Goal: Transaction & Acquisition: Purchase product/service

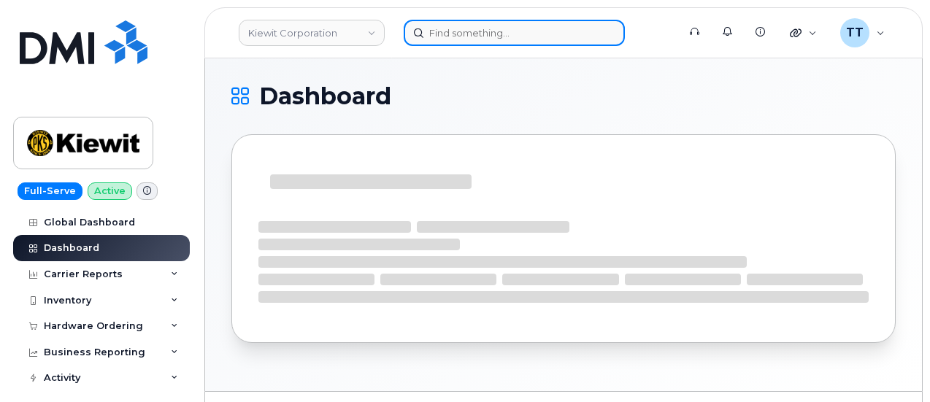
click at [508, 35] on input at bounding box center [514, 33] width 221 height 26
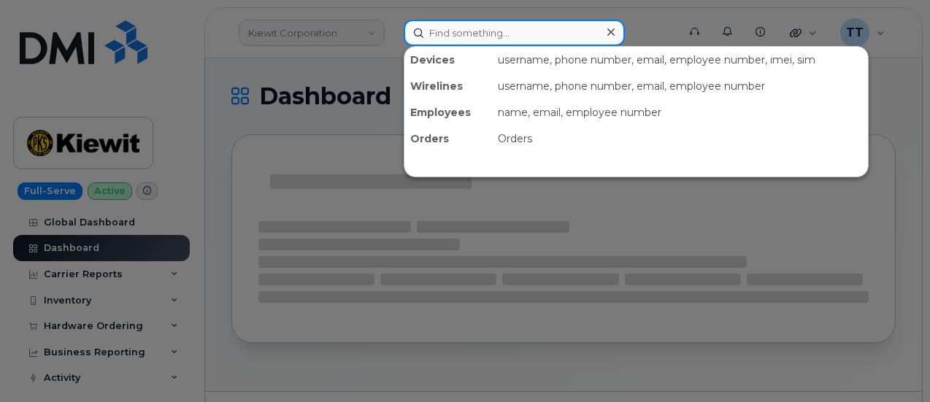
paste input "949-289-0506"
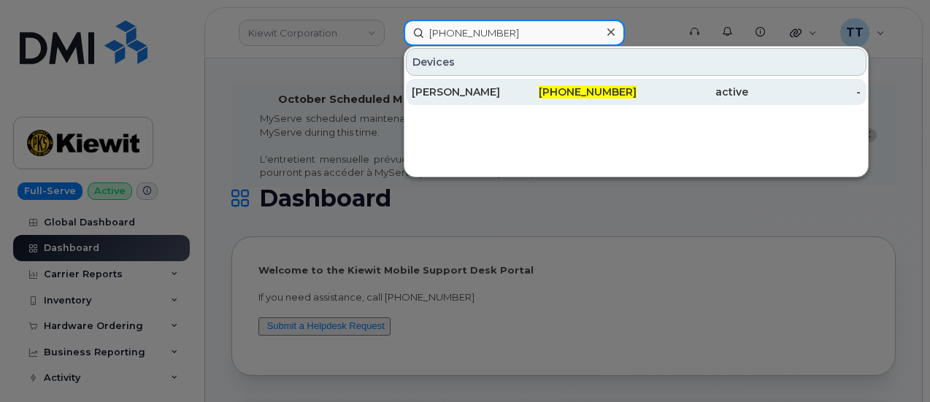
type input "949-289-0506"
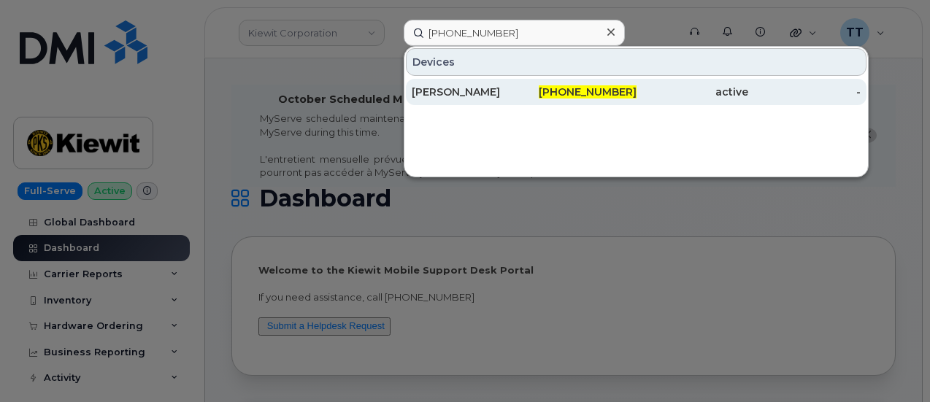
click at [476, 90] on div "MITCHELL SWEENEY" at bounding box center [468, 92] width 112 height 15
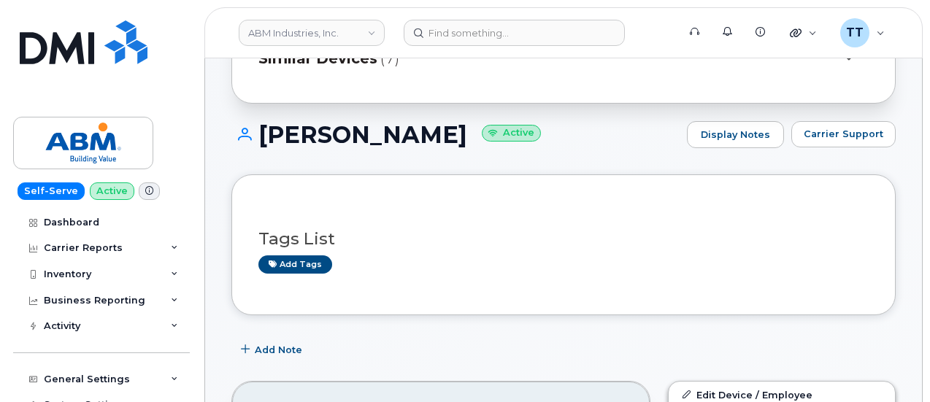
scroll to position [146, 0]
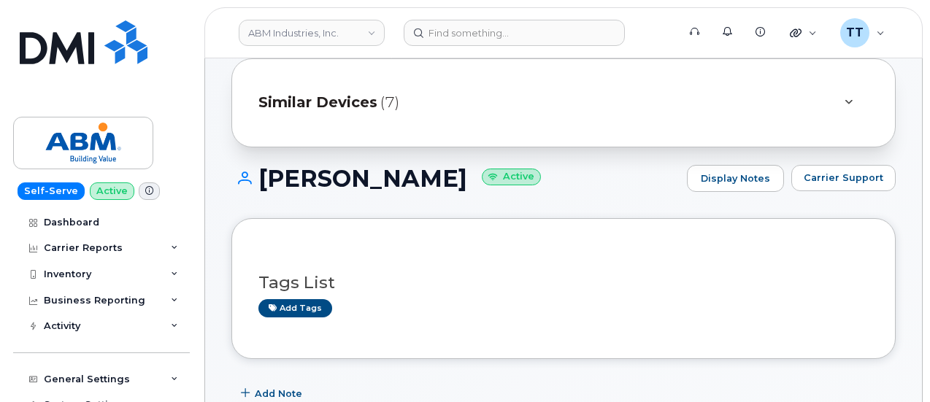
click at [312, 170] on h1 "MITCHELL SWEENEY Active" at bounding box center [455, 179] width 448 height 26
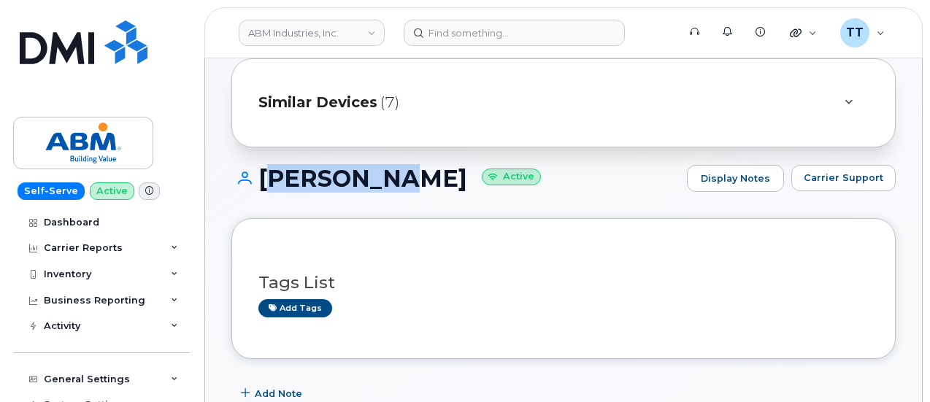
click at [312, 170] on h1 "MITCHELL SWEENEY Active" at bounding box center [455, 179] width 448 height 26
copy h1 "MITCHELL SWEENEY"
click at [314, 180] on h1 "MITCHELL SWEENEY Active" at bounding box center [455, 179] width 448 height 26
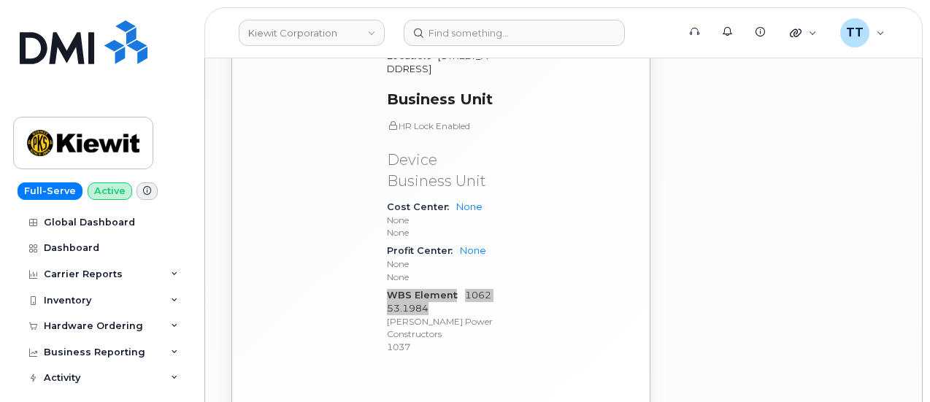
scroll to position [1168, 0]
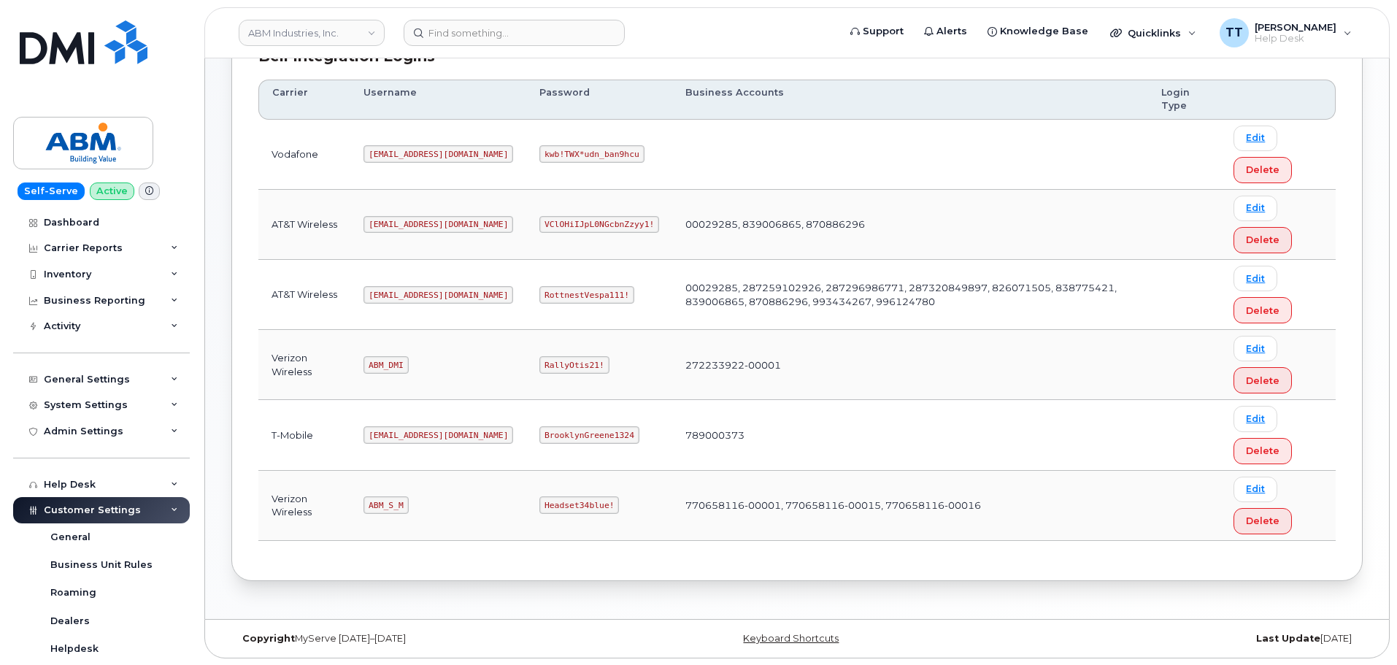
scroll to position [228, 0]
click at [382, 509] on code "ABM_S_M" at bounding box center [386, 505] width 45 height 18
click at [384, 507] on code "ABM_S_M" at bounding box center [386, 505] width 45 height 18
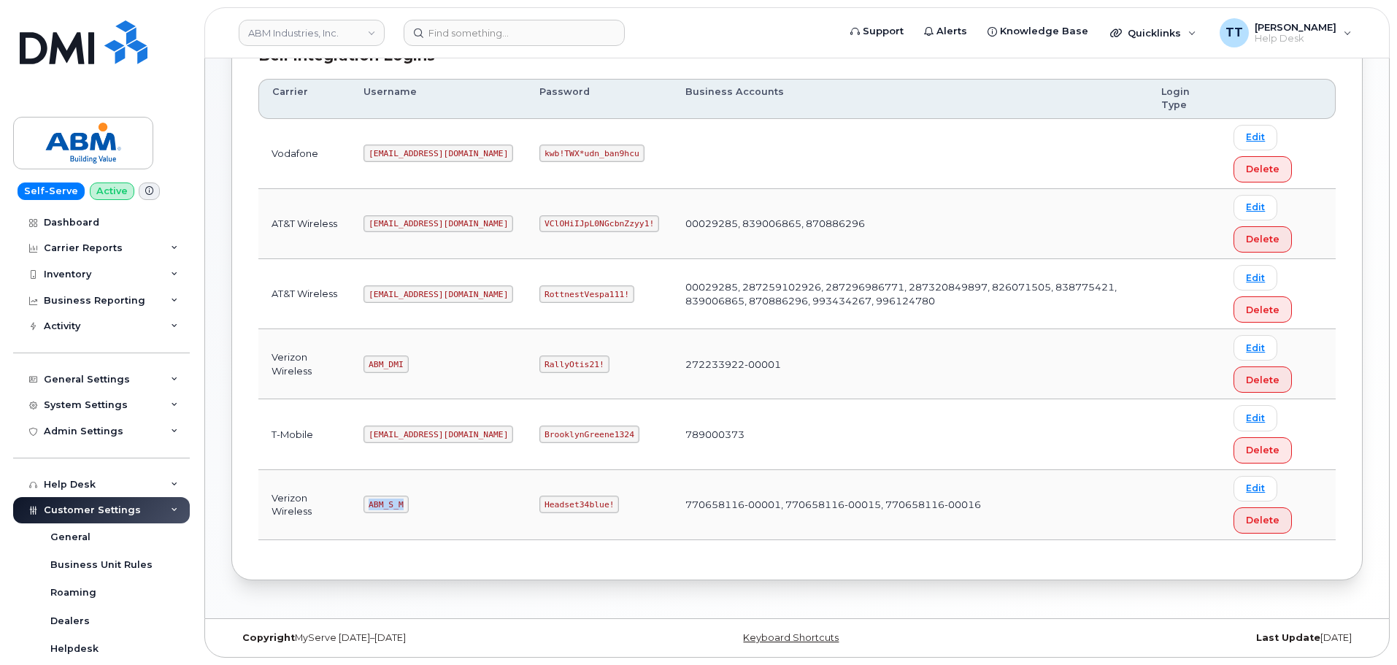
click at [384, 507] on code "ABM_S_M" at bounding box center [386, 505] width 45 height 18
click at [526, 461] on td "BrooklynGreene1324" at bounding box center [599, 434] width 146 height 70
click at [539, 505] on code "Headset34blue!" at bounding box center [579, 505] width 80 height 18
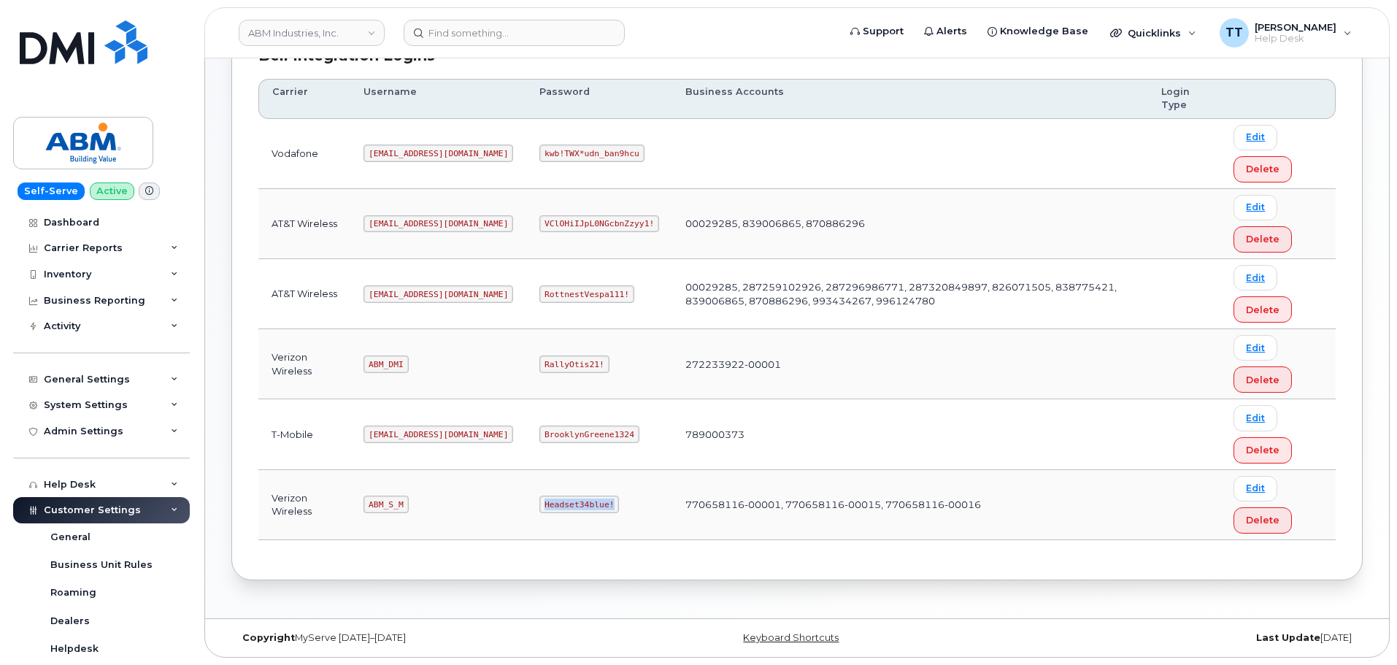
copy code "Headset34blue!"
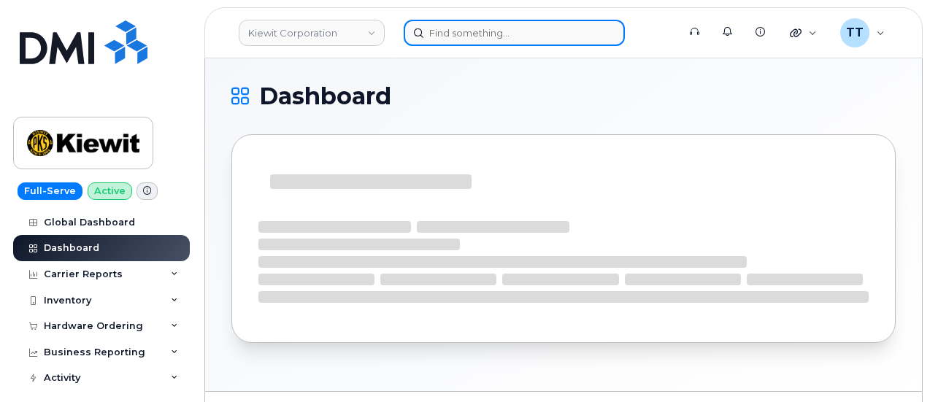
click at [457, 26] on input at bounding box center [514, 33] width 221 height 26
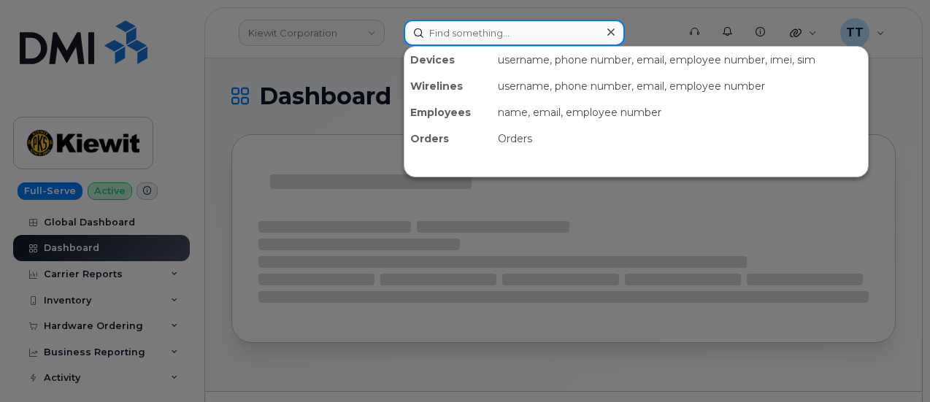
paste input "907-227-9193"
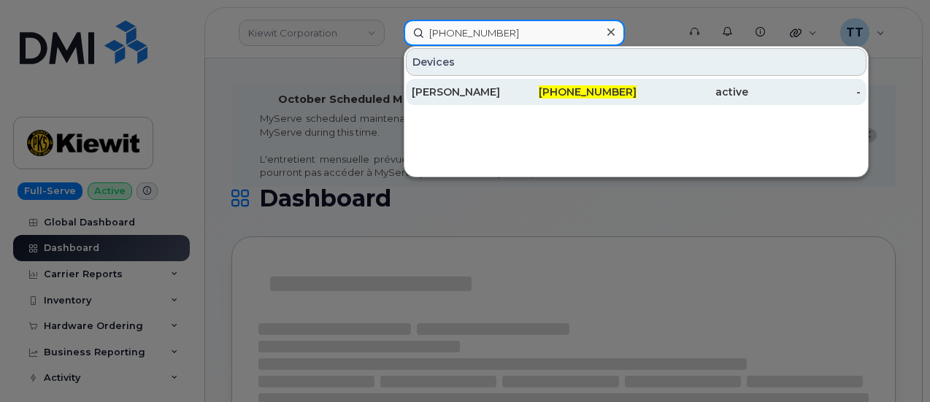
type input "907-227-9193"
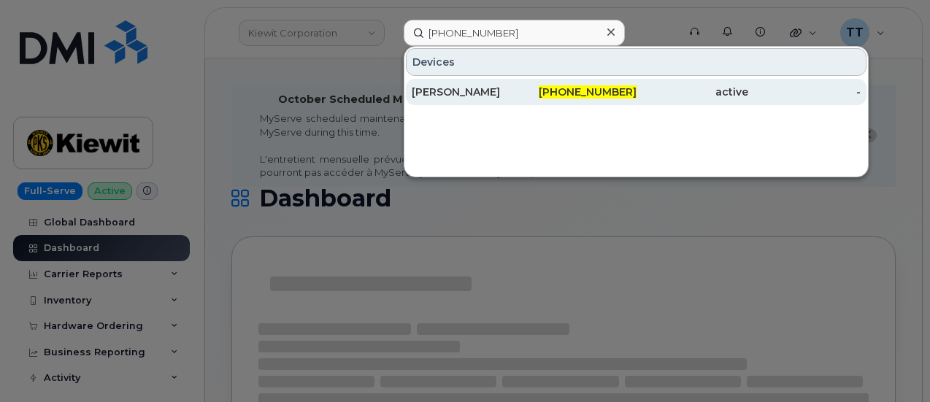
click at [450, 89] on div "[PERSON_NAME]" at bounding box center [468, 92] width 112 height 15
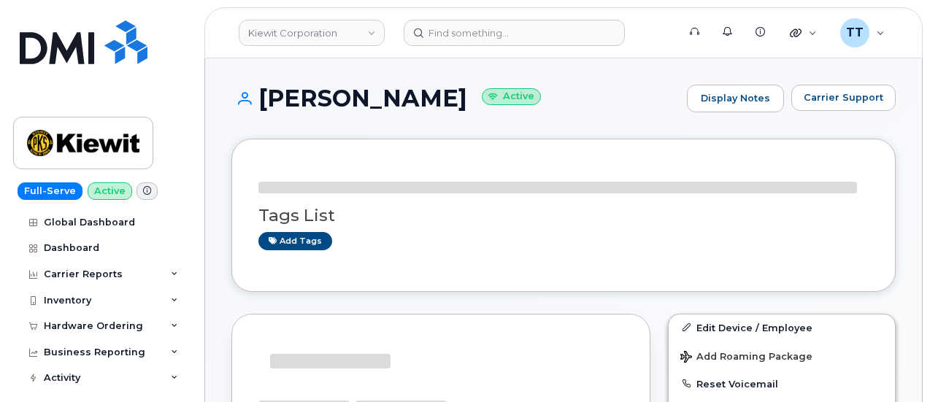
click at [353, 96] on h1 "[PERSON_NAME] Active" at bounding box center [455, 98] width 448 height 26
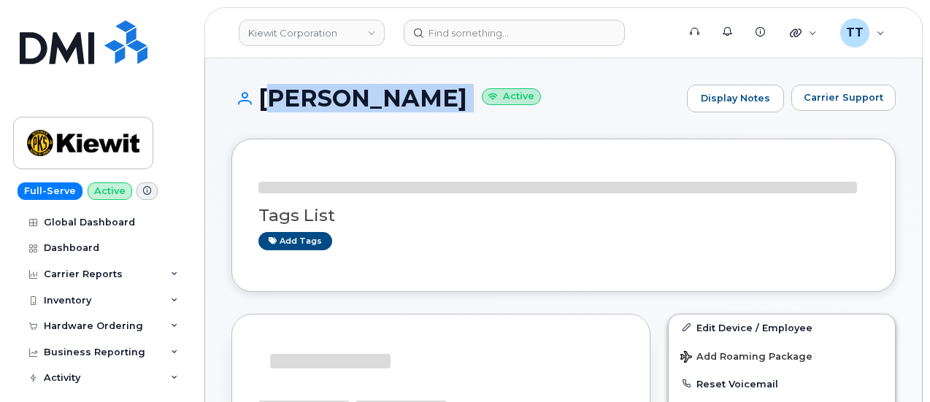
click at [353, 96] on h1 "KYLE WELKER Active" at bounding box center [455, 98] width 448 height 26
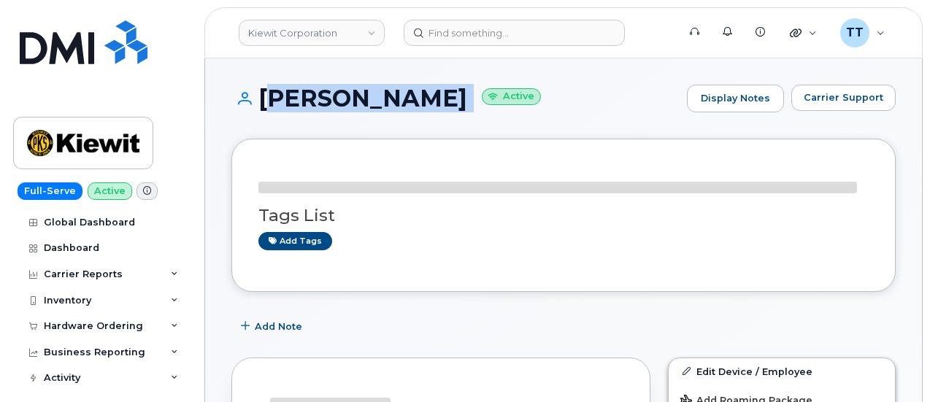
copy h1 "[PERSON_NAME]"
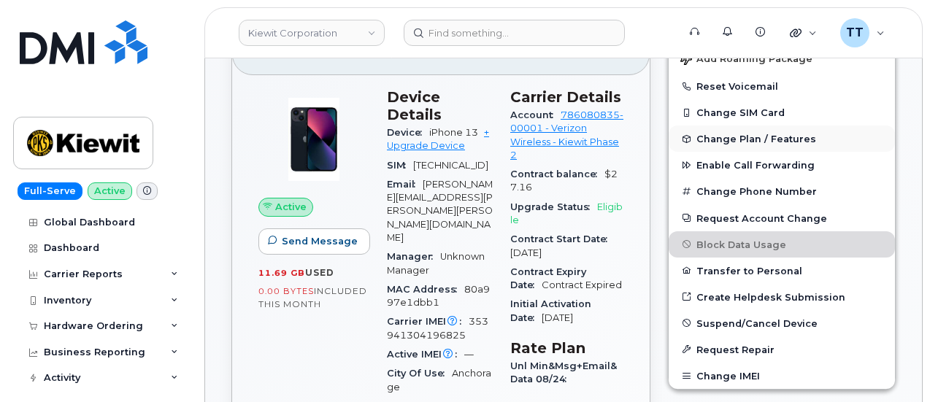
scroll to position [438, 0]
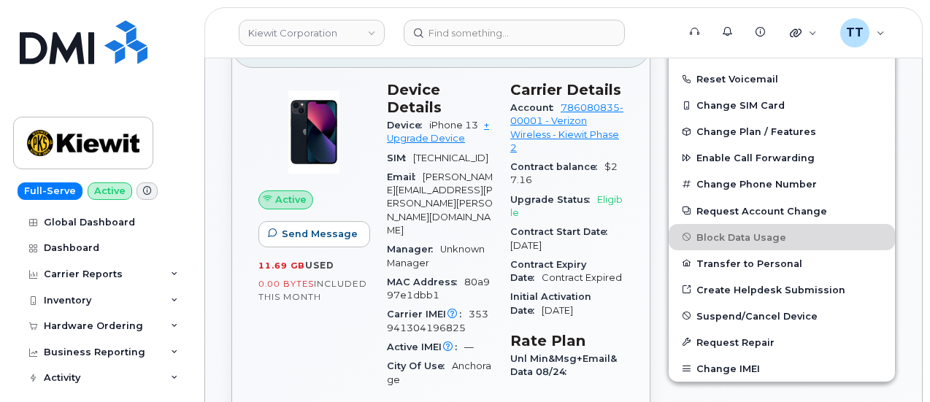
drag, startPoint x: 311, startPoint y: 376, endPoint x: 318, endPoint y: 363, distance: 15.0
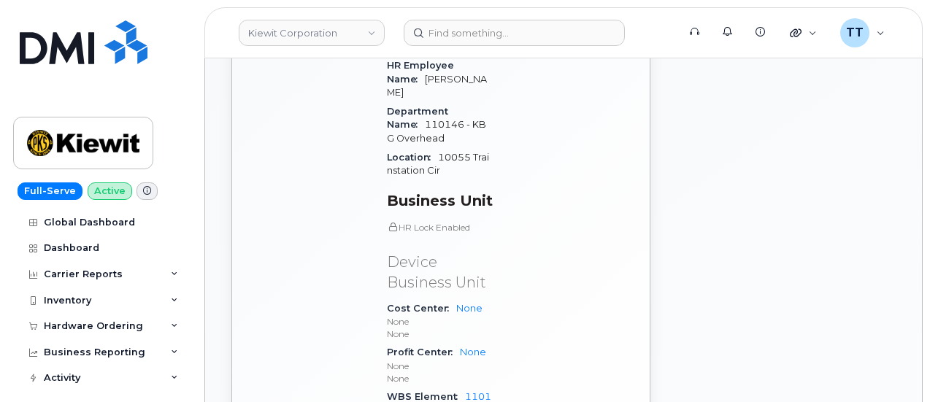
scroll to position [1022, 0]
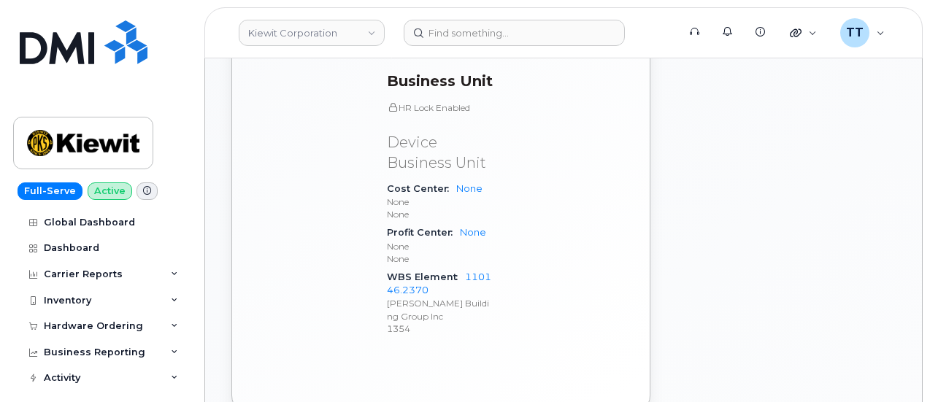
click at [399, 272] on span "WBS Element" at bounding box center [426, 277] width 78 height 11
copy div "WBS Element 110146.2370"
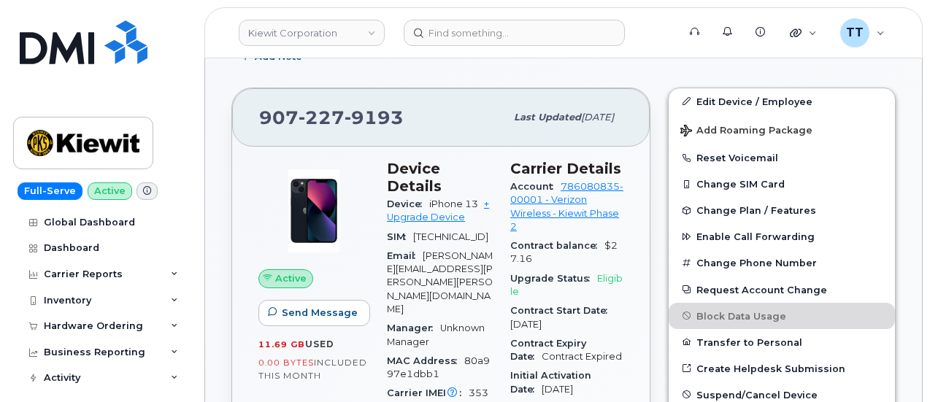
scroll to position [292, 0]
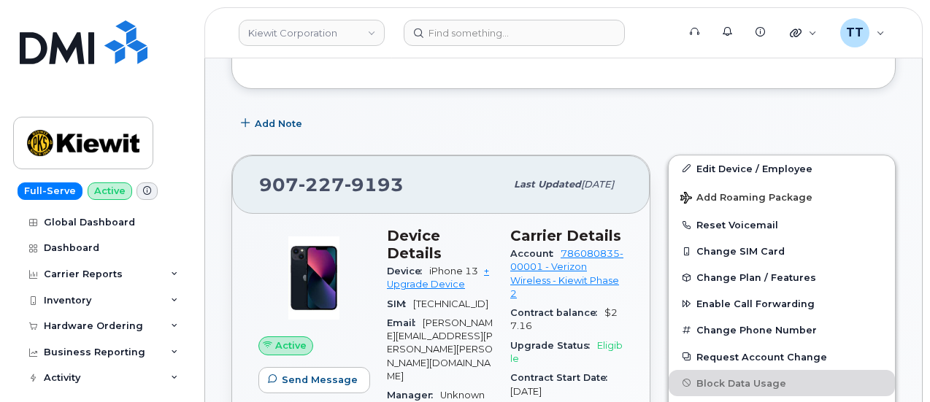
click at [301, 188] on span "227" at bounding box center [322, 185] width 46 height 22
copy span "907 227 9193"
click at [371, 183] on span "9193" at bounding box center [374, 185] width 59 height 22
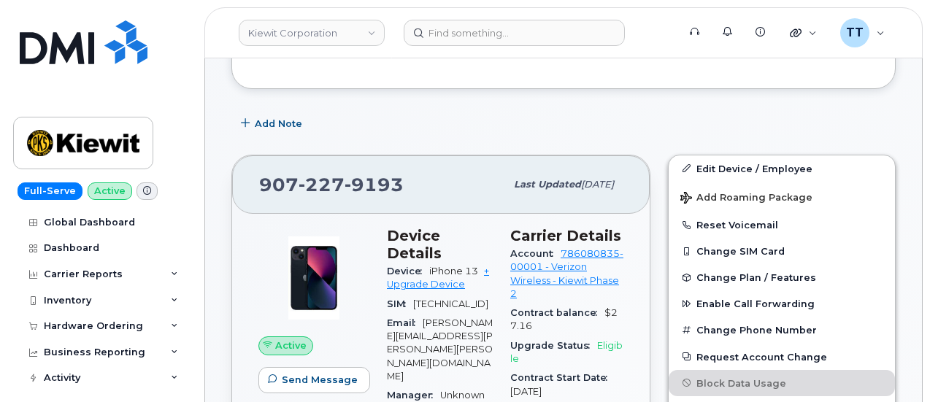
click at [371, 183] on span "9193" at bounding box center [374, 185] width 59 height 22
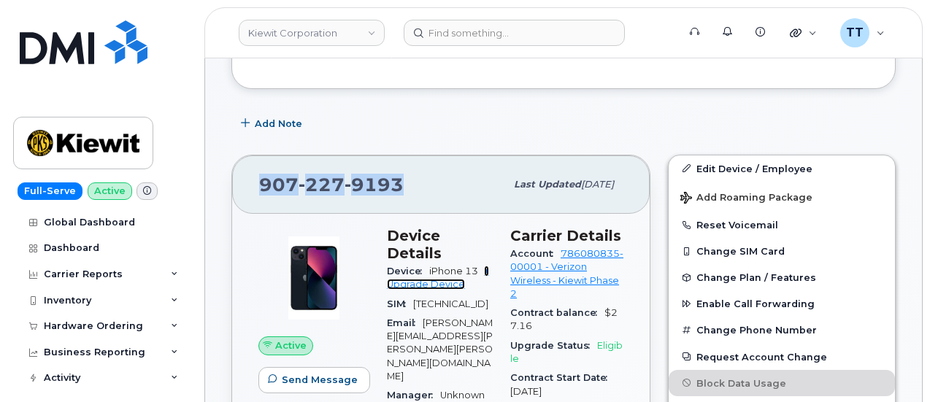
click at [438, 267] on link "+ Upgrade Device" at bounding box center [438, 278] width 102 height 24
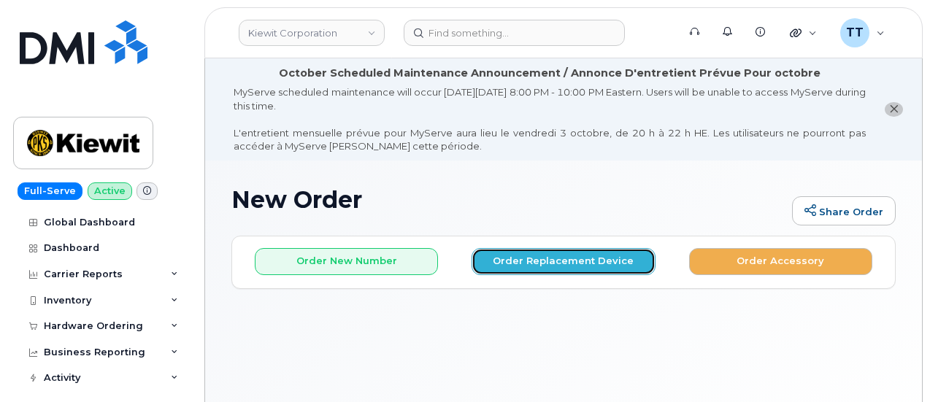
click at [526, 256] on button "Order Replacement Device" at bounding box center [563, 261] width 183 height 27
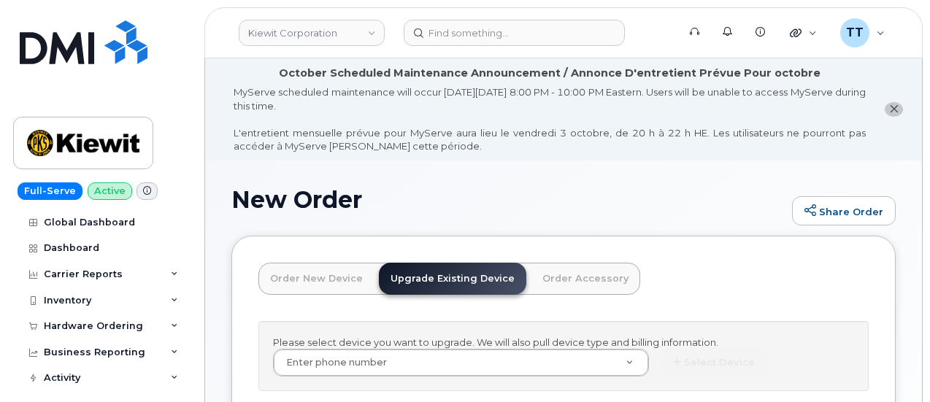
scroll to position [73, 0]
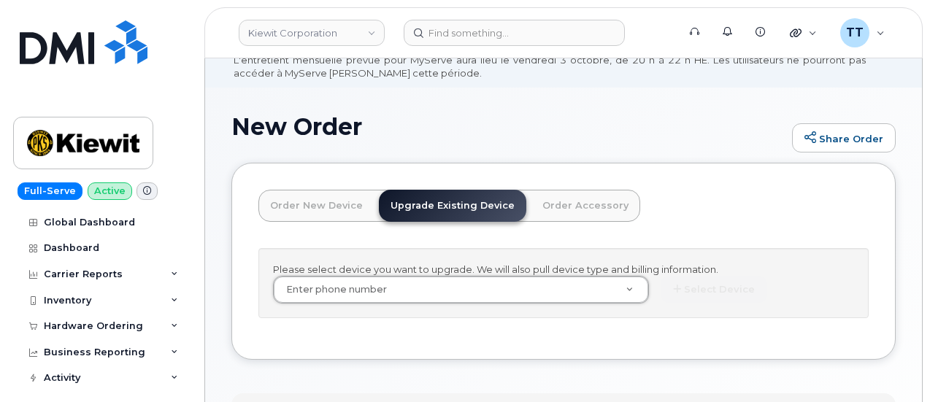
drag, startPoint x: 347, startPoint y: 307, endPoint x: 337, endPoint y: 306, distance: 9.6
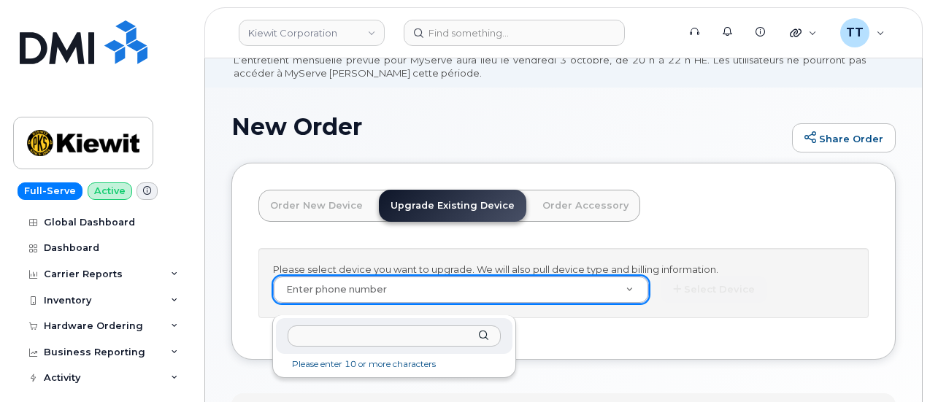
paste input "9072279193"
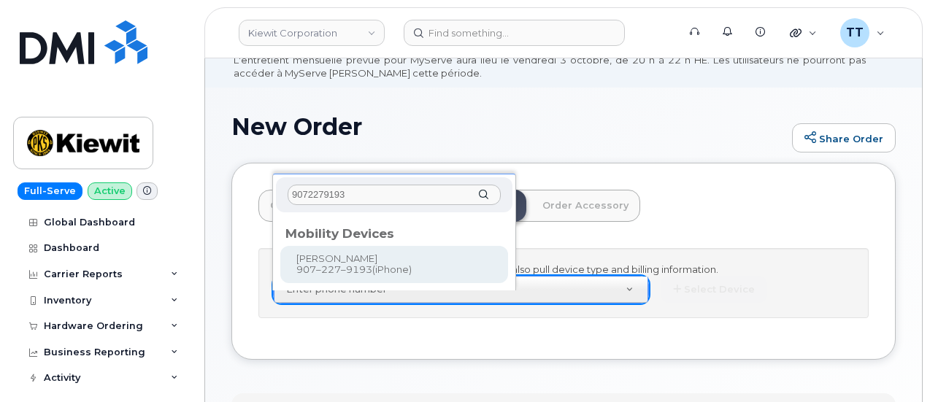
type input "9072279193"
type input "1173544"
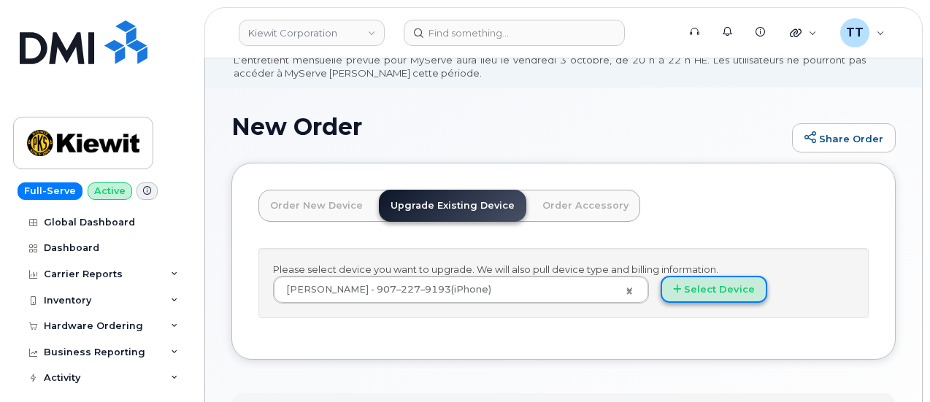
click at [661, 301] on button "Select Device" at bounding box center [714, 289] width 107 height 27
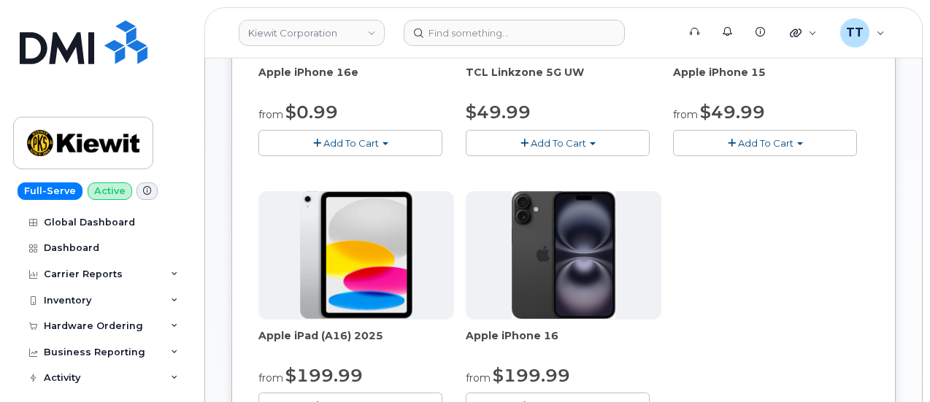
scroll to position [511, 0]
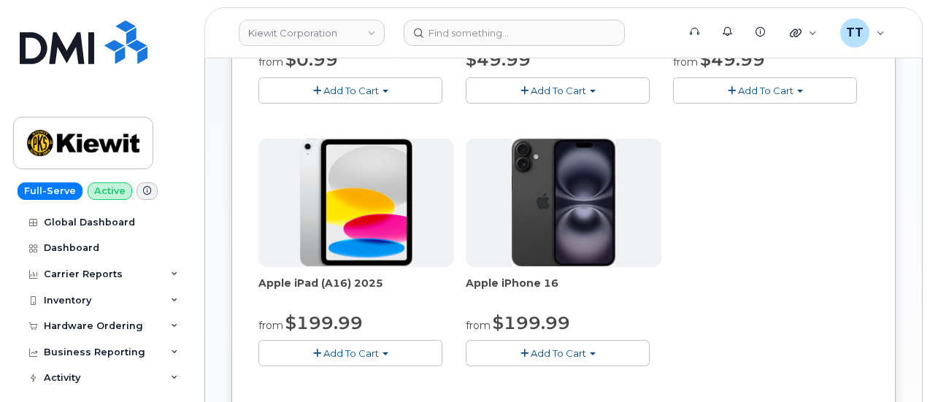
click at [531, 349] on span "Add To Cart" at bounding box center [558, 353] width 55 height 12
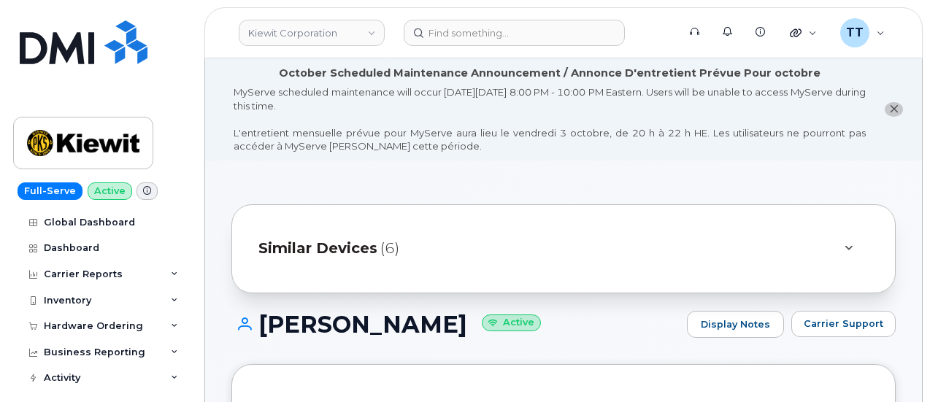
scroll to position [1168, 0]
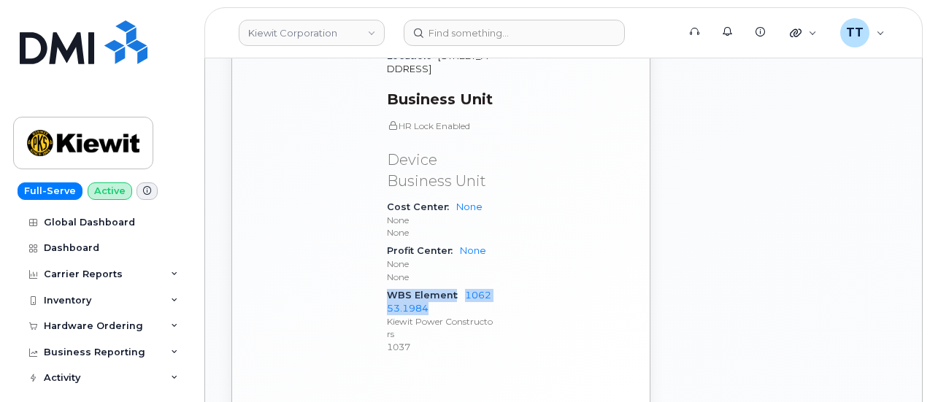
drag, startPoint x: 585, startPoint y: 259, endPoint x: 574, endPoint y: 261, distance: 11.8
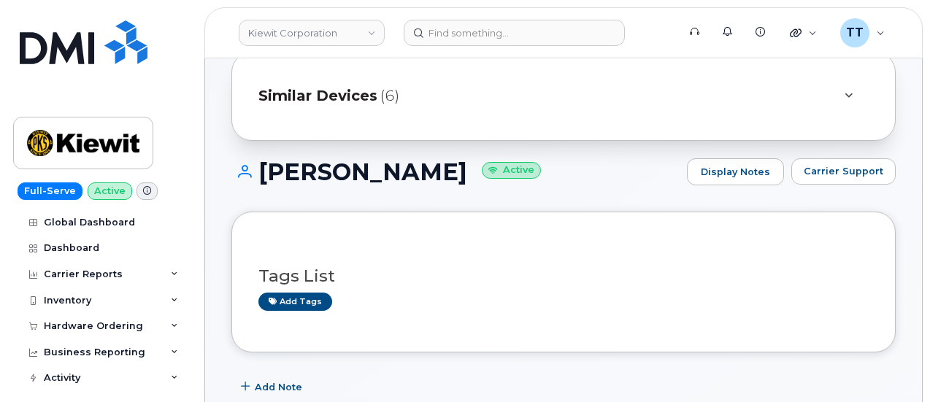
scroll to position [0, 0]
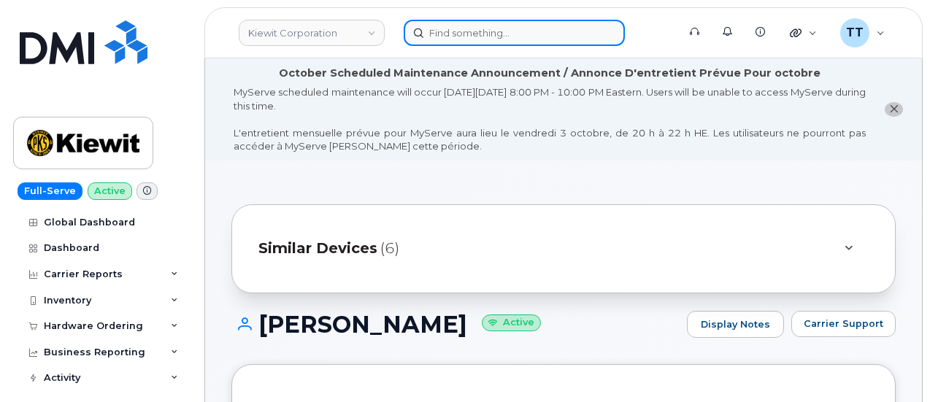
click at [469, 34] on input at bounding box center [514, 33] width 221 height 26
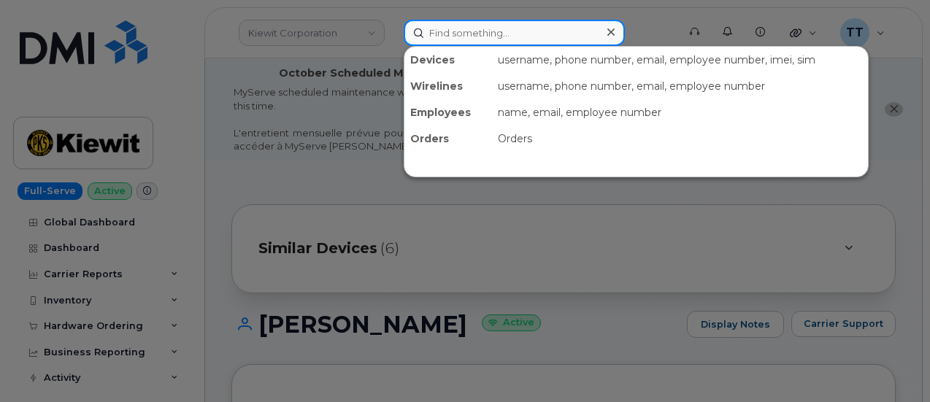
paste input "907-227-9193"
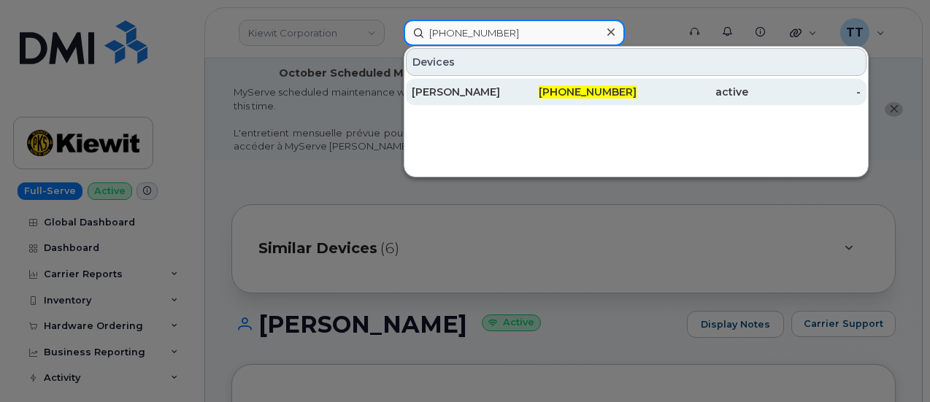
type input "907-227-9193"
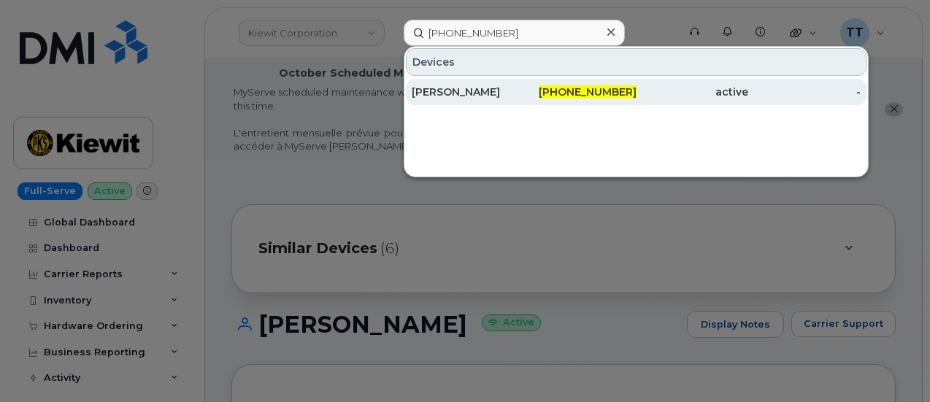
click at [467, 91] on div "[PERSON_NAME]" at bounding box center [468, 92] width 112 height 15
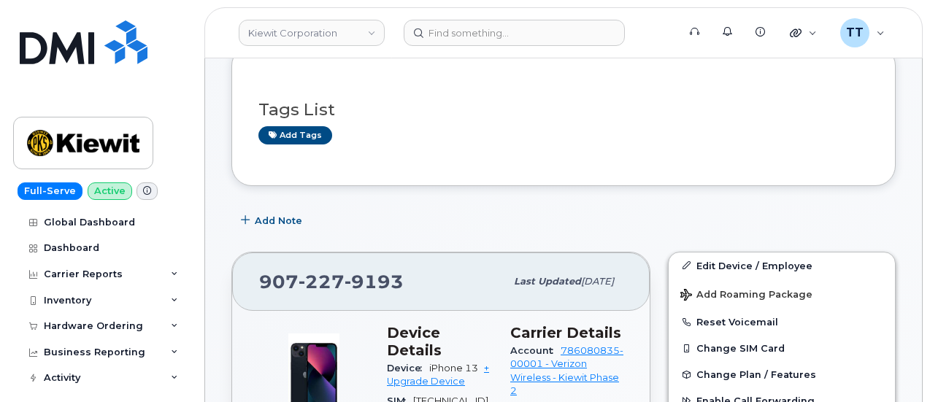
scroll to position [219, 0]
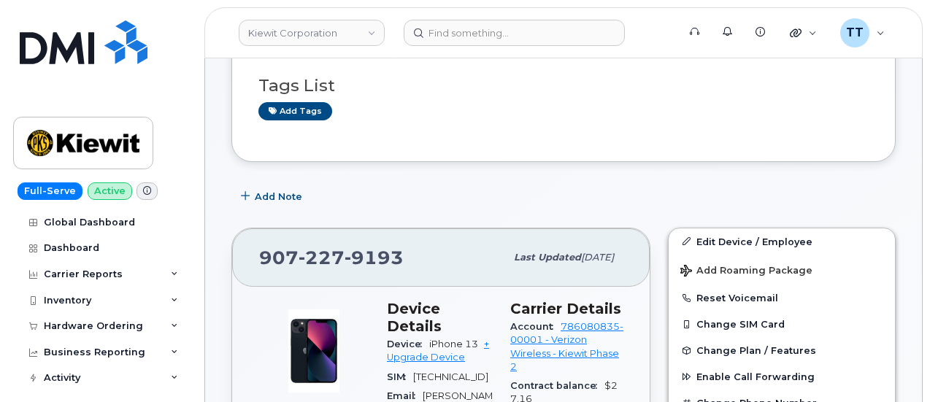
click at [362, 256] on span "9193" at bounding box center [374, 258] width 59 height 22
copy span "907 227 9193"
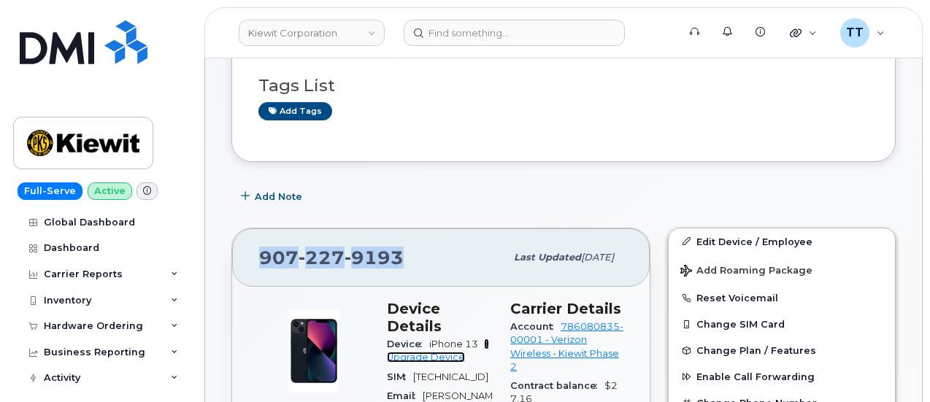
click at [429, 339] on link "+ Upgrade Device" at bounding box center [438, 351] width 102 height 24
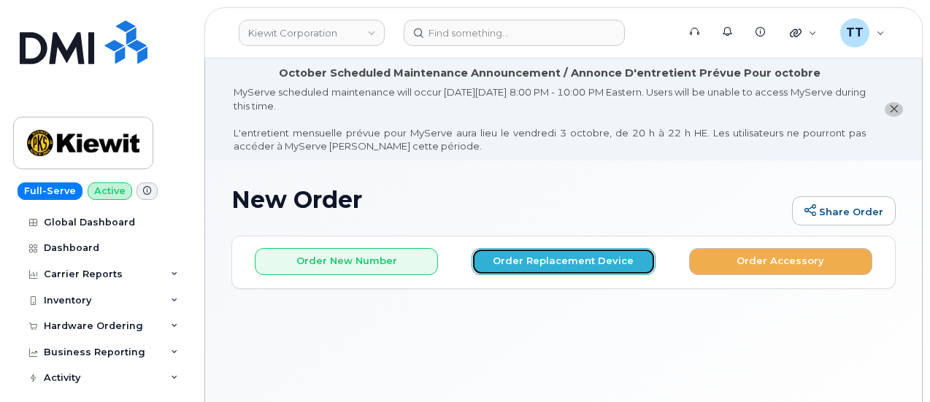
click at [545, 264] on button "Order Replacement Device" at bounding box center [563, 261] width 183 height 27
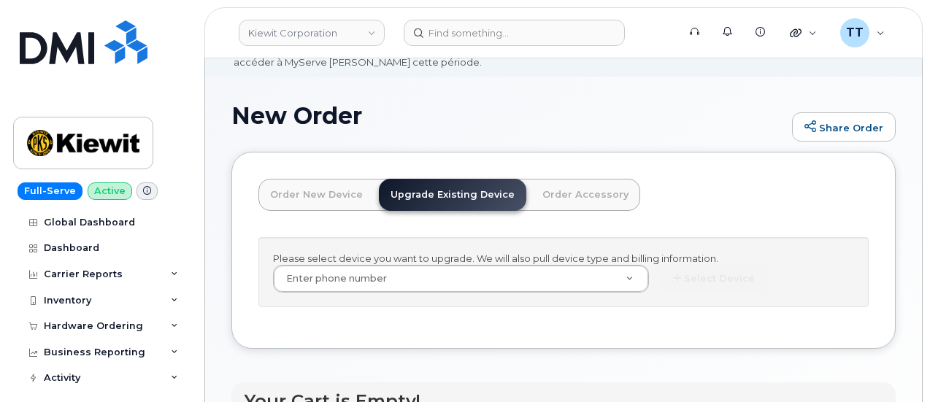
scroll to position [137, 0]
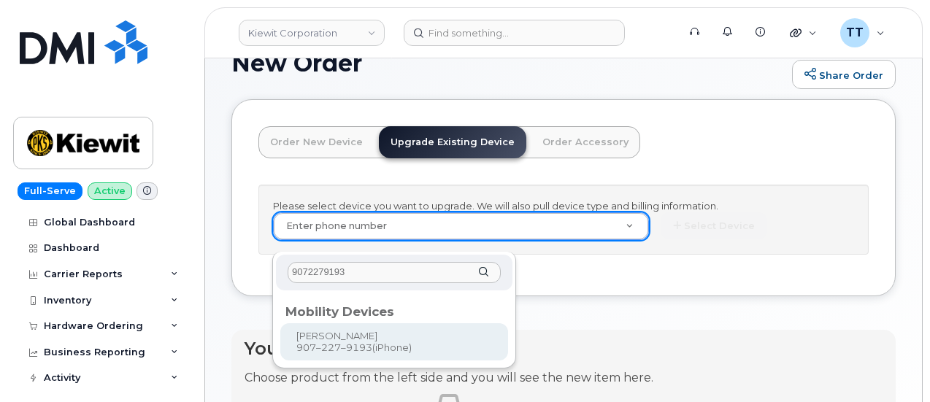
type input "9072279193"
type input "1173544"
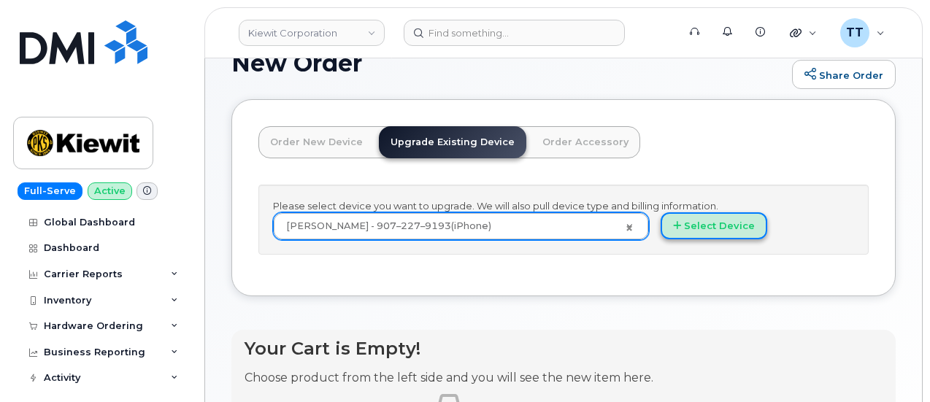
click at [661, 237] on button "Select Device" at bounding box center [714, 225] width 107 height 27
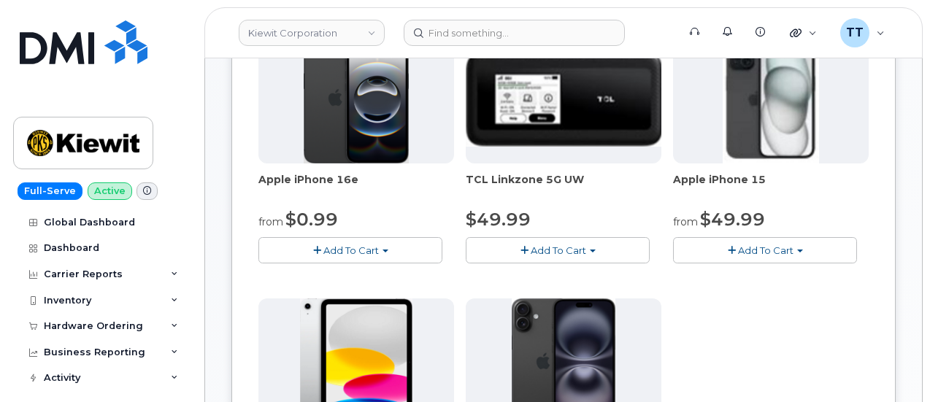
scroll to position [501, 0]
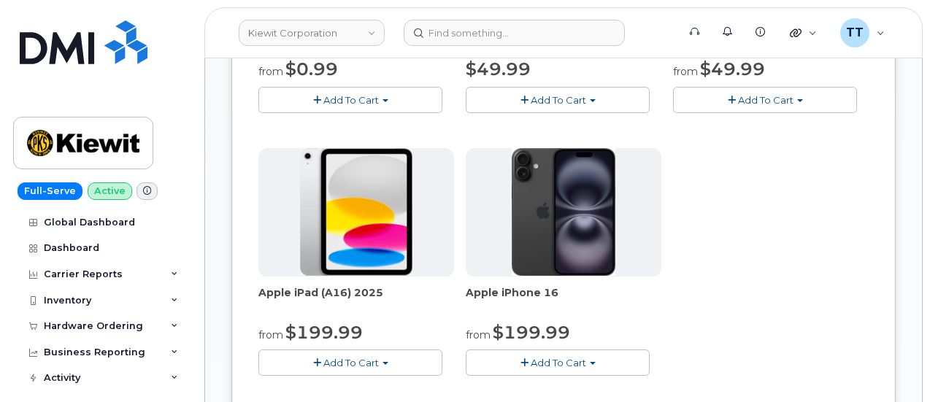
click at [531, 362] on span "Add To Cart" at bounding box center [558, 363] width 55 height 12
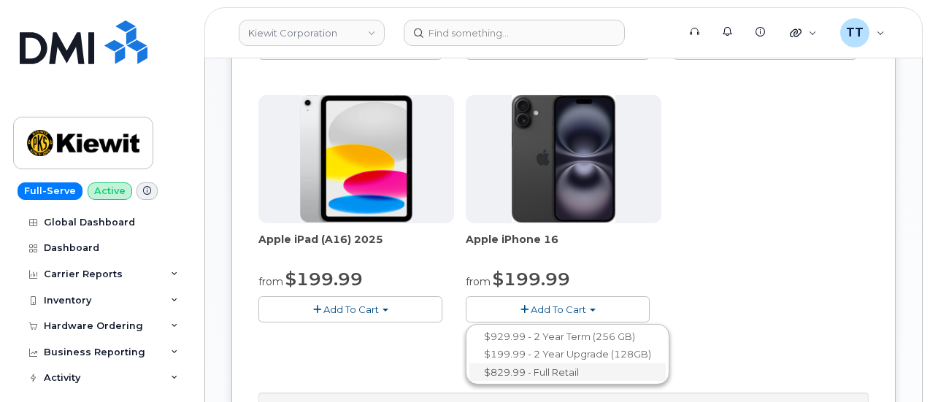
scroll to position [574, 0]
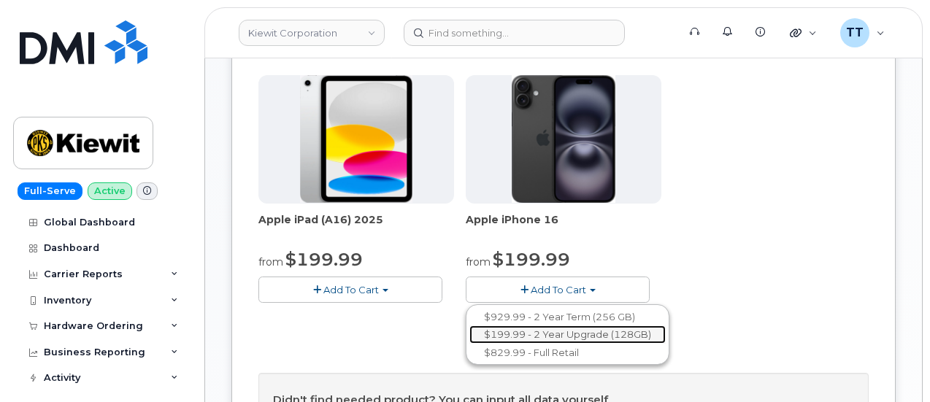
click at [510, 332] on link "$199.99 - 2 Year Upgrade (128GB)" at bounding box center [567, 335] width 196 height 18
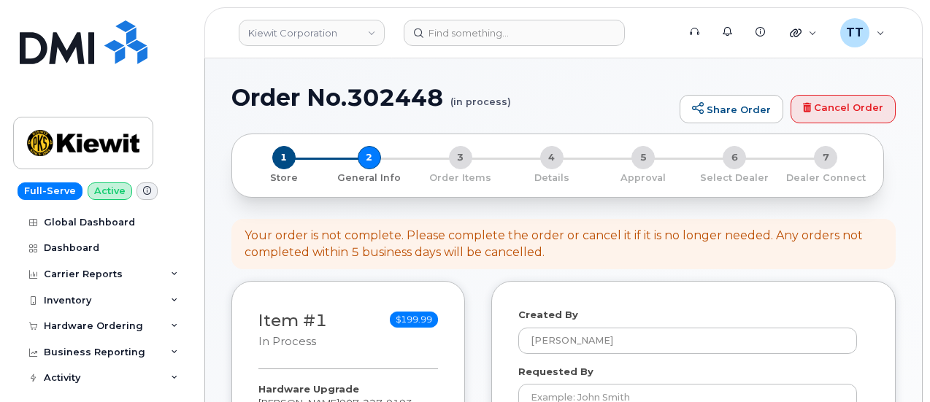
select select
click at [347, 104] on h1 "Order No.302448 (in process)" at bounding box center [451, 98] width 441 height 26
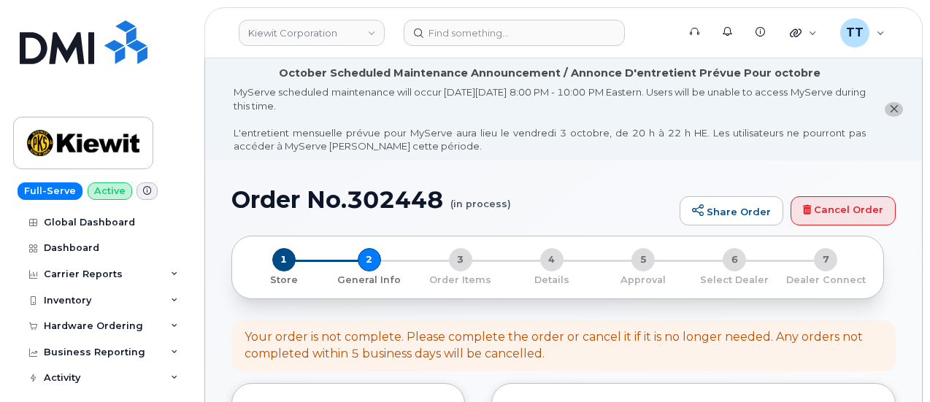
click at [347, 104] on div "MyServe scheduled maintenance will occur [DATE][DATE] 8:00 PM - 10:00 PM Easter…" at bounding box center [550, 119] width 632 height 68
drag, startPoint x: 347, startPoint y: 104, endPoint x: 311, endPoint y: 196, distance: 99.6
click at [311, 196] on h1 "Order No.302448 (in process)" at bounding box center [451, 200] width 441 height 26
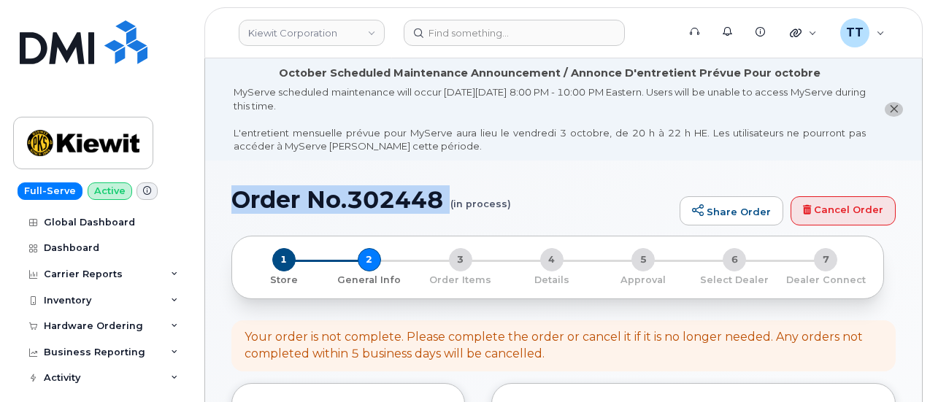
click at [311, 196] on h1 "Order No.302448 (in process)" at bounding box center [451, 200] width 441 height 26
copy h1 "Order No.302448"
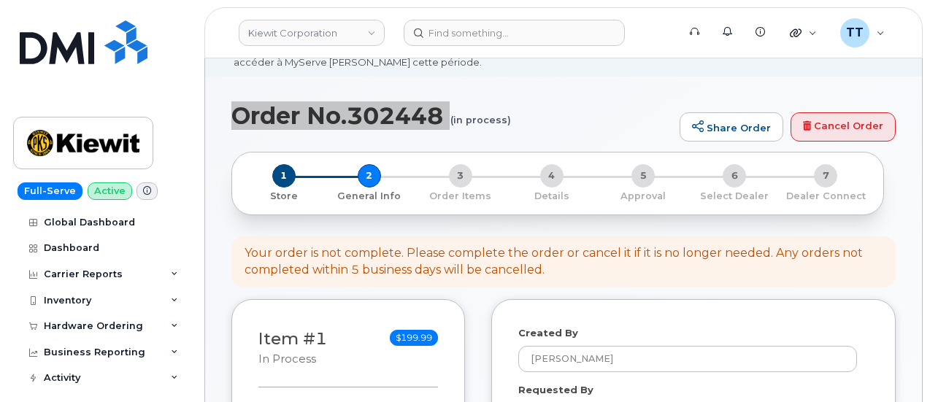
scroll to position [292, 0]
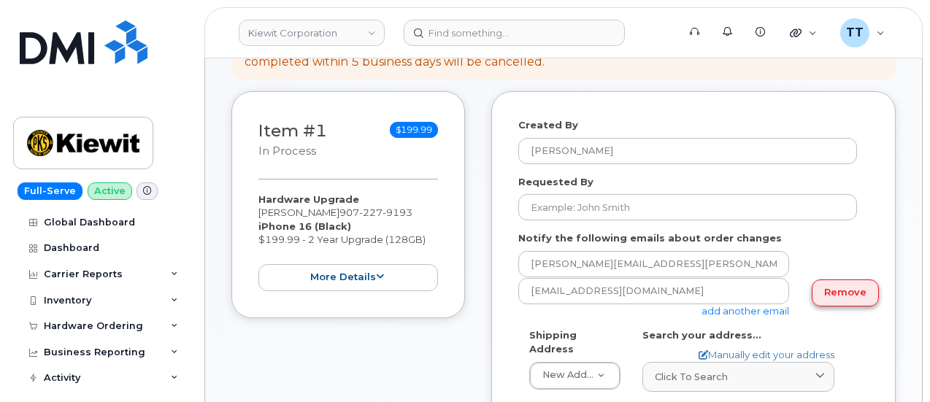
click at [829, 294] on link "Remove" at bounding box center [845, 293] width 67 height 27
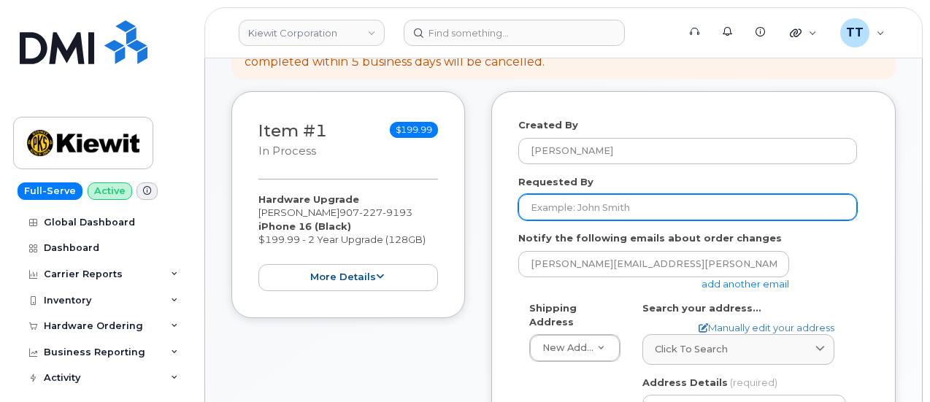
click at [591, 204] on input "Requested By" at bounding box center [687, 207] width 339 height 26
click at [554, 209] on input "Requested By" at bounding box center [687, 207] width 339 height 26
click at [600, 207] on input "Requested By" at bounding box center [687, 207] width 339 height 26
paste input "[PERSON_NAME]"
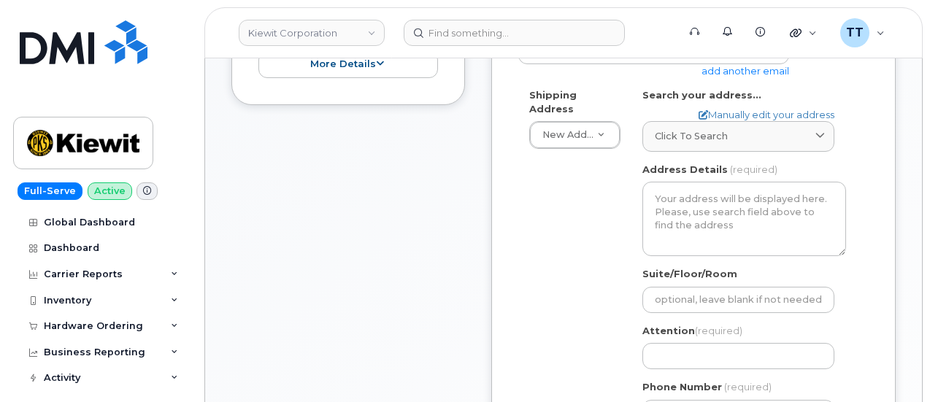
scroll to position [584, 0]
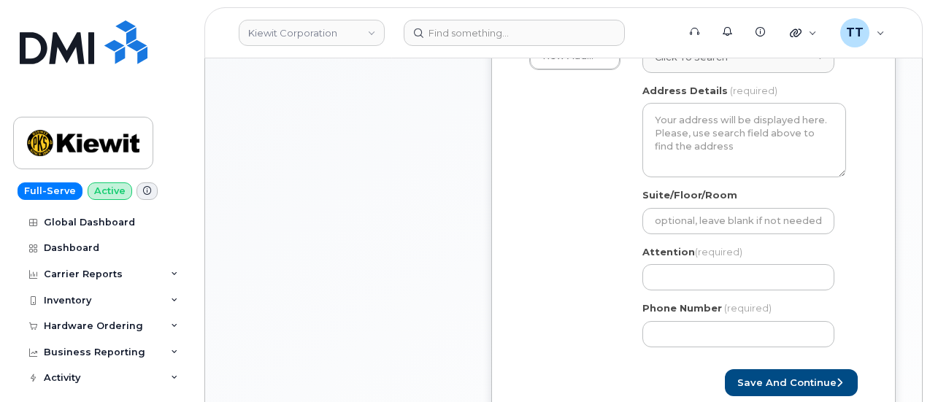
type input "[PERSON_NAME]"
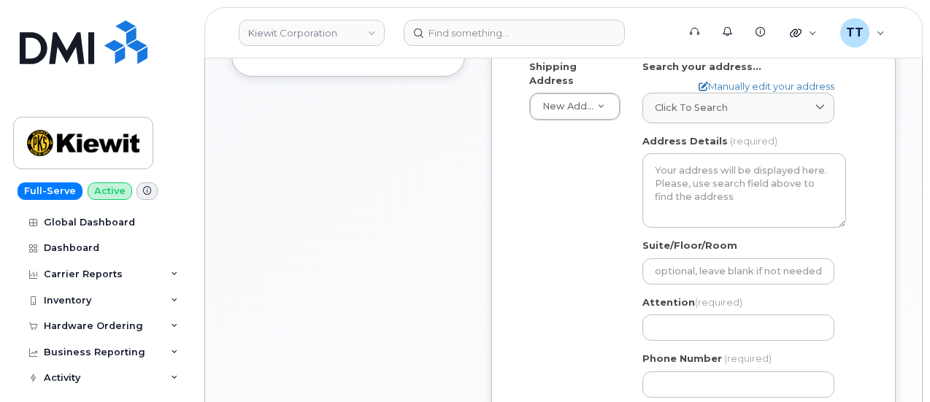
scroll to position [511, 0]
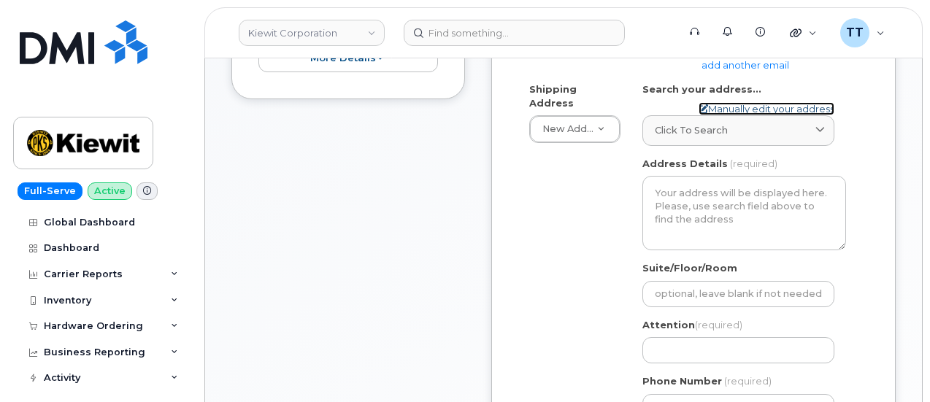
click at [728, 109] on link "Manually edit your address" at bounding box center [767, 109] width 136 height 14
select select
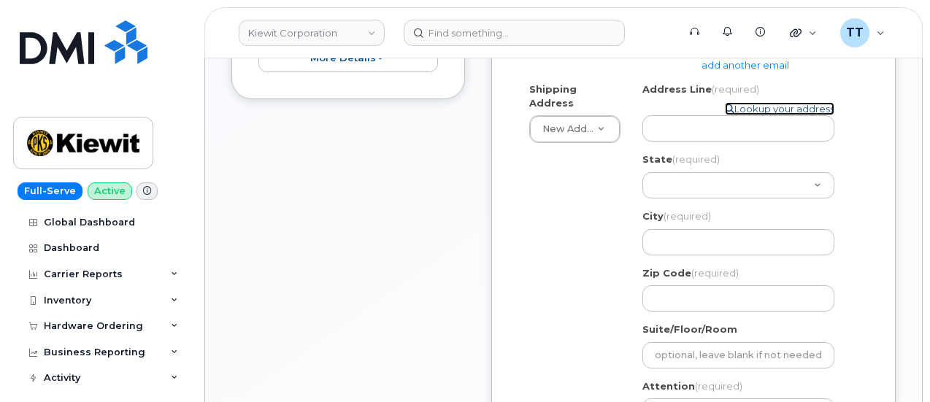
click at [734, 107] on link "Lookup your address" at bounding box center [779, 109] width 109 height 14
select select
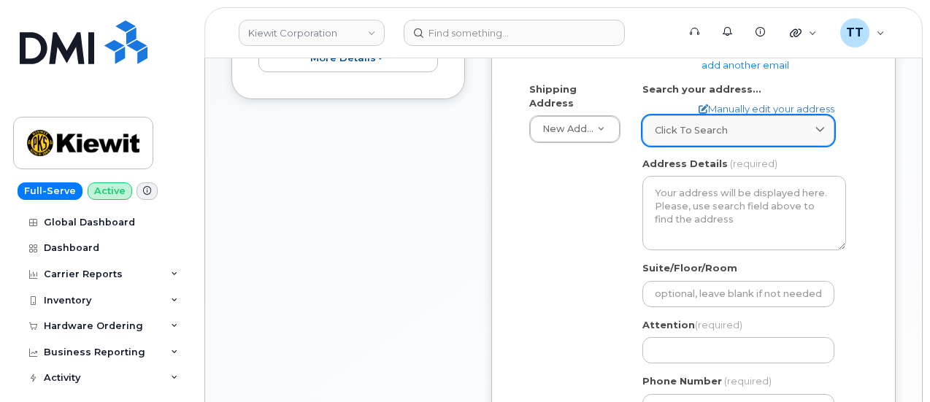
click at [727, 129] on div "Click to search" at bounding box center [738, 130] width 167 height 14
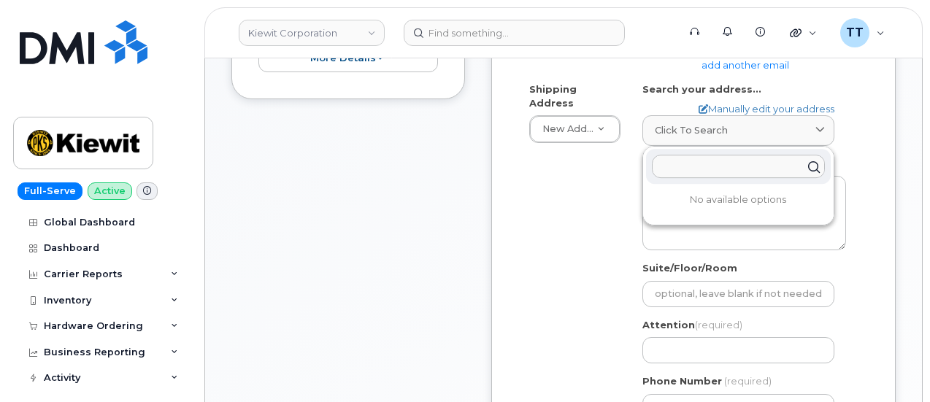
paste input "[STREET_ADDRESS]"
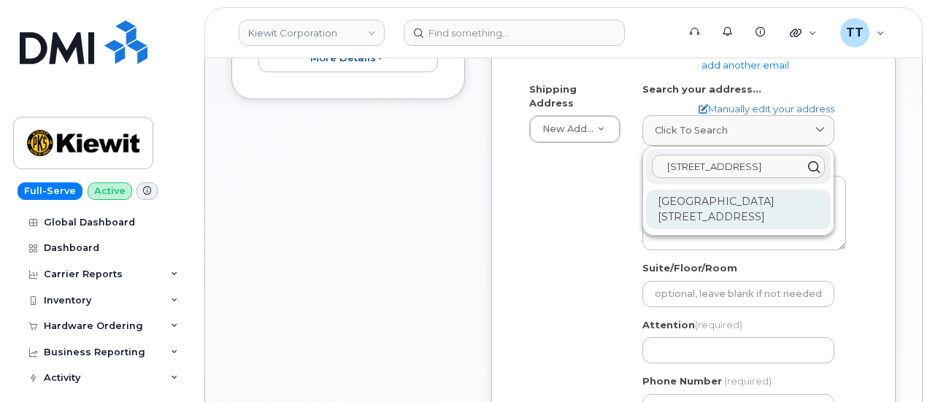
type input "[STREET_ADDRESS]"
click at [753, 207] on div "[GEOGRAPHIC_DATA][STREET_ADDRESS]" at bounding box center [738, 209] width 185 height 39
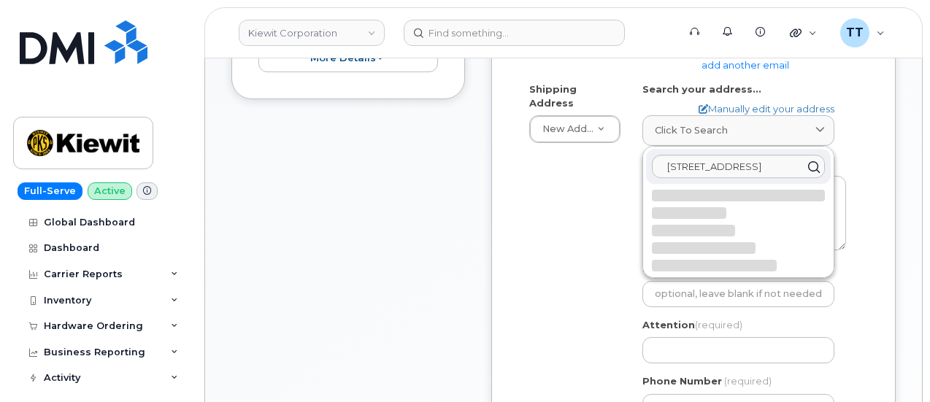
select select
type textarea "[STREET_ADDRESS]"
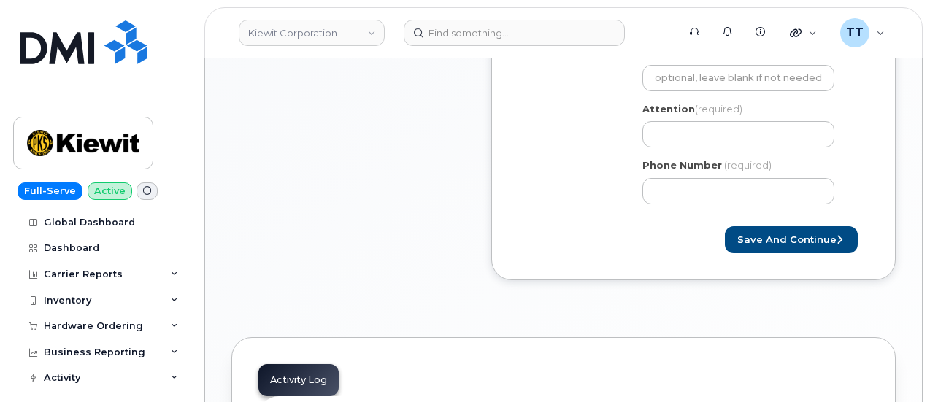
scroll to position [657, 0]
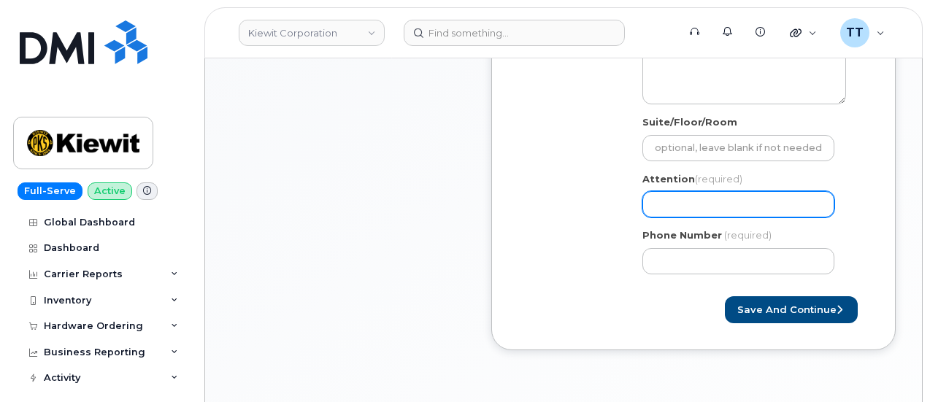
click at [698, 195] on input "Attention (required)" at bounding box center [738, 204] width 192 height 26
drag, startPoint x: 698, startPoint y: 195, endPoint x: 696, endPoint y: 209, distance: 14.8
click at [696, 209] on input "Attention (required)" at bounding box center [738, 204] width 192 height 26
paste input "CS0808350"
select select
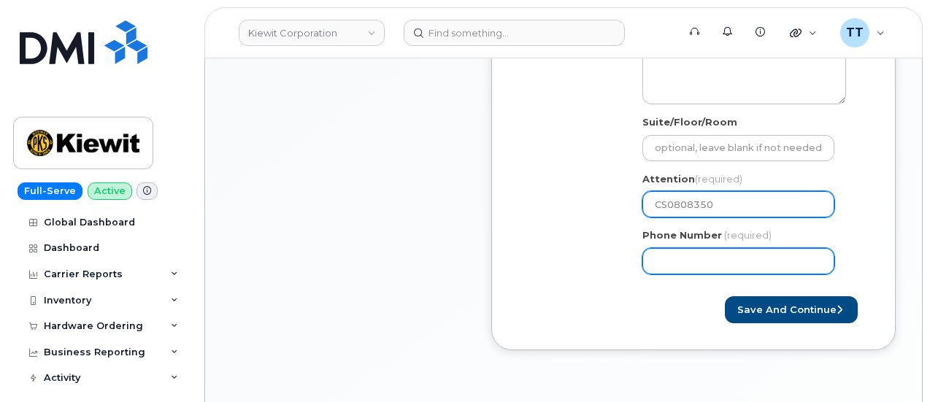
type input "CS0808350"
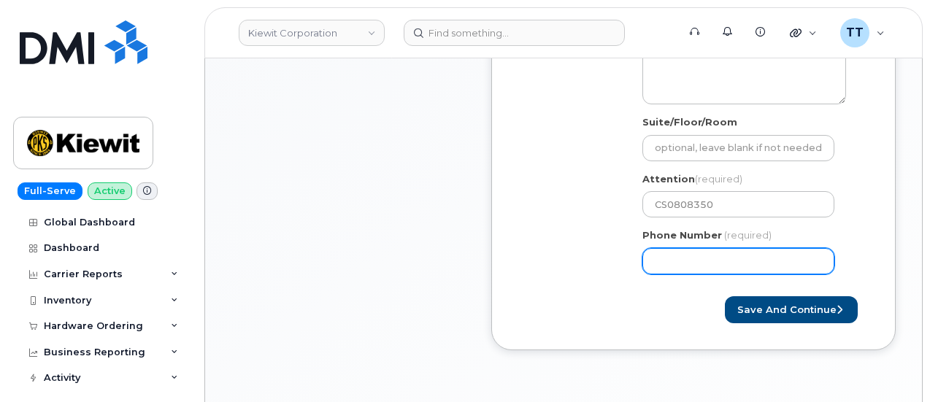
click at [672, 257] on input "Phone Number" at bounding box center [738, 261] width 192 height 26
click at [701, 250] on input "Phone Number" at bounding box center [738, 261] width 192 height 26
paste input "9072279193"
select select
type input "9072279193"
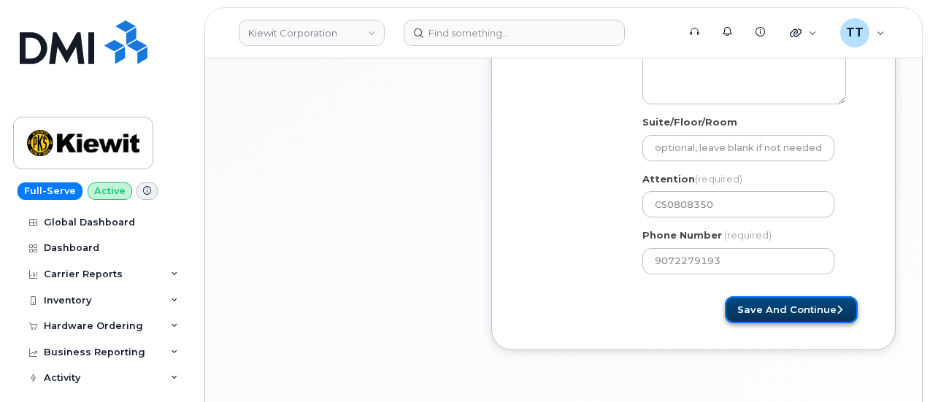
click at [780, 308] on button "Save and Continue" at bounding box center [791, 309] width 133 height 27
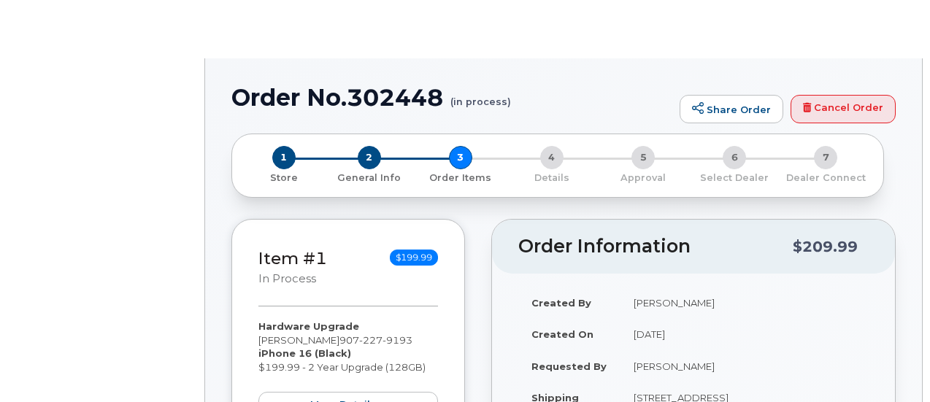
type input "[PERSON_NAME]"
radio input "true"
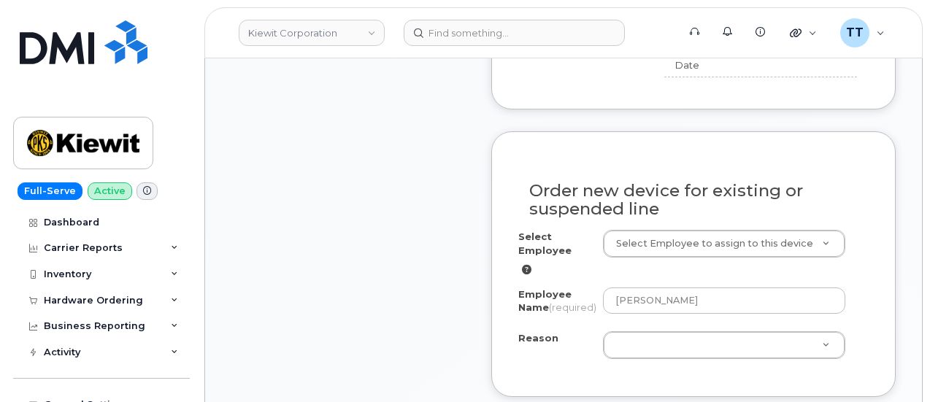
scroll to position [832, 0]
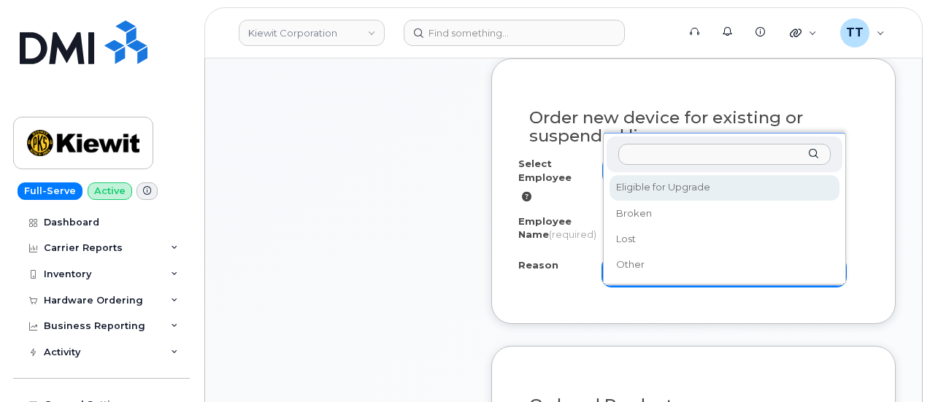
select select "eligible_for_upgrade"
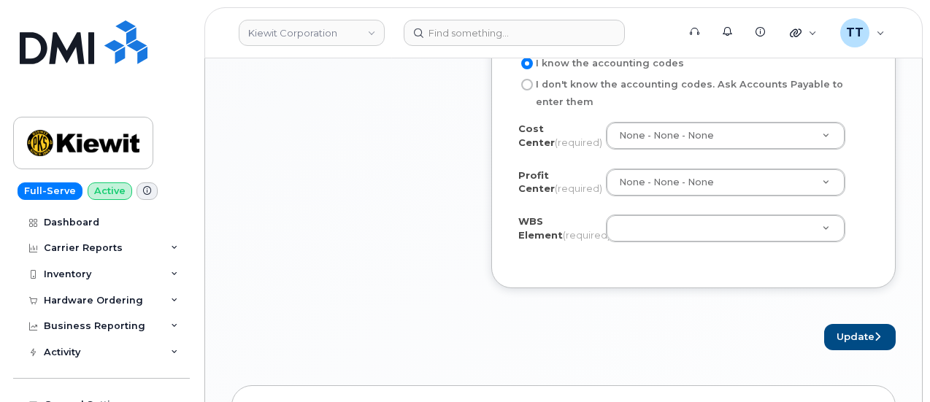
scroll to position [1489, 0]
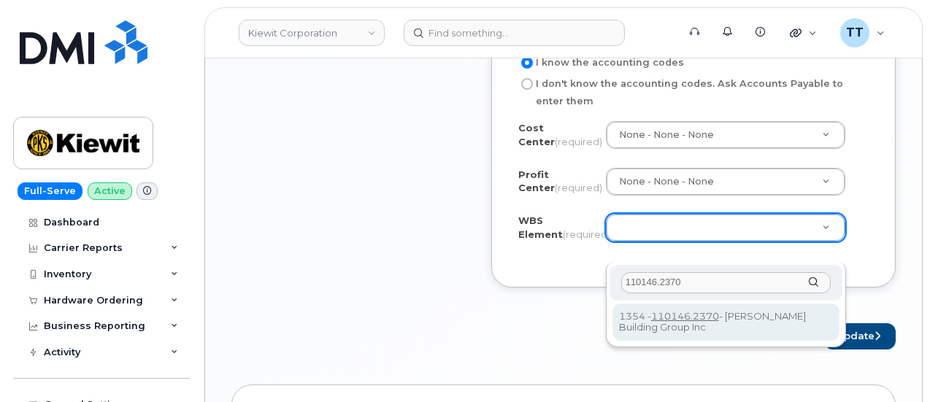
type input "110146.2370"
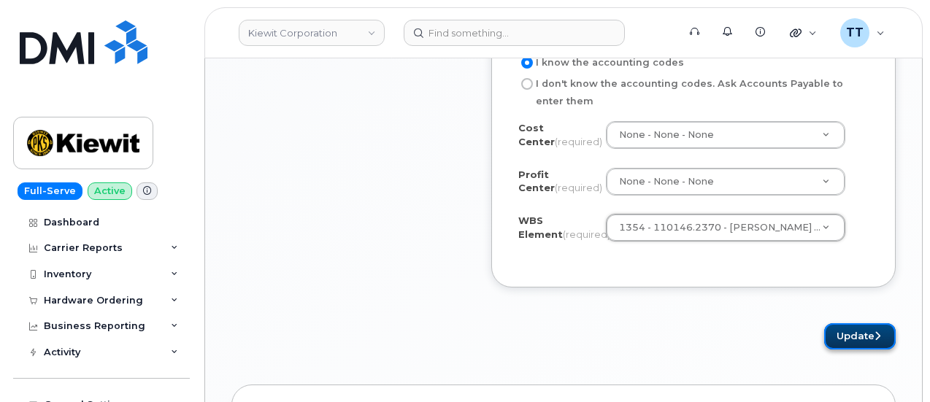
click at [837, 350] on button "Update" at bounding box center [860, 336] width 72 height 27
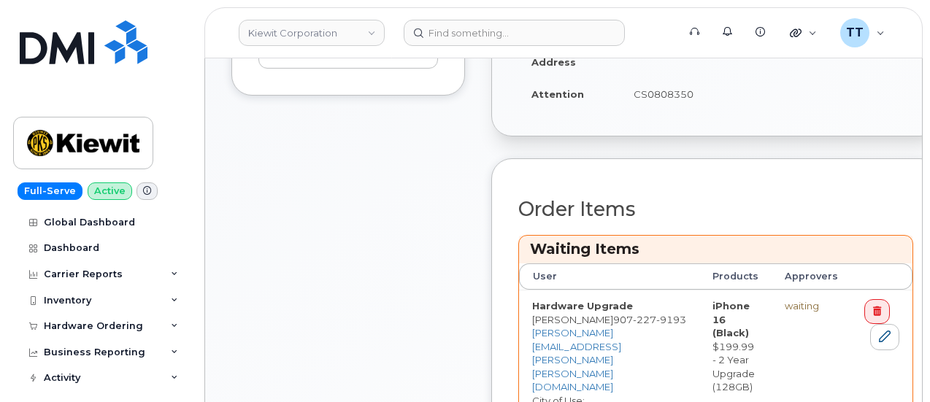
scroll to position [759, 0]
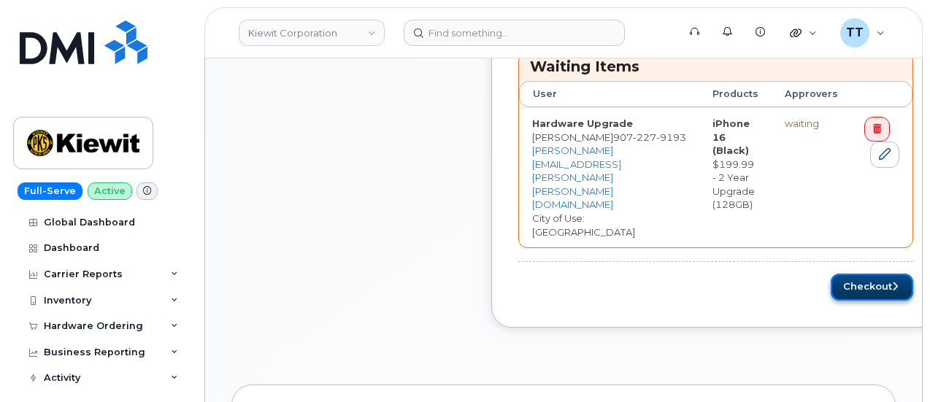
click at [858, 274] on button "Checkout" at bounding box center [872, 287] width 82 height 27
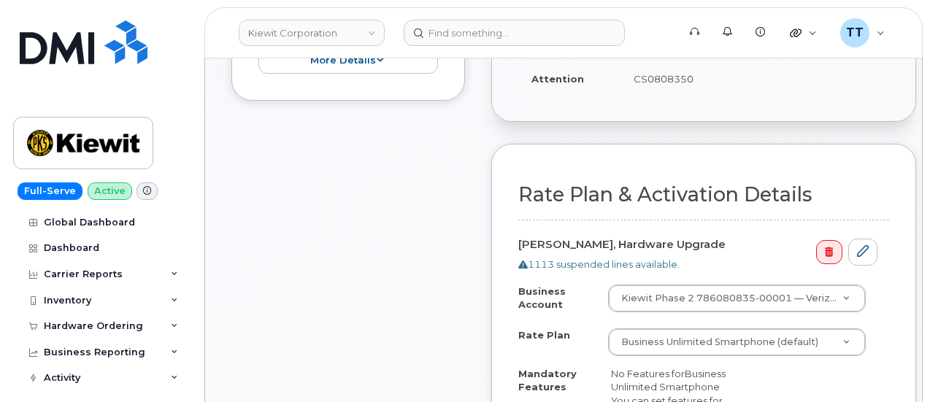
scroll to position [685, 0]
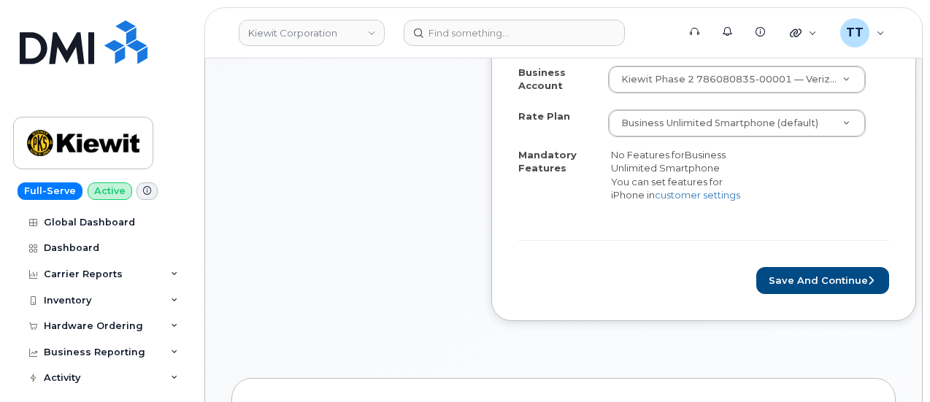
click at [781, 293] on div "Rate Plan & Activation Details KYLE WELKER, Hardware Upgrade 1113 suspended lin…" at bounding box center [703, 123] width 425 height 396
click at [785, 281] on button "Save and Continue" at bounding box center [822, 280] width 133 height 27
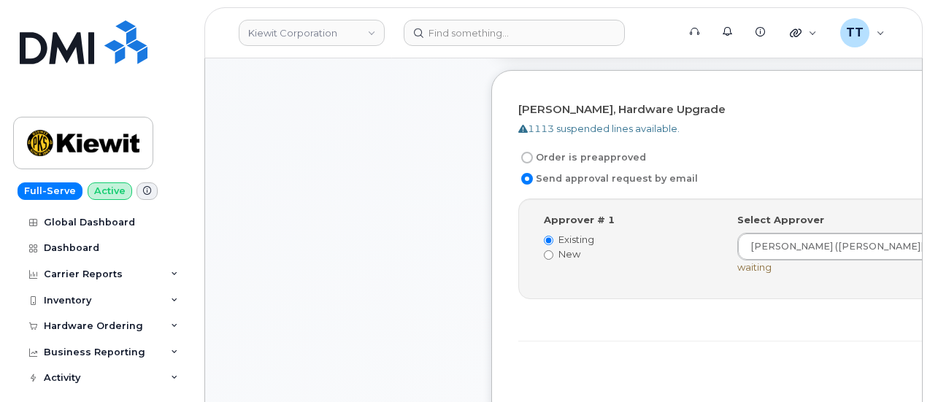
scroll to position [584, 0]
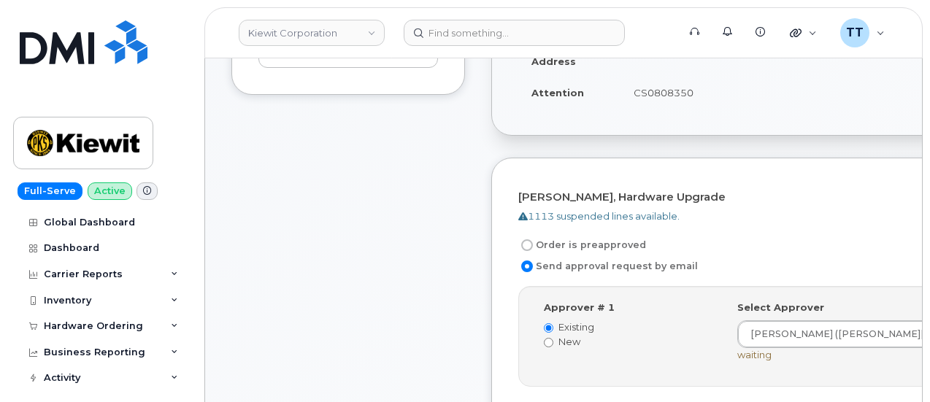
scroll to position [292, 0]
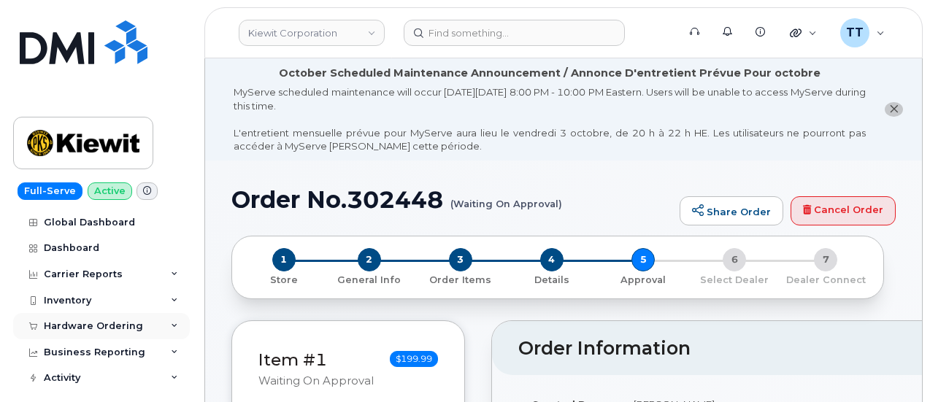
click at [104, 323] on div "Hardware Ordering" at bounding box center [93, 326] width 99 height 12
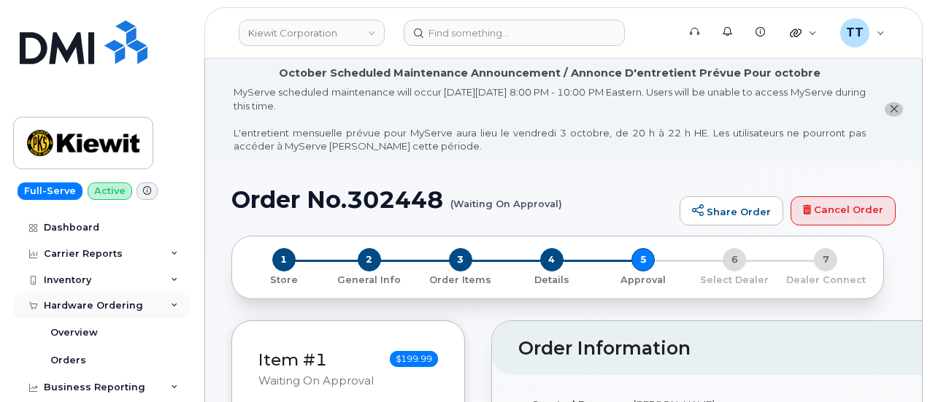
scroll to position [73, 0]
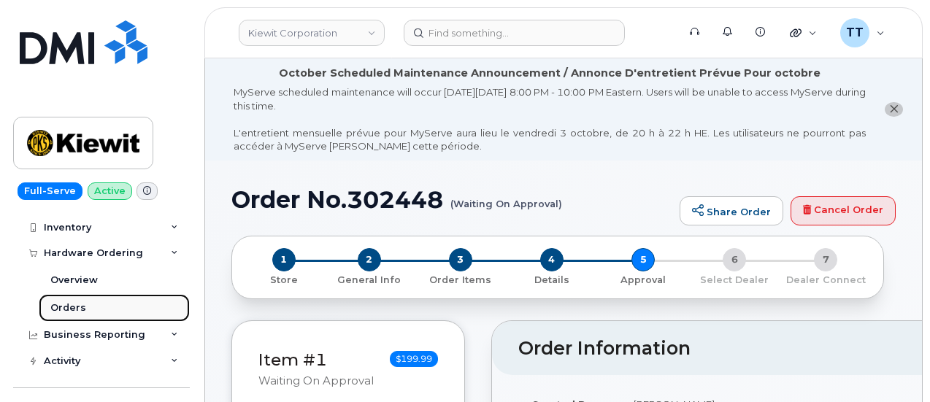
click at [104, 309] on link "Orders" at bounding box center [114, 308] width 151 height 28
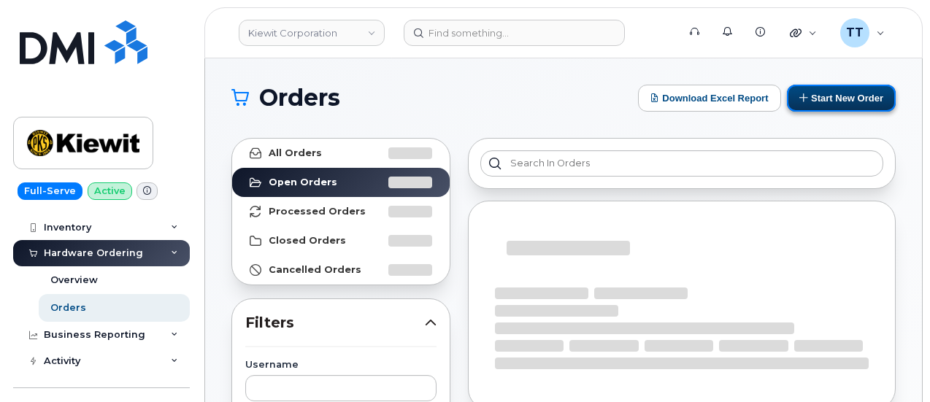
click at [806, 101] on icon at bounding box center [803, 97] width 9 height 9
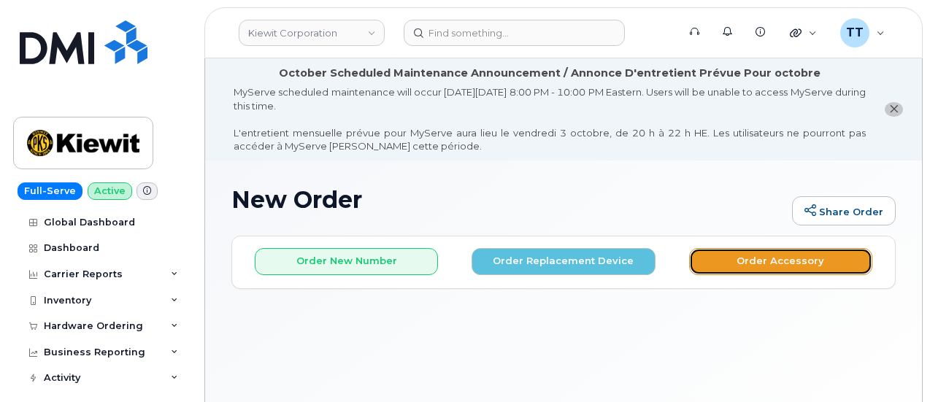
click at [739, 263] on button "Order Accessory" at bounding box center [780, 261] width 183 height 27
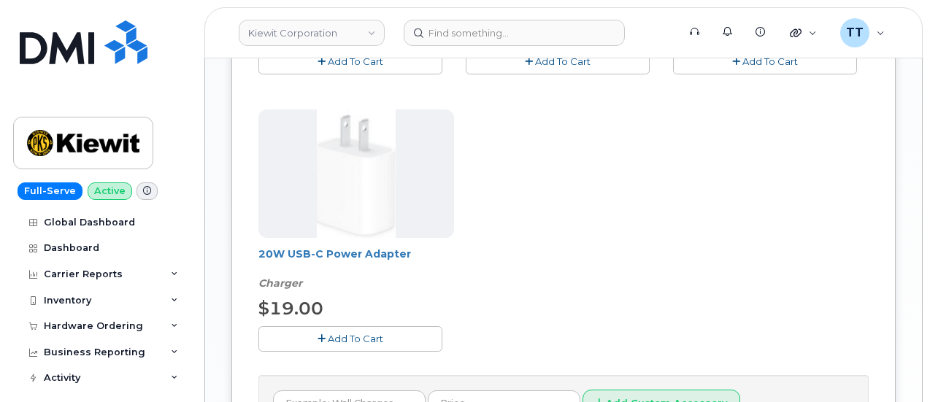
scroll to position [584, 0]
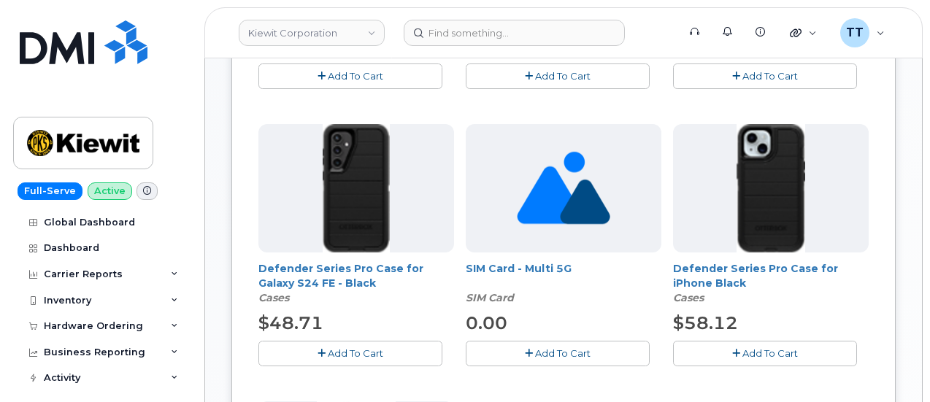
click at [535, 347] on span "Add To Cart" at bounding box center [562, 353] width 55 height 12
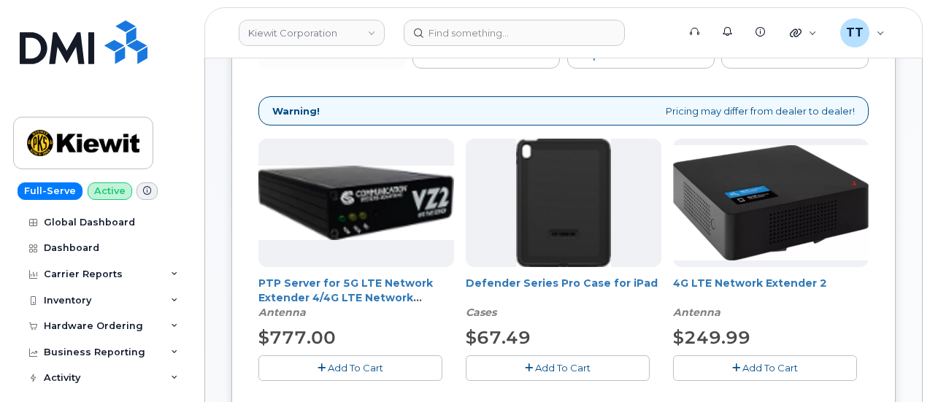
scroll to position [73, 0]
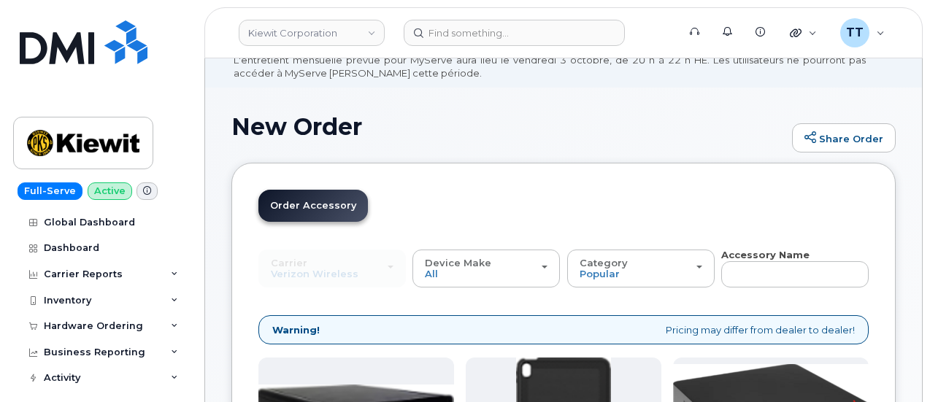
click at [313, 269] on div "Carrier Verizon Wireless T-Mobile AT&T Wireless Verizon Wireless T-Mobile AT&T …" at bounding box center [331, 269] width 147 height 38
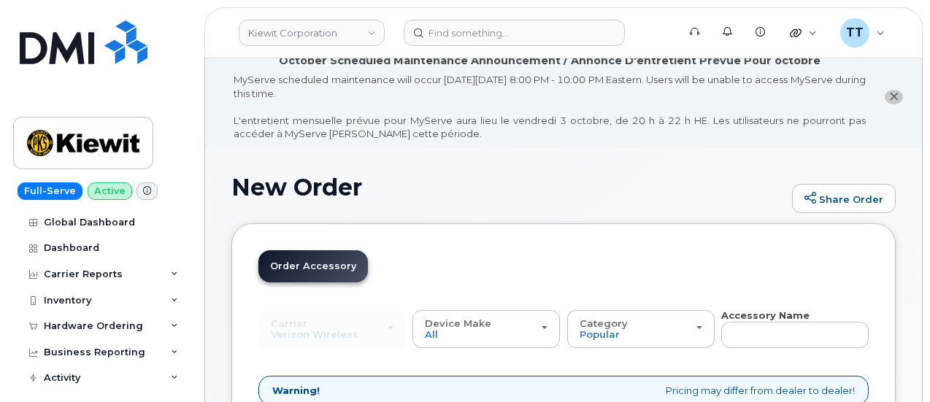
scroll to position [0, 0]
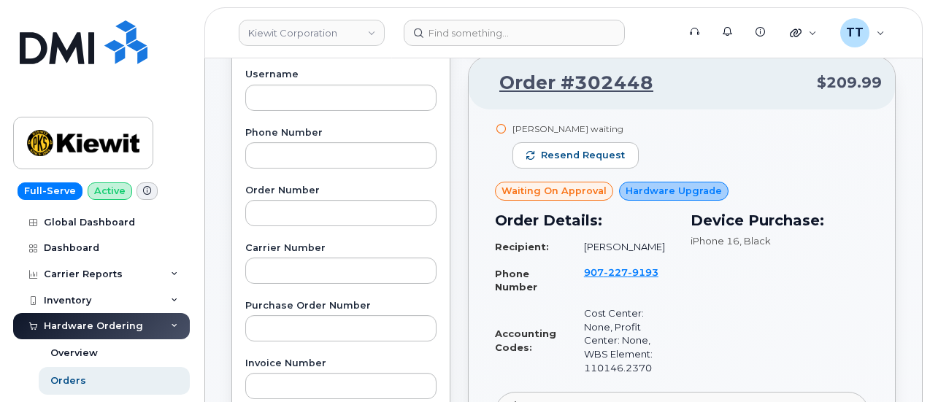
scroll to position [146, 0]
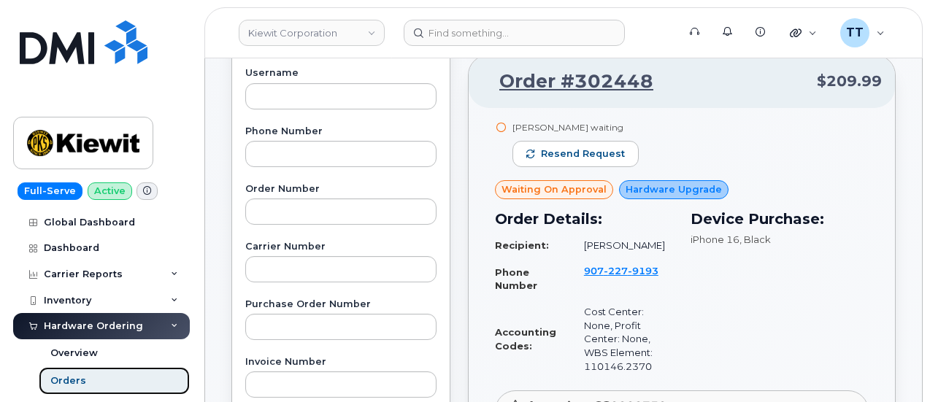
click at [86, 382] on link "Orders" at bounding box center [114, 381] width 151 height 28
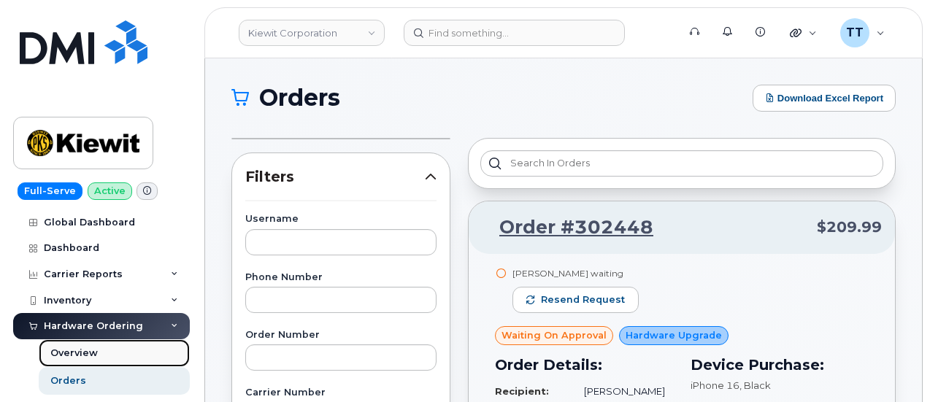
click at [101, 348] on link "Overview" at bounding box center [114, 353] width 151 height 28
click at [99, 351] on link "Overview" at bounding box center [114, 353] width 151 height 28
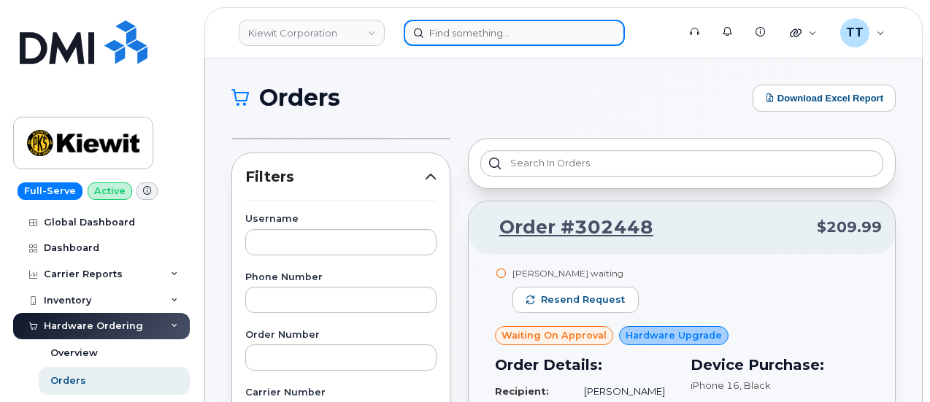
click at [459, 37] on input at bounding box center [514, 33] width 221 height 26
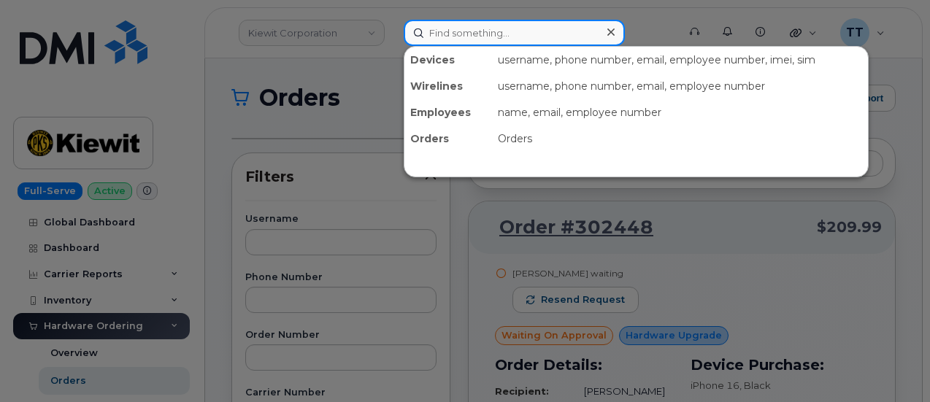
paste input "[PERSON_NAME]"
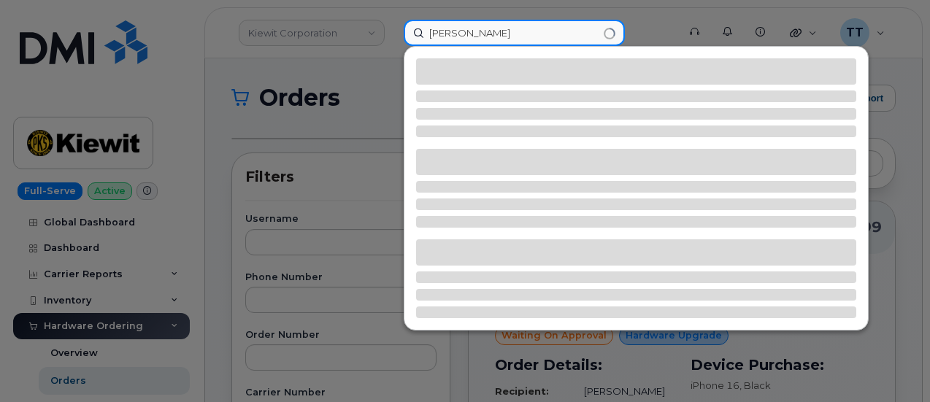
type input "[PERSON_NAME]"
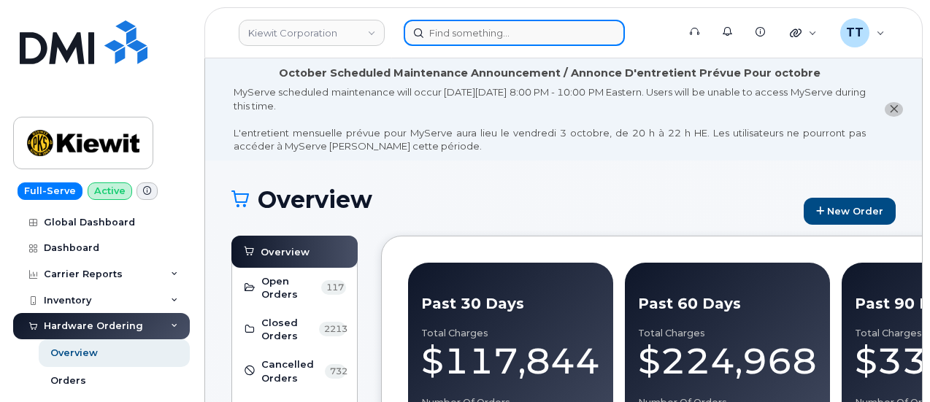
click at [483, 30] on input at bounding box center [514, 33] width 221 height 26
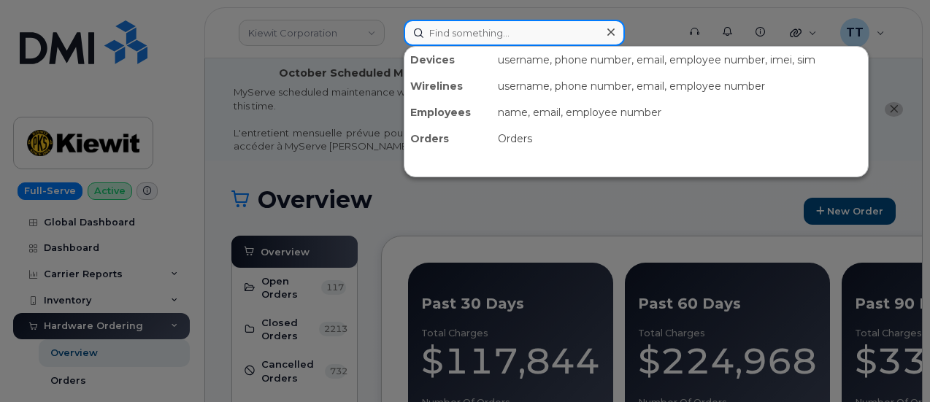
paste input "[PERSON_NAME]"
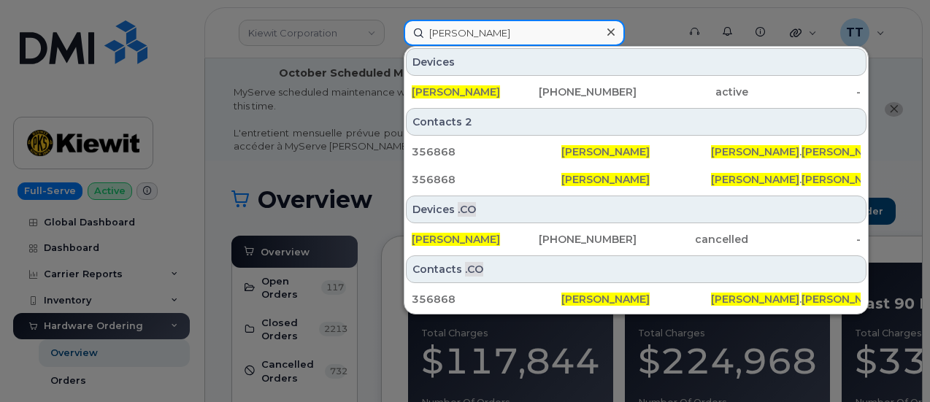
type input "[PERSON_NAME]"
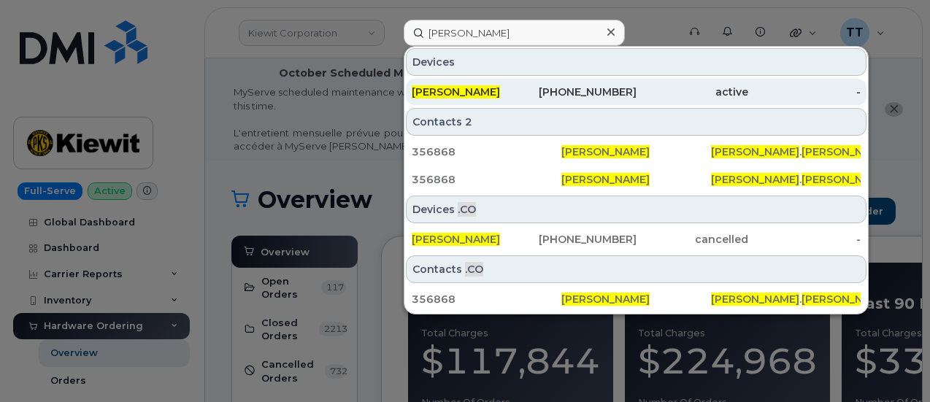
click at [477, 85] on div "[PERSON_NAME]" at bounding box center [468, 92] width 112 height 15
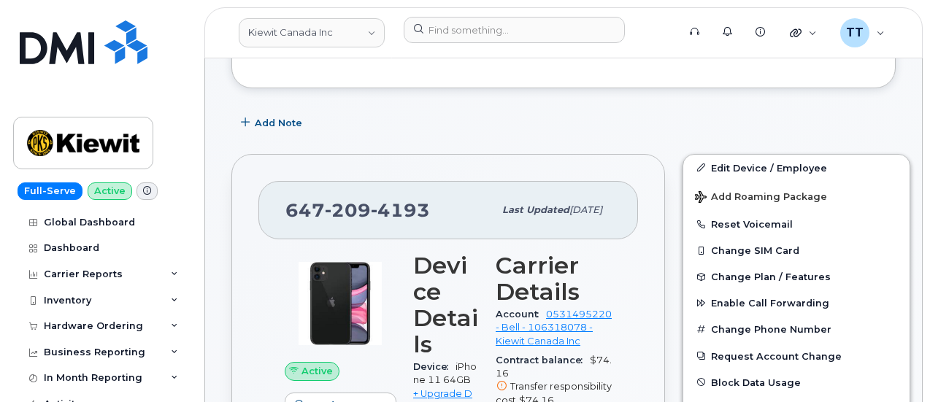
scroll to position [292, 0]
click at [336, 201] on span "209" at bounding box center [348, 211] width 46 height 22
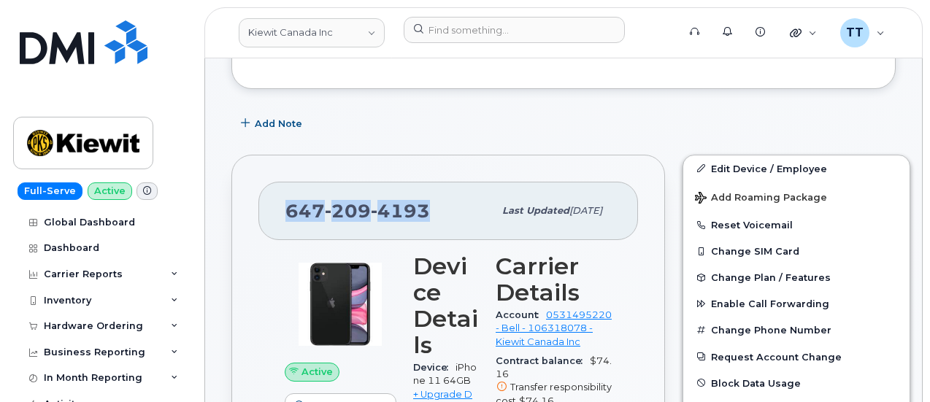
click at [336, 201] on span "209" at bounding box center [348, 211] width 46 height 22
copy span "647 209 4193"
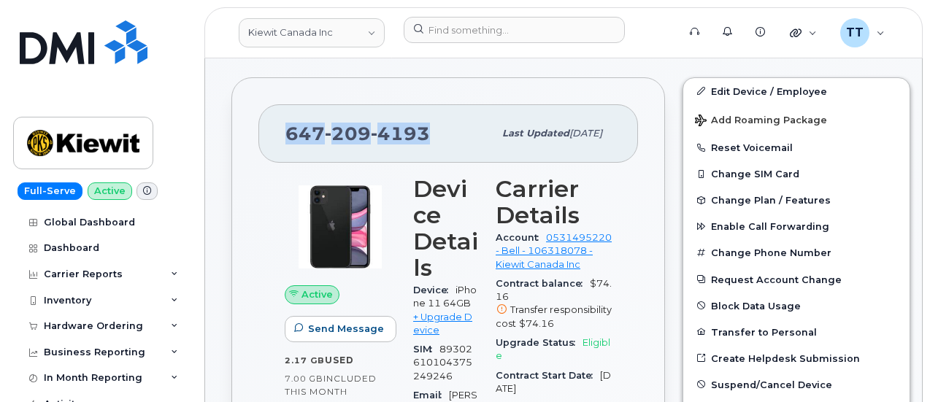
scroll to position [365, 0]
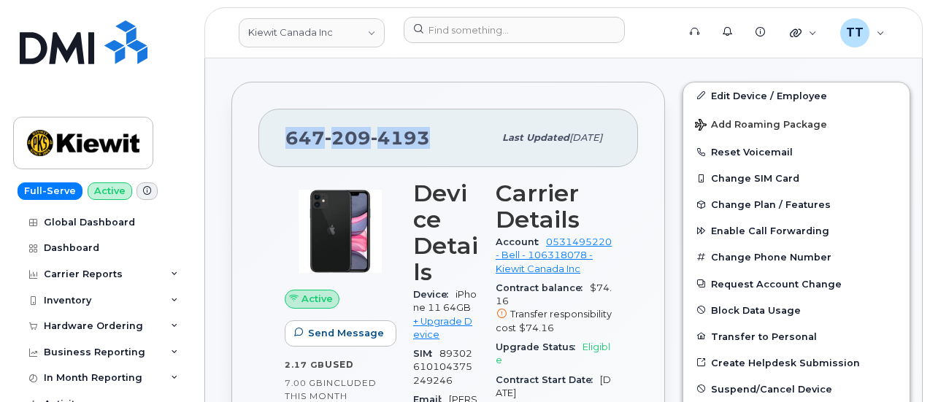
click at [327, 164] on div "647 209 4193 Last updated Sep 25, 2025" at bounding box center [448, 138] width 380 height 58
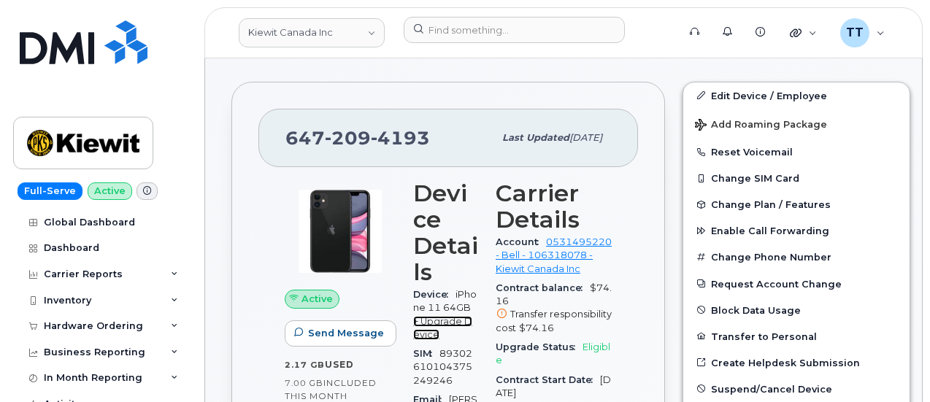
click at [435, 328] on link "+ Upgrade Device" at bounding box center [442, 328] width 59 height 24
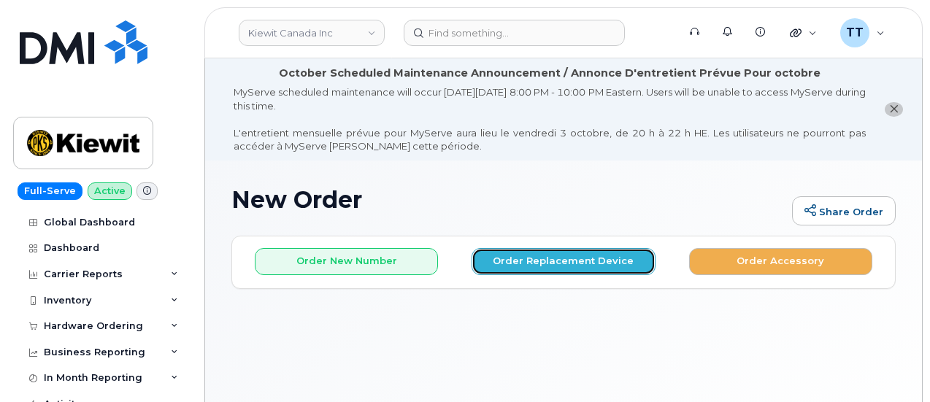
click at [539, 250] on button "Order Replacement Device" at bounding box center [563, 261] width 183 height 27
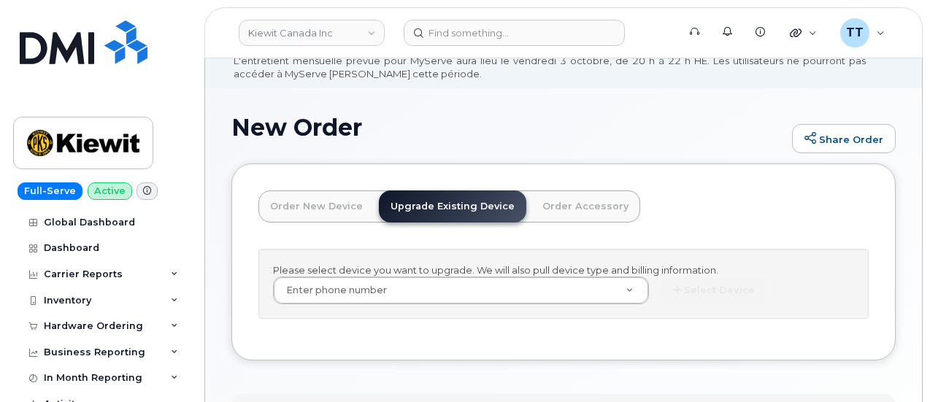
scroll to position [137, 0]
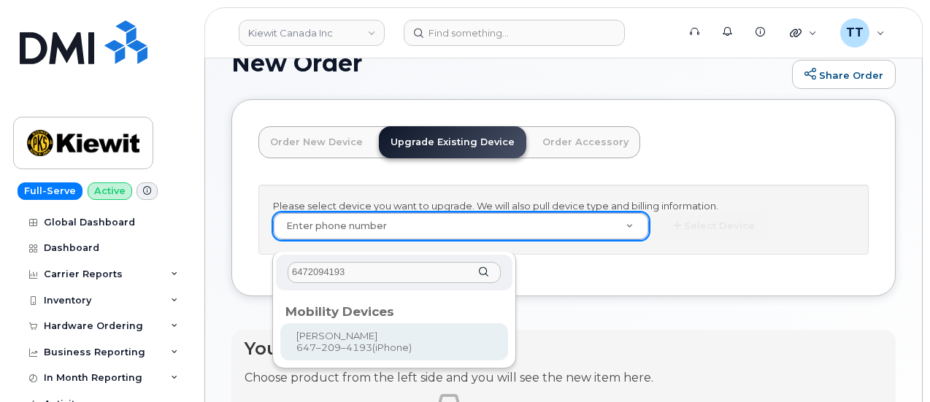
type input "6472094193"
type input "179991"
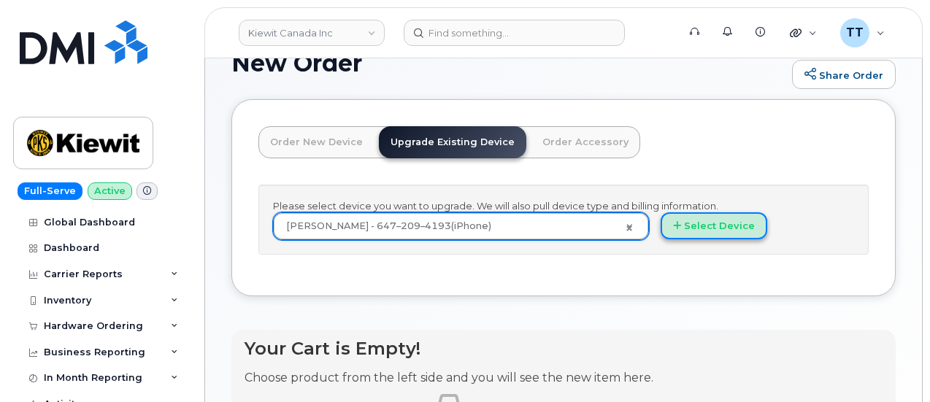
click at [661, 238] on button "Select Device" at bounding box center [714, 225] width 107 height 27
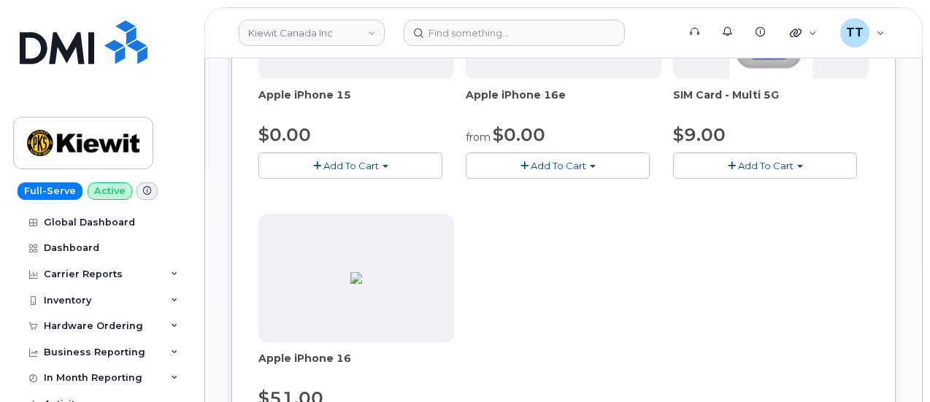
scroll to position [355, 0]
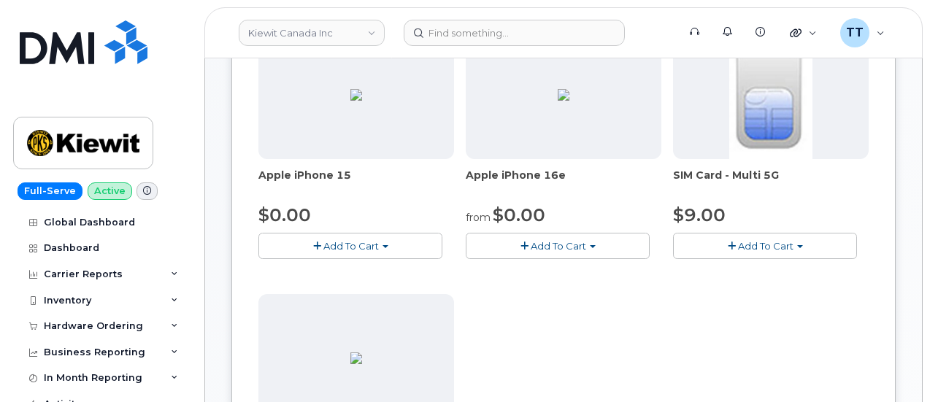
click at [314, 237] on button "Add To Cart" at bounding box center [350, 246] width 184 height 26
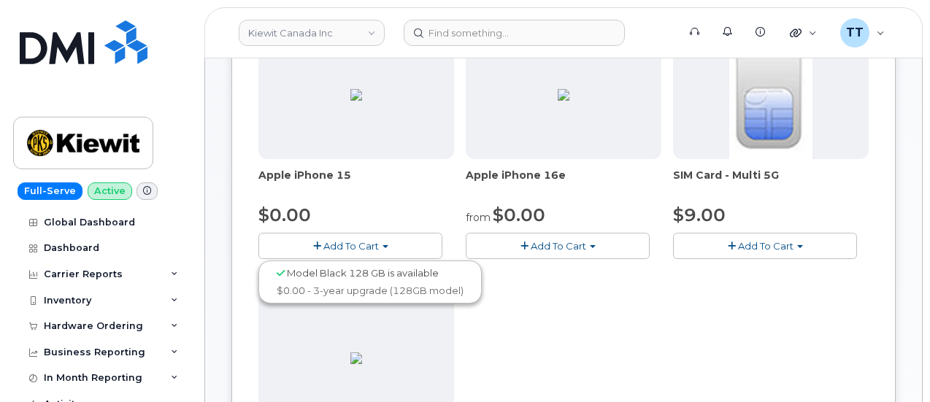
click at [461, 358] on div "Apple iPhone 15 $0.00 Add To Cart Model Black 128 GB is available $0.00 - 3-yea…" at bounding box center [563, 288] width 610 height 514
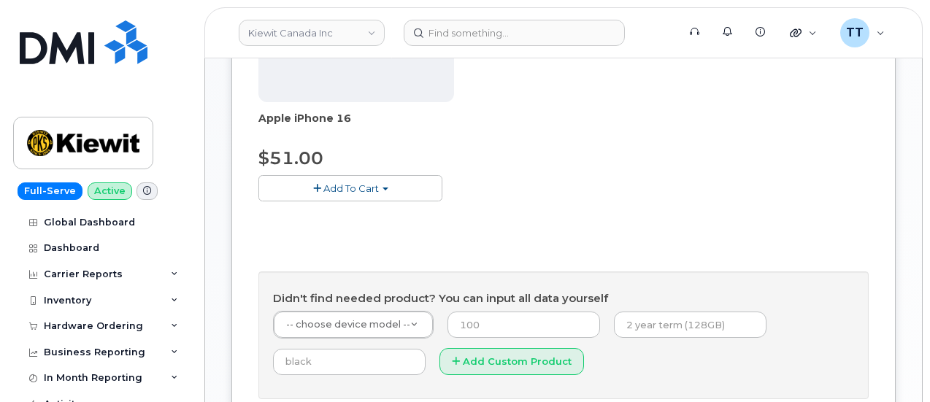
scroll to position [574, 0]
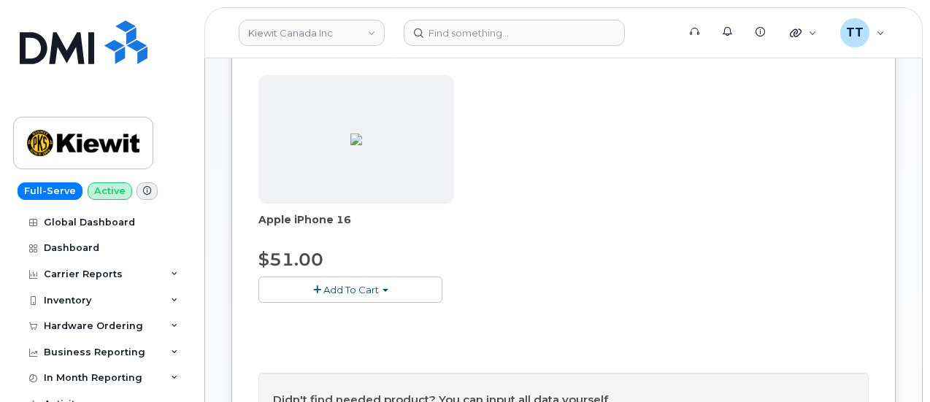
click at [343, 285] on span "Add To Cart" at bounding box center [350, 290] width 55 height 12
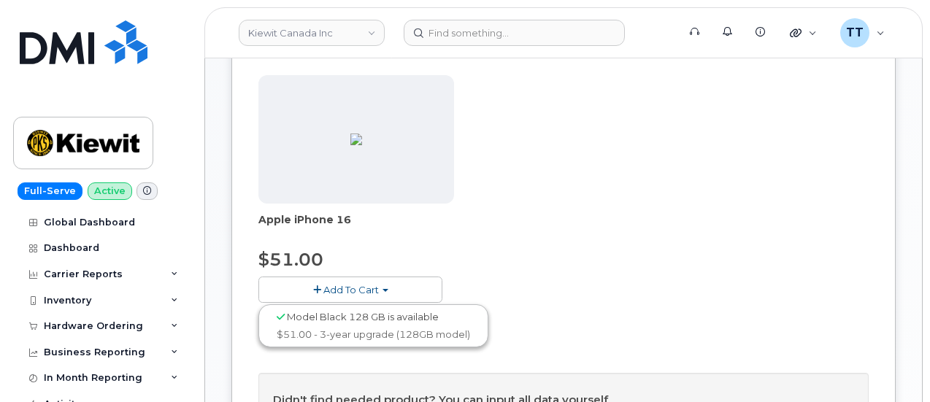
click at [448, 276] on div "Apple iPhone 15 $0.00 Add To Cart Model Black 128 GB is available $0.00 - 3-yea…" at bounding box center [563, 69] width 610 height 514
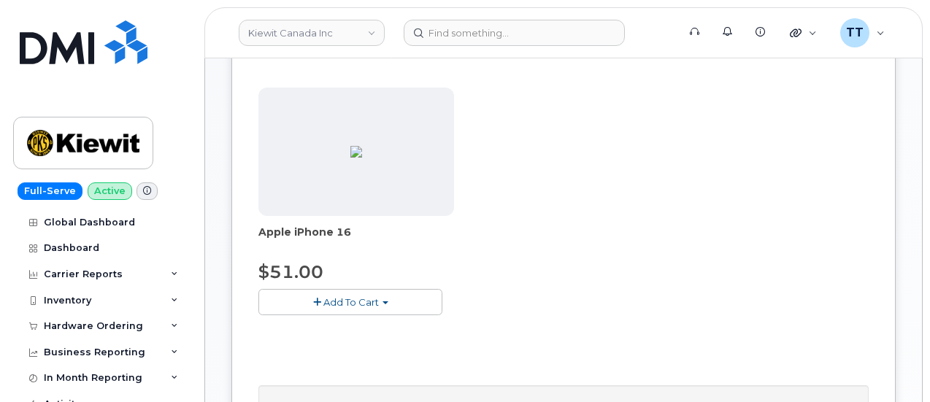
scroll to position [282, 0]
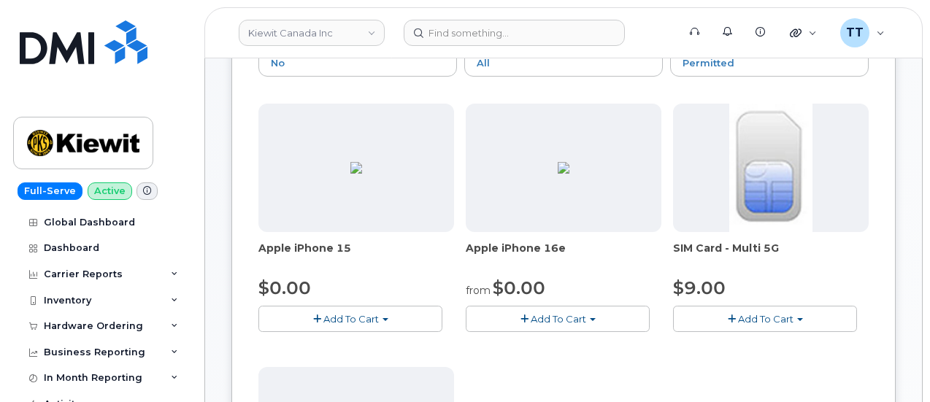
click at [531, 318] on span "Add To Cart" at bounding box center [558, 319] width 55 height 12
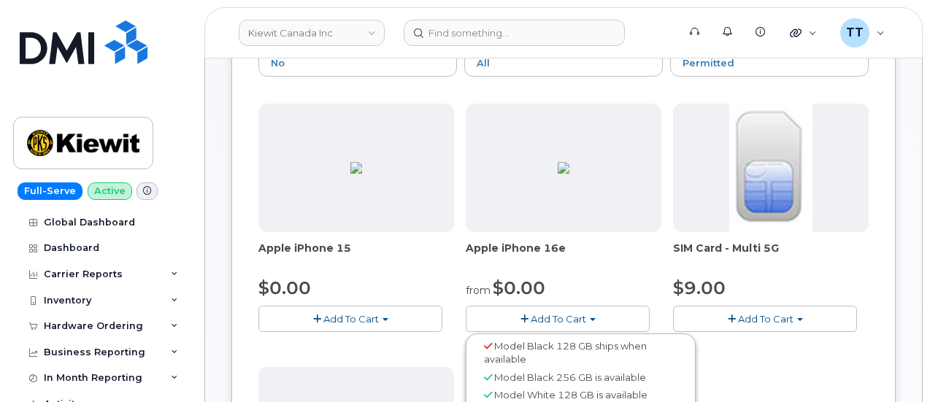
scroll to position [355, 0]
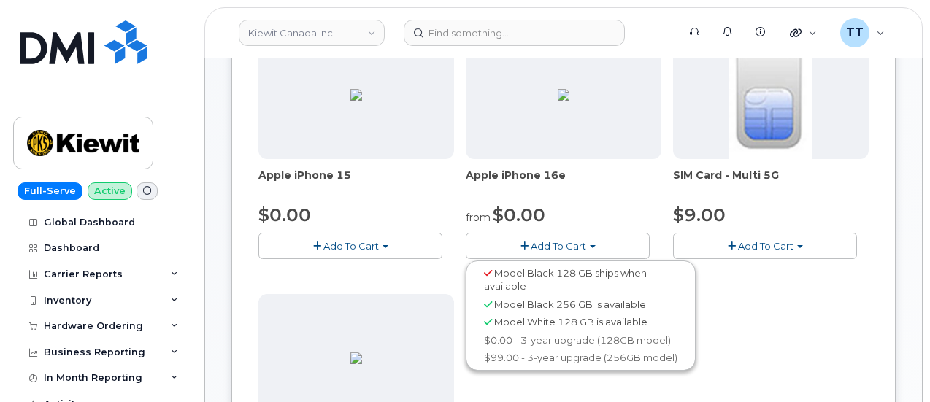
click at [488, 379] on div "Apple iPhone 15 $0.00 Add To Cart Model Black 128 GB is available $0.00 - 3-yea…" at bounding box center [563, 288] width 610 height 514
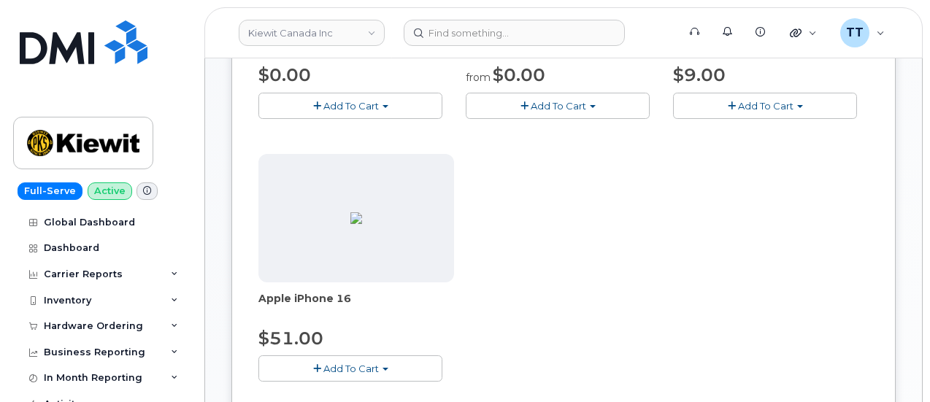
scroll to position [574, 0]
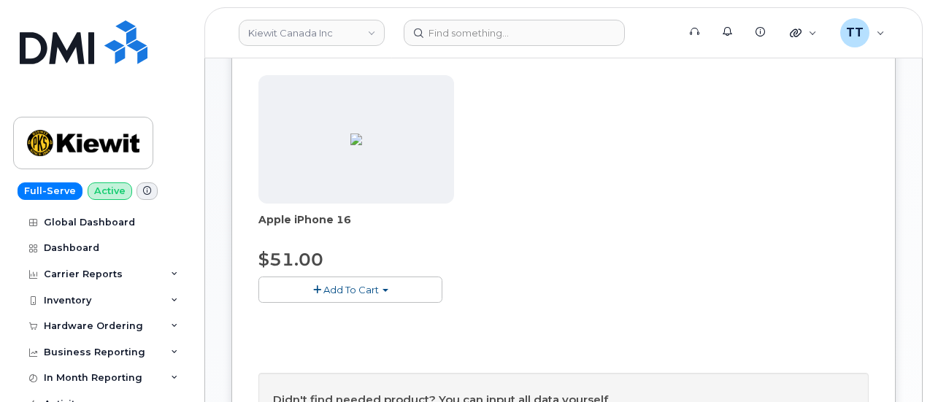
click at [341, 279] on button "Add To Cart" at bounding box center [350, 290] width 184 height 26
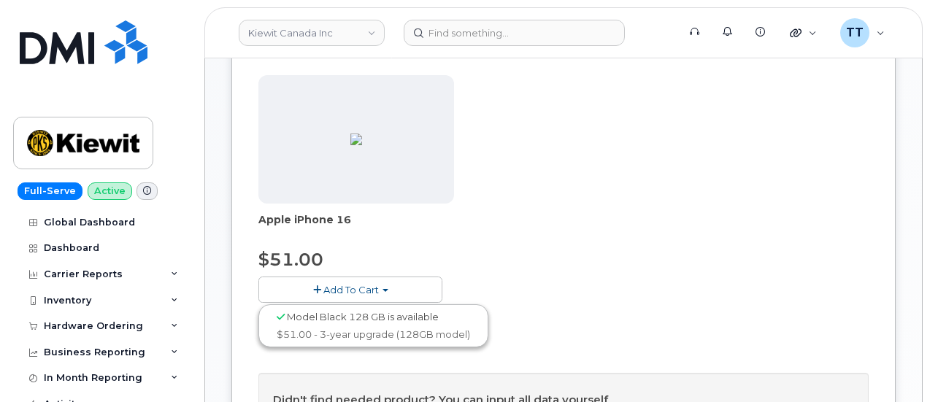
click at [482, 253] on div "Apple iPhone 15 $0.00 Add To Cart Model Black 128 GB is available $0.00 - 3-yea…" at bounding box center [563, 69] width 610 height 514
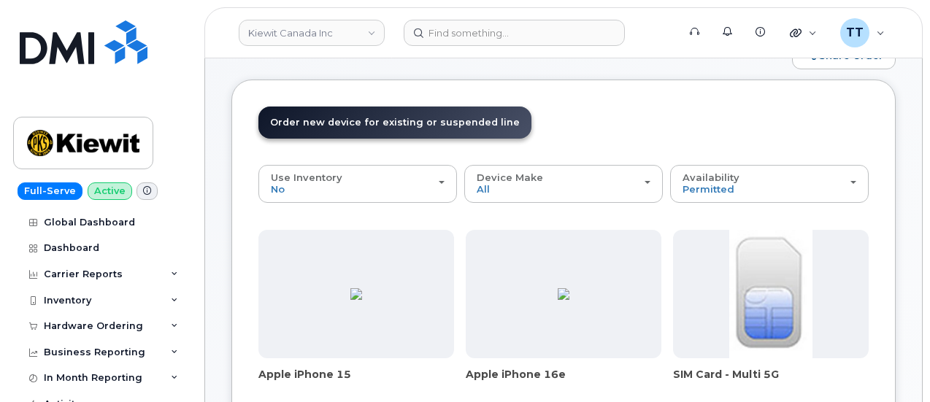
scroll to position [64, 0]
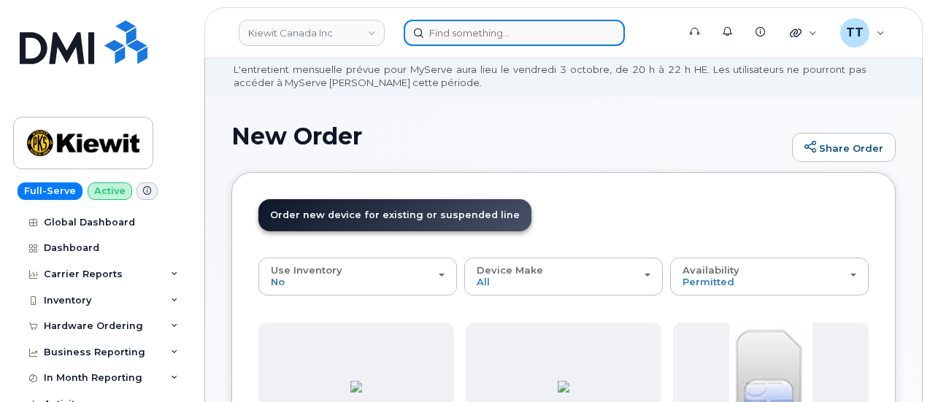
click at [460, 36] on input at bounding box center [514, 33] width 221 height 26
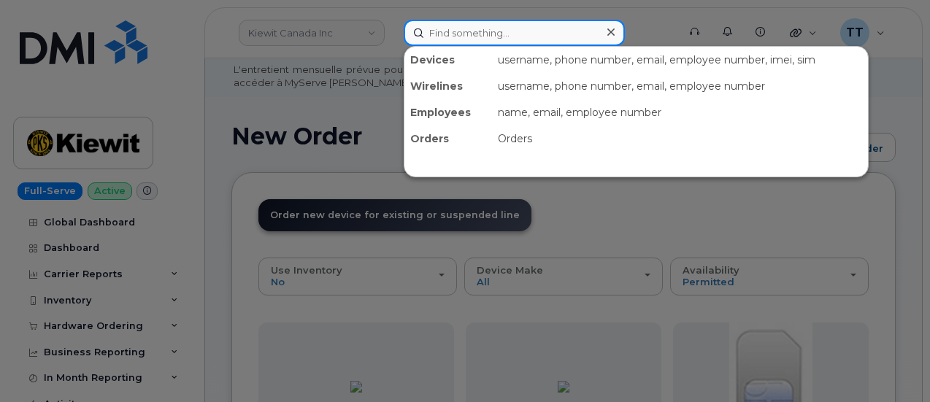
paste input "647-209-4193"
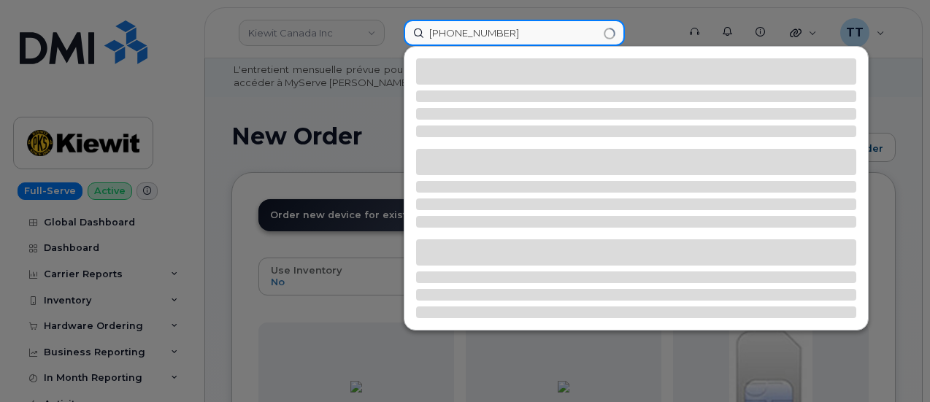
type input "647-209-4193"
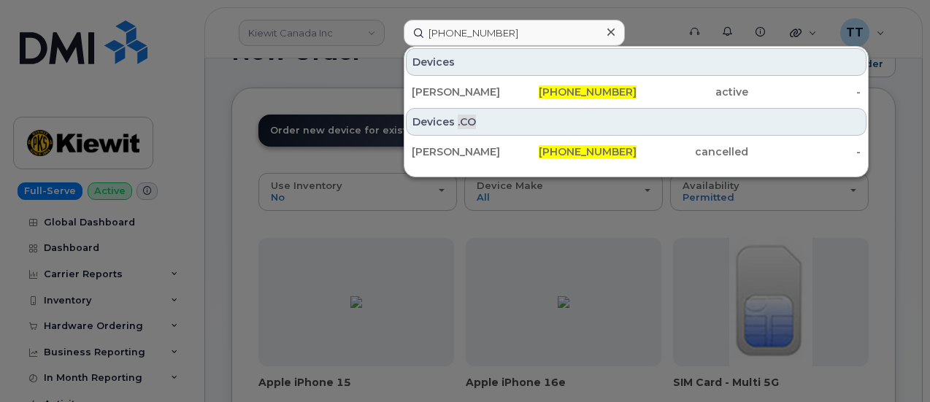
scroll to position [209, 0]
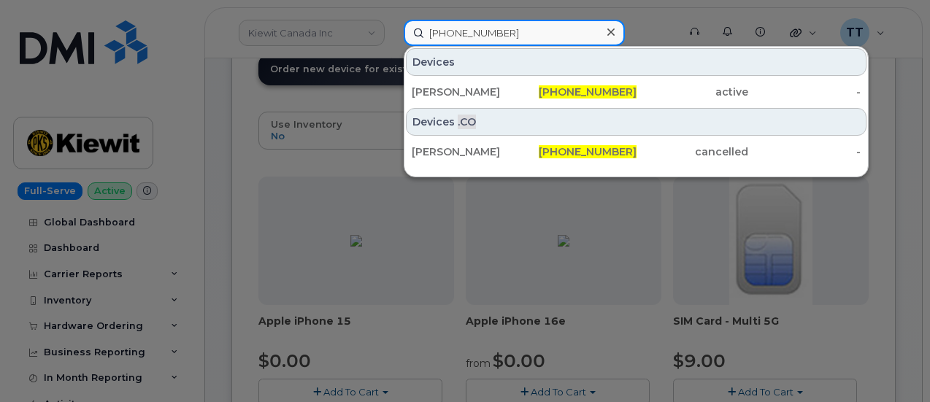
click at [460, 26] on input "647-209-4193" at bounding box center [514, 33] width 221 height 26
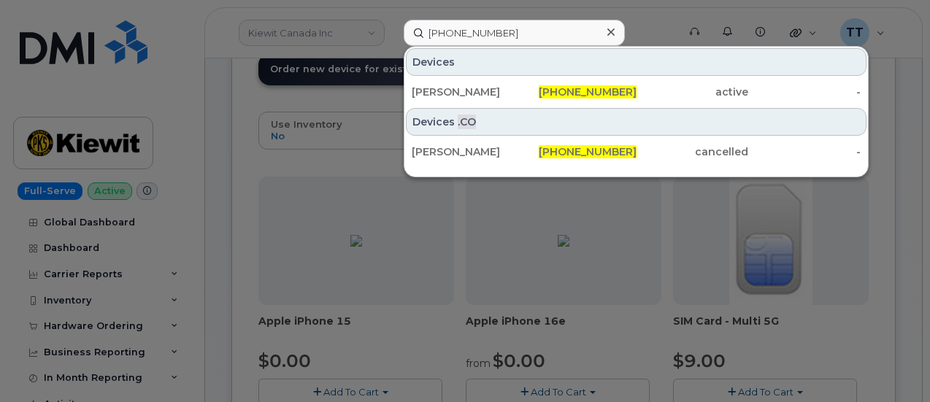
drag, startPoint x: 489, startPoint y: 88, endPoint x: 174, endPoint y: 11, distance: 324.7
click at [489, 88] on div "Khuram Mohib" at bounding box center [468, 92] width 112 height 15
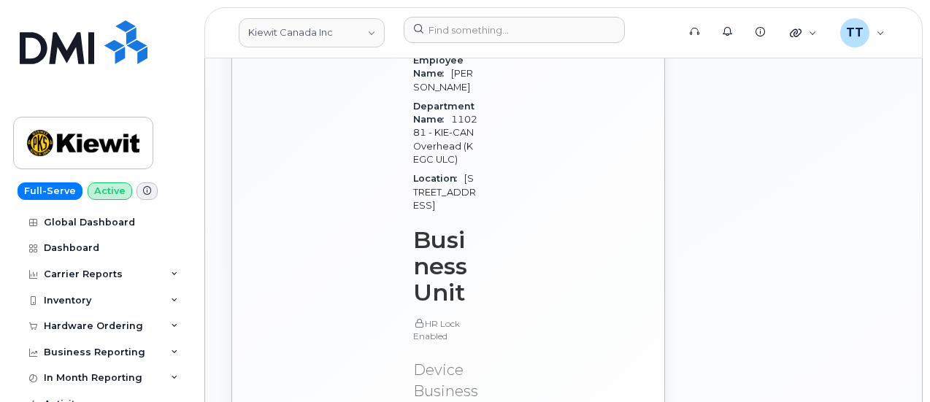
scroll to position [1520, 0]
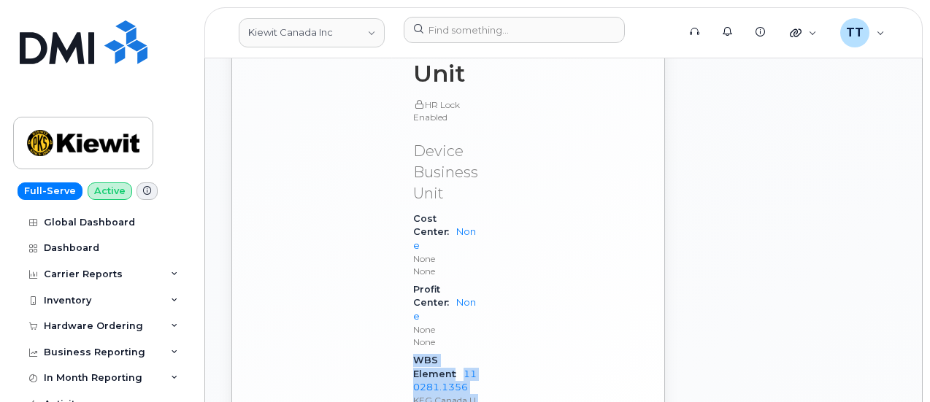
drag, startPoint x: 415, startPoint y: 267, endPoint x: 480, endPoint y: 329, distance: 90.4
copy div "WBS Element 110281.1356 KEG [GEOGRAPHIC_DATA] ULC 2182"
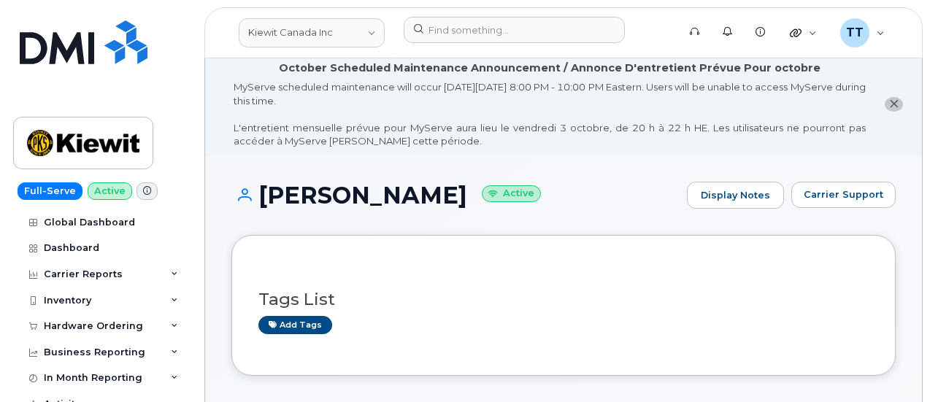
scroll to position [0, 0]
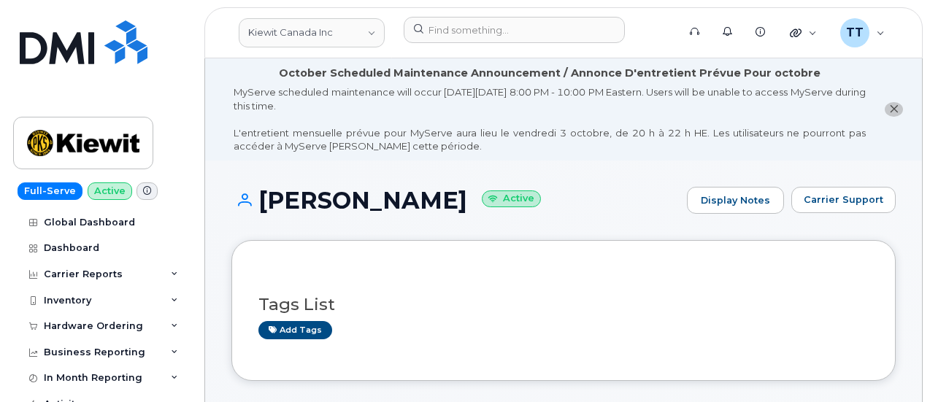
click at [345, 205] on h1 "[PERSON_NAME] Active" at bounding box center [455, 201] width 448 height 26
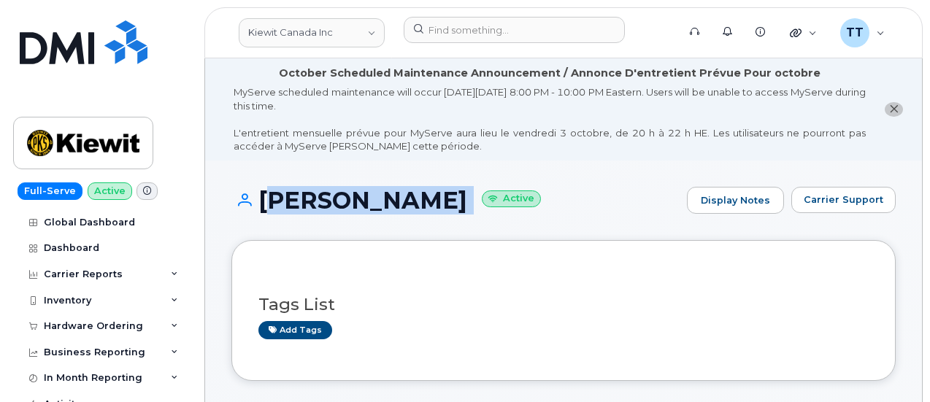
click at [345, 205] on h1 "[PERSON_NAME] Active" at bounding box center [455, 201] width 448 height 26
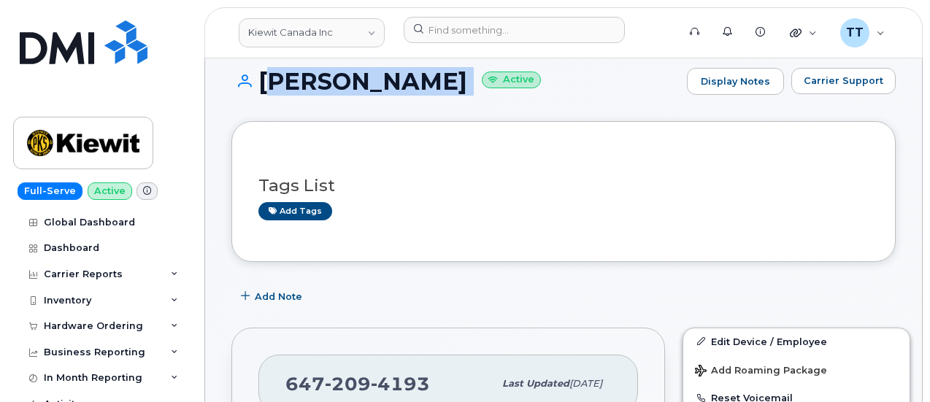
scroll to position [292, 0]
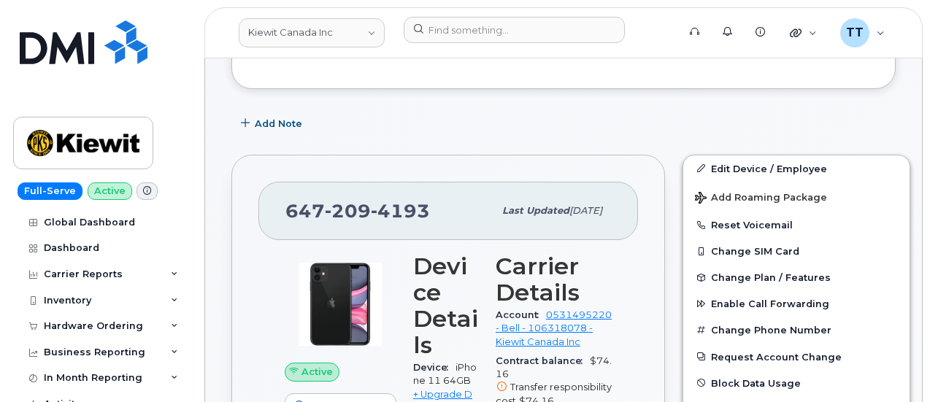
click at [362, 218] on span "209" at bounding box center [348, 211] width 46 height 22
copy span "[PHONE_NUMBER]"
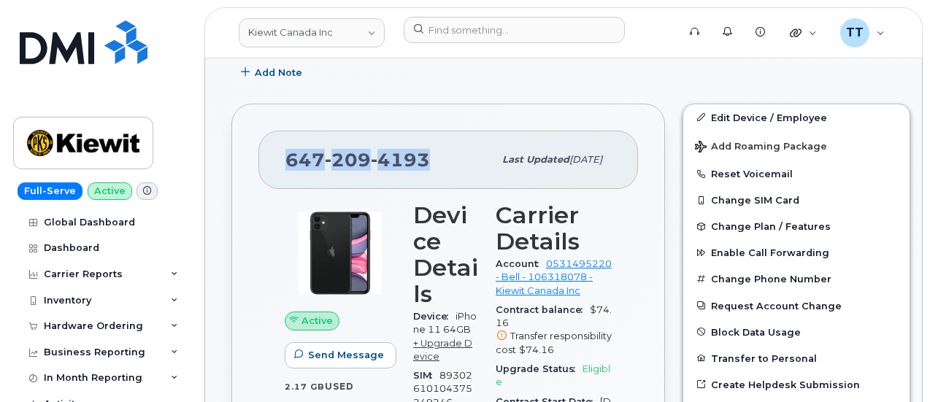
scroll to position [365, 0]
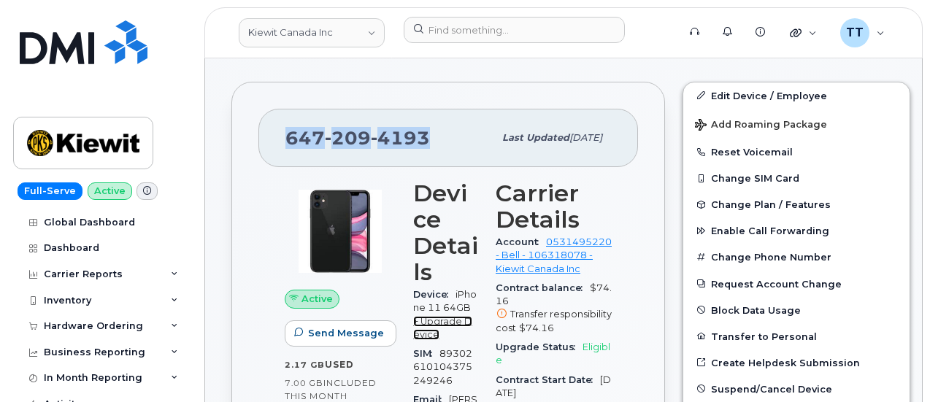
click at [444, 321] on link "+ Upgrade Device" at bounding box center [442, 328] width 59 height 24
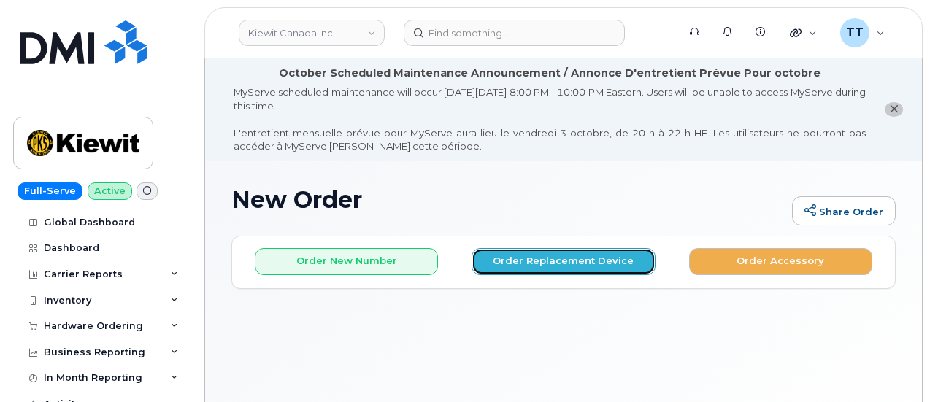
click at [545, 266] on button "Order Replacement Device" at bounding box center [563, 261] width 183 height 27
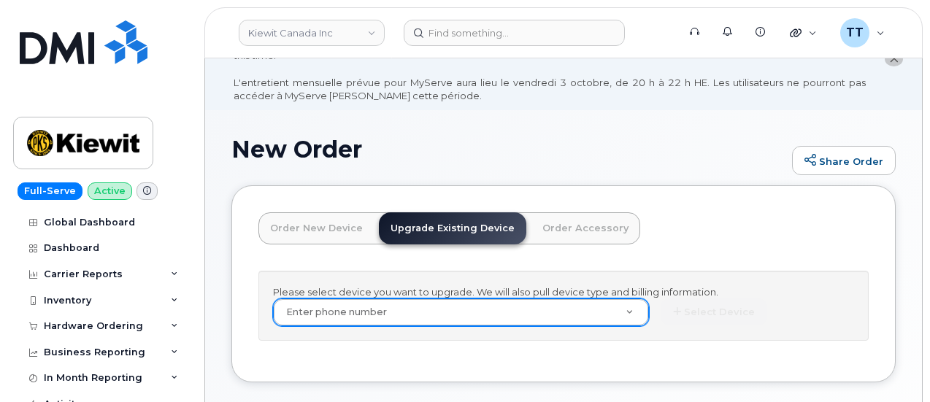
scroll to position [73, 0]
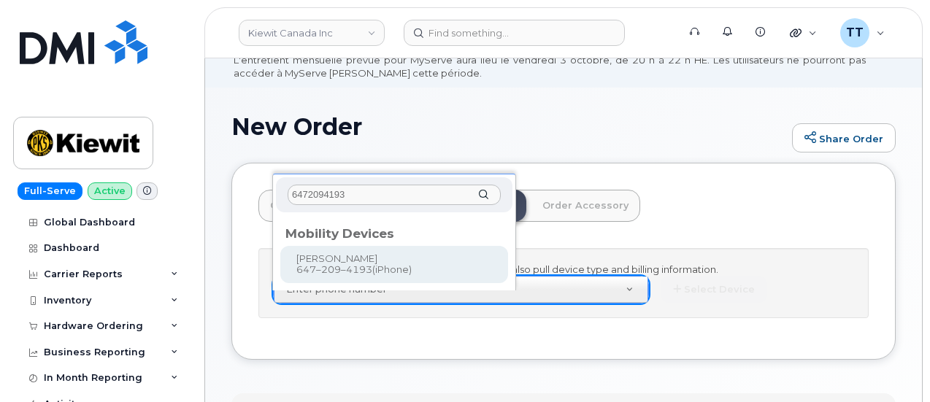
type input "6472094193"
type input "179991"
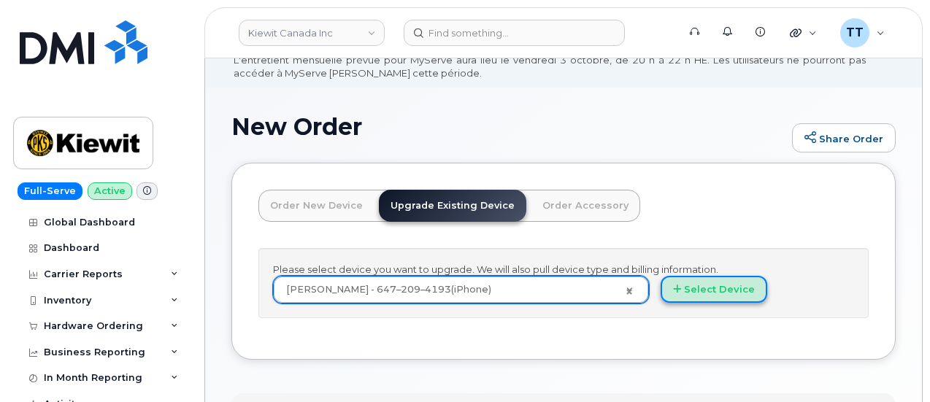
click at [661, 303] on button "Select Device" at bounding box center [714, 289] width 107 height 27
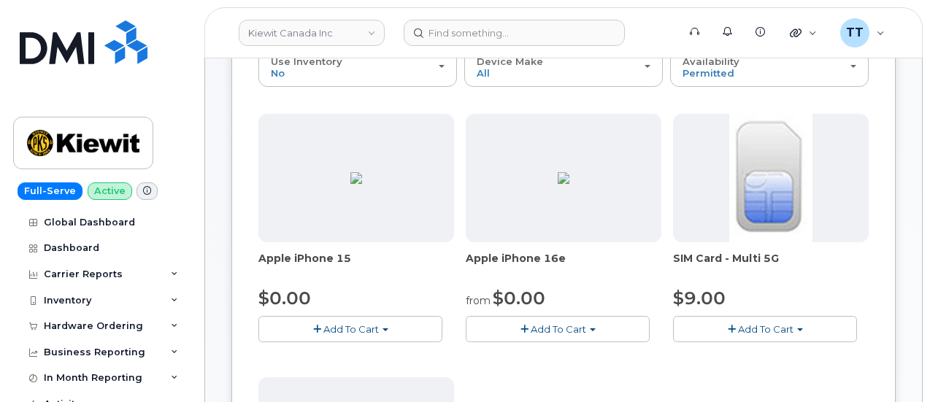
scroll to position [292, 0]
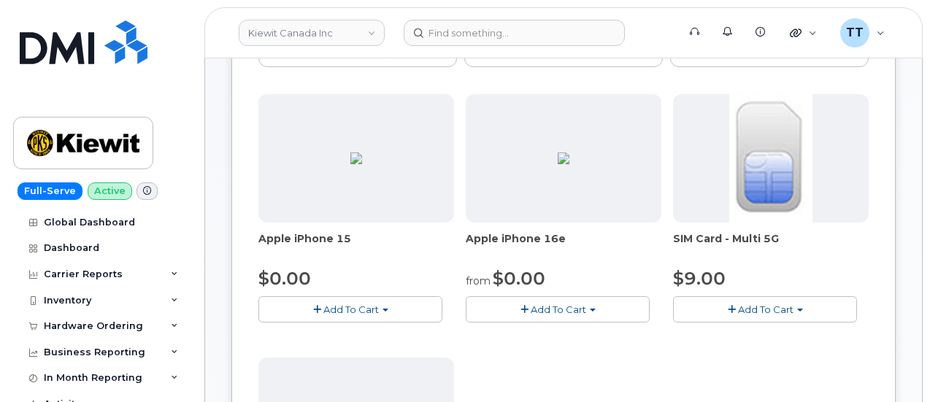
click at [466, 315] on button "Add To Cart" at bounding box center [558, 309] width 184 height 26
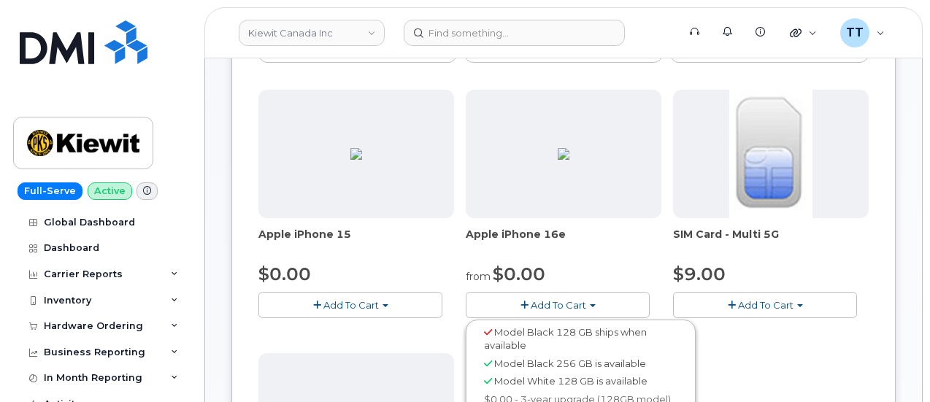
scroll to position [365, 0]
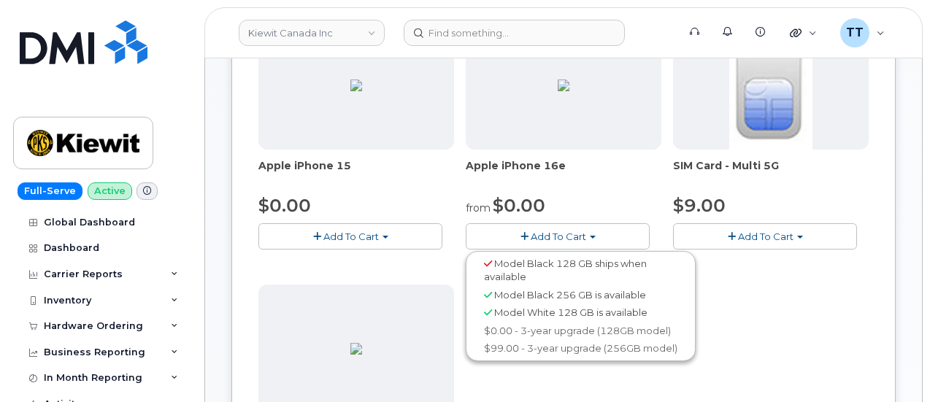
click at [515, 292] on span "Model Black 256 GB is available" at bounding box center [570, 295] width 152 height 12
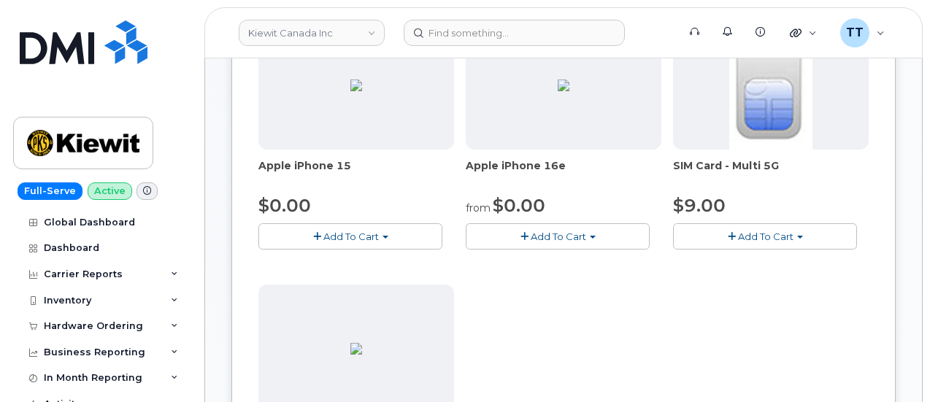
click at [531, 234] on span "Add To Cart" at bounding box center [558, 237] width 55 height 12
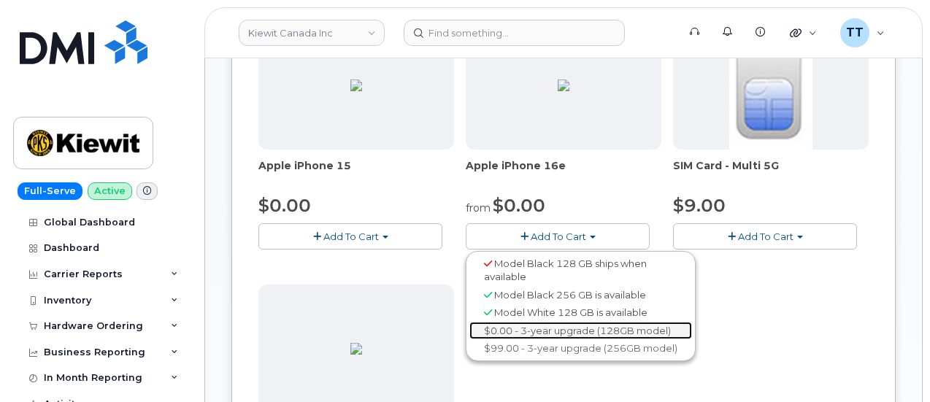
click at [469, 327] on link "$0.00 - 3-year upgrade (128GB model)" at bounding box center [580, 331] width 223 height 18
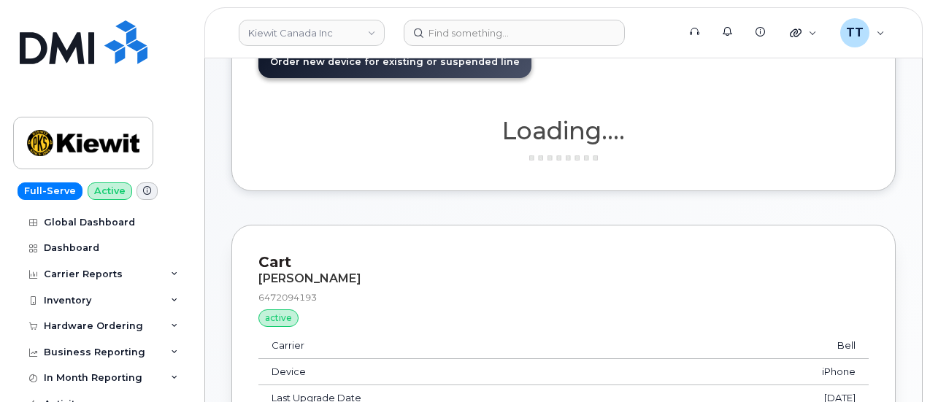
scroll to position [219, 0]
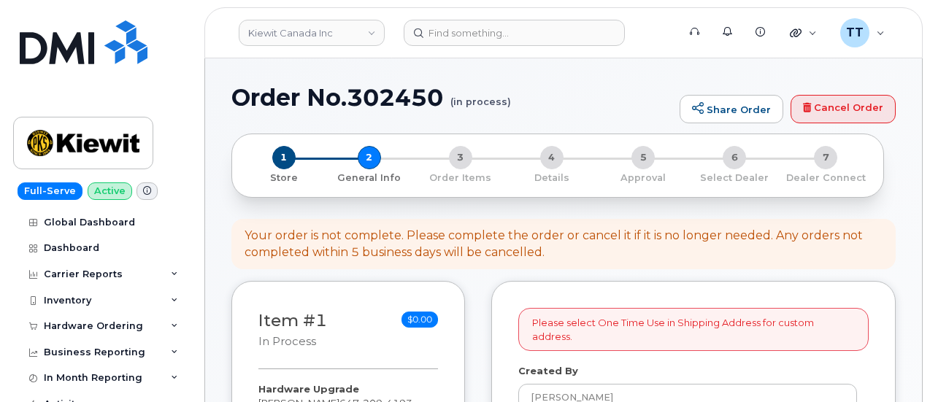
select select
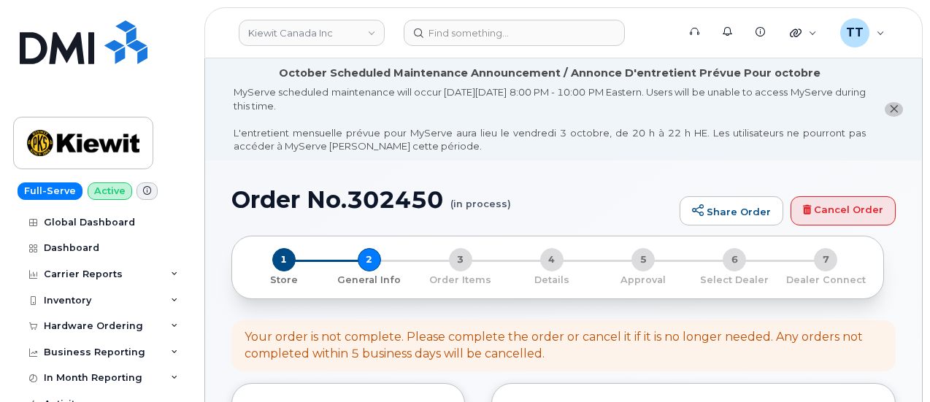
click at [280, 196] on h1 "Order No.302450 (in process)" at bounding box center [451, 200] width 441 height 26
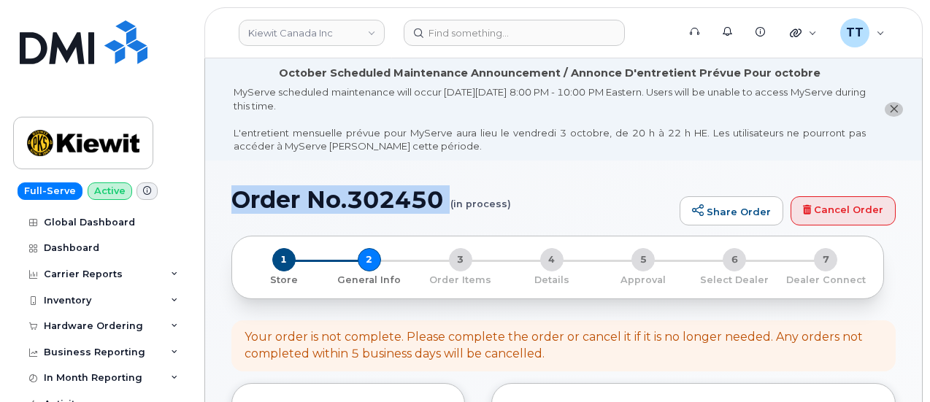
click at [280, 196] on h1 "Order No.302450 (in process)" at bounding box center [451, 200] width 441 height 26
copy h1 "Order No.302450"
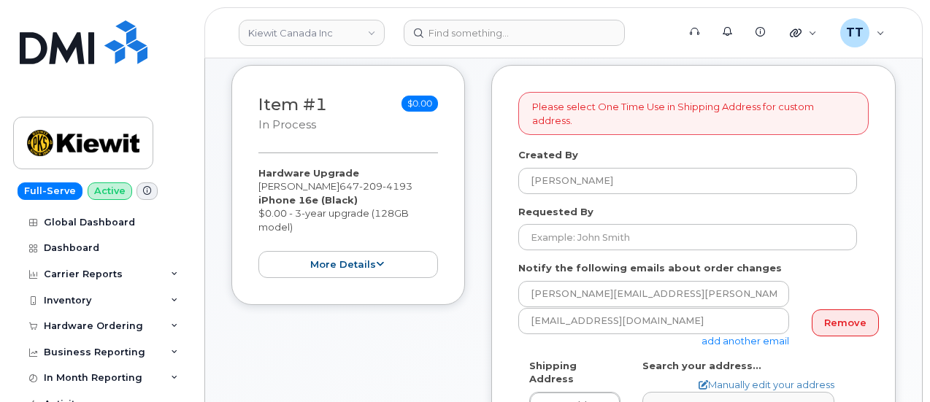
scroll to position [365, 0]
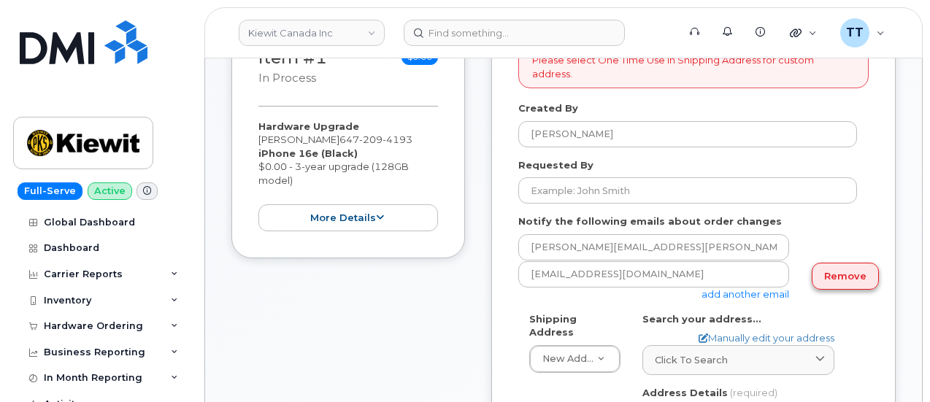
click at [832, 266] on link "Remove" at bounding box center [845, 276] width 67 height 27
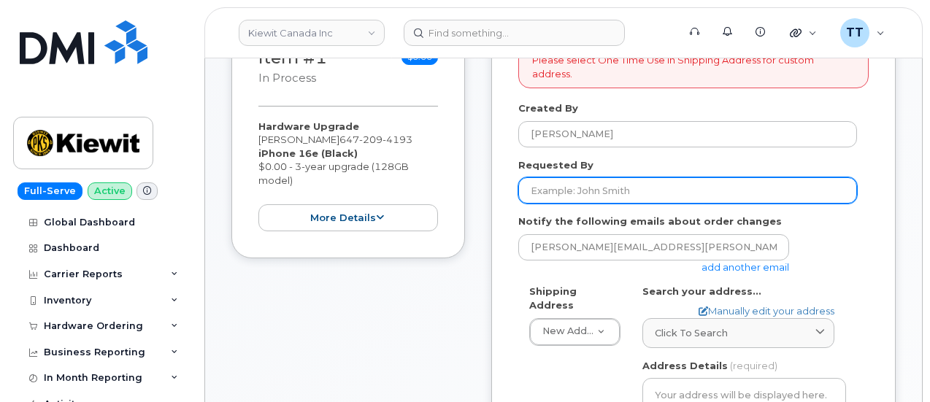
click at [588, 178] on input "Requested By" at bounding box center [687, 190] width 339 height 26
drag, startPoint x: 588, startPoint y: 178, endPoint x: 562, endPoint y: 177, distance: 26.3
click at [558, 177] on input "Requested By" at bounding box center [687, 190] width 339 height 26
paste input "[PERSON_NAME]"
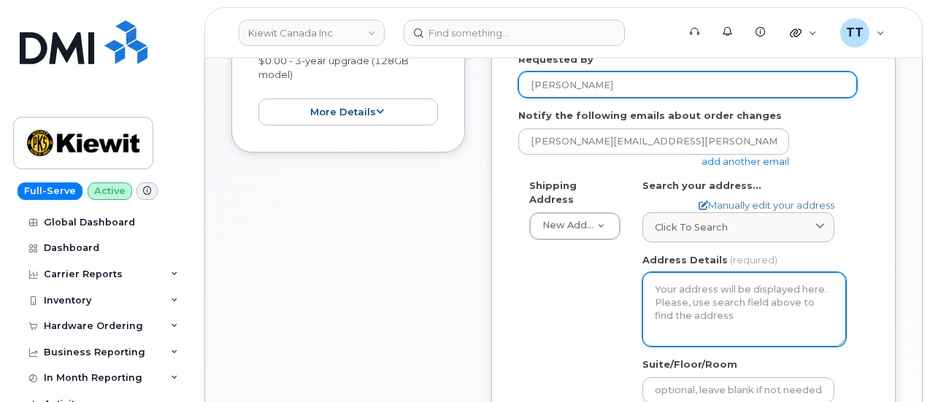
scroll to position [657, 0]
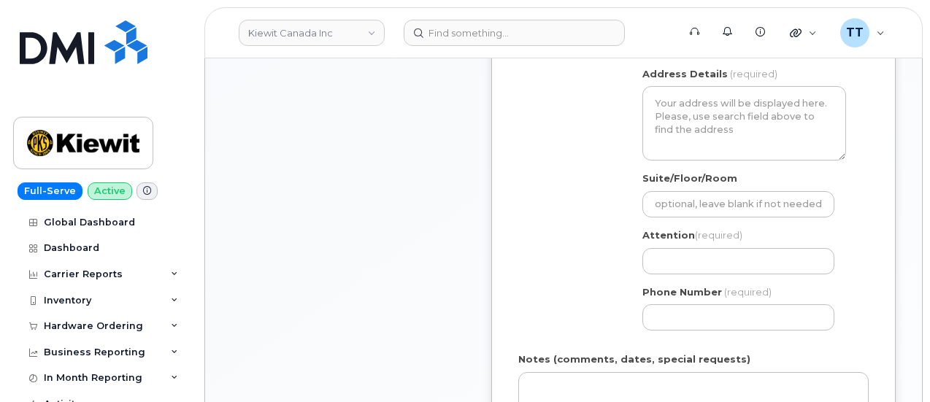
type input "[PERSON_NAME]"
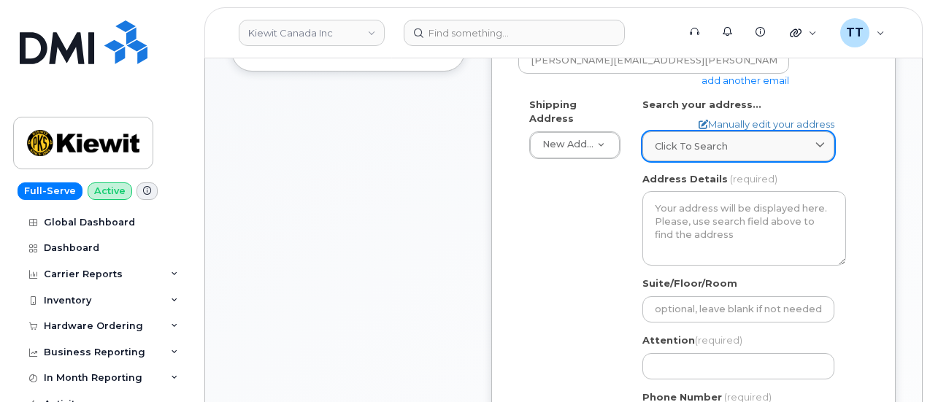
scroll to position [511, 0]
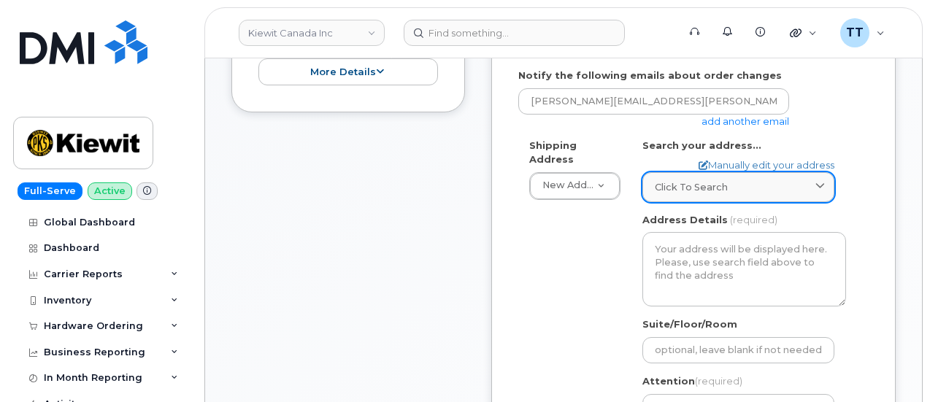
click at [726, 180] on div "Click to search" at bounding box center [738, 187] width 167 height 14
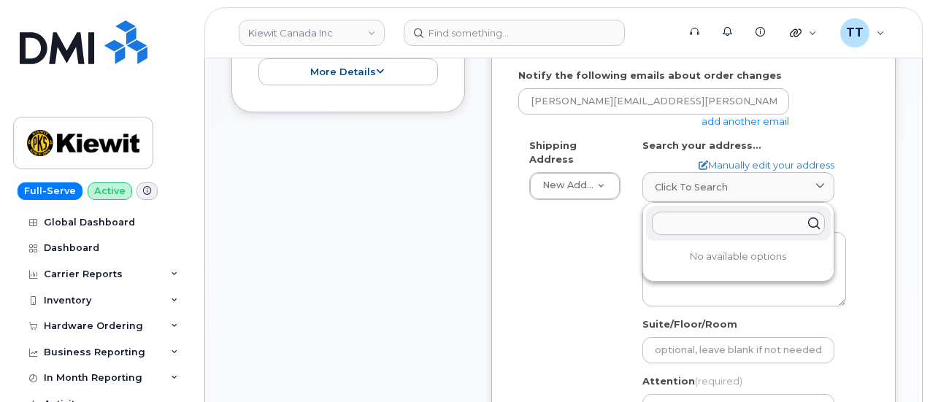
paste input "[STREET_ADDRESS]"
type input "[STREET_ADDRESS]"
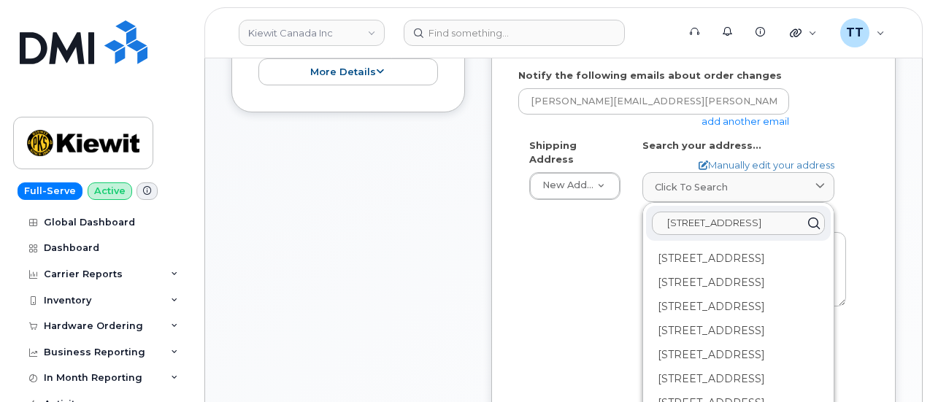
click at [698, 215] on input "[STREET_ADDRESS]" at bounding box center [738, 223] width 173 height 23
click at [726, 158] on link "Manually edit your address" at bounding box center [767, 165] width 136 height 14
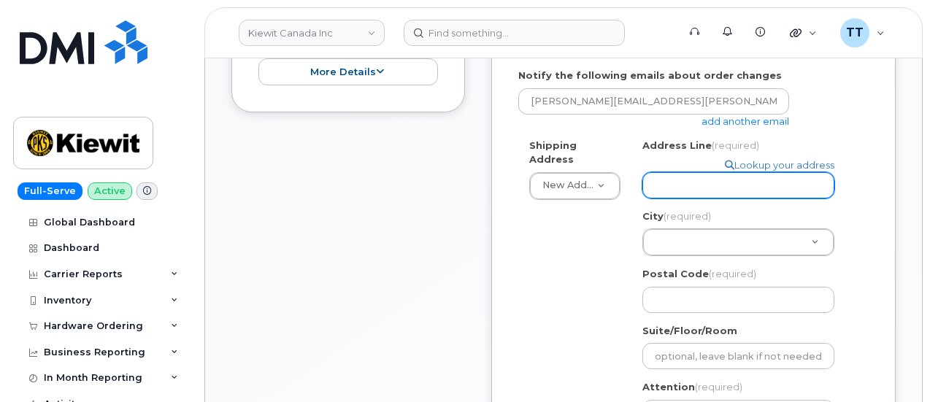
paste input "[STREET_ADDRESS]"
select select
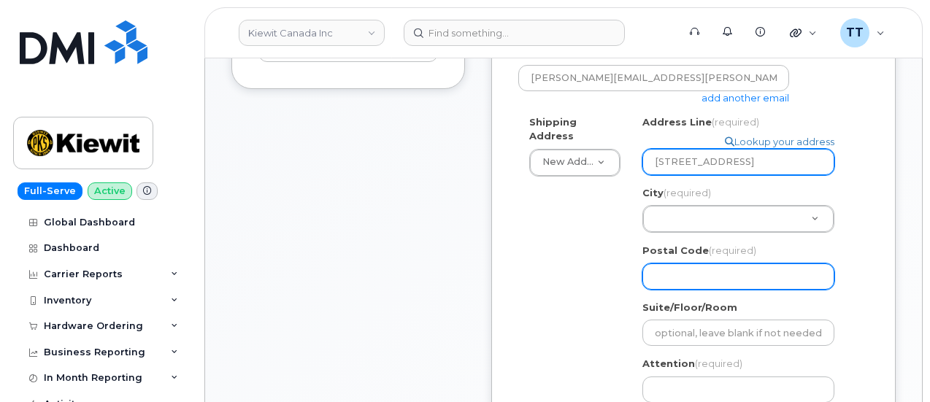
scroll to position [511, 0]
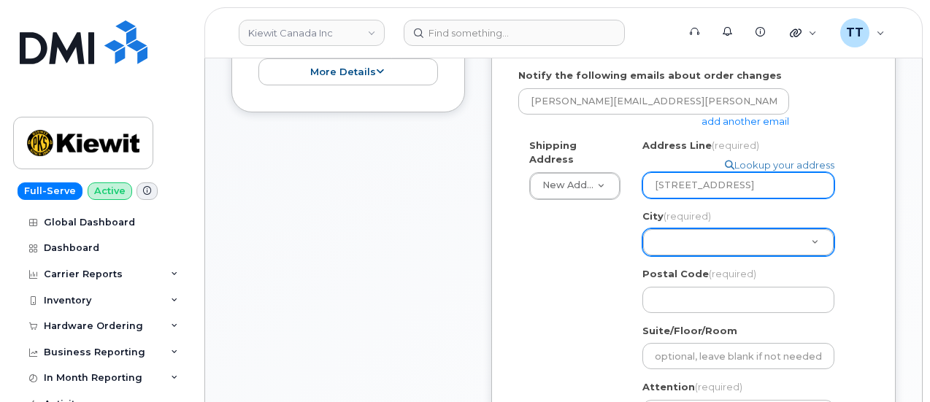
type input "[STREET_ADDRESS]"
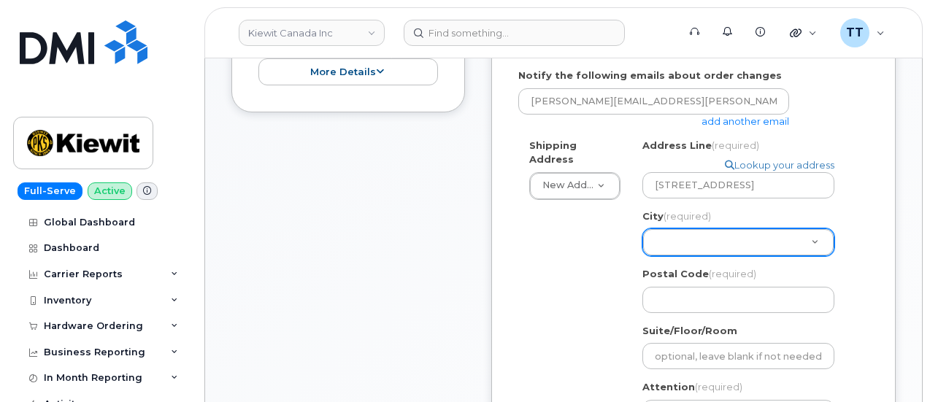
scroll to position [0, 0]
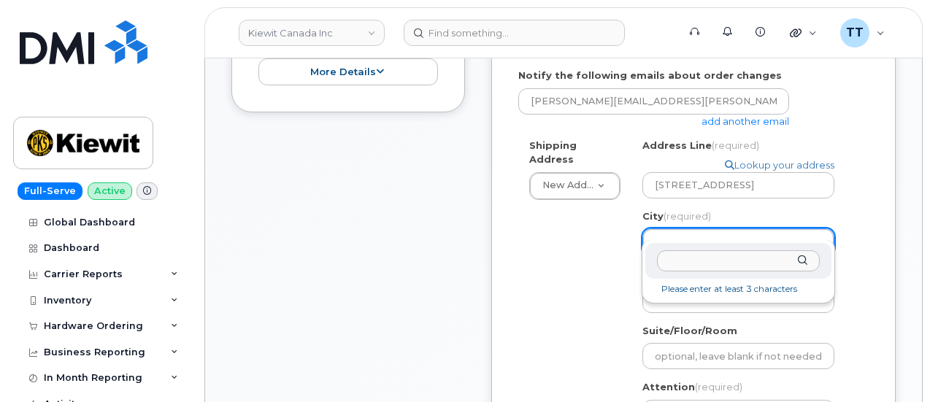
click at [705, 265] on input "City (required)" at bounding box center [738, 260] width 162 height 21
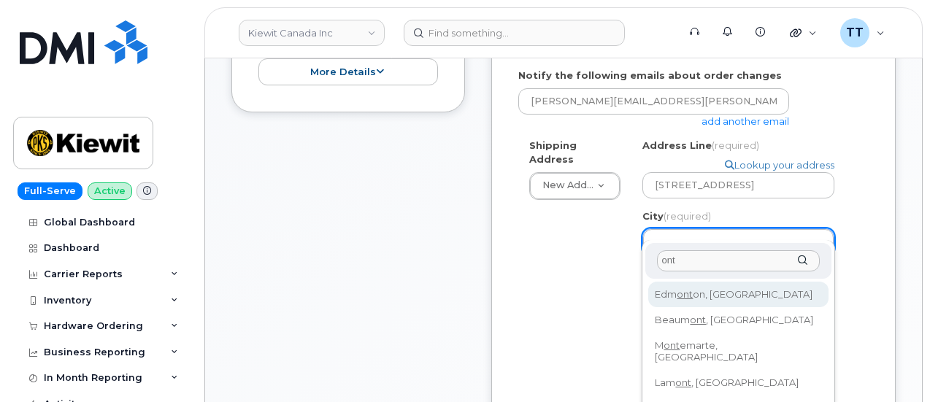
scroll to position [584, 0]
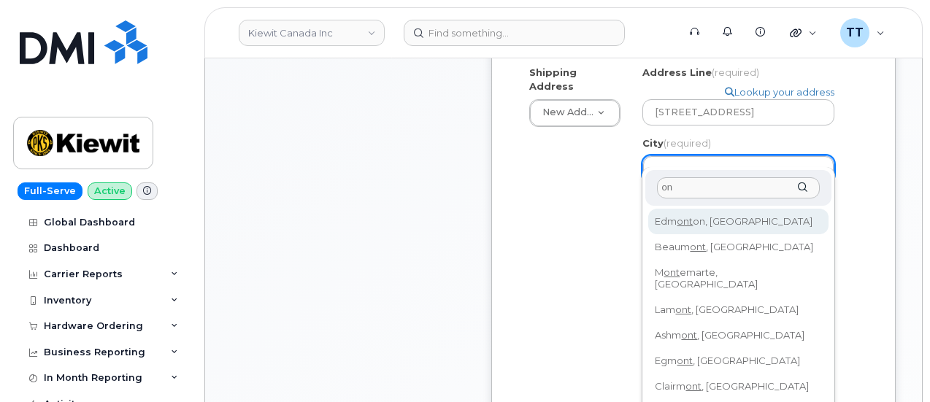
type input "o"
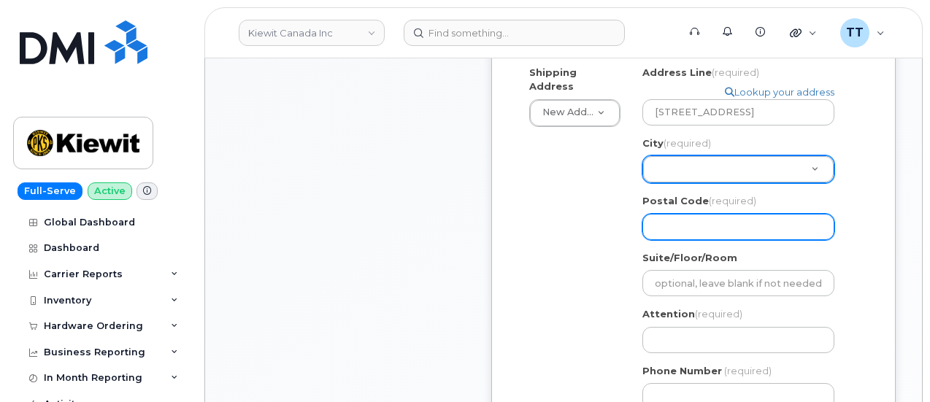
click at [696, 214] on input "Postal Code (required)" at bounding box center [738, 227] width 192 height 26
click at [710, 214] on input "Postal Code (required)" at bounding box center [738, 227] width 192 height 26
select select
type input "l"
select select
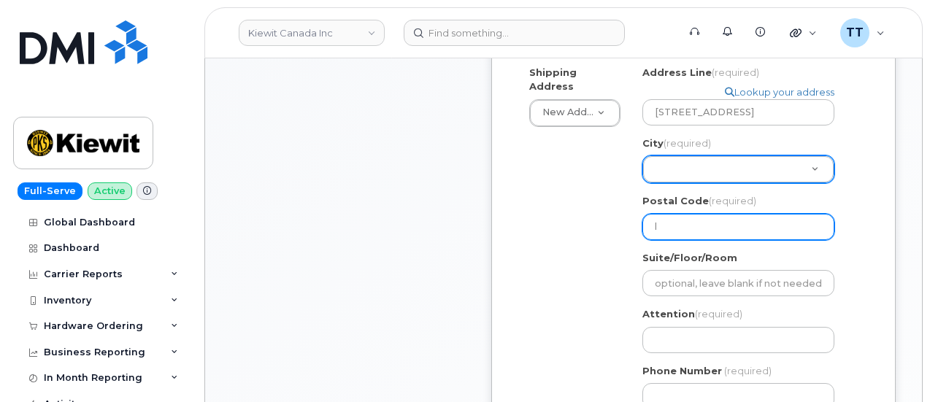
type input "l6"
select select
type input "l6h"
select select
type input "l6"
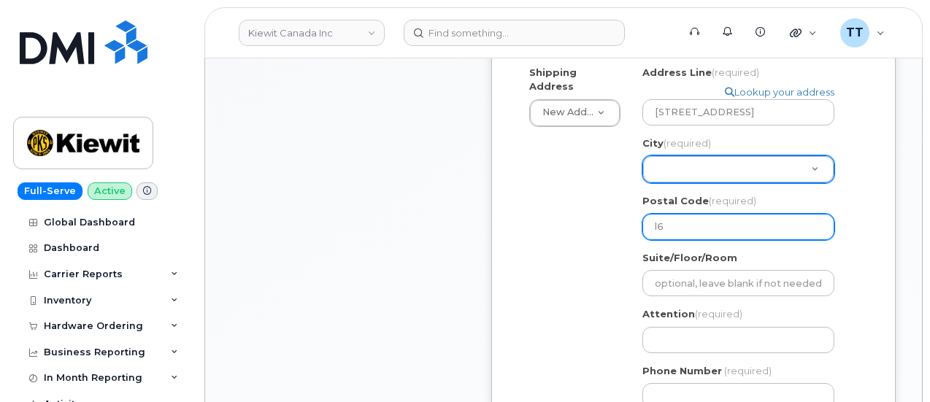
select select
type input "l"
select select
type input "L"
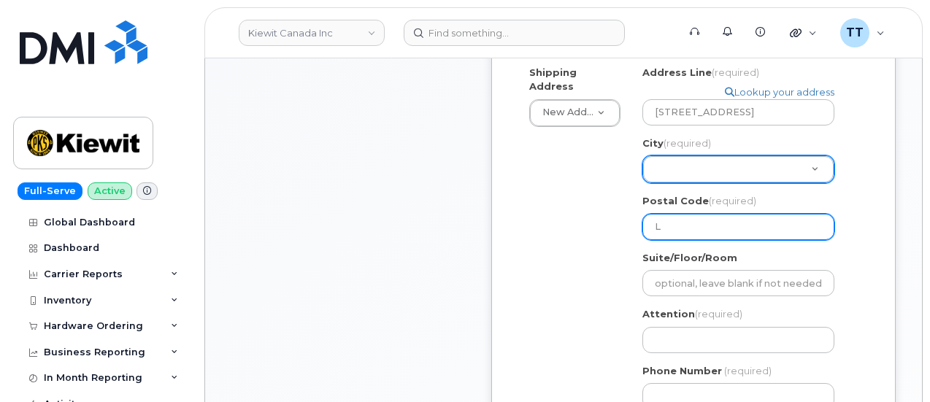
select select
type input "L6"
select select
type input "L6H"
select select
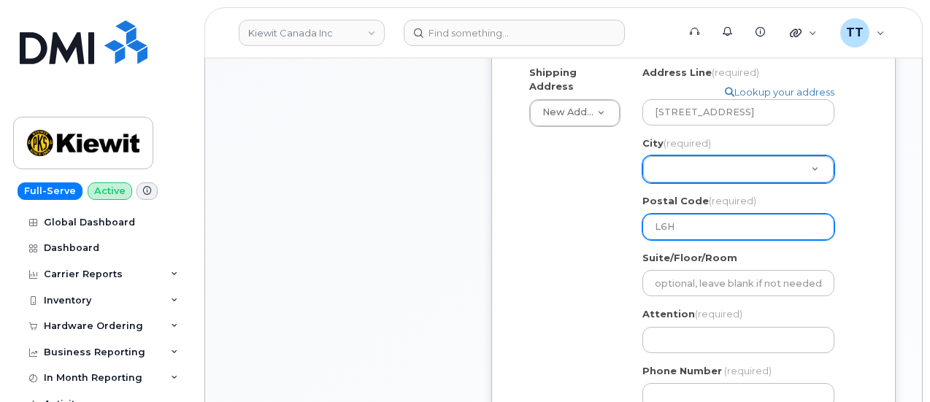
type input "L6H1"
select select
type input "L6H1A"
select select
type input "L6H1A7"
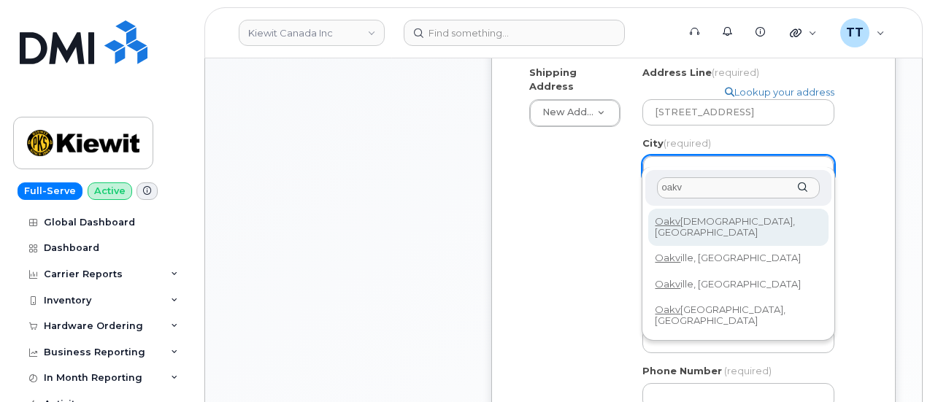
type input "oakv"
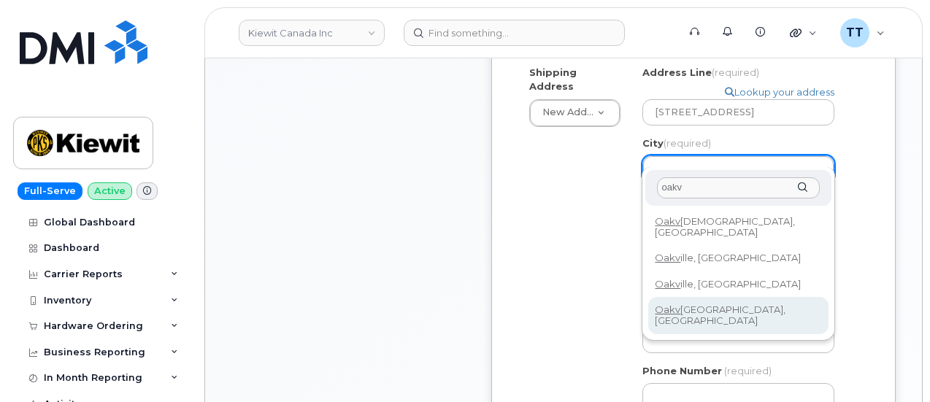
select select
type input "4556"
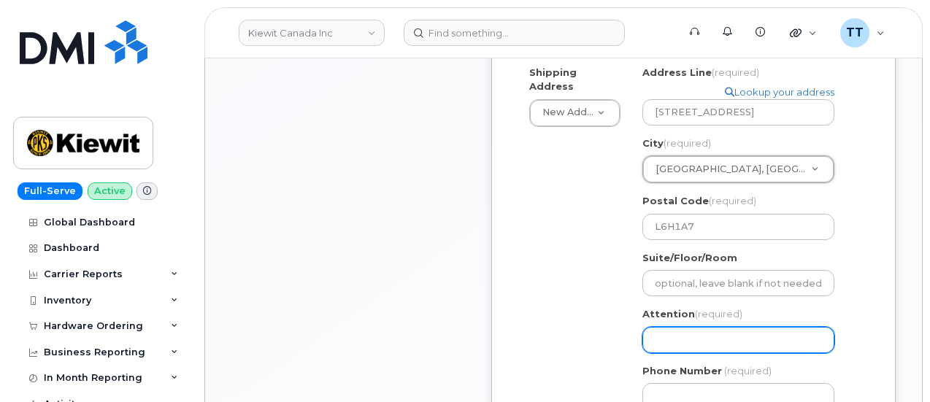
click at [698, 327] on input "Attention (required)" at bounding box center [738, 340] width 192 height 26
click at [693, 327] on input "Attention (required)" at bounding box center [738, 340] width 192 height 26
paste input "CS0808375"
select select
type input "CS0808375"
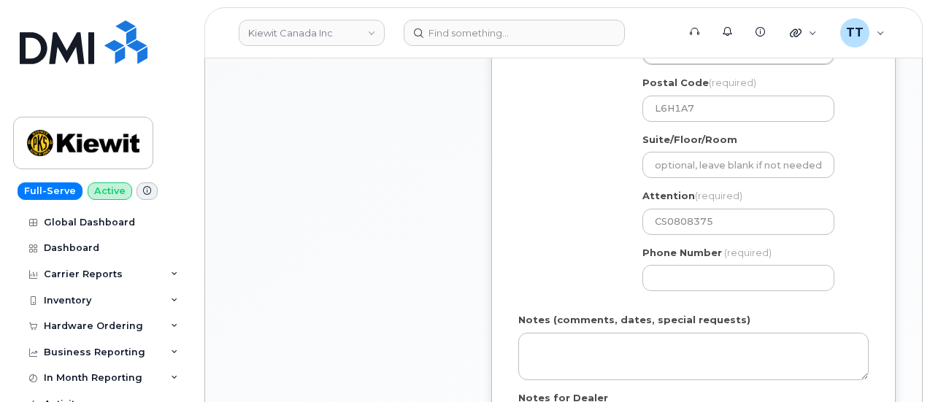
scroll to position [730, 0]
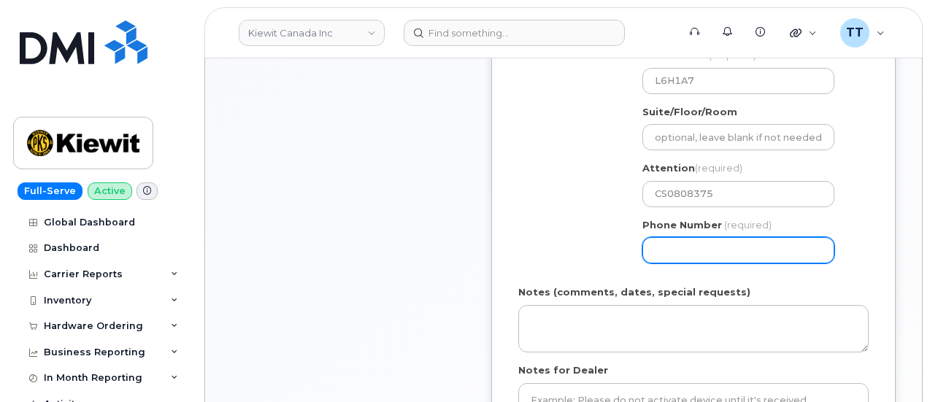
click at [701, 239] on input "Phone Number" at bounding box center [738, 250] width 192 height 26
click at [701, 240] on input "Phone Number" at bounding box center [738, 250] width 192 height 26
select select
type input "6472094193"
select select
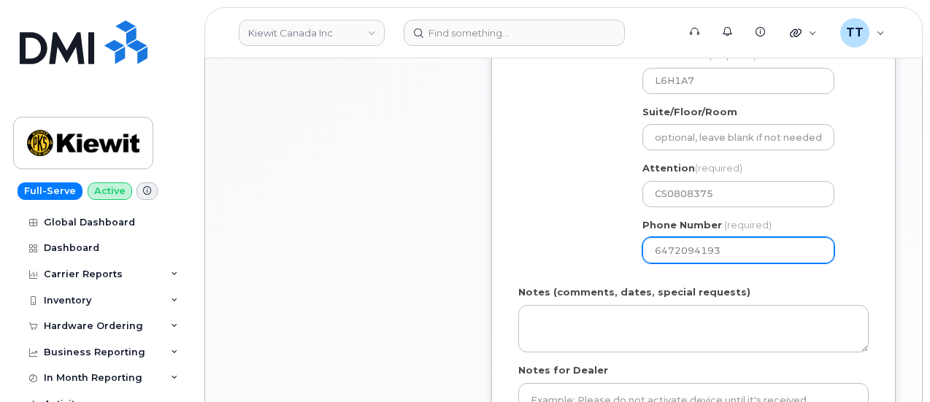
type input "6472094192"
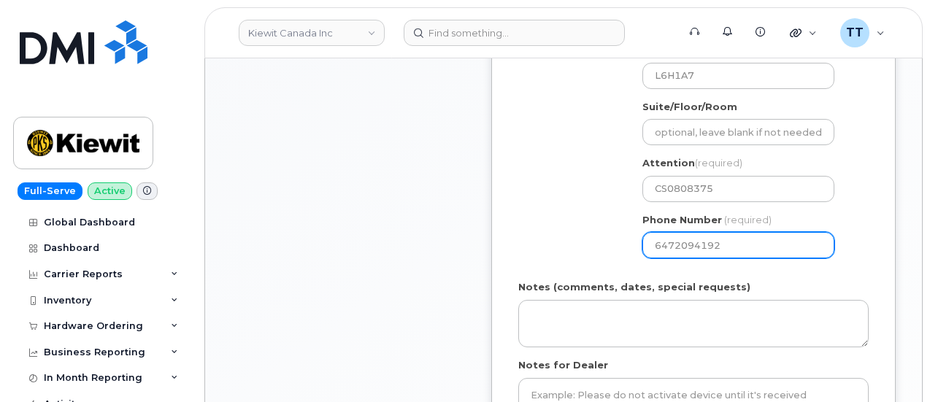
select select
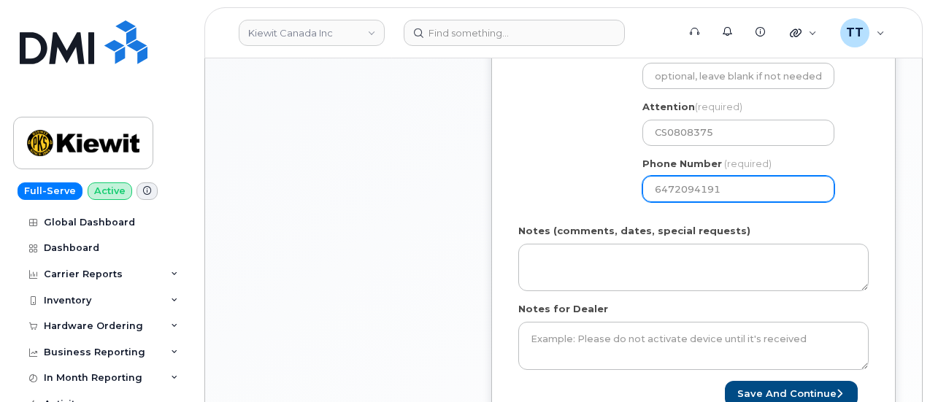
scroll to position [949, 0]
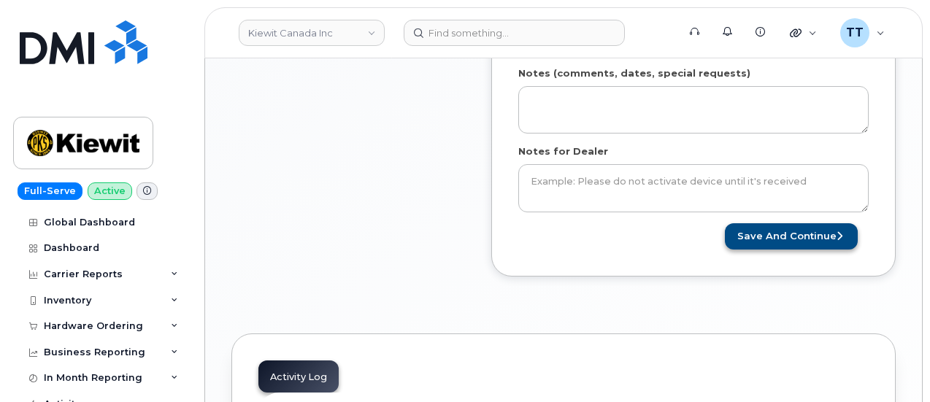
type input "6472094191"
click at [761, 223] on button "Save and Continue" at bounding box center [791, 236] width 133 height 27
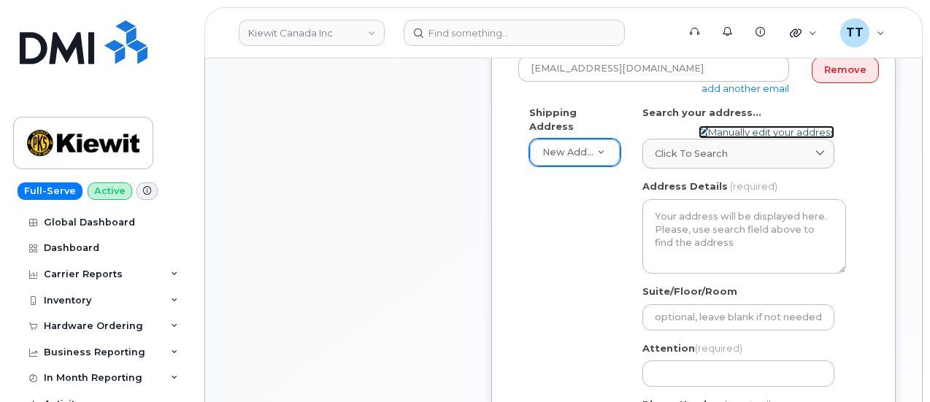
click at [731, 134] on link "Manually edit your address" at bounding box center [767, 133] width 136 height 14
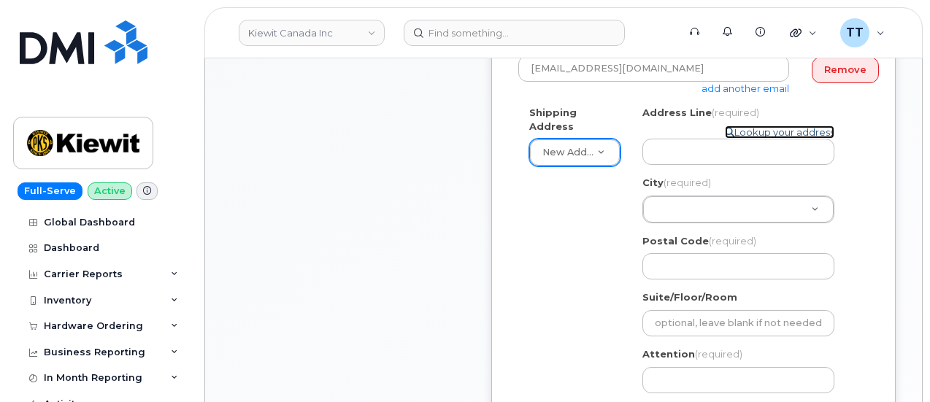
click at [751, 135] on link "Lookup your address" at bounding box center [779, 133] width 109 height 14
select select
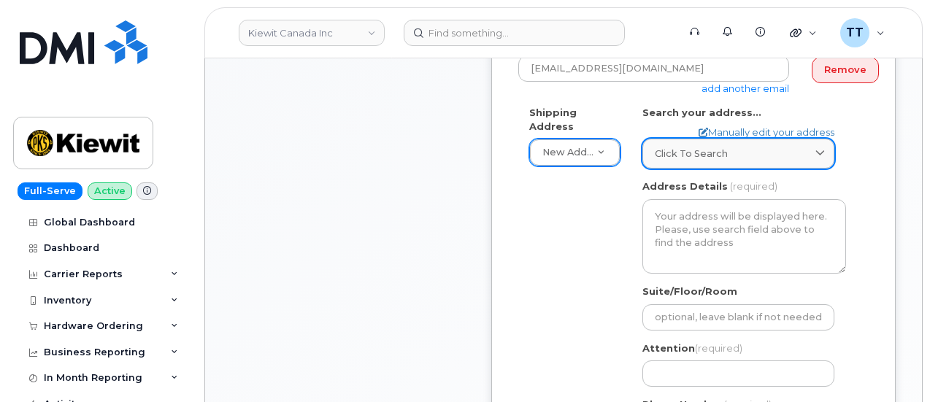
drag, startPoint x: 705, startPoint y: 161, endPoint x: 704, endPoint y: 169, distance: 8.2
click at [705, 161] on span "Click to search" at bounding box center [691, 154] width 73 height 14
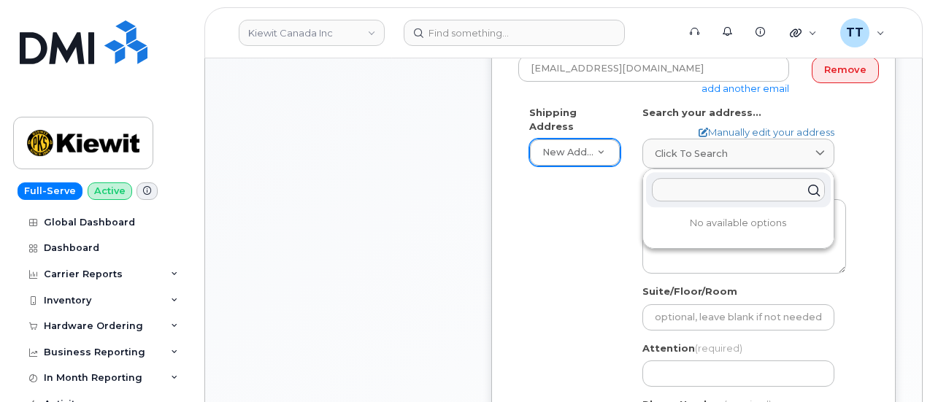
paste input "[STREET_ADDRESS]"
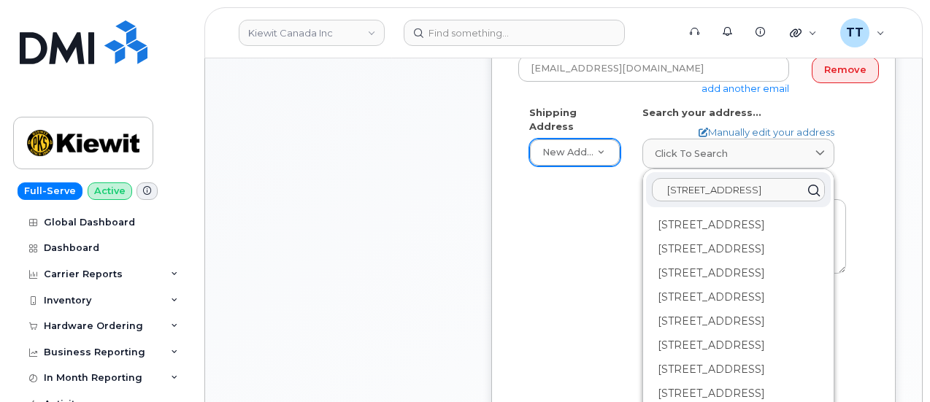
type input "[STREET_ADDRESS]"
click at [561, 237] on div "Shipping Address New Address New Address [STREET_ADDRESS] [STREET_ADDRESS][PERS…" at bounding box center [687, 280] width 339 height 349
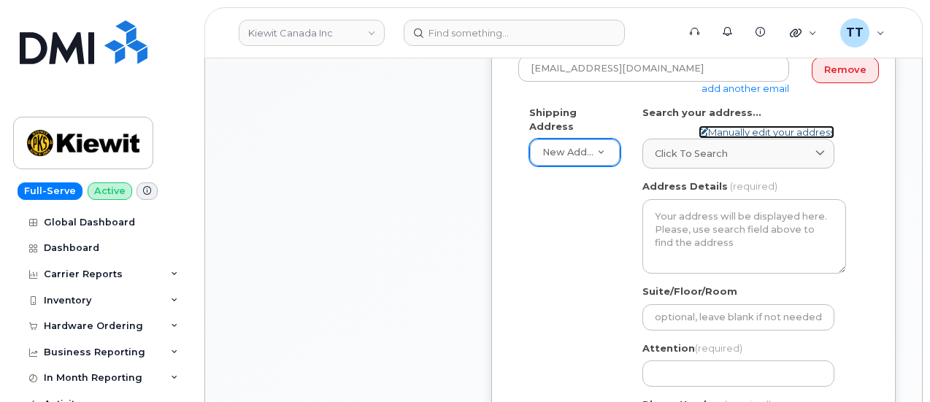
drag, startPoint x: 737, startPoint y: 139, endPoint x: 699, endPoint y: 142, distance: 38.9
click at [737, 139] on link "Manually edit your address" at bounding box center [767, 133] width 136 height 14
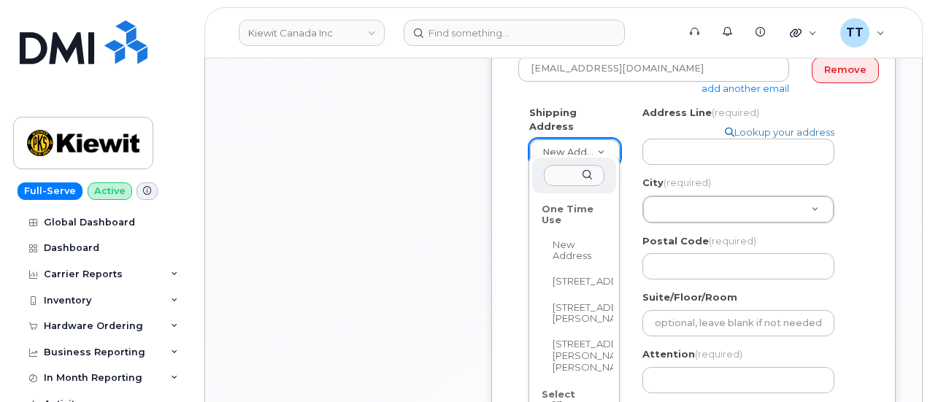
click at [557, 212] on div "One Time Use" at bounding box center [574, 215] width 75 height 34
select select "[STREET_ADDRESS]"
type input "[STREET_ADDRESS]"
type input "4556"
type input "L6H1A7"
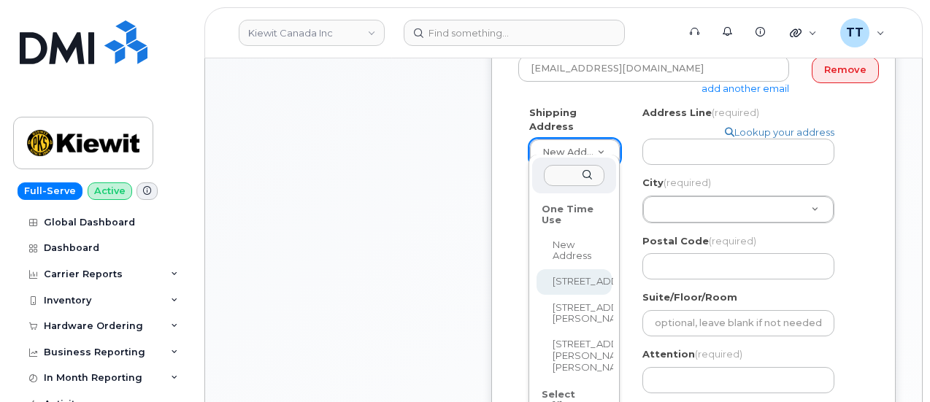
type input "CS0808375"
type input "6472094191"
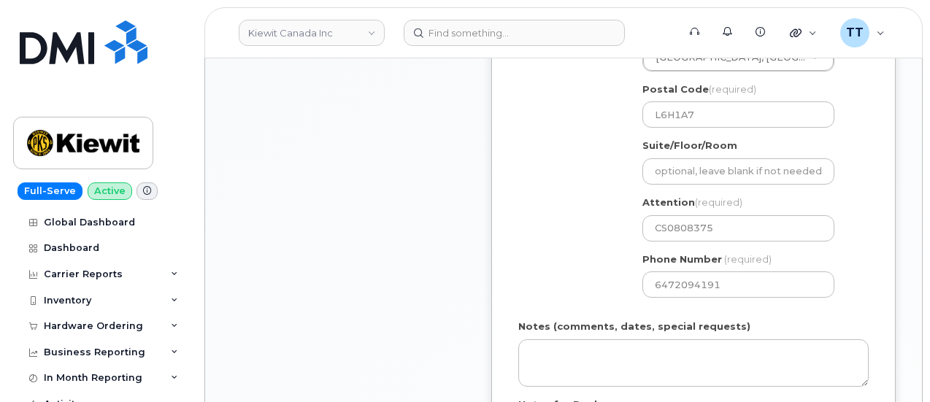
scroll to position [1022, 0]
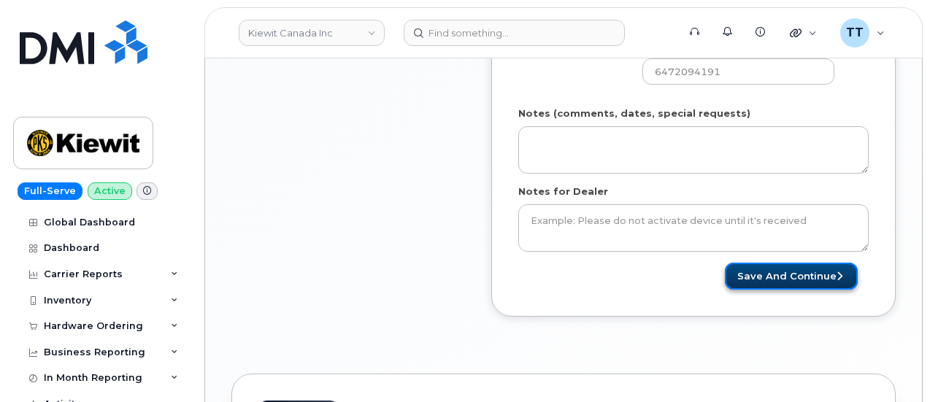
click at [791, 284] on button "Save and Continue" at bounding box center [791, 276] width 133 height 27
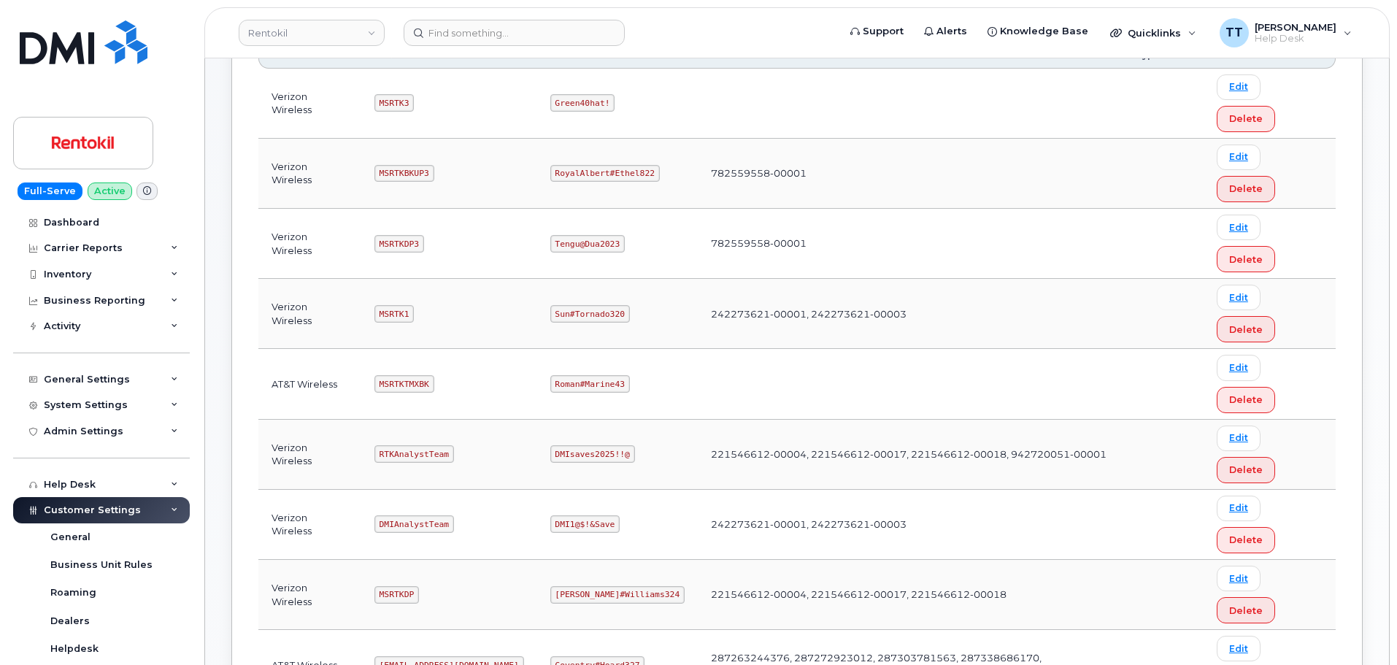
scroll to position [292, 0]
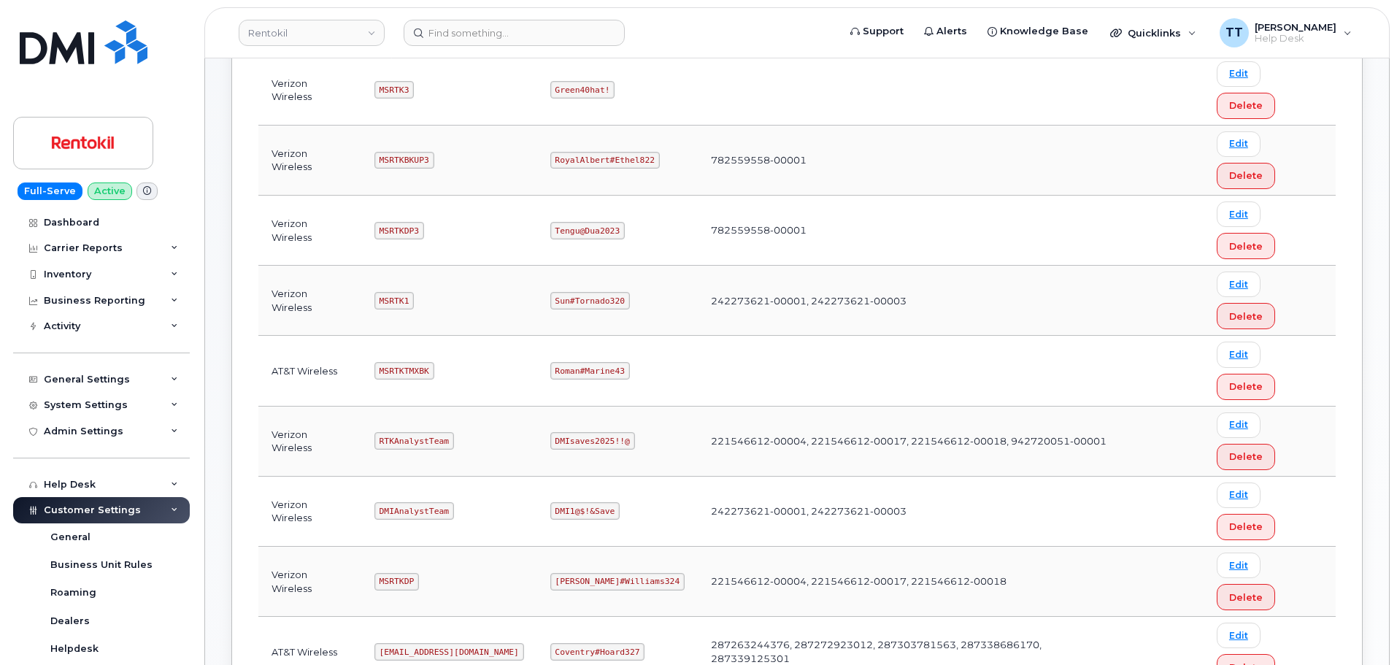
drag, startPoint x: 445, startPoint y: 410, endPoint x: 415, endPoint y: 366, distance: 52.9
click at [415, 643] on code "Ms-rentokil@dminc.com" at bounding box center [449, 652] width 150 height 18
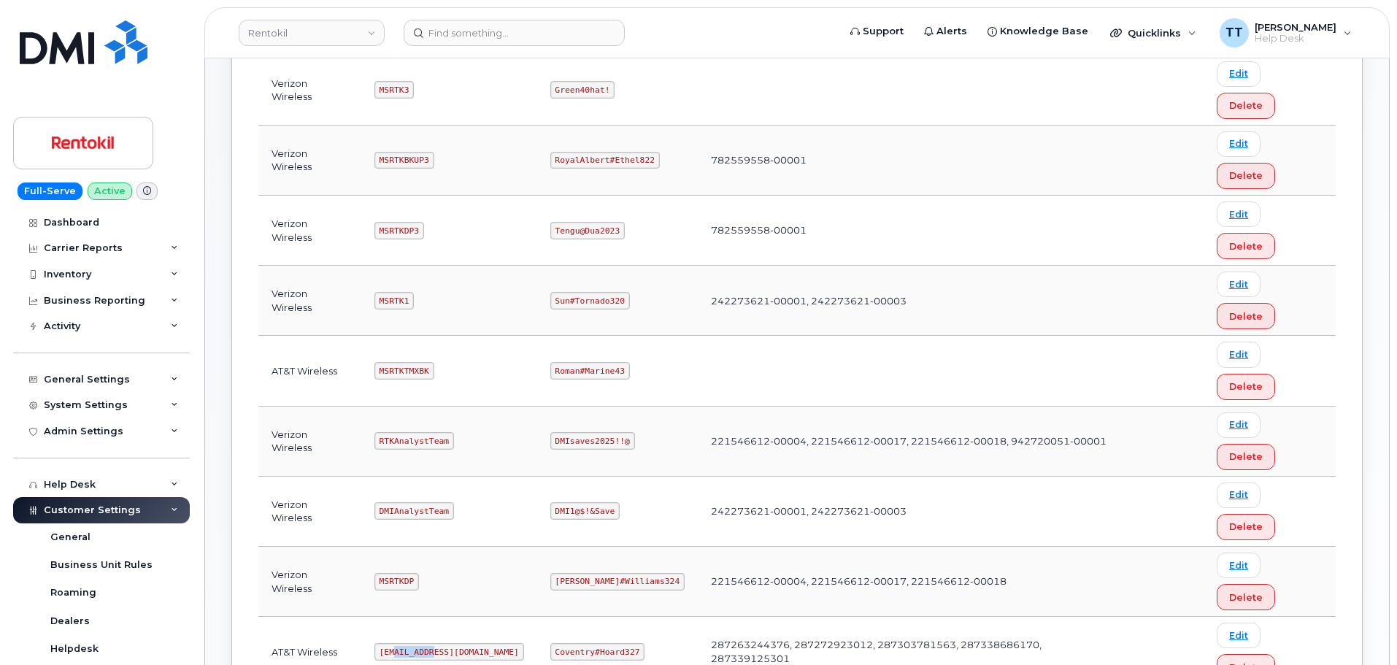
click at [415, 643] on code "Ms-rentokil@dminc.com" at bounding box center [449, 652] width 150 height 18
copy code "Ms-rentokil@dminc.com"
click at [577, 643] on code "Coventry#Hoard327" at bounding box center [597, 652] width 95 height 18
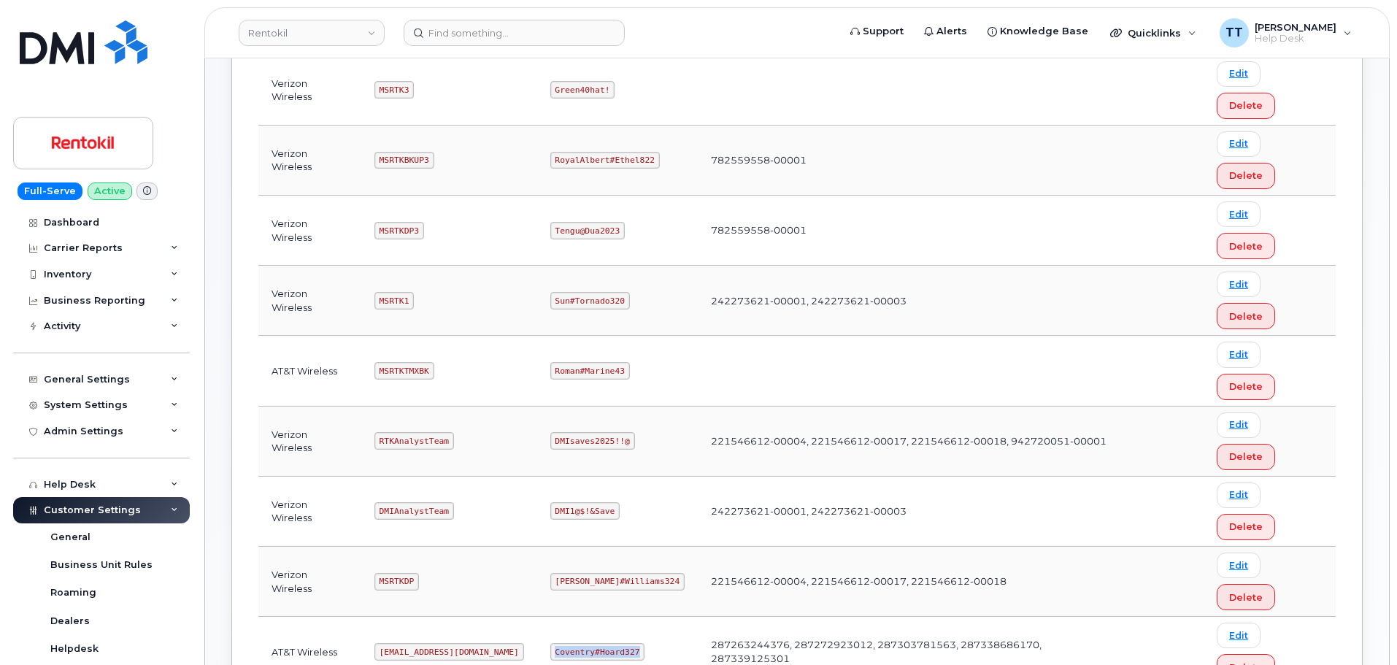
click at [577, 643] on code "Coventry#Hoard327" at bounding box center [597, 652] width 95 height 18
copy code "Coventry#Hoard327"
click at [415, 643] on code "Ms-rentokil@dminc.com" at bounding box center [449, 652] width 150 height 18
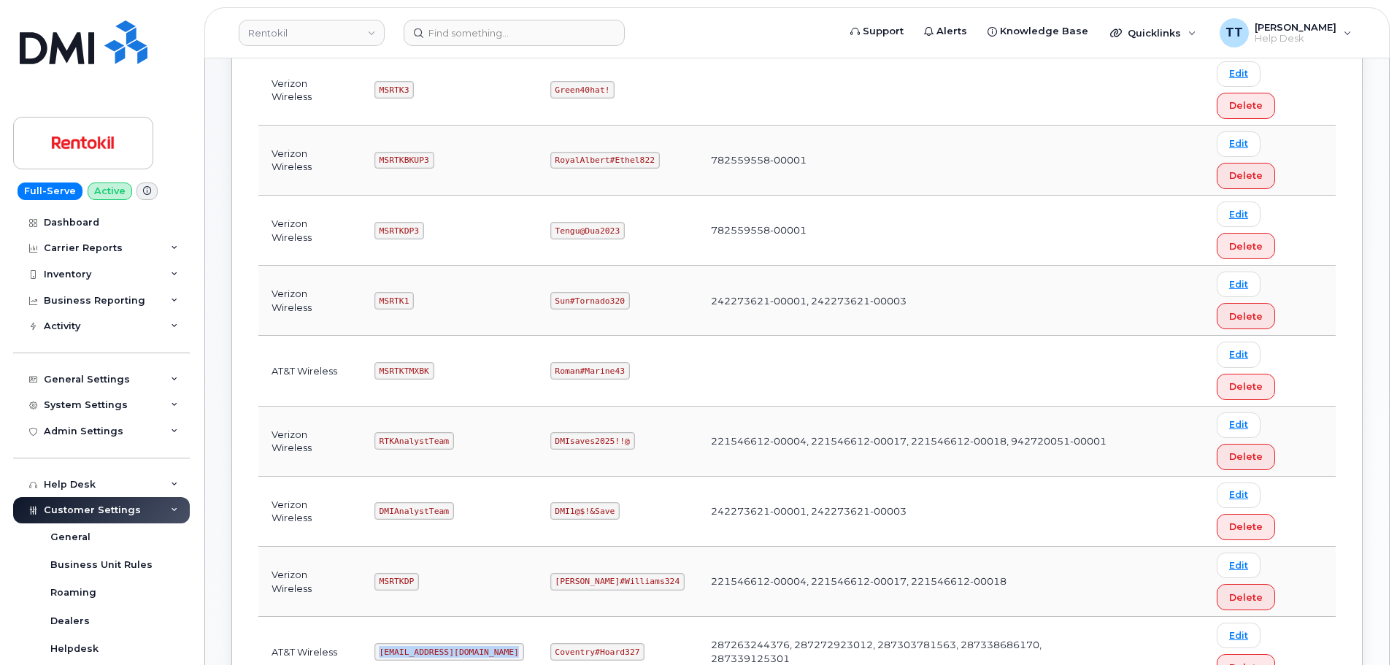
click at [415, 643] on code "Ms-rentokil@dminc.com" at bounding box center [449, 652] width 150 height 18
copy code "Ms-rentokil@dminc.com"
click at [578, 643] on code "Coventry#Hoard327" at bounding box center [597, 652] width 95 height 18
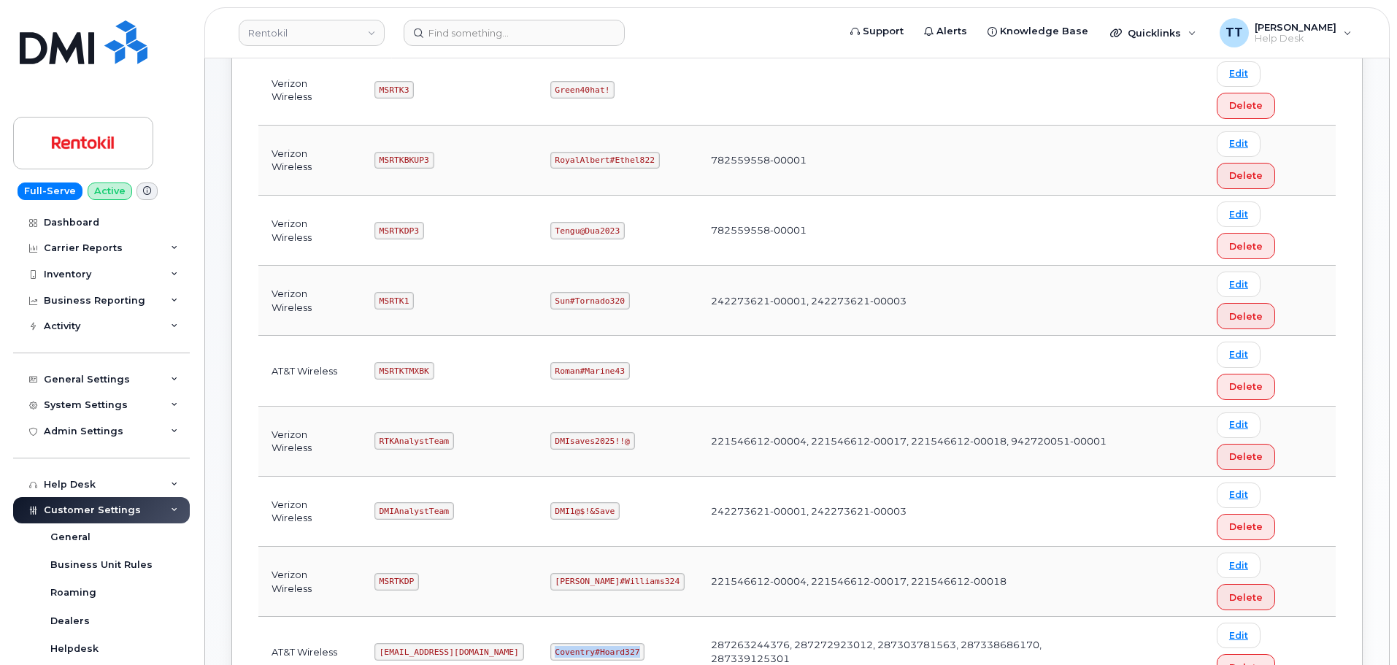
copy code "Coventry#Hoard327"
copy code "Ms-rentokil-backup@dminc.com"
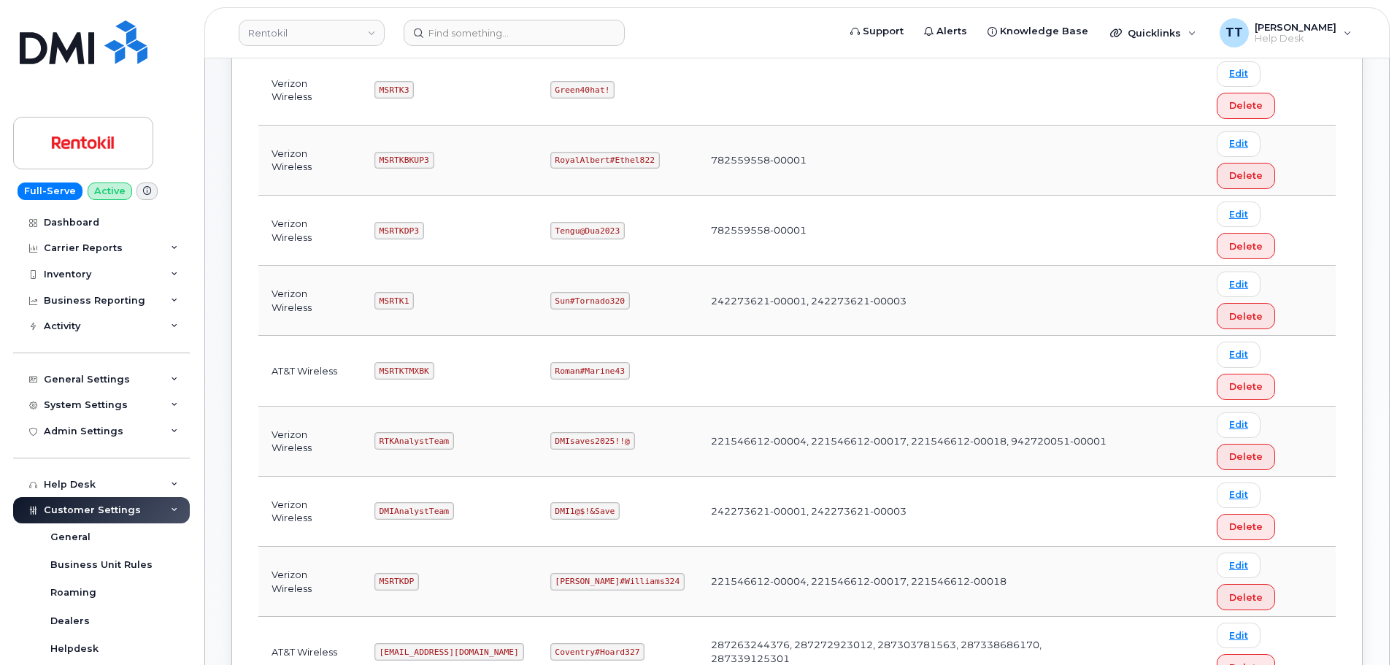
click at [582, 643] on code "Coventry#Hoard327" at bounding box center [597, 652] width 95 height 18
copy code "Coventry#Hoard327"
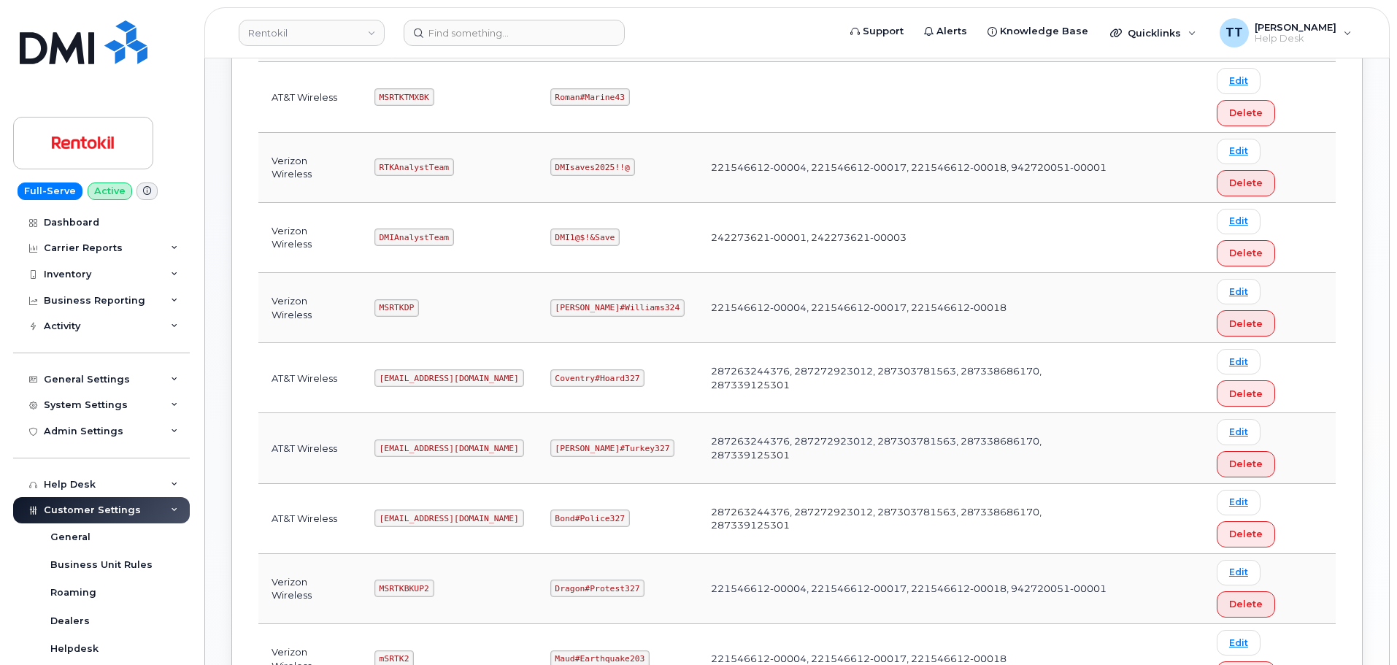
scroll to position [584, 0]
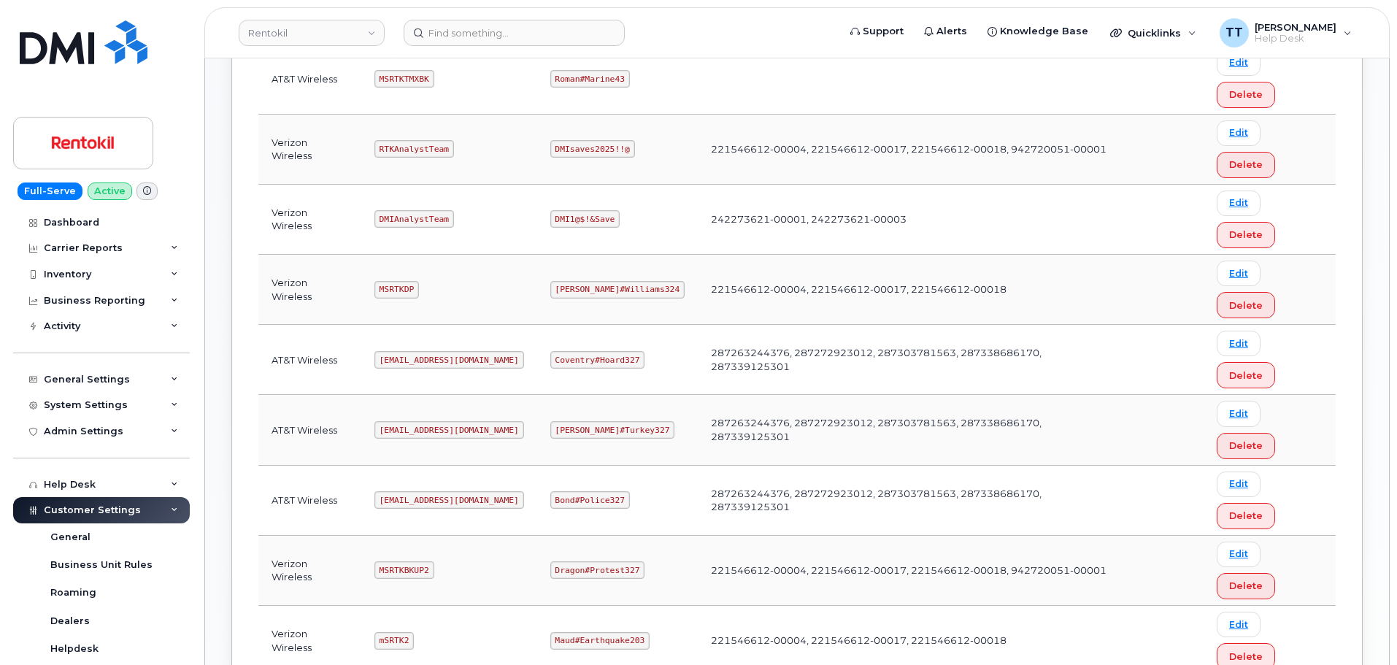
copy code "MSRTKTMX"
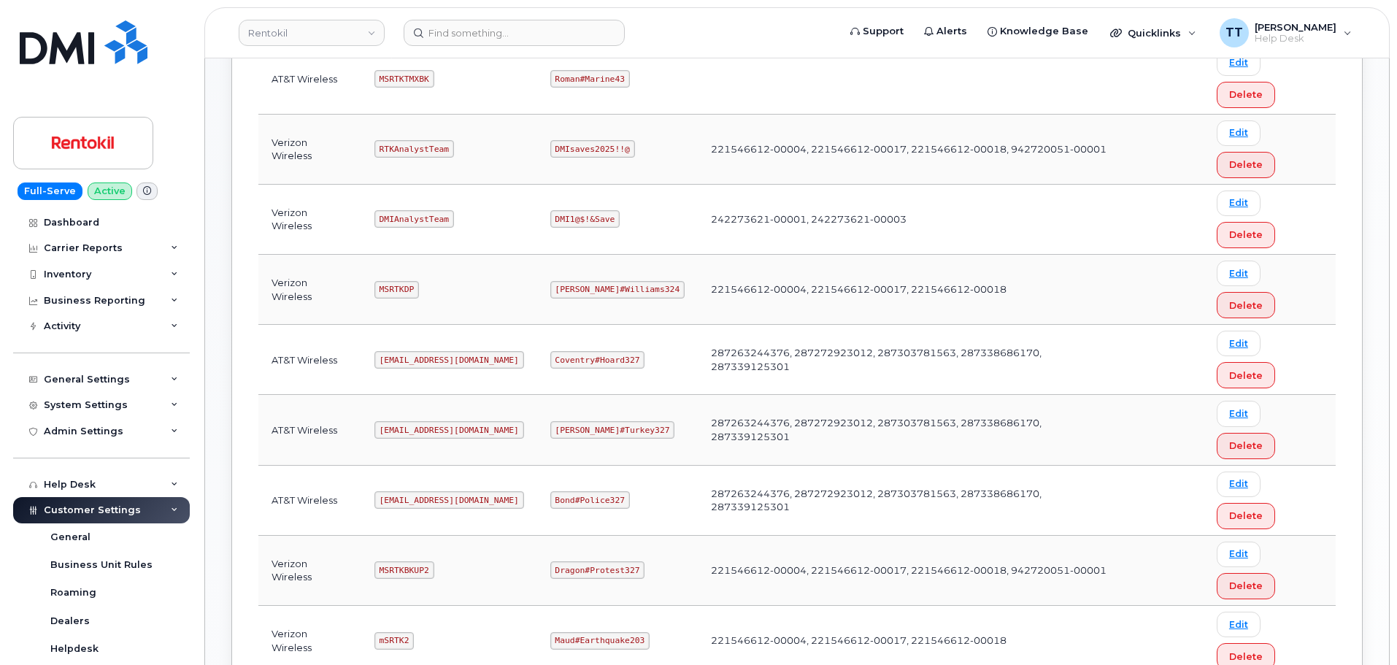
copy code "Butte#Tariffs43"
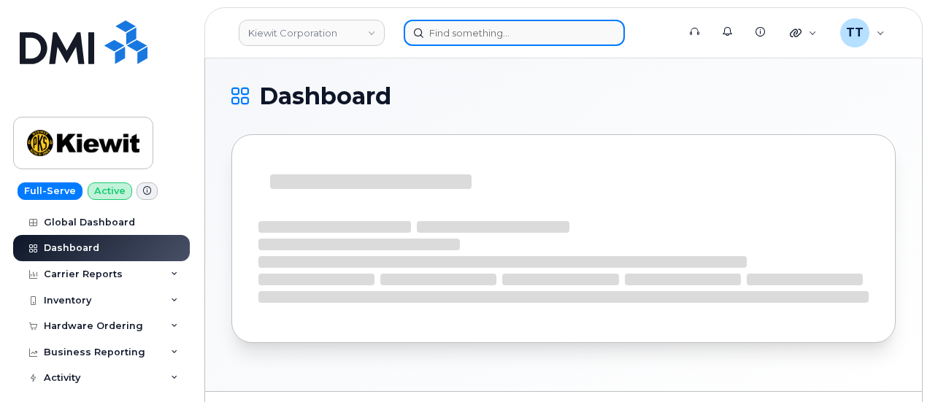
click at [457, 36] on input at bounding box center [514, 33] width 221 height 26
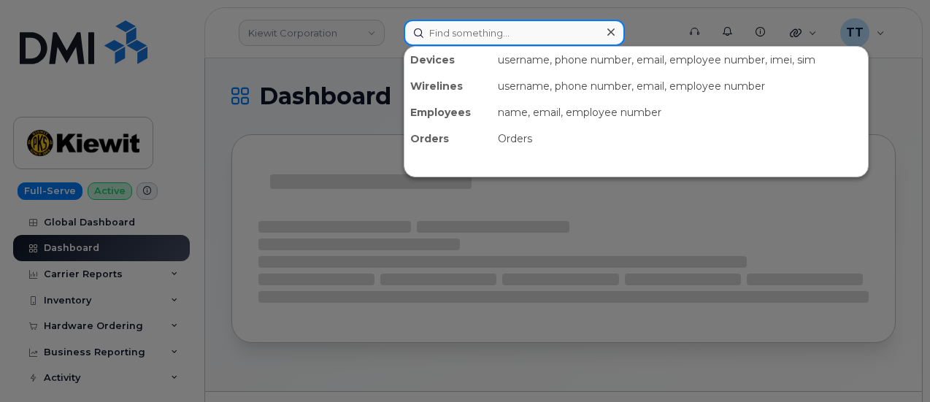
paste input "[PHONE_NUMBER]"
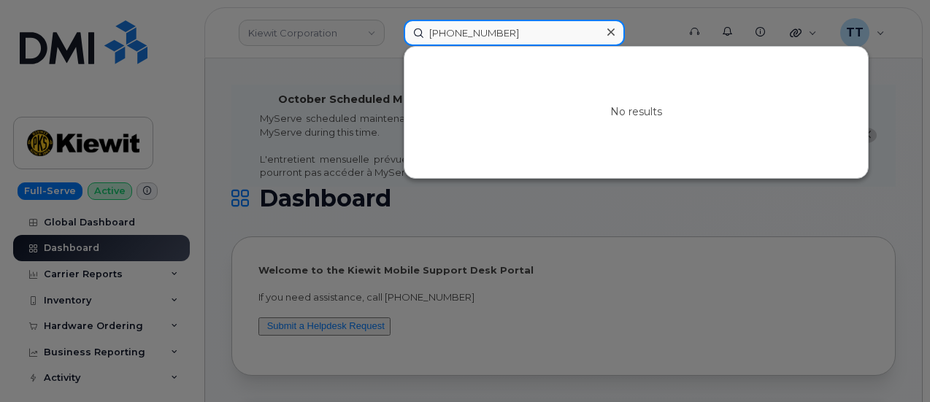
type input "[PHONE_NUMBER]"
click at [446, 35] on input "870-288-8821" at bounding box center [514, 33] width 221 height 26
paste input "[PERSON_NAME]"
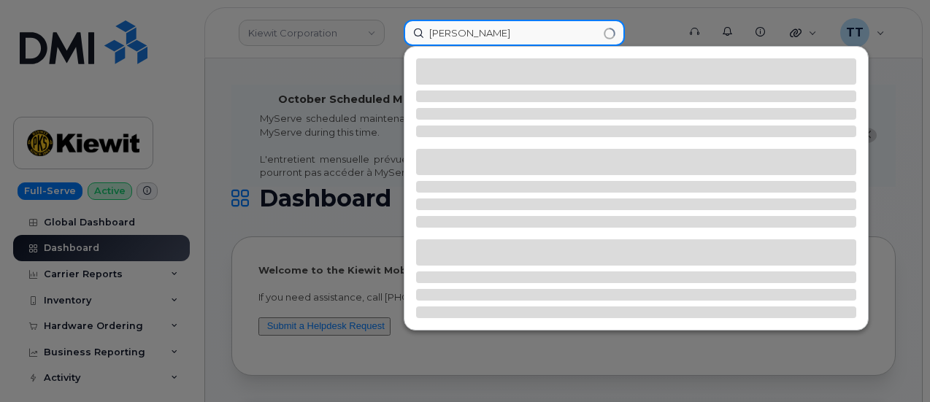
type input "[PERSON_NAME]"
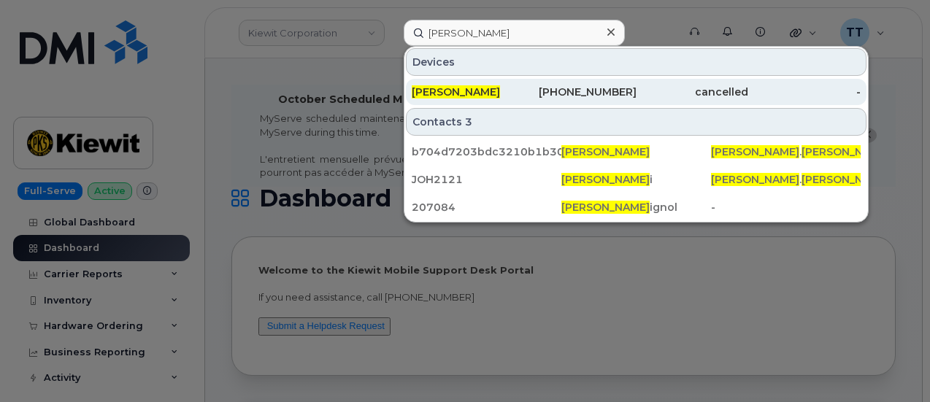
click at [454, 94] on span "[PERSON_NAME]" at bounding box center [456, 91] width 88 height 13
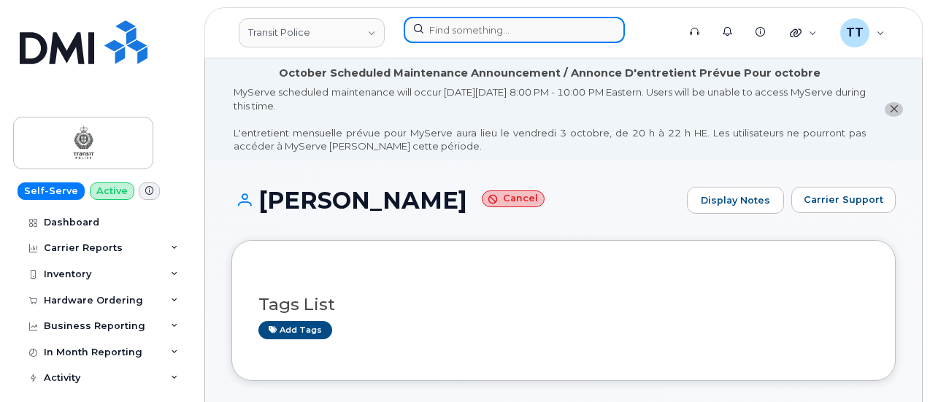
click at [498, 24] on input at bounding box center [514, 30] width 221 height 26
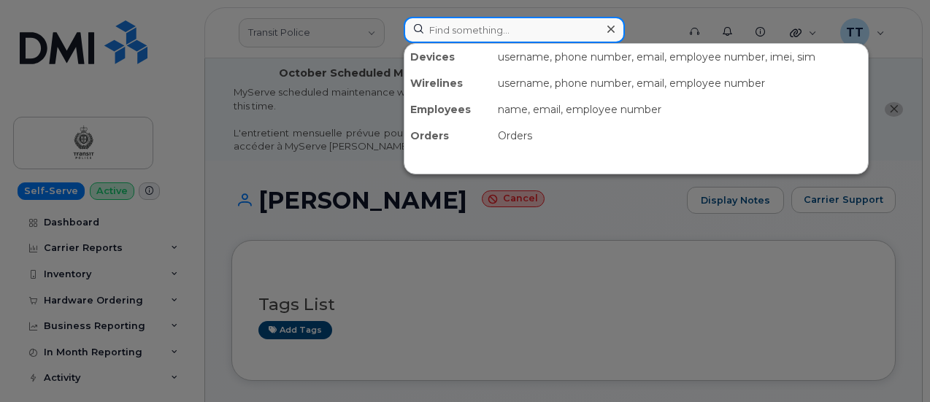
paste input "110281.1356"
type input "110281.1356"
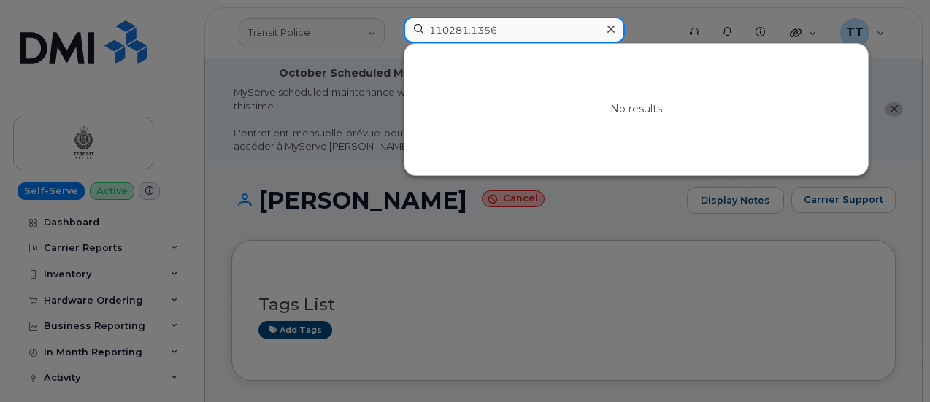
click at [453, 32] on input "110281.1356" at bounding box center [514, 30] width 221 height 26
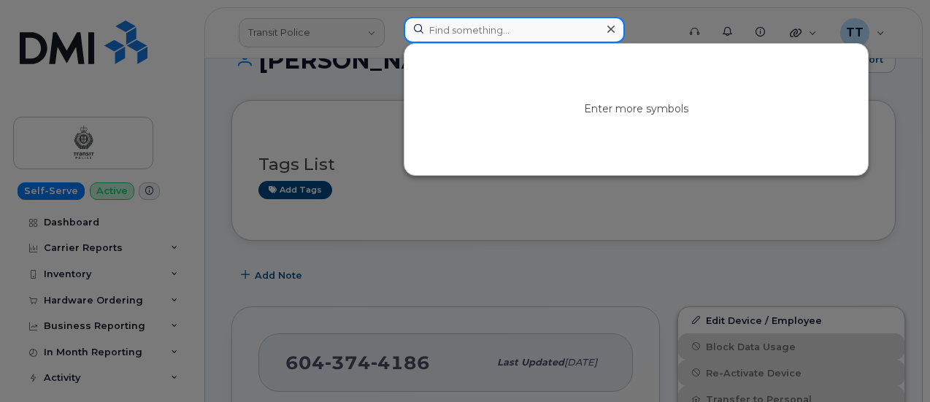
scroll to position [146, 0]
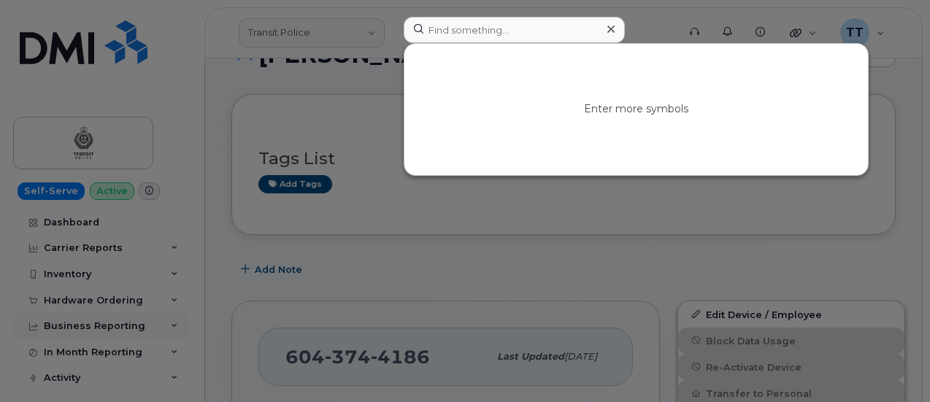
click at [146, 319] on div at bounding box center [465, 201] width 930 height 402
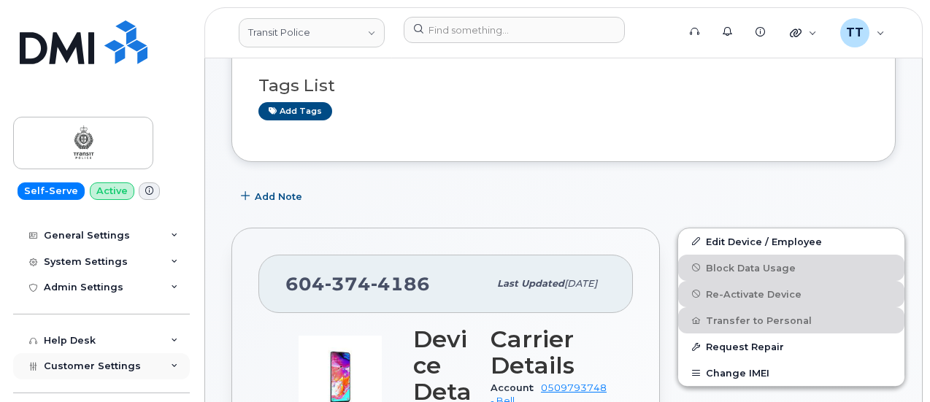
scroll to position [225, 0]
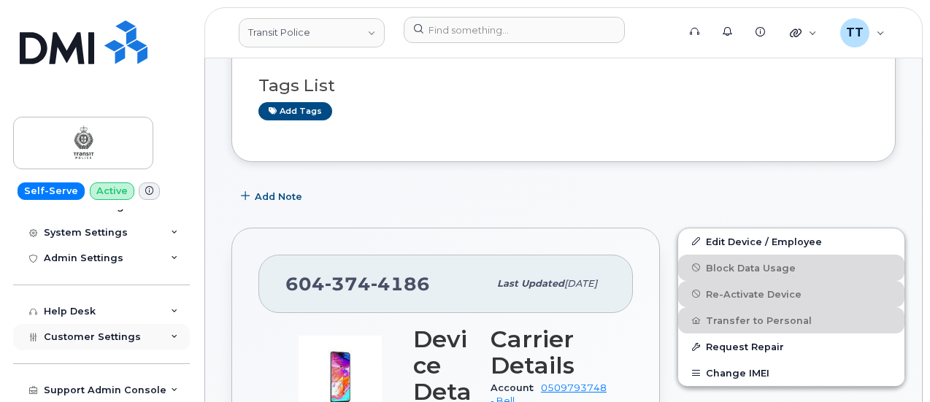
click at [112, 338] on span "Customer Settings" at bounding box center [92, 336] width 97 height 11
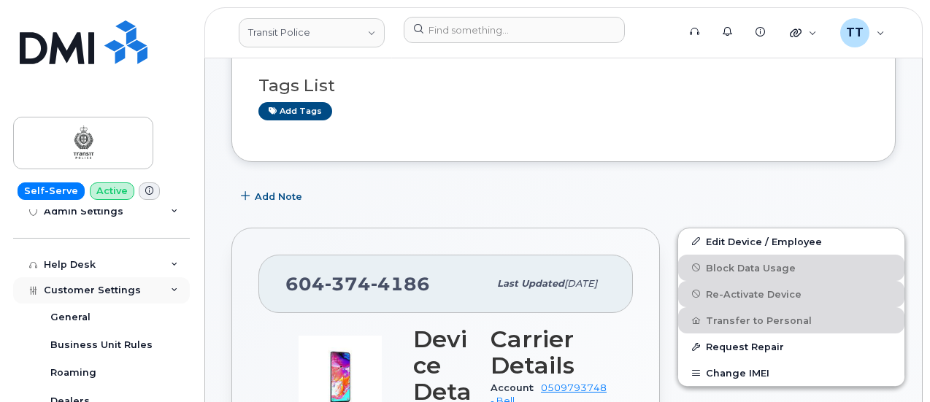
scroll to position [251, 0]
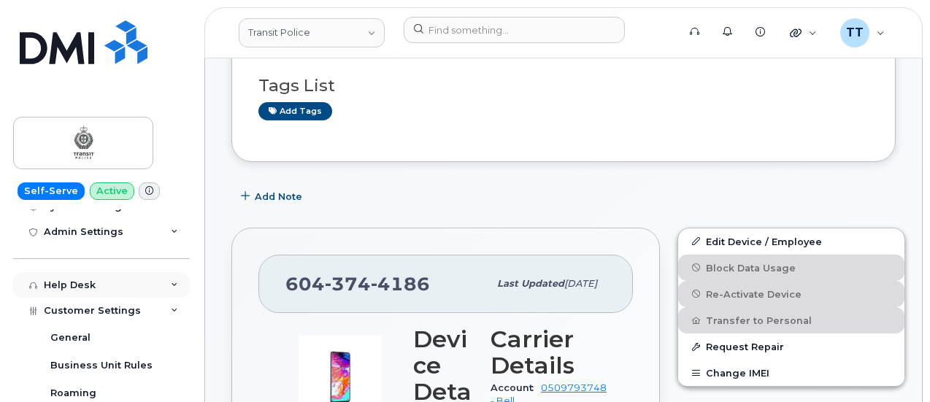
click at [112, 285] on div "Help Desk" at bounding box center [101, 285] width 177 height 26
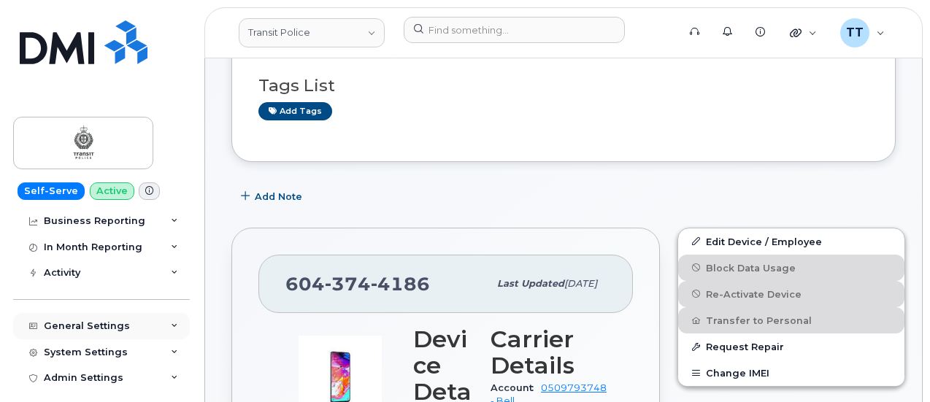
scroll to position [178, 0]
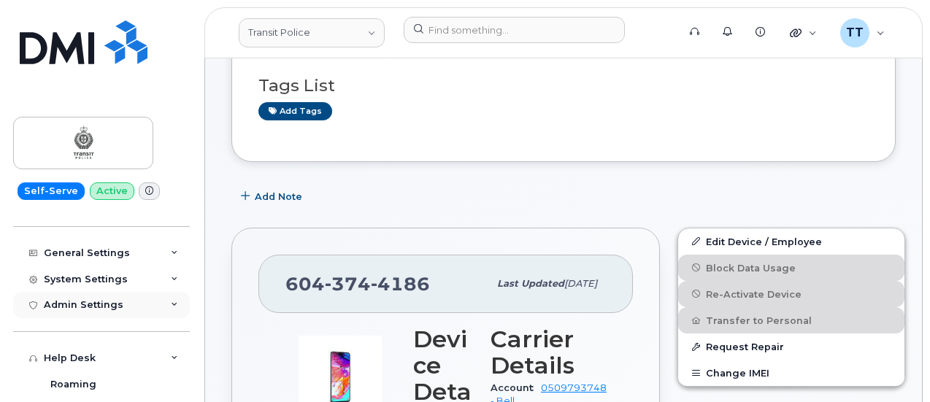
click at [109, 304] on div "Admin Settings" at bounding box center [84, 305] width 80 height 12
click at [104, 282] on div "System Settings" at bounding box center [86, 280] width 84 height 12
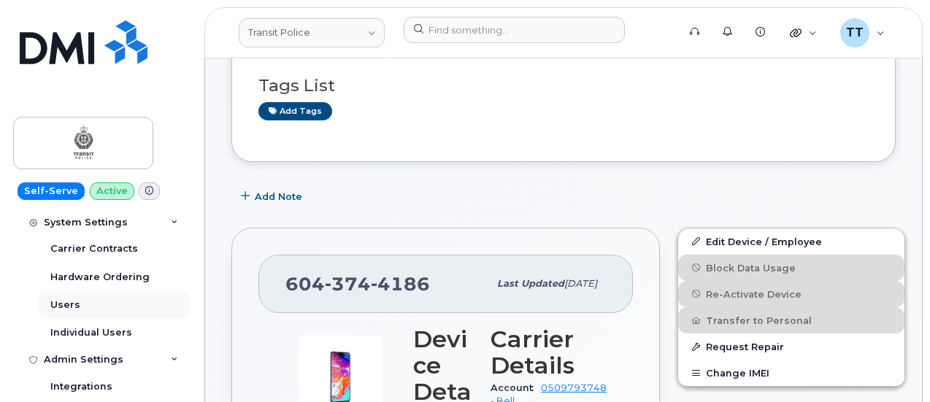
scroll to position [324, 0]
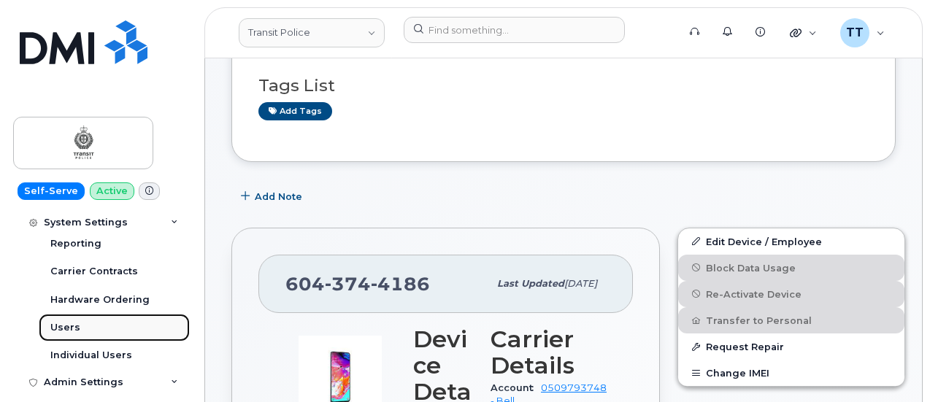
click at [77, 334] on link "Users" at bounding box center [114, 328] width 151 height 28
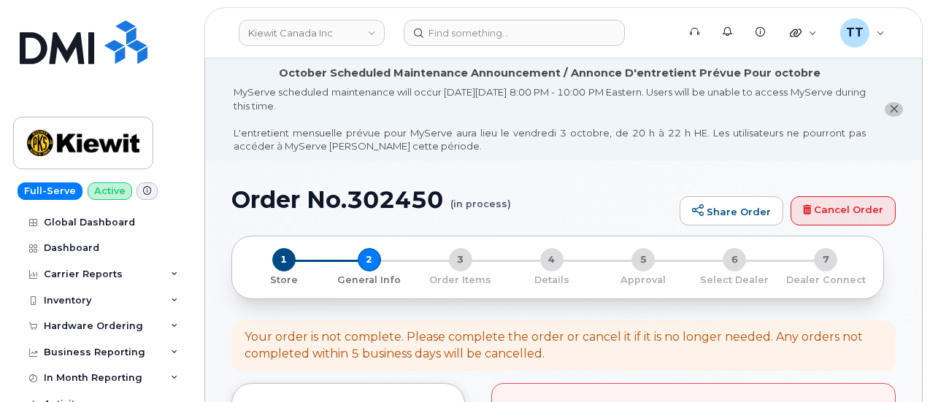
drag, startPoint x: 458, startPoint y: 361, endPoint x: 460, endPoint y: 352, distance: 9.6
click at [458, 361] on div "Your order is not complete. Please complete the order or cancel it if it is no …" at bounding box center [564, 346] width 638 height 34
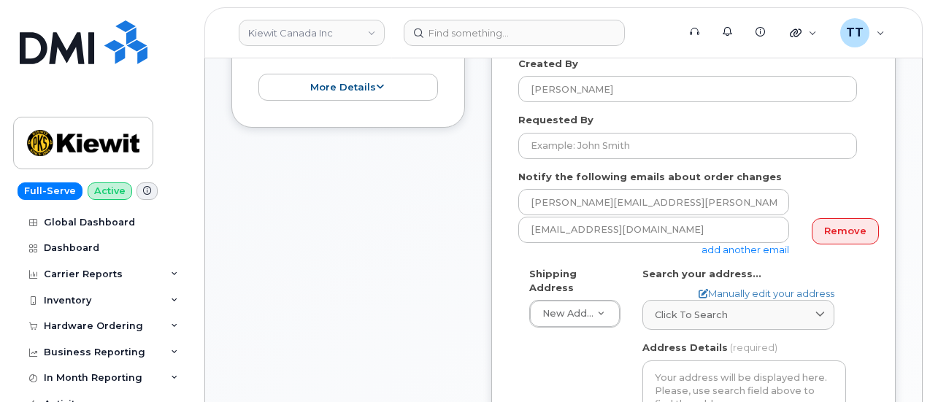
scroll to position [584, 0]
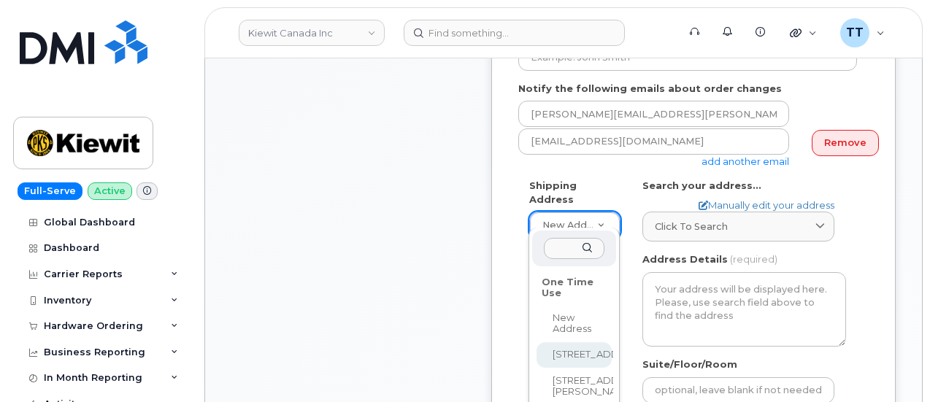
select select "[STREET_ADDRESS]"
type input "[STREET_ADDRESS]"
type input "4556"
type input "L6H1A7"
type input "CS0808375"
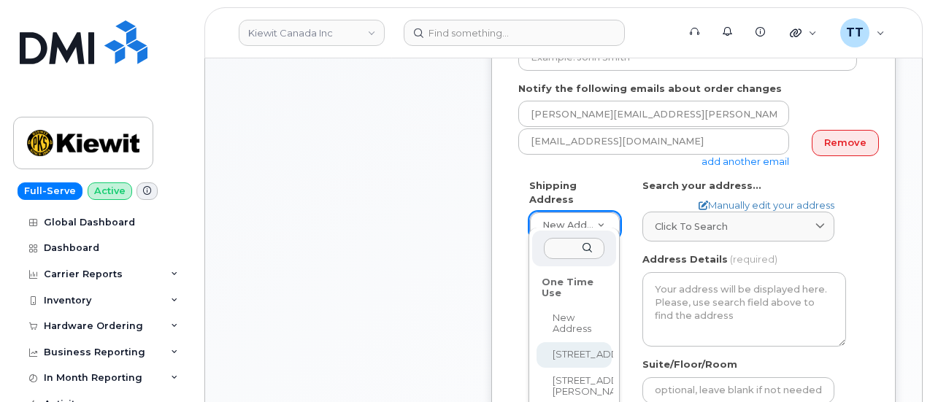
type input "6472094191"
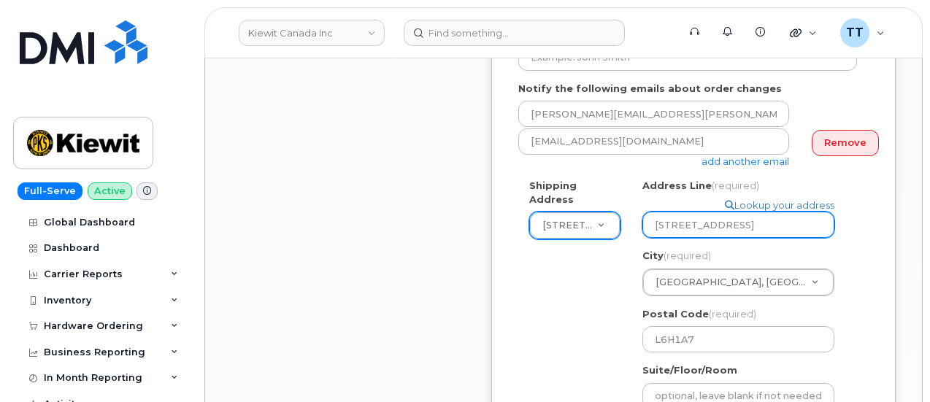
click at [780, 228] on input "[STREET_ADDRESS]" at bounding box center [738, 225] width 192 height 26
select select
type input "1425 North Service Rd E 1Oakville, ON L6H 1A7, Canada"
select select
type input "1425 North Service Rd E u1Oakville, ON L6H 1A7, Canada"
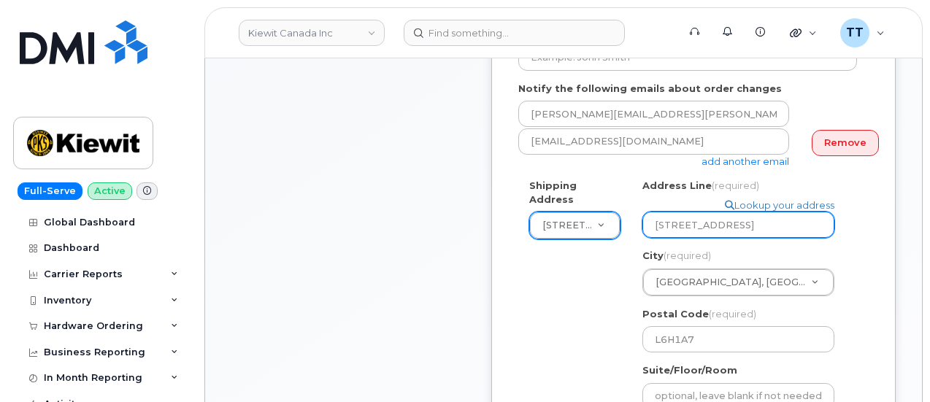
select select
type input "1425 North Service Rd E un1Oakville, ON L6H 1A7, Canada"
select select
type input "1425 North Service Rd E uni1Oakville, ON L6H 1A7, Canada"
select select
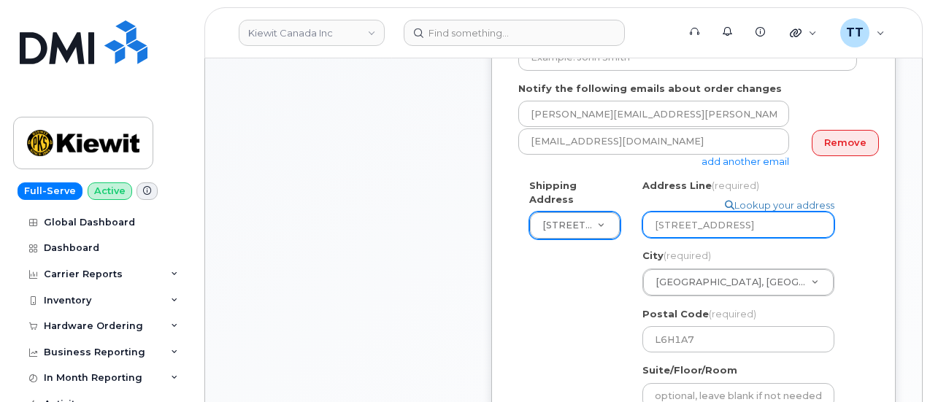
type input "1425 North Service Rd E unit1Oakville, ON L6H 1A7, Canada"
select select
type input "1425 North Service Rd E unit 1Oakville, ON L6H 1A7, Canada"
select select
type input "1425 North Service Rd E unit 1Oakville, ON L6H 1A7, Canad"
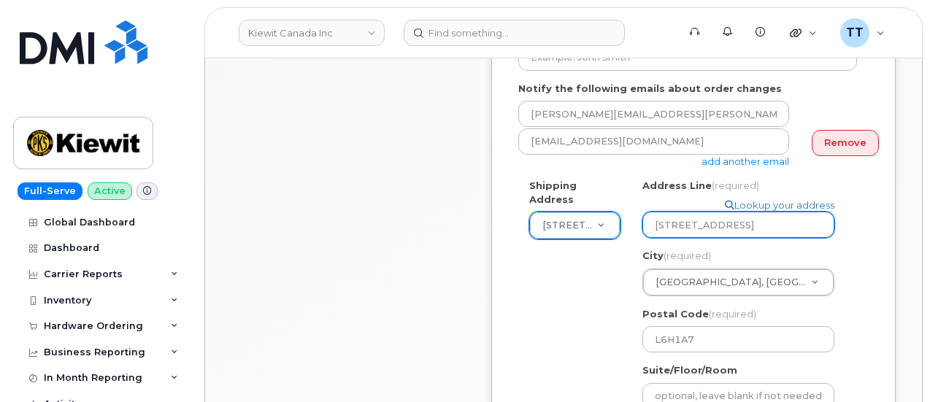
select select
type input "1425 North Service Rd E unit 1Oakville, ON L6H 1A7, Cana"
select select
type input "1425 North Service Rd E unit 1Oakville, ON L6H 1A7, Can"
select select
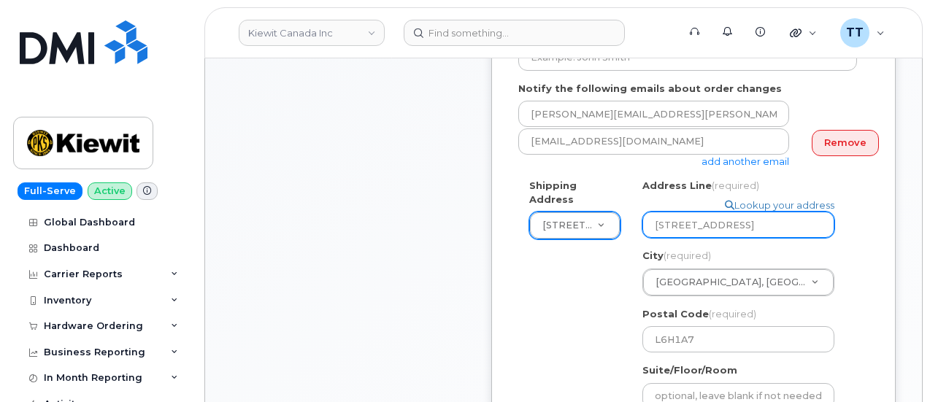
type input "1425 North Service Rd E unit 1Oakville, ON L6H 1A7, Ca"
select select
type input "1425 North Service Rd E unit 1Oakville, ON L6H 1A7, C"
select select
type input "1425 North Service Rd E unit 1Oakville, ON L6H 1A7,"
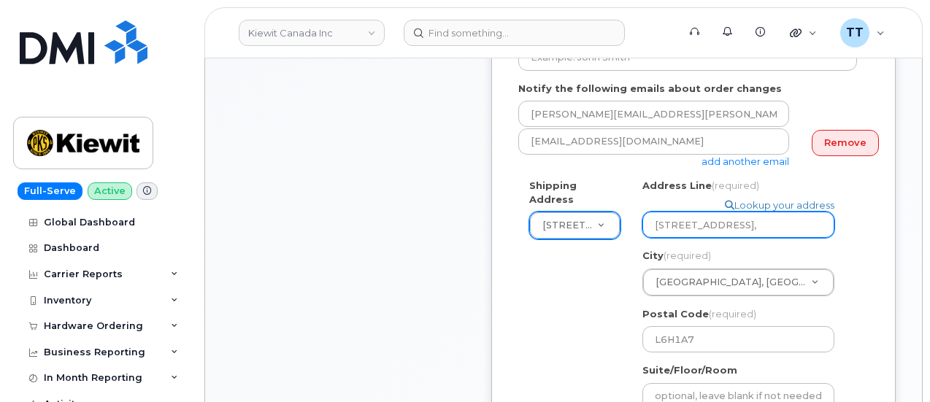
select select
type input "1425 North Service Rd E unit 1Oakville, ON L6H 1A7"
select select
type input "1425 North Service Rd E unit 1Oakville, ON L6H 1A"
select select
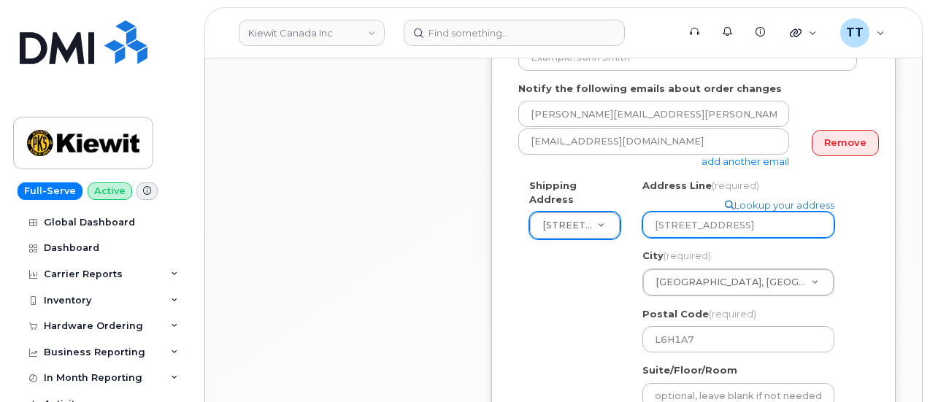
type input "1425 North Service Rd E unit 1Oakville, ON L6H 1"
select select
type input "1425 North Service Rd E unit 1Oakville, ON L6H"
select select
type input "1425 North Service Rd E unit 1Oakville, ON L6"
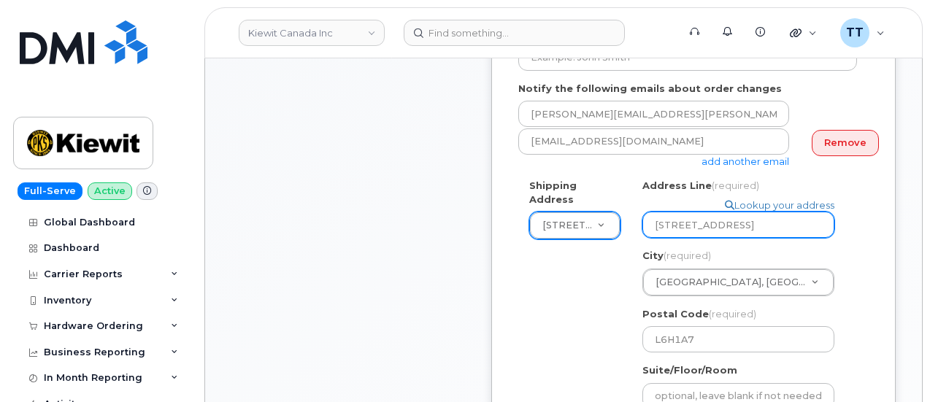
select select
type input "1425 North Service Rd E unit 1Oakville, ON L"
select select
type input "1425 North Service Rd E unit 1Oakville, ON"
select select
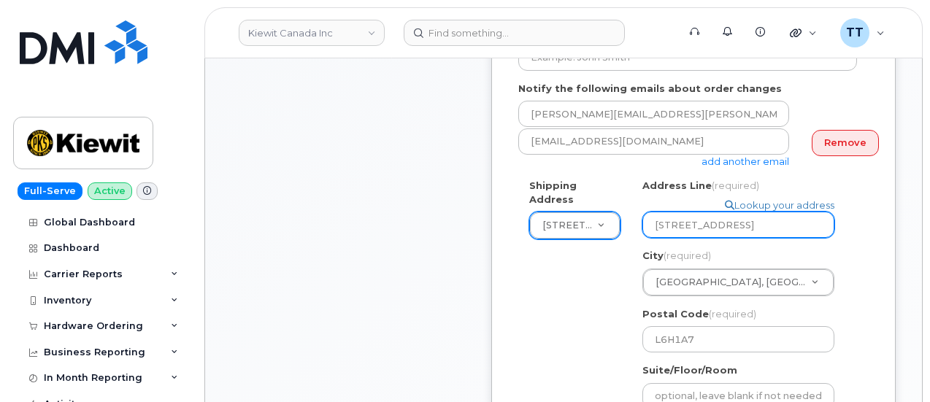
type input "1425 North Service Rd E unit 1Oakville, O"
select select
type input "1425 North Service Rd E unit 1Oakville,"
select select
type input "1425 North Service Rd E unit 1Oakville"
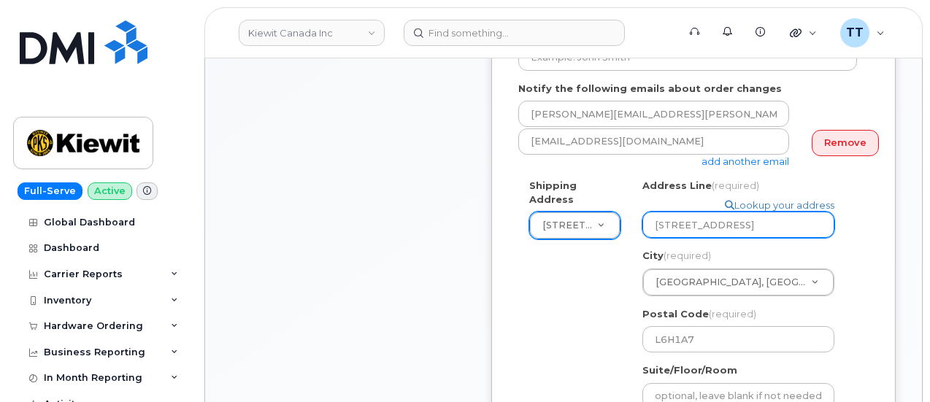
select select
type input "1425 North Service Rd E unit 1Oakvill"
select select
type input "1425 North Service Rd E unit 1Oakvil"
select select
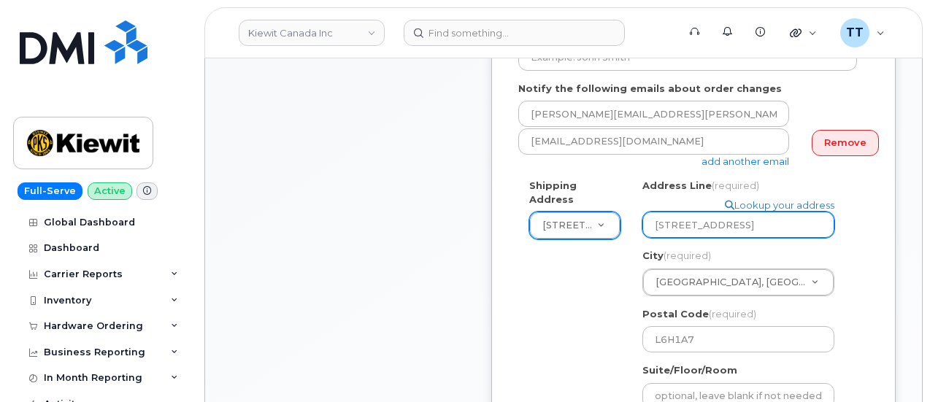
type input "1425 North Service Rd E unit 1Oakvi"
select select
type input "1425 North Service Rd E unit 1Oakv"
select select
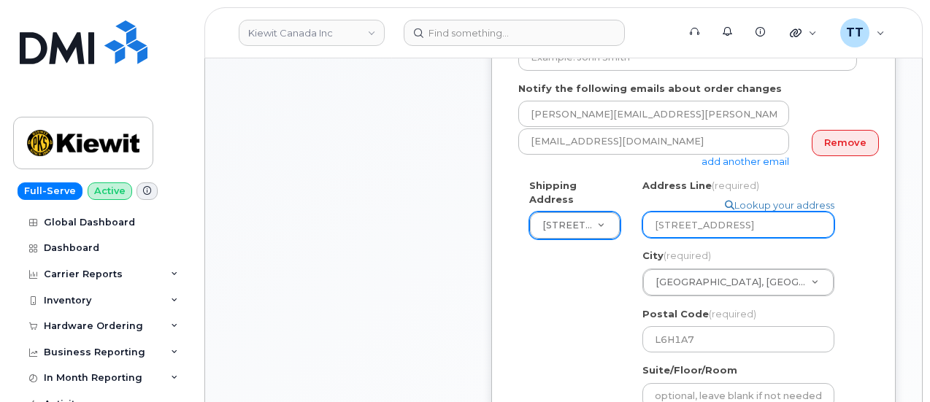
type input "1425 North Service Rd E unit 1Oak"
select select
type input "1425 North Service Rd E unit 1Oa"
select select
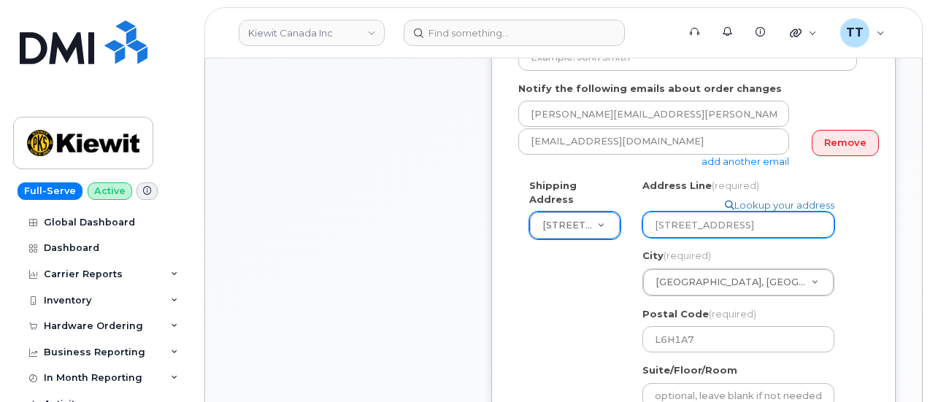
type input "1425 North Service Rd E unit 1O"
select select
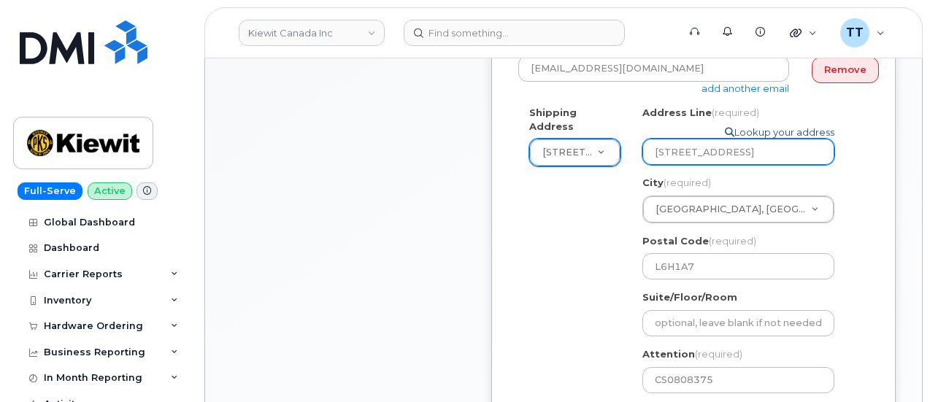
scroll to position [657, 0]
drag, startPoint x: 811, startPoint y: 153, endPoint x: 774, endPoint y: 157, distance: 36.7
click at [774, 157] on input "1425 North Service Rd E unit 1" at bounding box center [738, 152] width 192 height 26
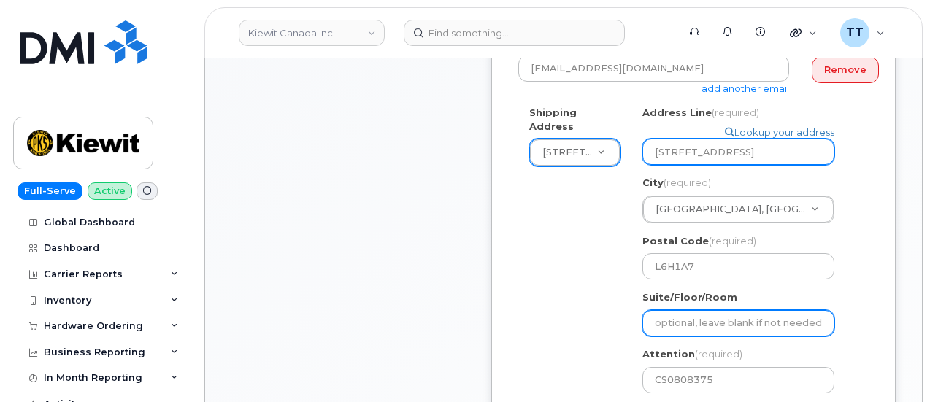
type input "1425 North Service Rd E unit 1"
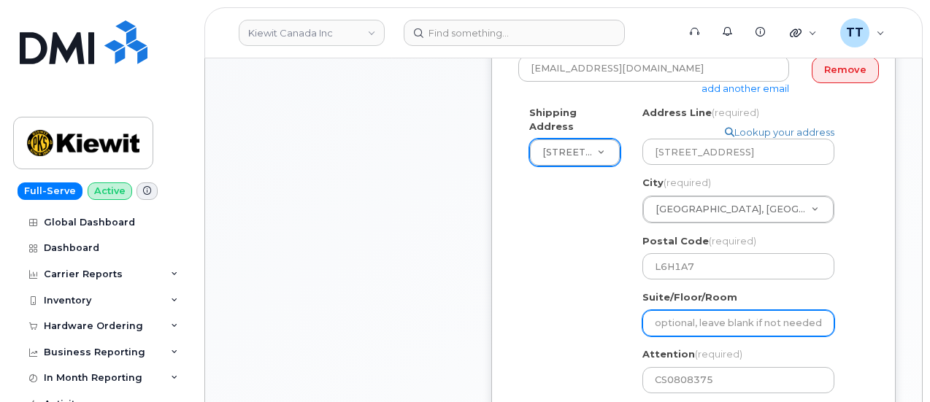
paste input "unit 1"
select select
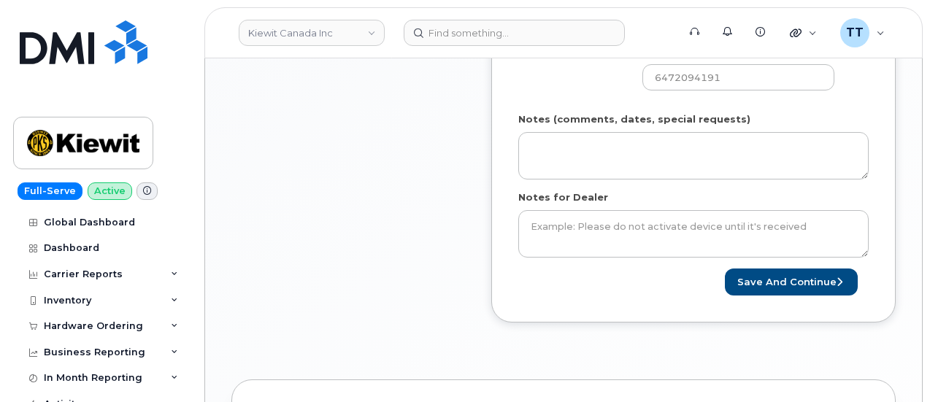
scroll to position [1022, 0]
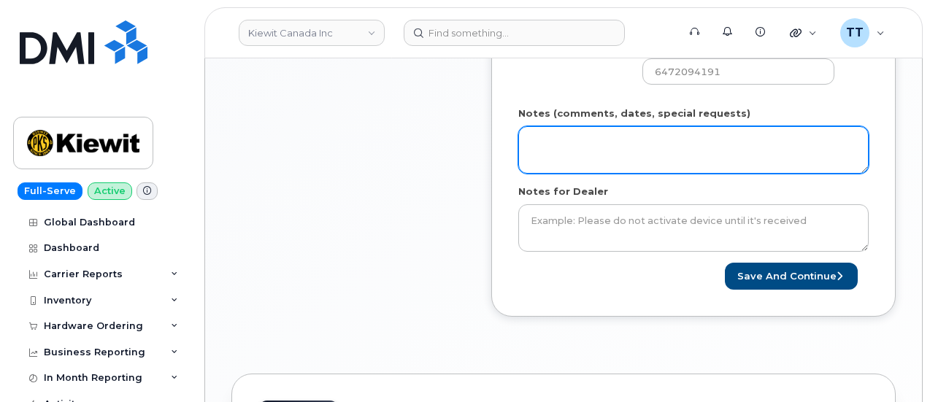
type input "unit 1"
click at [601, 148] on textarea "Notes (comments, dates, special requests)" at bounding box center [693, 150] width 350 height 48
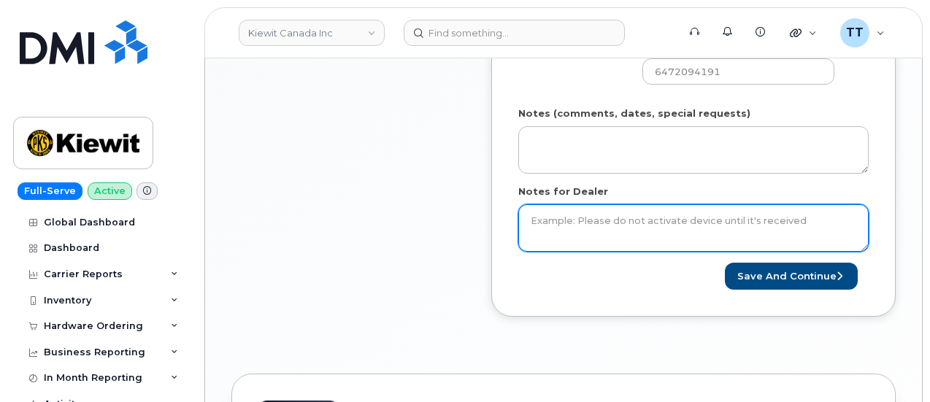
click at [560, 236] on textarea "Notes for Dealer" at bounding box center [693, 228] width 350 height 48
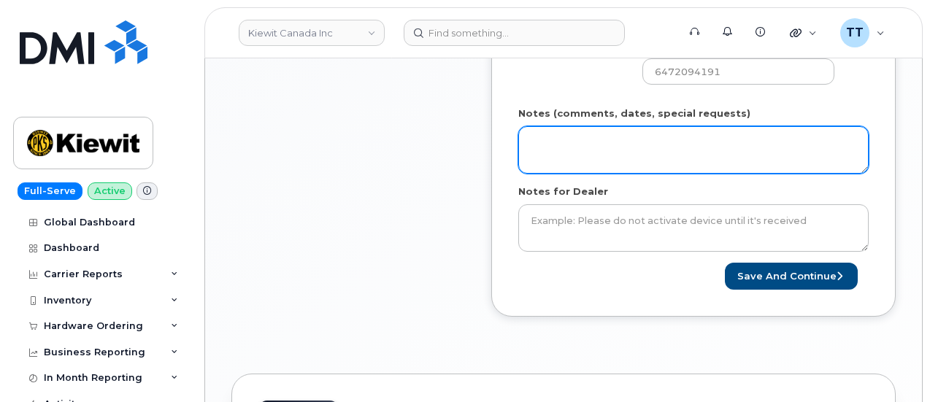
click at [587, 157] on textarea "Notes (comments, dates, special requests)" at bounding box center [693, 150] width 350 height 48
click at [564, 153] on textarea "Notes (comments, dates, special requests)" at bounding box center [693, 150] width 350 height 48
paste textarea "1425 North Service Rd E #1Oakville, ON L6H 1A7, Canada"
type textarea "1425 North Service Rd E #1Oakville, ON L6H 1A7, Canada"
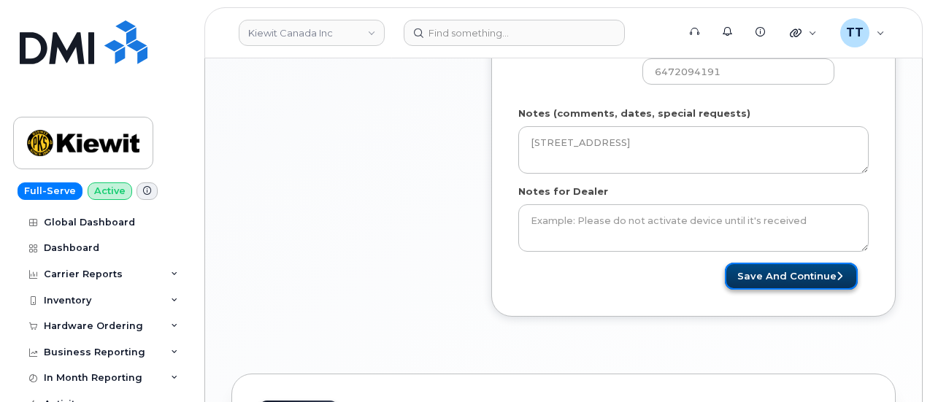
click at [774, 277] on button "Save and Continue" at bounding box center [791, 276] width 133 height 27
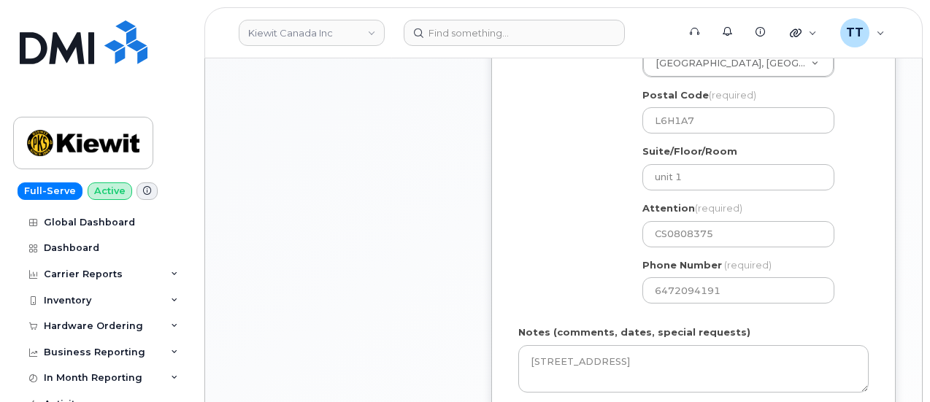
scroll to position [730, 0]
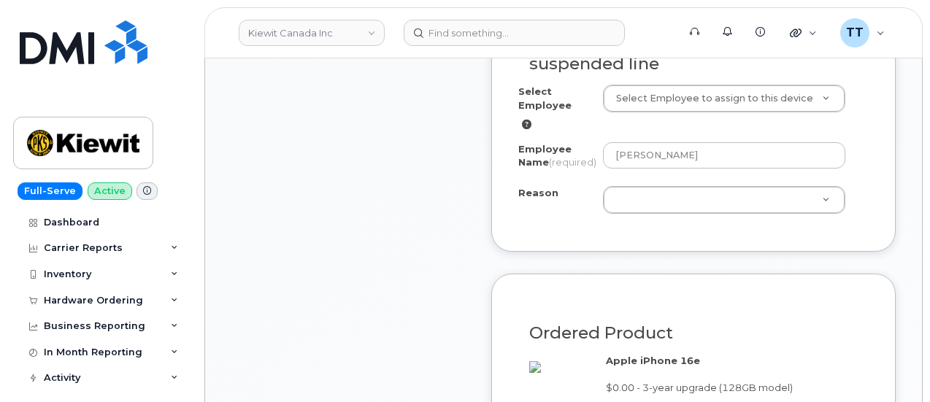
scroll to position [1095, 0]
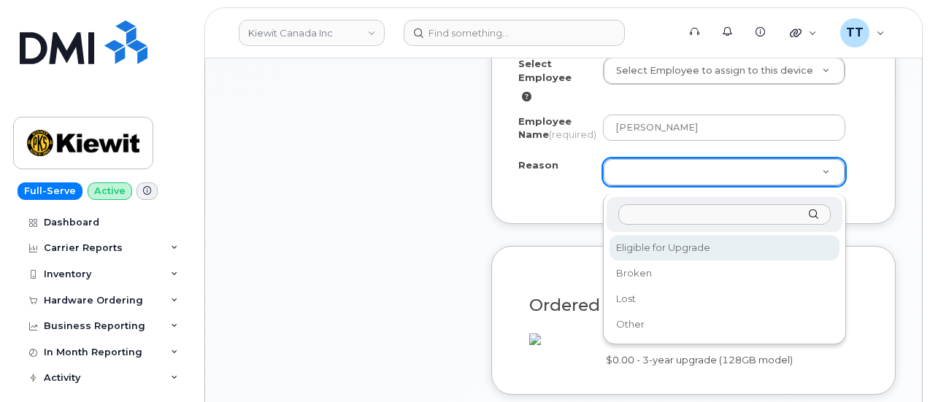
select select "eligible_for_upgrade"
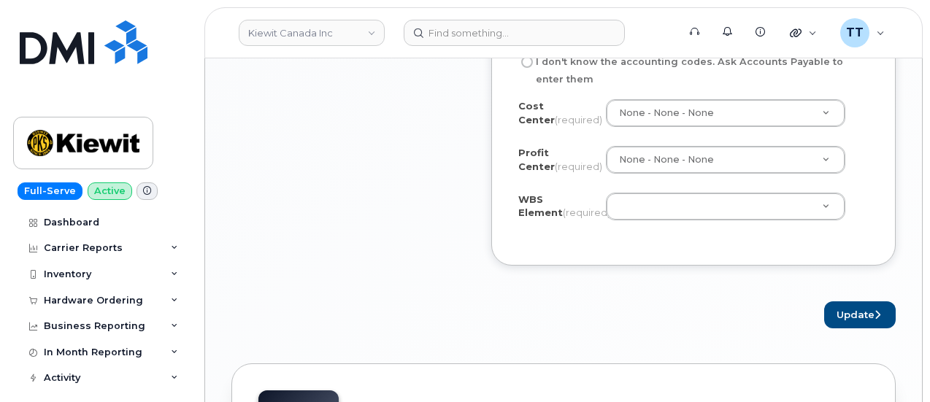
scroll to position [1679, 0]
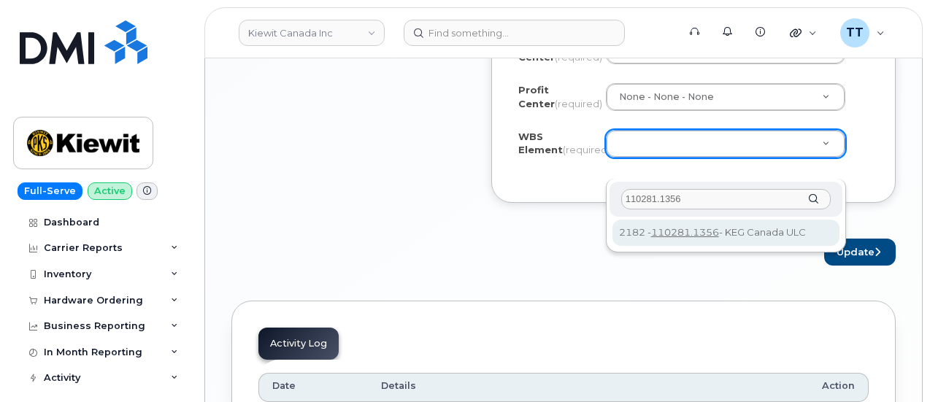
type input "110281.1356"
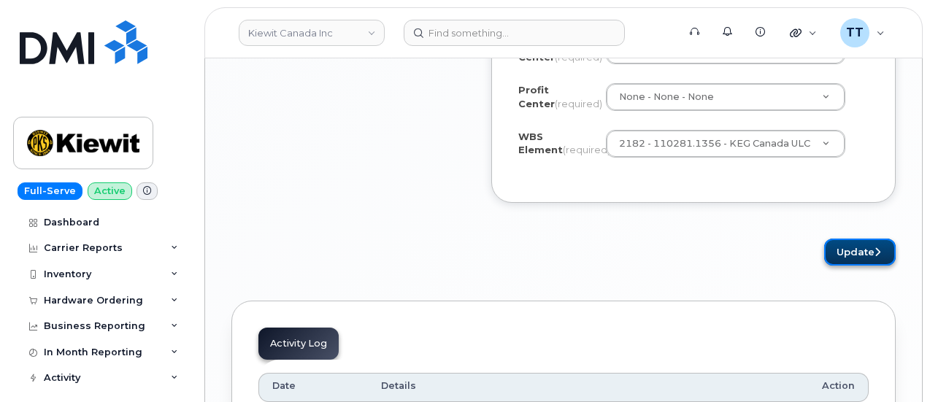
click at [845, 265] on button "Update" at bounding box center [860, 252] width 72 height 27
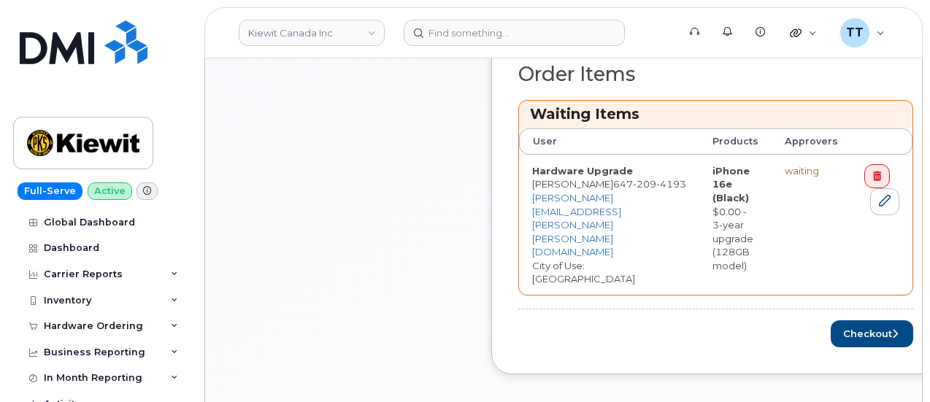
scroll to position [778, 0]
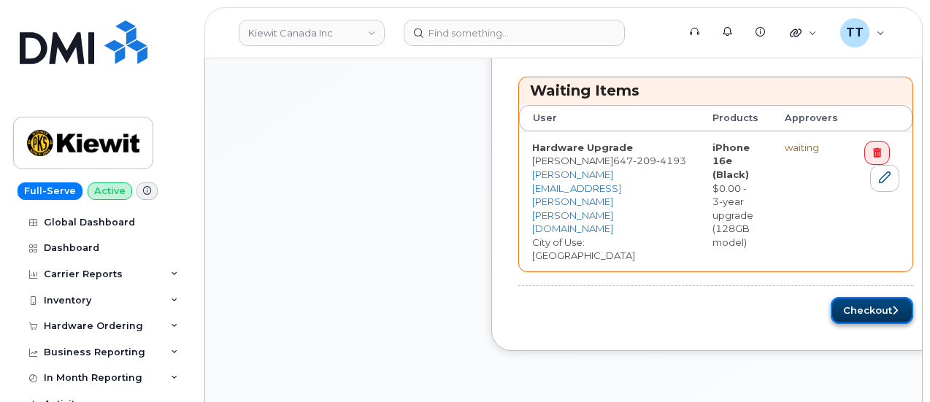
click at [842, 297] on button "Checkout" at bounding box center [872, 310] width 82 height 27
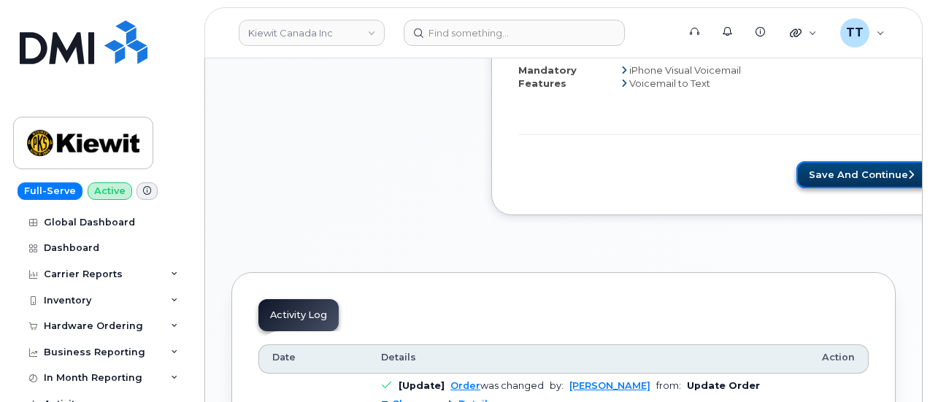
click at [799, 188] on button "Save and Continue" at bounding box center [862, 174] width 133 height 27
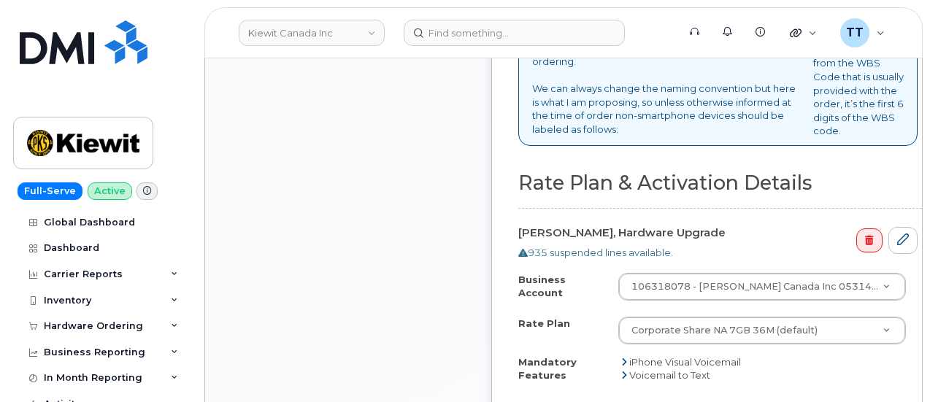
scroll to position [1241, 0]
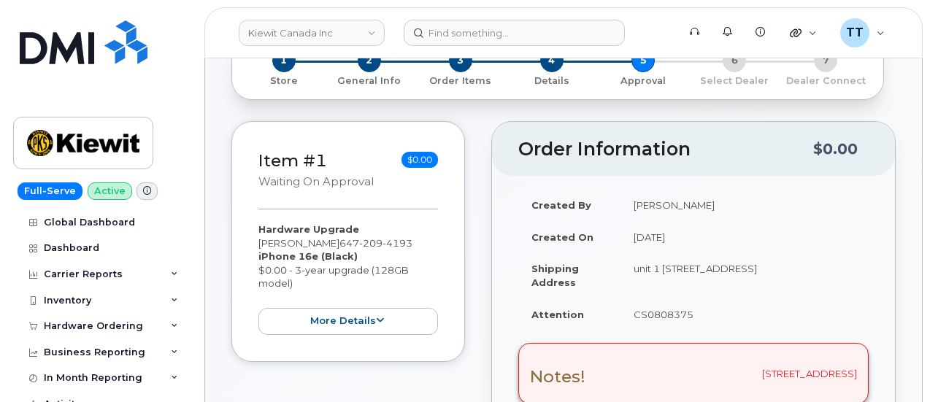
scroll to position [269, 0]
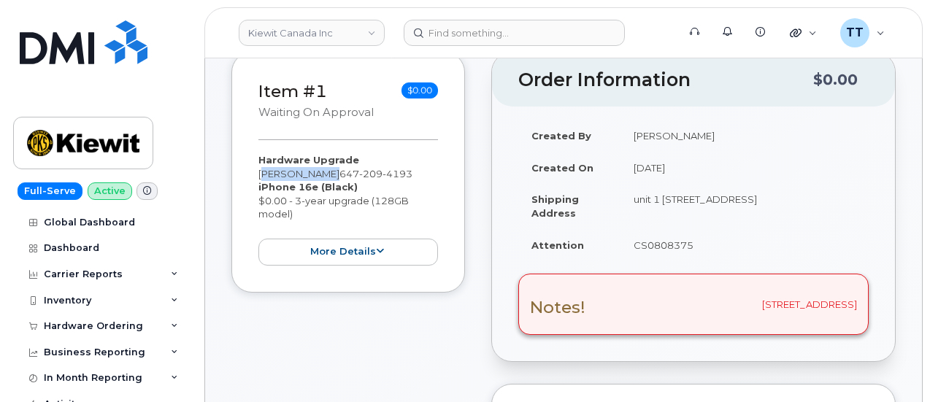
drag, startPoint x: 327, startPoint y: 172, endPoint x: 255, endPoint y: 173, distance: 71.5
click at [255, 173] on div "Item #1 Waiting On Approval $0.00 Hardware Upgrade [PERSON_NAME] [PHONE_NUMBER]…" at bounding box center [348, 172] width 234 height 240
copy div "[PERSON_NAME]"
click at [291, 315] on div "Item #1 Waiting On Approval $0.00 Hardware Upgrade [PERSON_NAME] [PHONE_NUMBER]…" at bounding box center [348, 406] width 234 height 709
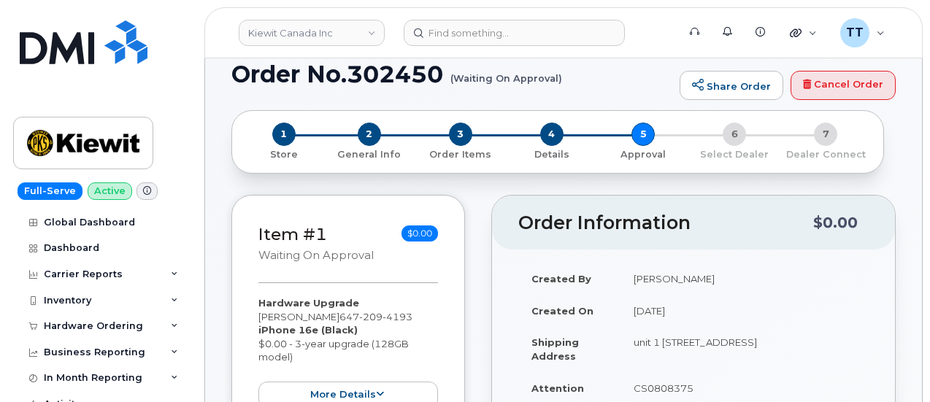
scroll to position [123, 0]
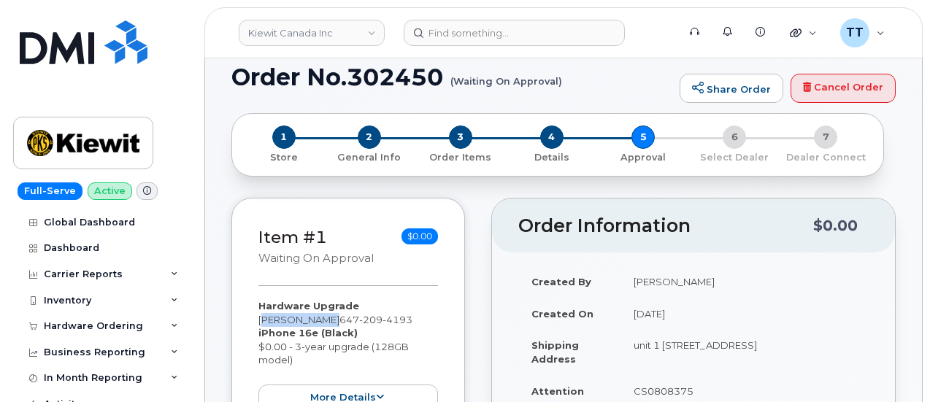
drag, startPoint x: 260, startPoint y: 319, endPoint x: 328, endPoint y: 319, distance: 68.6
click at [328, 319] on div "Hardware Upgrade [PERSON_NAME] [PHONE_NUMBER] iPhone 16e (Black) $0.00 - 3-year…" at bounding box center [348, 355] width 180 height 112
copy div "[PERSON_NAME]"
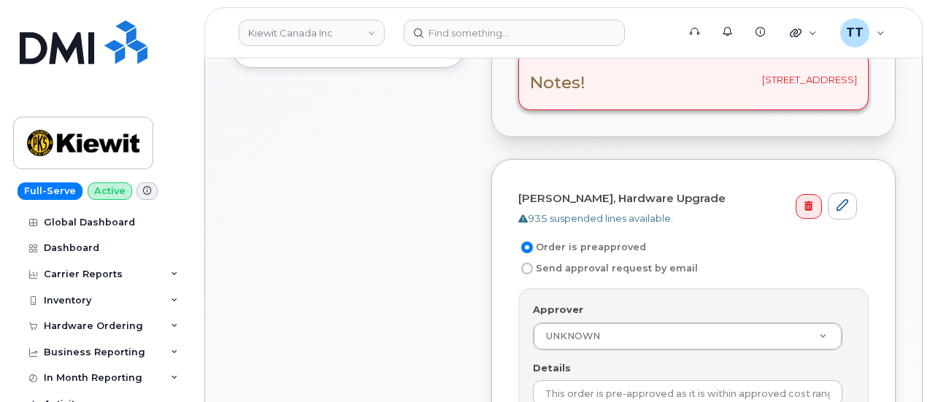
scroll to position [634, 0]
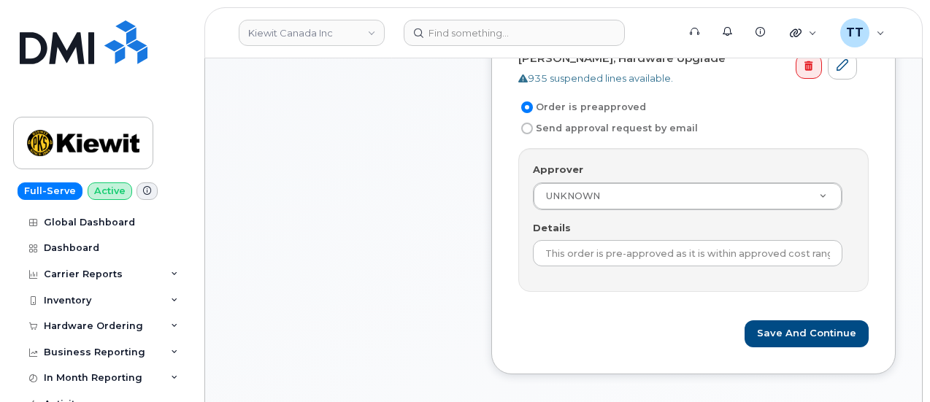
click at [524, 124] on input "Send approval request by email" at bounding box center [527, 129] width 12 height 12
radio input "true"
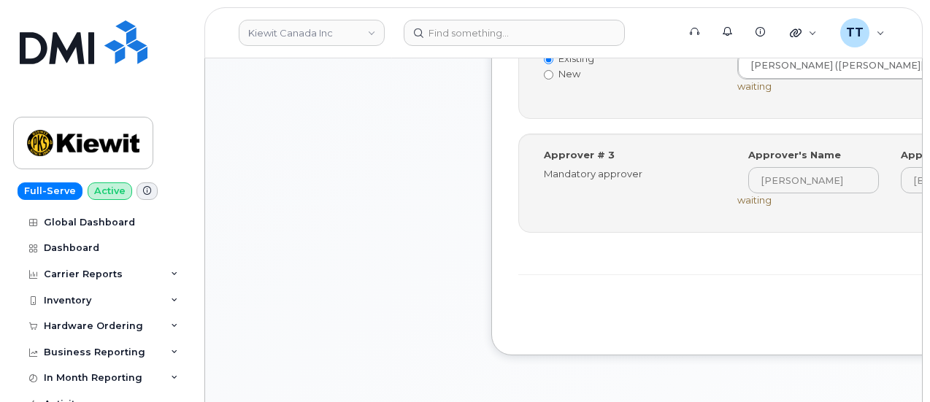
scroll to position [926, 0]
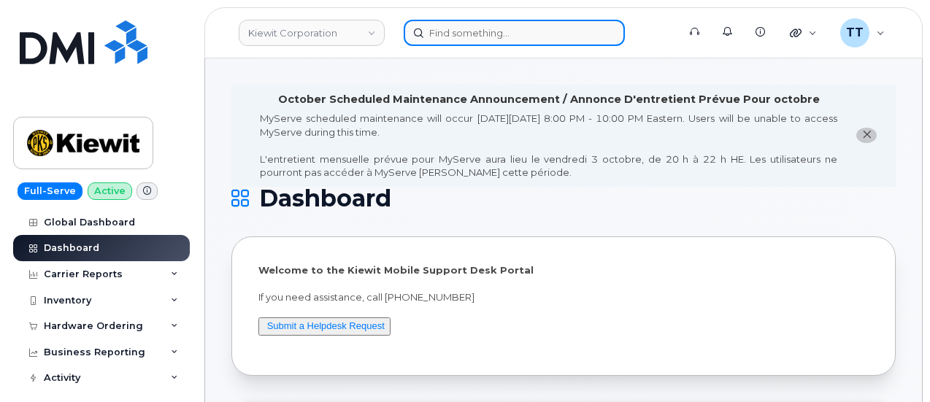
click at [497, 37] on input at bounding box center [514, 33] width 221 height 26
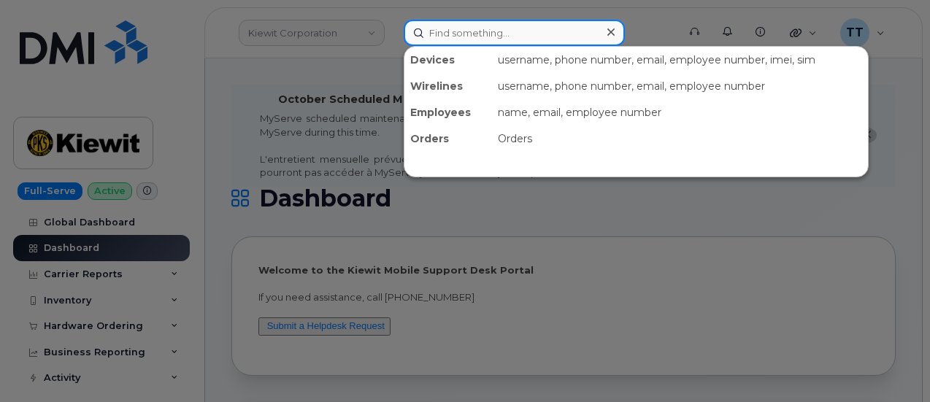
paste input "[PERSON_NAME]"
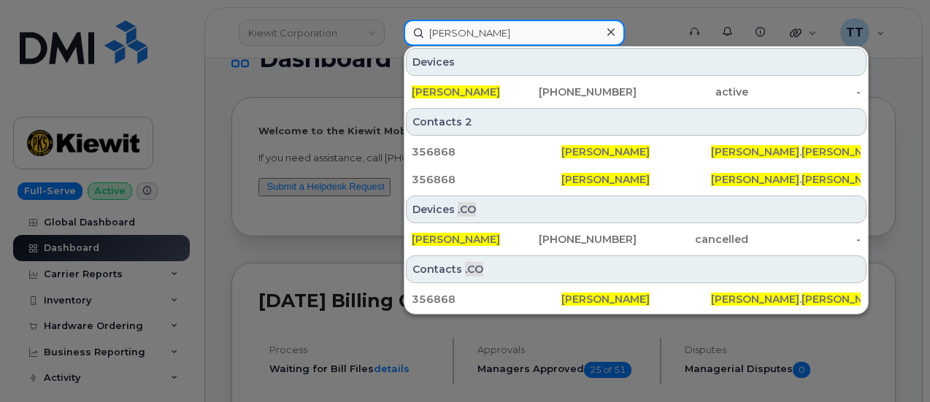
scroll to position [146, 0]
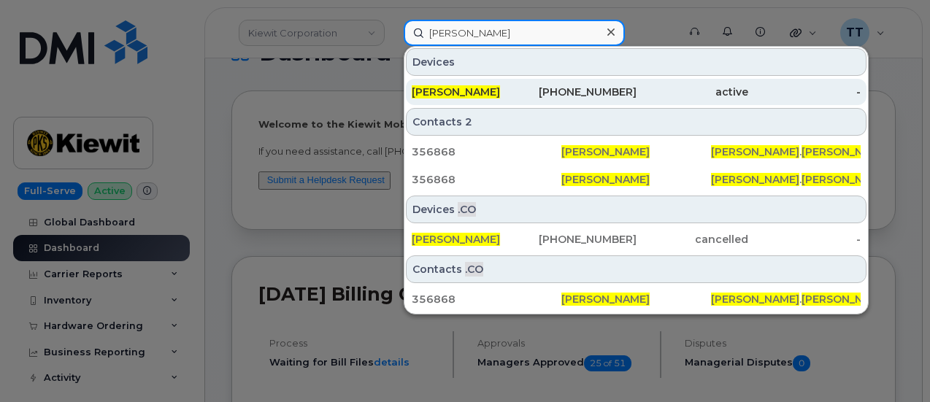
type input "[PERSON_NAME]"
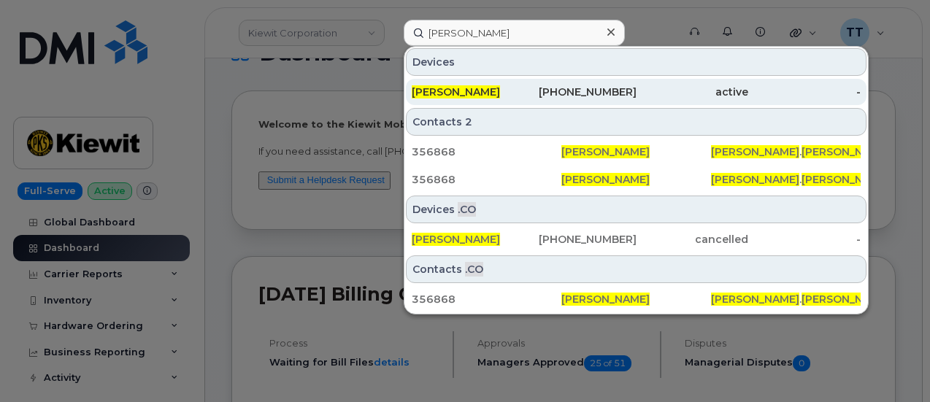
click at [470, 87] on span "[PERSON_NAME]" at bounding box center [456, 91] width 88 height 13
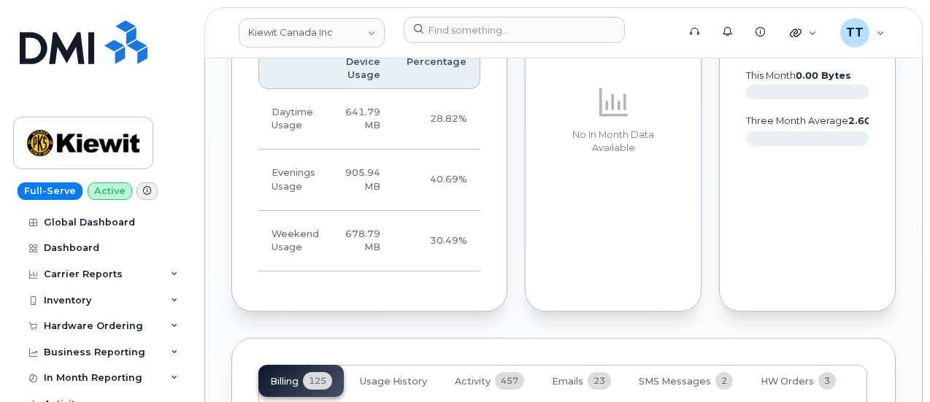
scroll to position [2336, 0]
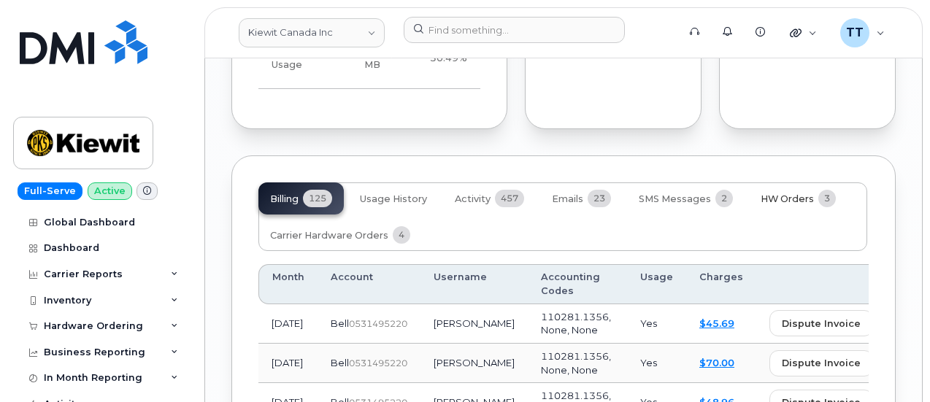
click at [794, 193] on span "HW Orders" at bounding box center [787, 199] width 53 height 12
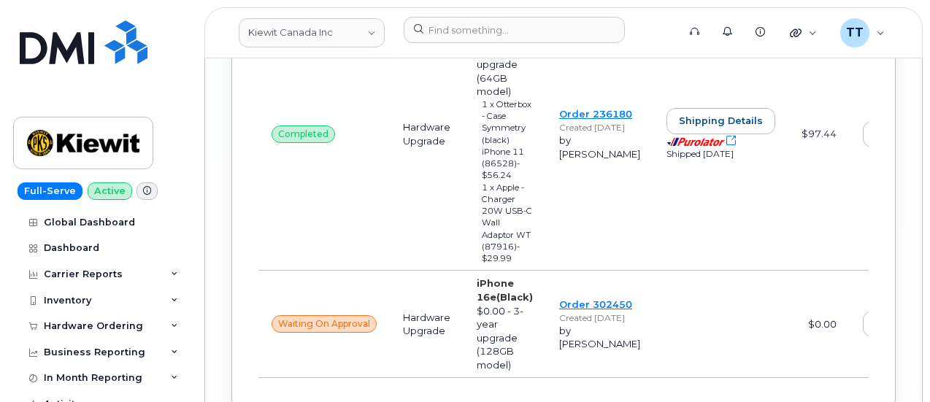
scroll to position [2701, 0]
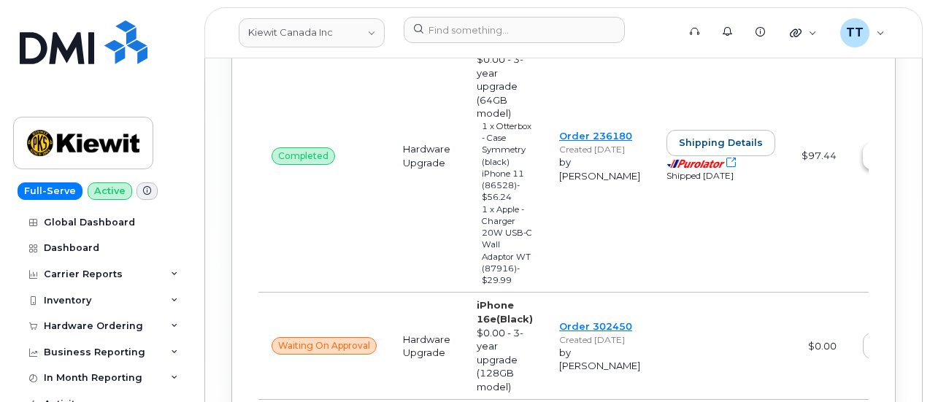
click at [886, 160] on span "View" at bounding box center [898, 156] width 25 height 14
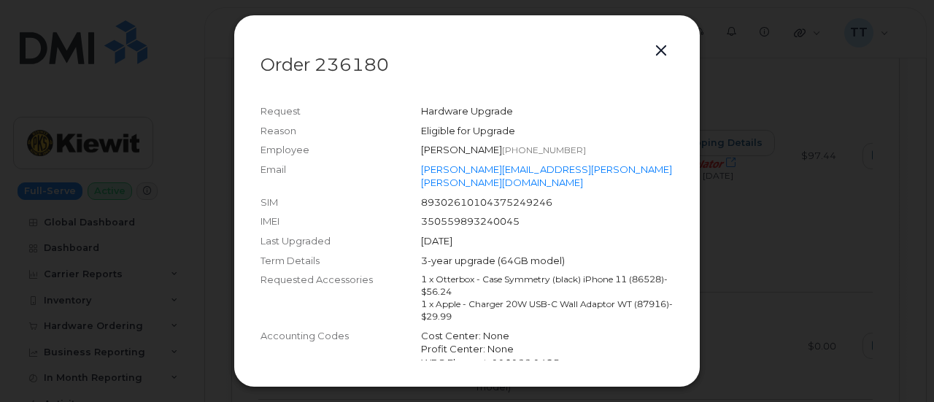
click at [345, 68] on p "Order 236180" at bounding box center [467, 65] width 413 height 18
drag, startPoint x: 345, startPoint y: 68, endPoint x: 390, endPoint y: 54, distance: 46.6
click at [388, 56] on p "Order 236180" at bounding box center [467, 65] width 413 height 18
copy p "236180"
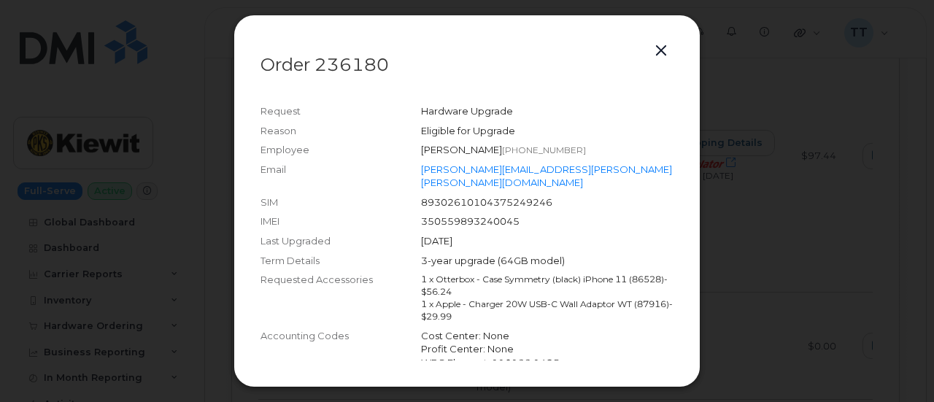
click at [783, 95] on div at bounding box center [467, 201] width 934 height 402
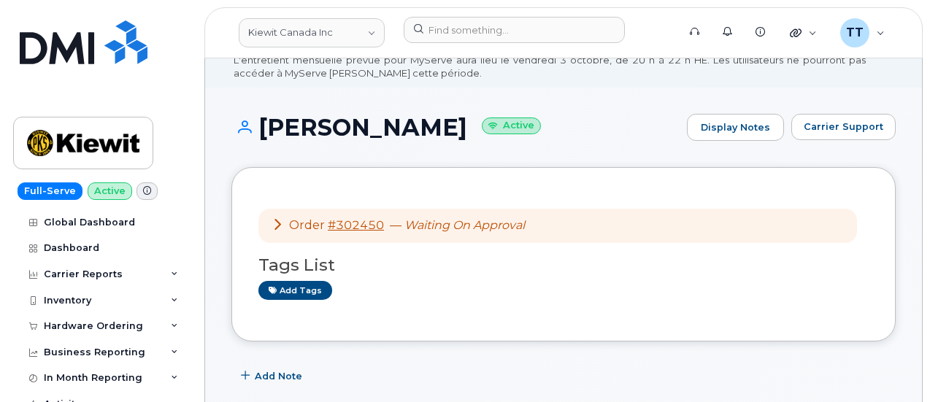
scroll to position [0, 0]
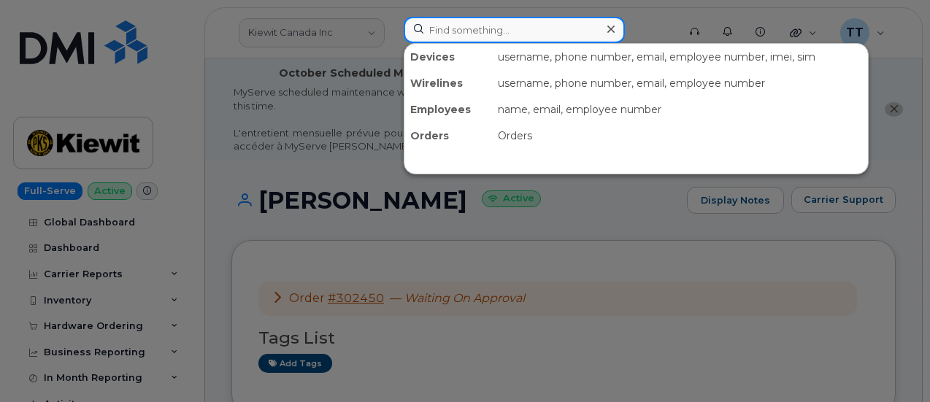
paste input "236180"
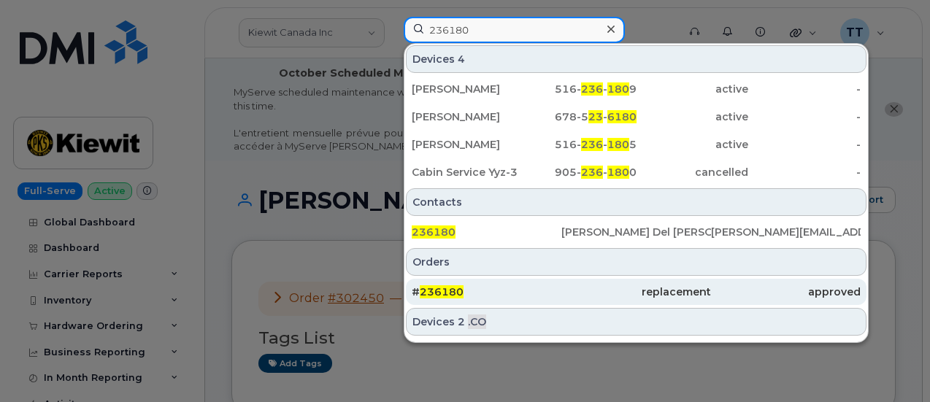
type input "236180"
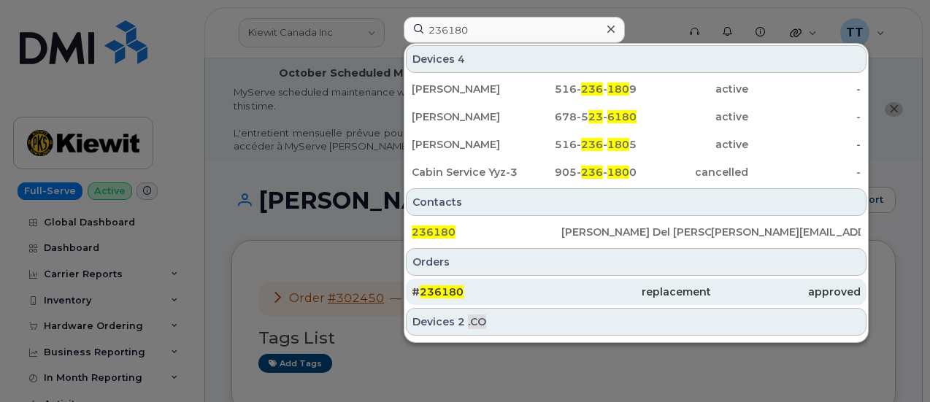
click at [533, 291] on div "# 236180" at bounding box center [487, 292] width 150 height 15
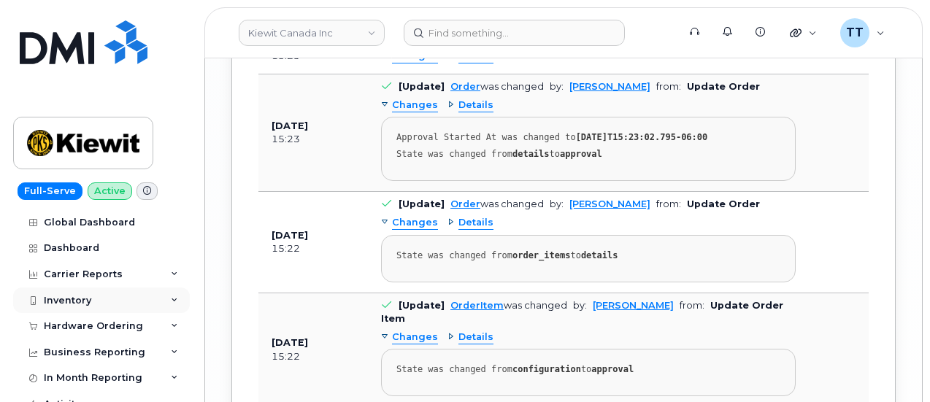
click at [101, 291] on div "Inventory" at bounding box center [101, 301] width 177 height 26
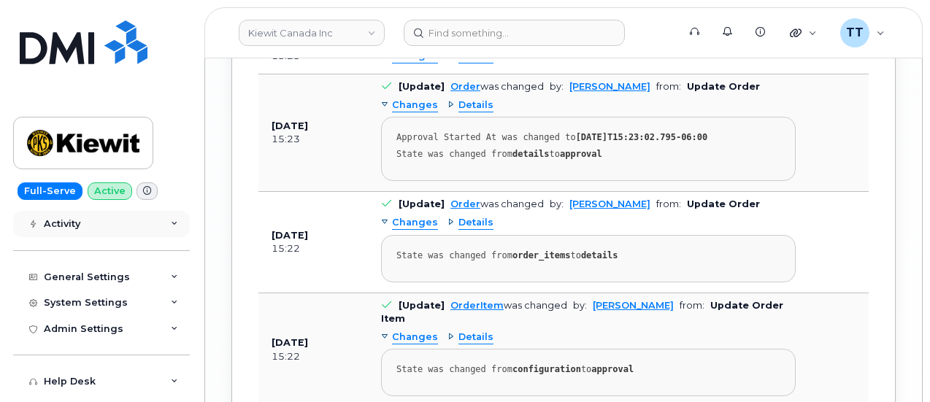
scroll to position [146, 0]
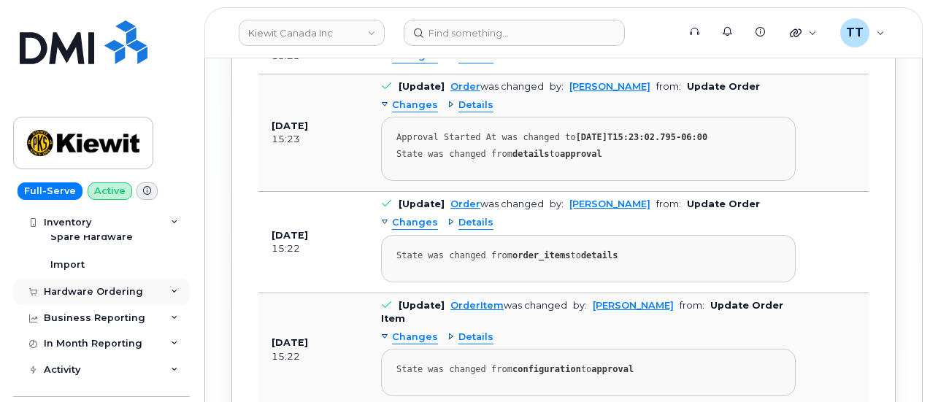
click at [90, 298] on div "Hardware Ordering" at bounding box center [101, 292] width 177 height 26
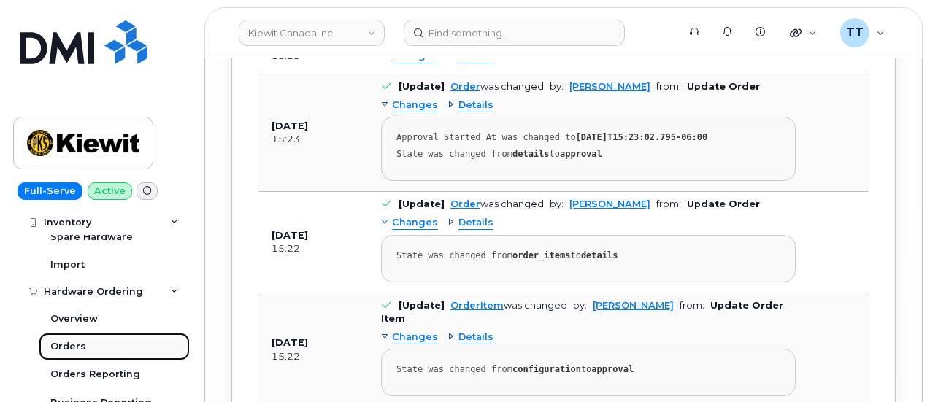
click at [82, 342] on div "Orders" at bounding box center [68, 346] width 36 height 13
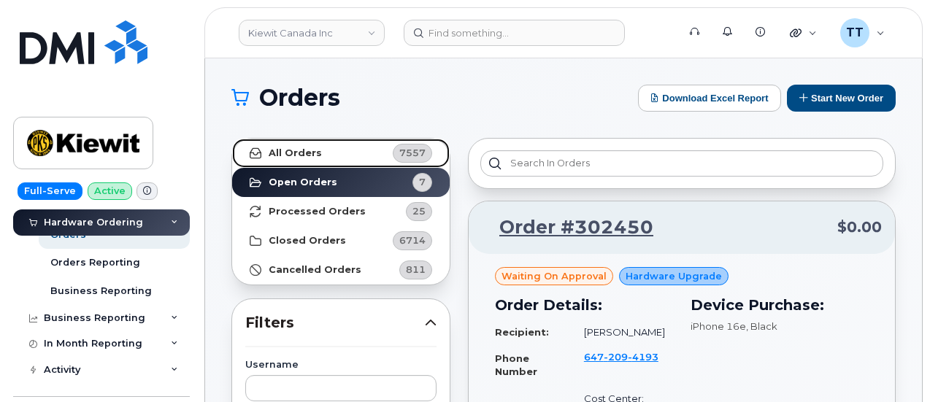
click at [305, 150] on strong "All Orders" at bounding box center [295, 153] width 53 height 12
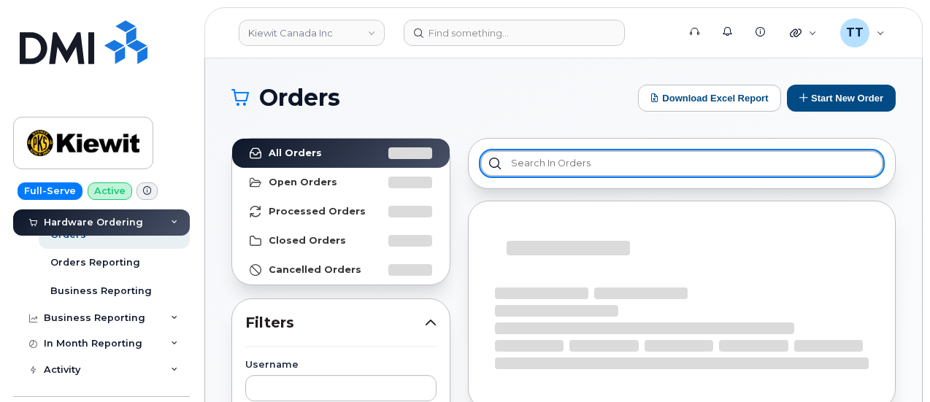
click at [588, 157] on input "text" at bounding box center [681, 163] width 403 height 26
paste input "236180"
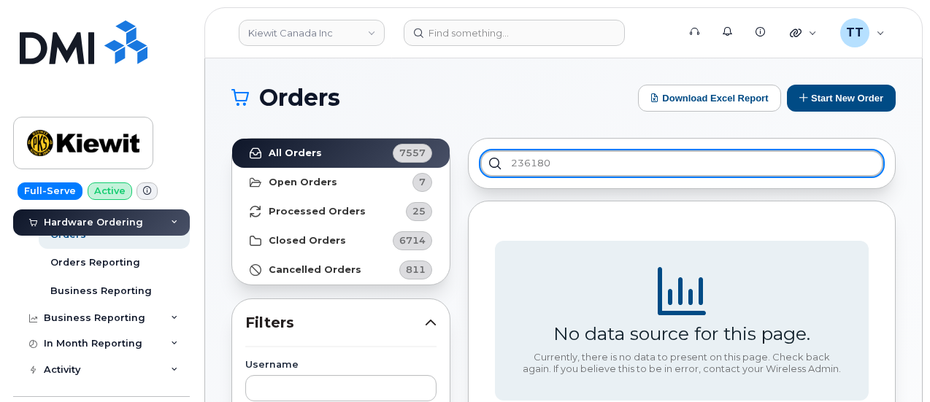
type input "236180"
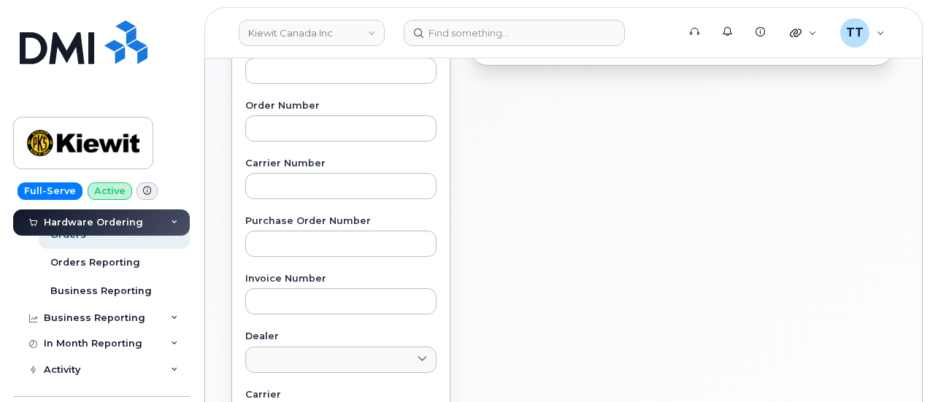
scroll to position [304, 0]
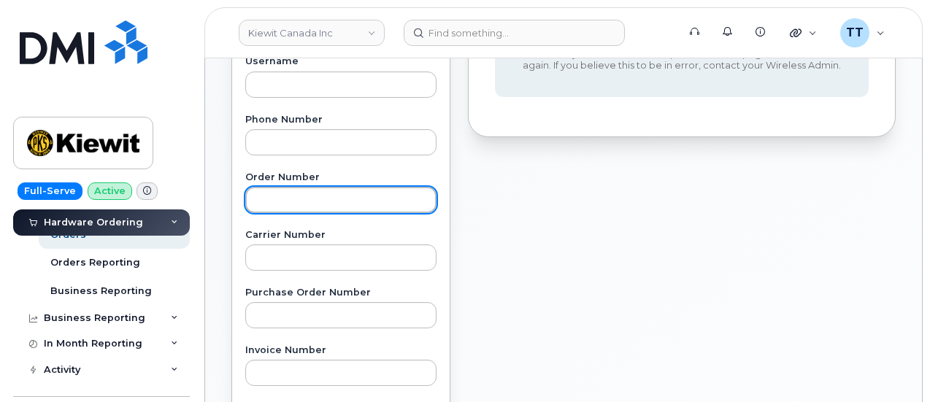
click at [307, 206] on input "text" at bounding box center [340, 200] width 191 height 26
paste input "236180"
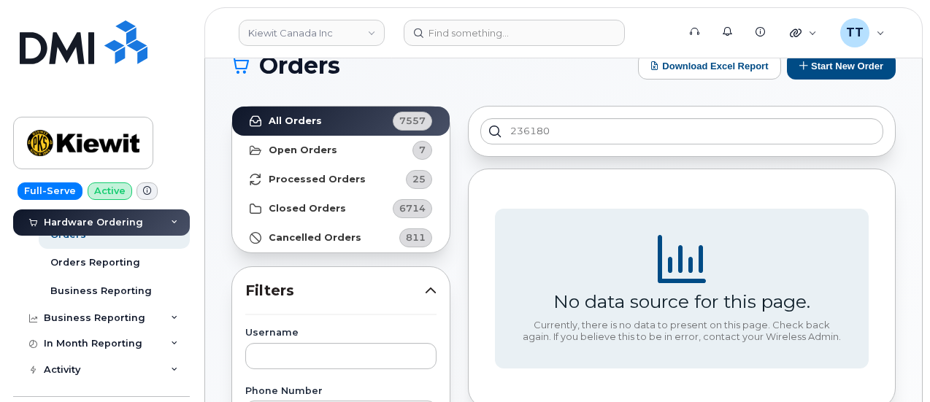
scroll to position [0, 0]
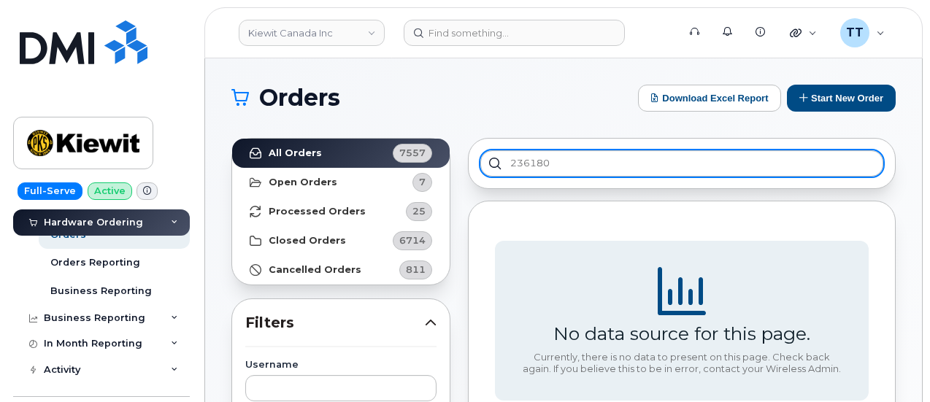
type input "236180"
click at [537, 157] on input "236180" at bounding box center [681, 163] width 403 height 26
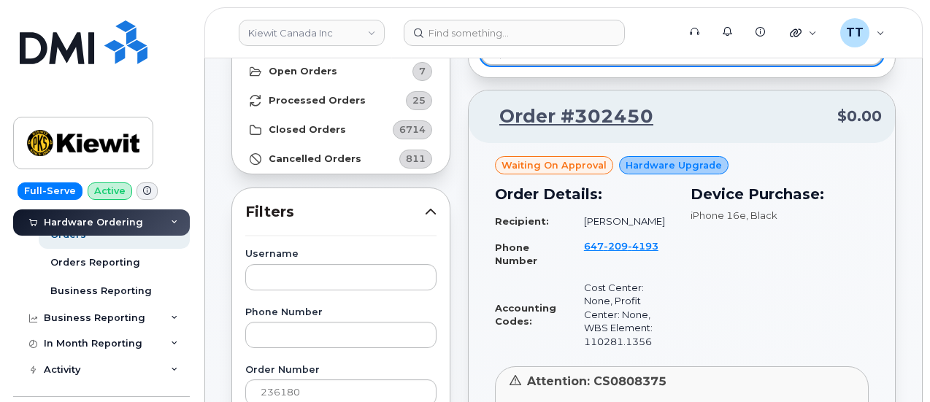
scroll to position [292, 0]
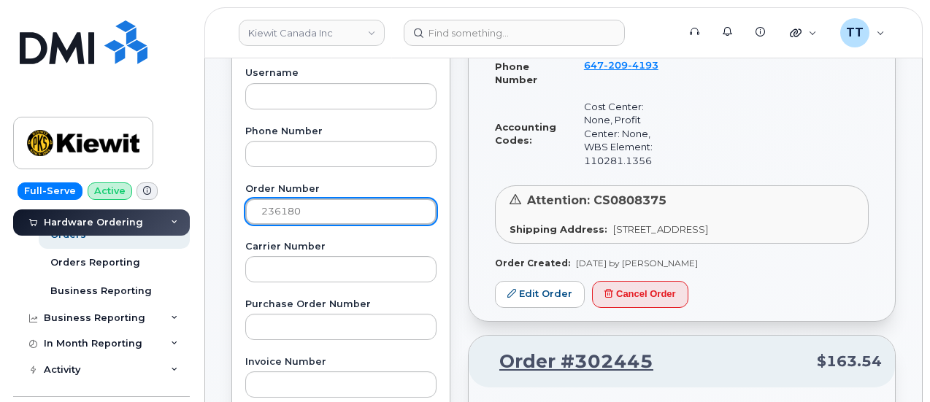
click at [352, 209] on input "236180" at bounding box center [340, 212] width 191 height 26
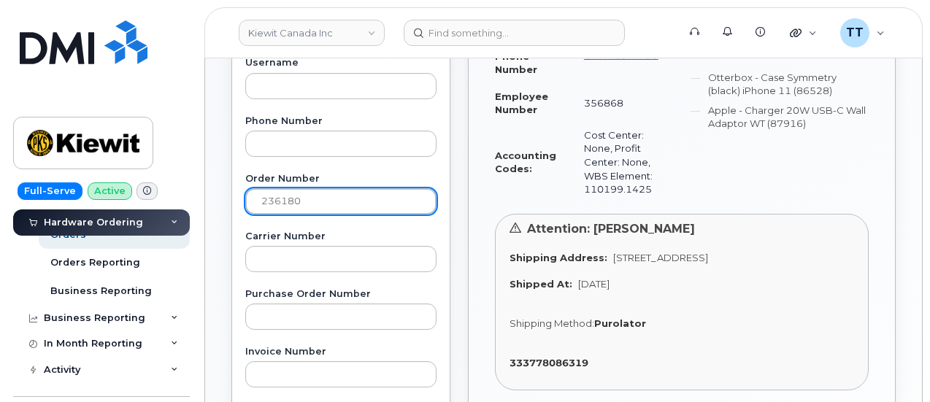
scroll to position [438, 0]
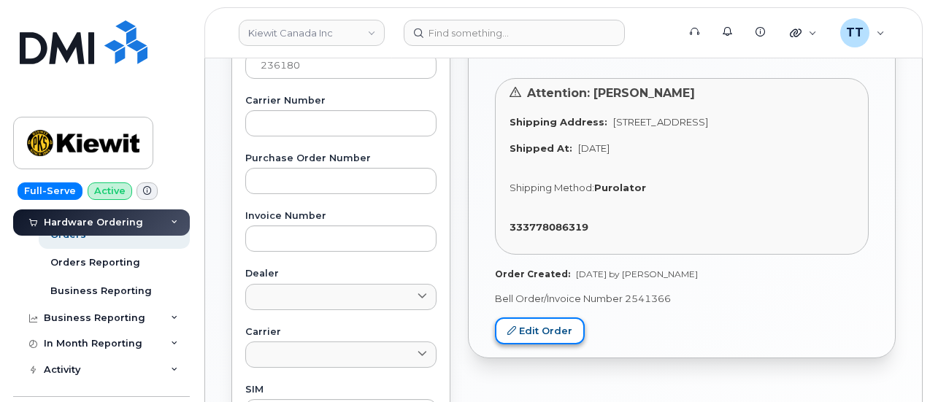
click at [553, 345] on link "Edit Order" at bounding box center [540, 331] width 90 height 27
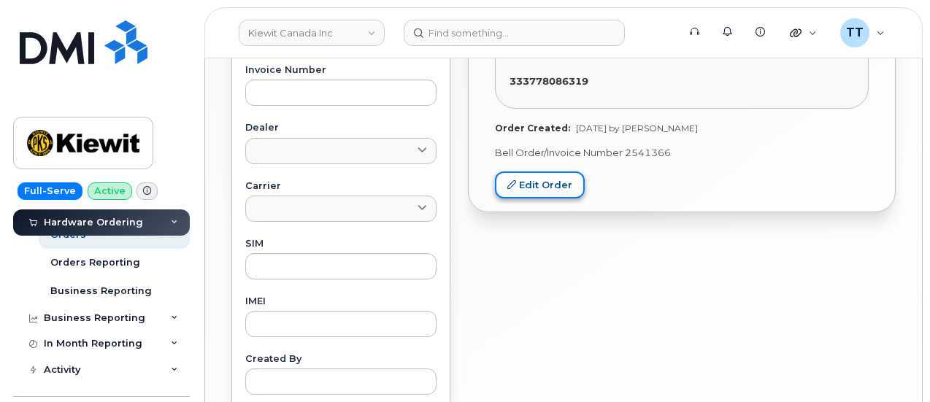
click at [545, 192] on link "Edit Order" at bounding box center [540, 185] width 90 height 27
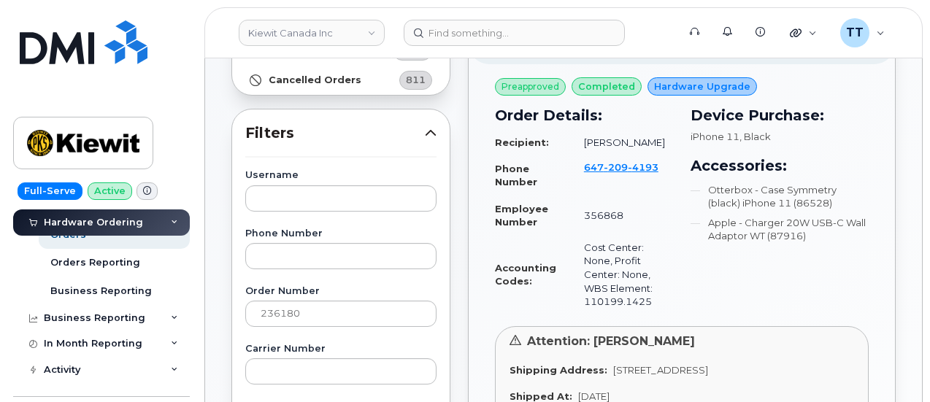
scroll to position [73, 0]
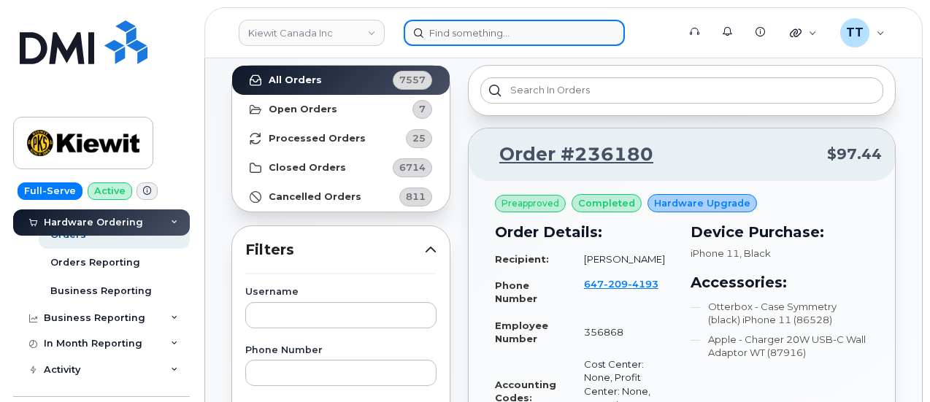
click at [502, 35] on input at bounding box center [514, 33] width 221 height 26
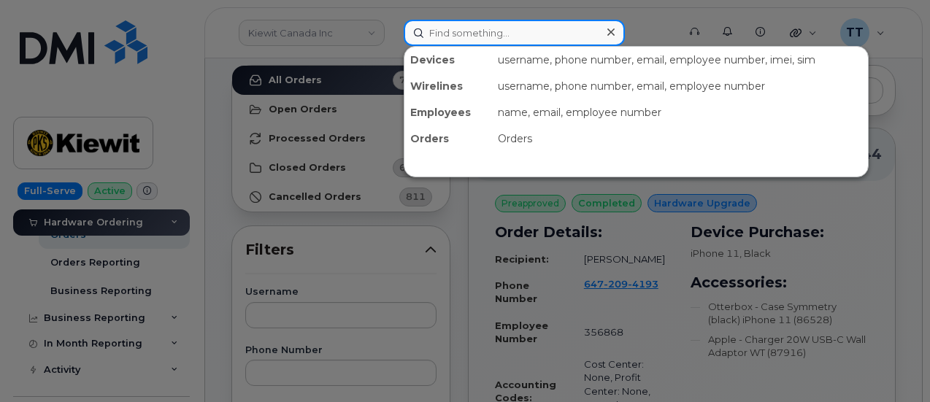
paste input "[PERSON_NAME]"
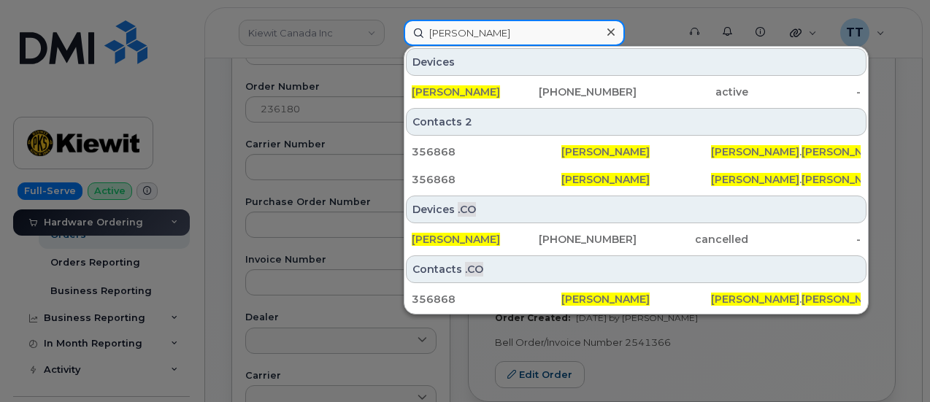
scroll to position [438, 0]
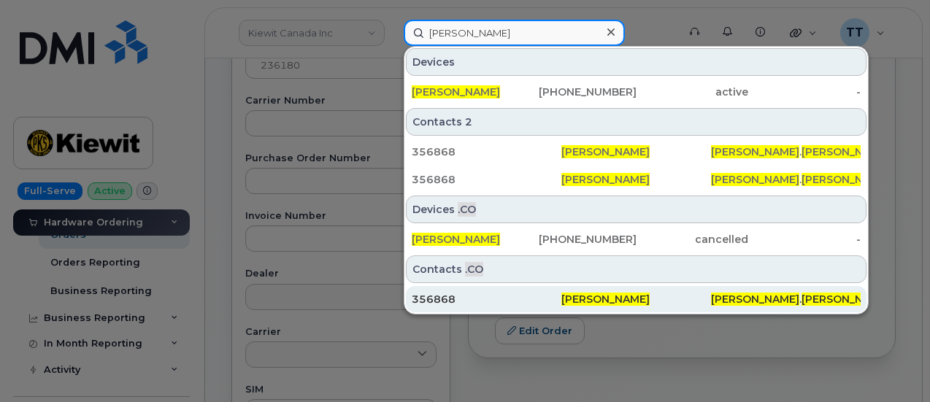
type input "[PERSON_NAME]"
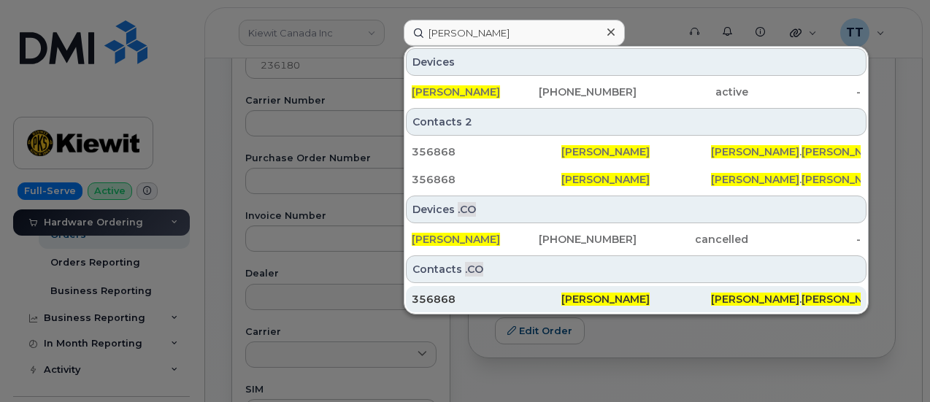
click at [512, 292] on div "356868" at bounding box center [487, 299] width 150 height 15
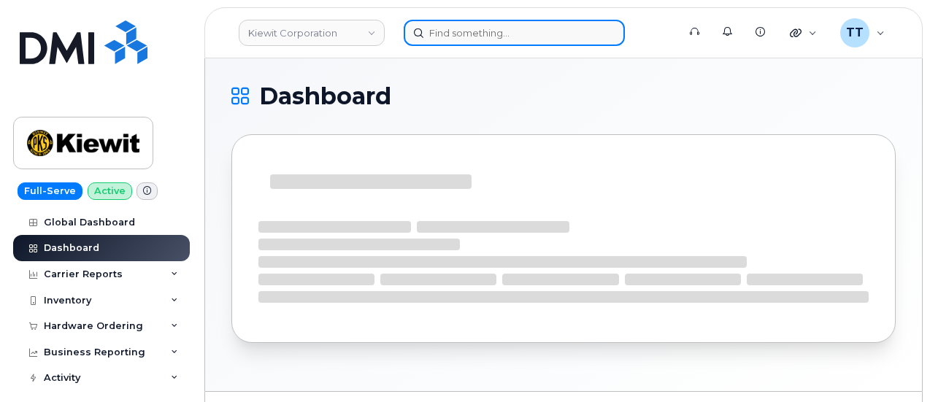
click at [476, 31] on input at bounding box center [514, 33] width 221 height 26
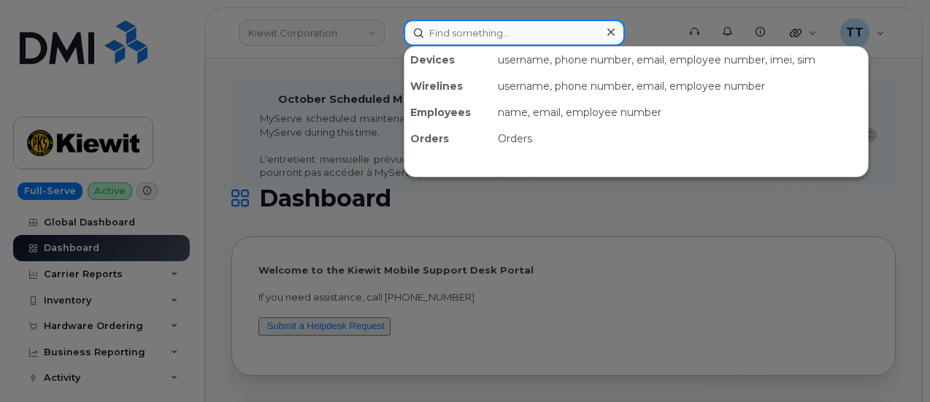
paste input "330-813-3077"
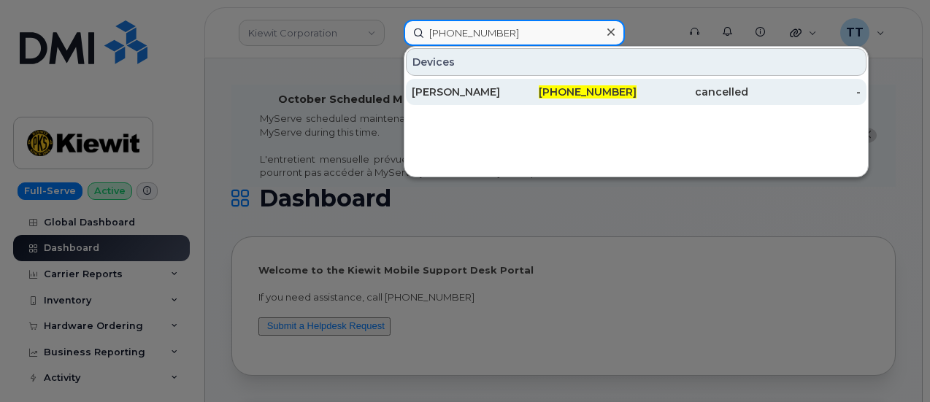
type input "330-813-3077"
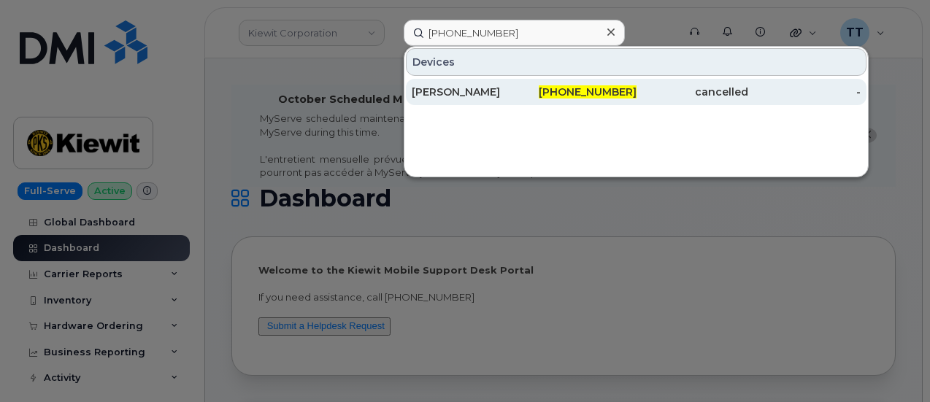
click at [586, 93] on span "330-813-3077" at bounding box center [588, 91] width 98 height 13
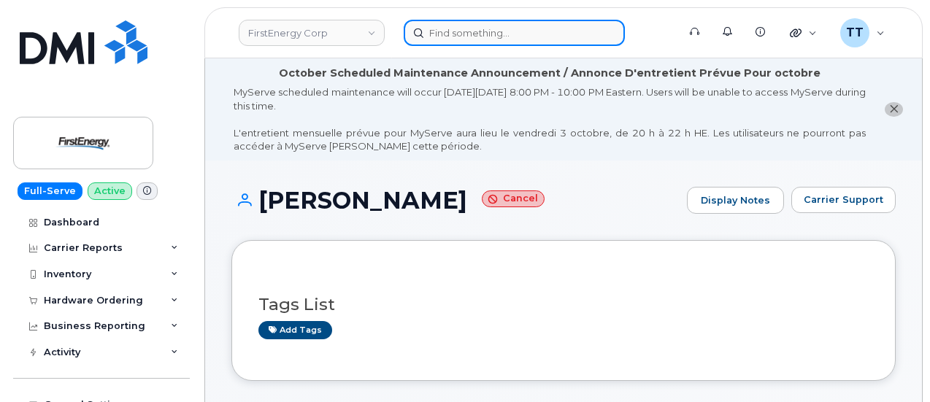
click at [460, 38] on input at bounding box center [514, 33] width 221 height 26
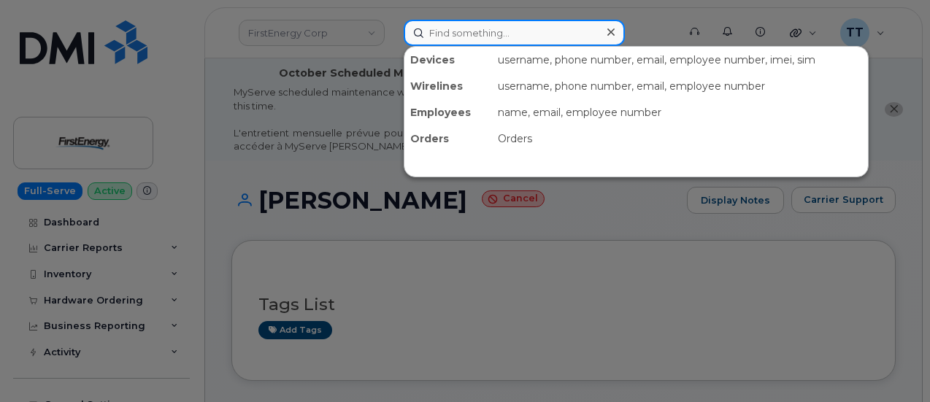
paste input "Esteysi Serrato"
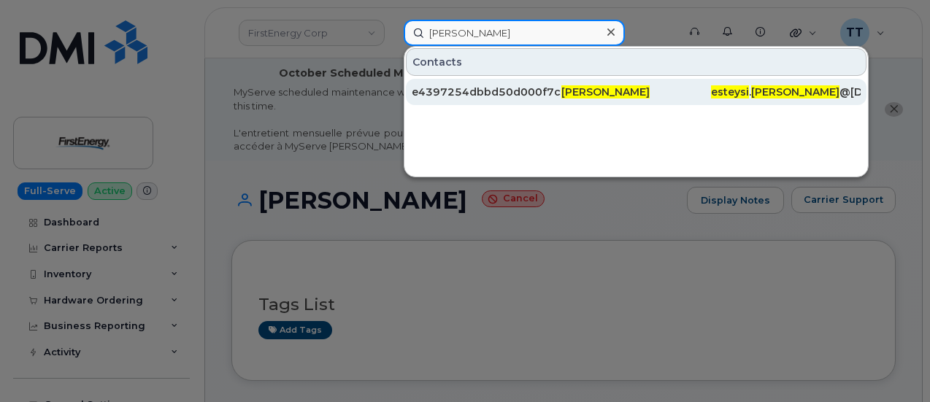
type input "Esteysi Serrato"
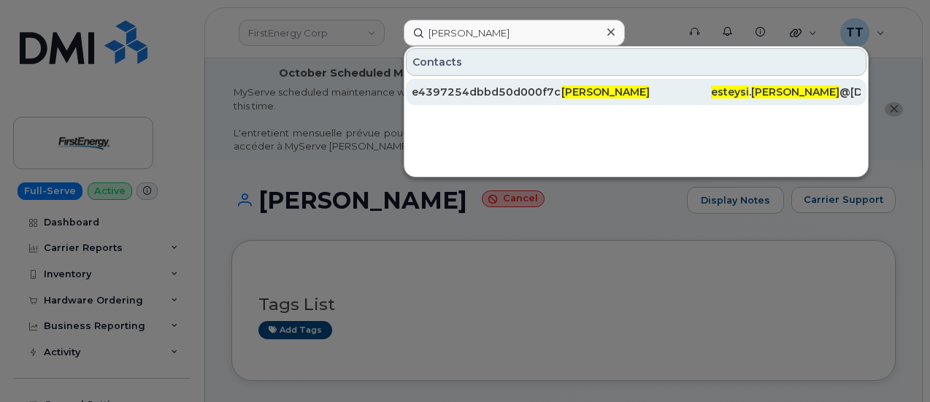
click at [519, 94] on div "e4397254dbbd50d000f7cde4059619a9" at bounding box center [487, 92] width 150 height 15
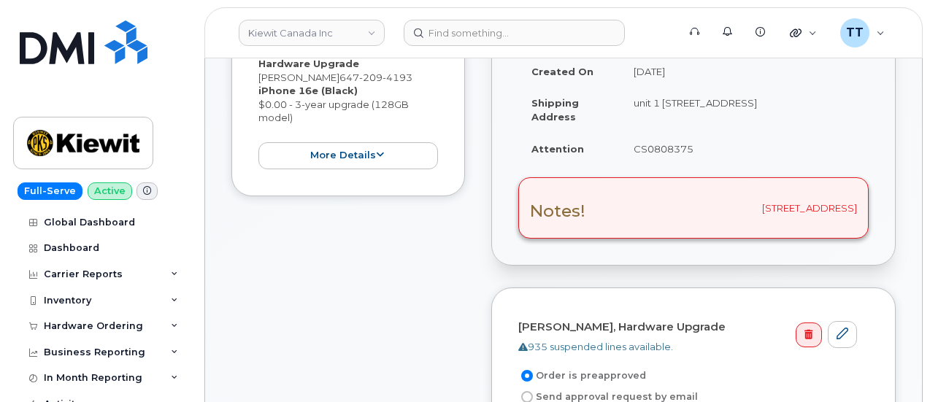
scroll to position [511, 0]
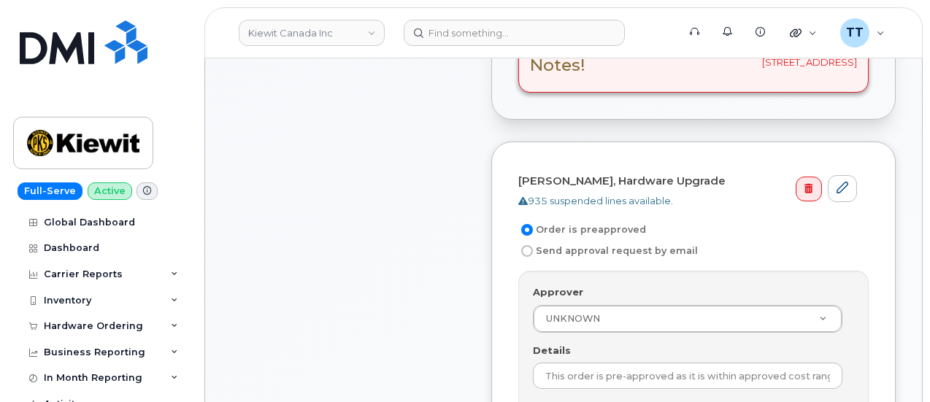
click at [524, 246] on input "Send approval request by email" at bounding box center [527, 251] width 12 height 12
radio input "true"
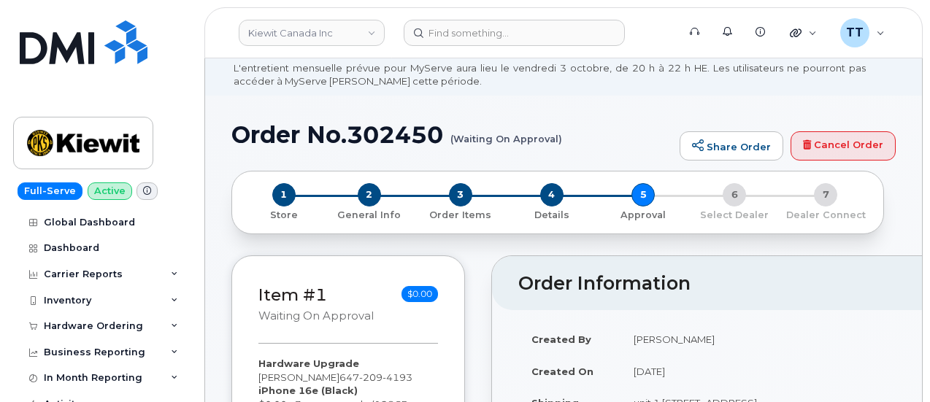
scroll to position [0, 0]
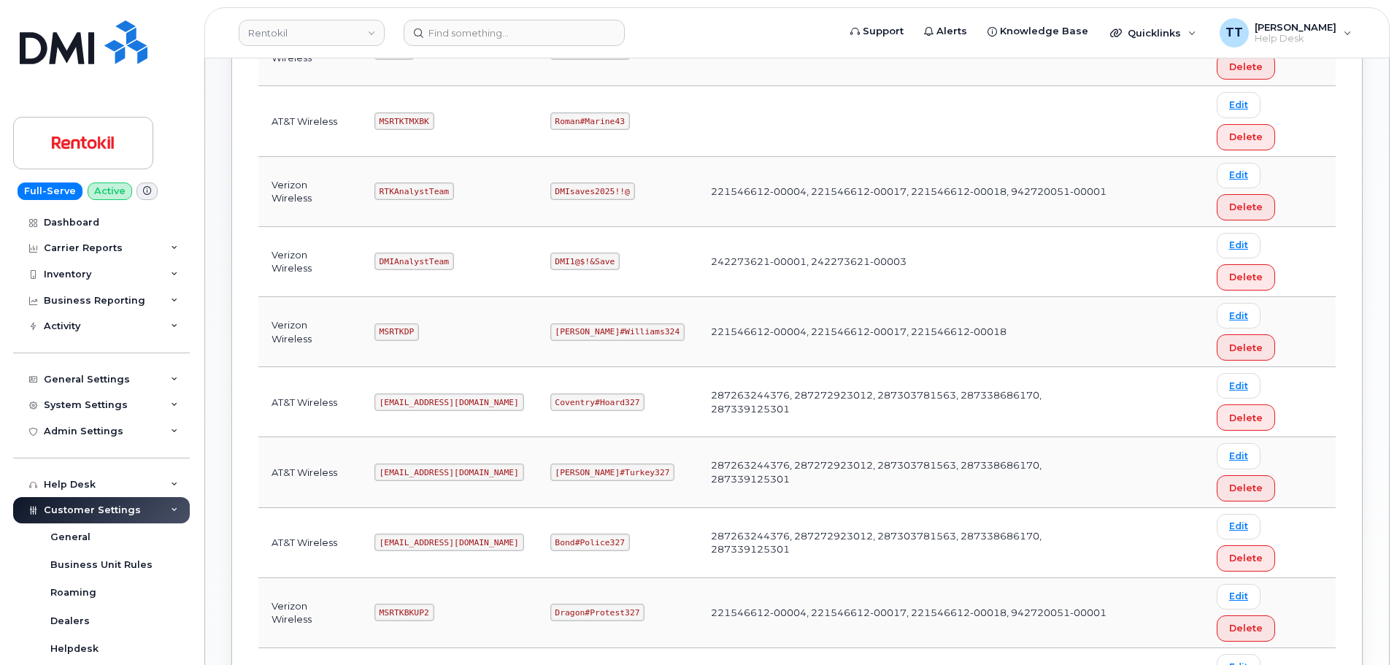
scroll to position [606, 0]
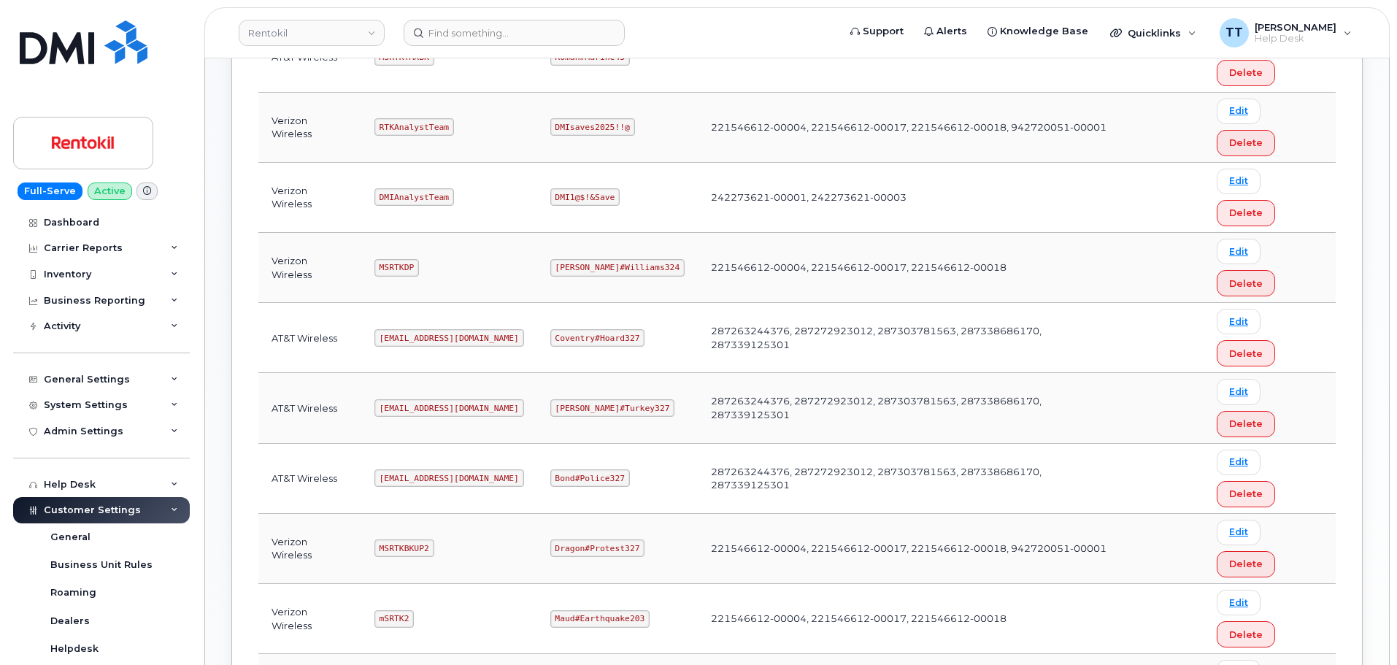
copy code "[EMAIL_ADDRESS][DOMAIN_NAME]"
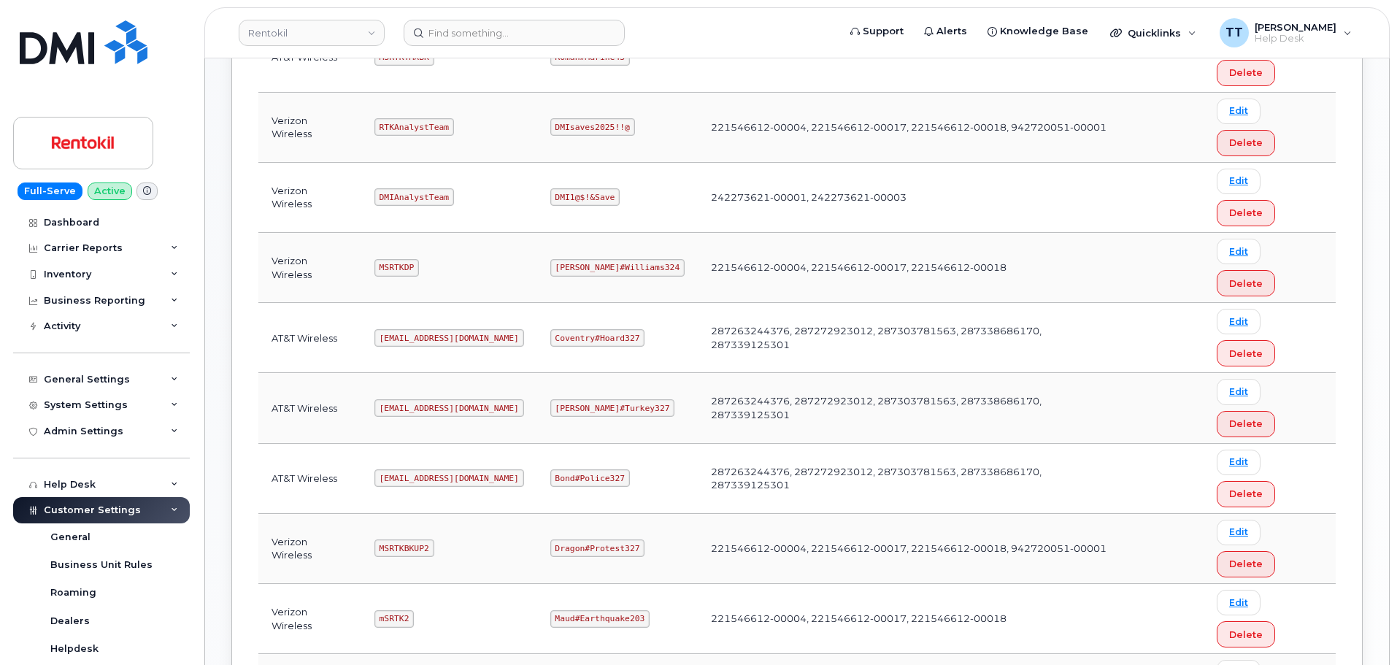
copy code "Gaza#Sarkar43"
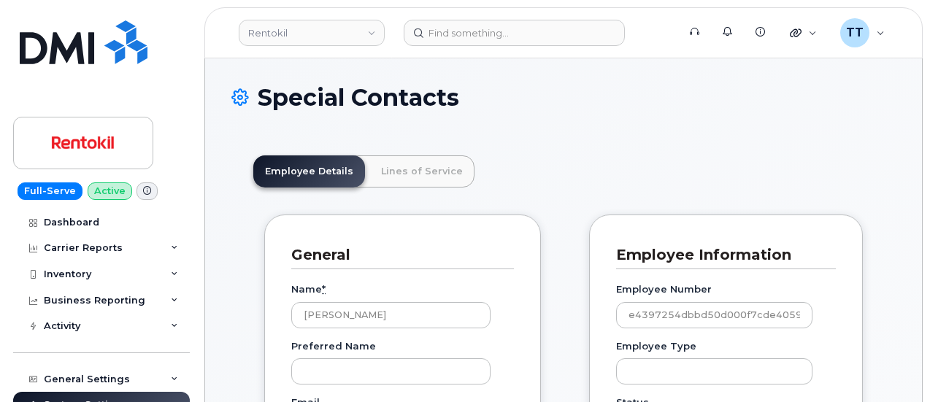
scroll to position [45, 0]
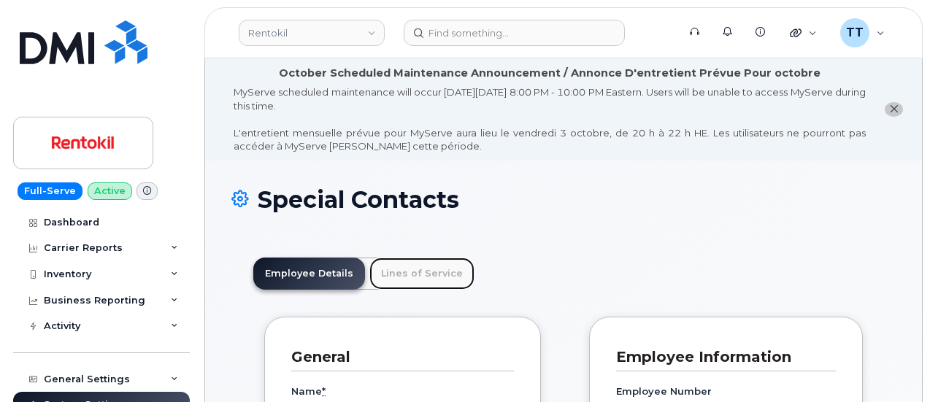
click at [377, 278] on link "Lines of Service" at bounding box center [421, 274] width 105 height 32
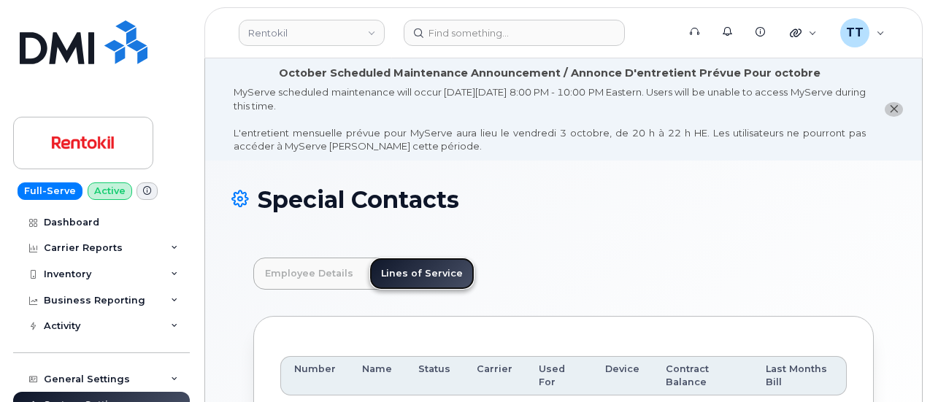
scroll to position [126, 0]
